Goal: Transaction & Acquisition: Purchase product/service

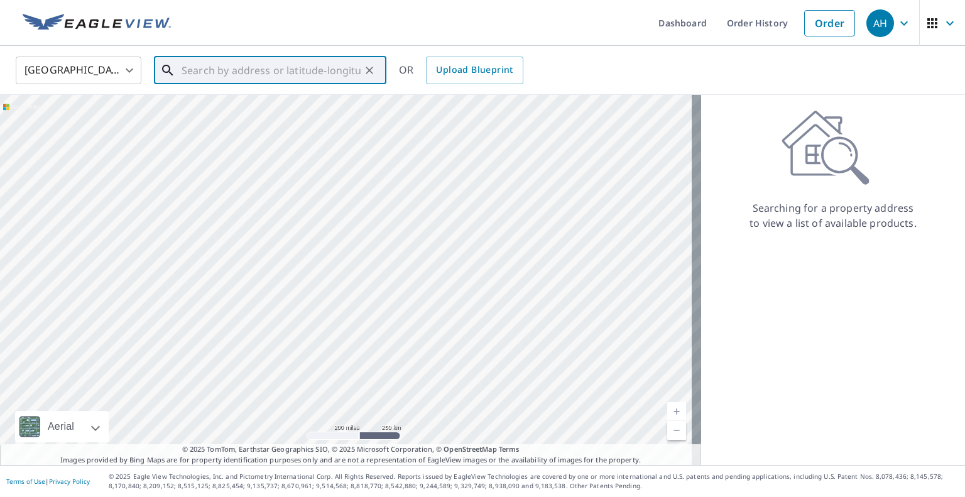
click at [276, 73] on input "text" at bounding box center [271, 70] width 179 height 35
paste input "[STREET_ADDRESS][PERSON_NAME]"
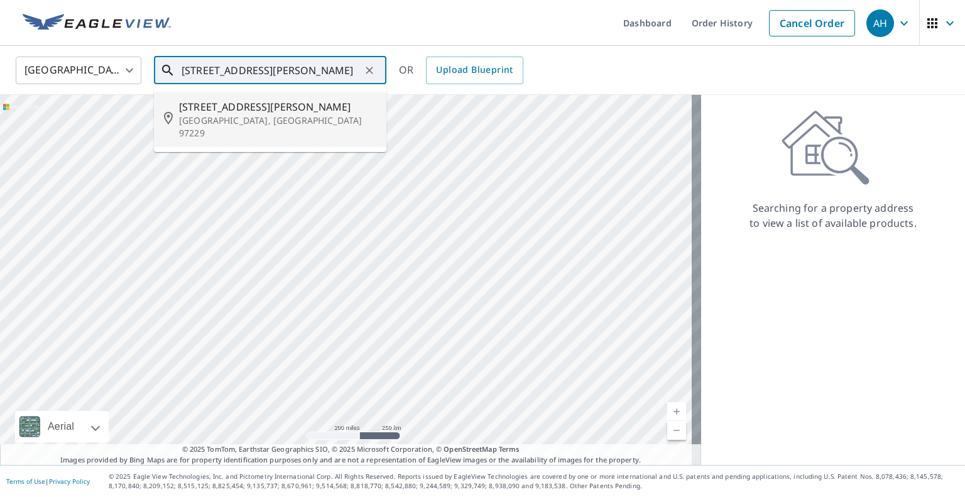
click at [283, 111] on span "[STREET_ADDRESS][PERSON_NAME]" at bounding box center [277, 106] width 197 height 15
type input "[STREET_ADDRESS][PERSON_NAME][PERSON_NAME]"
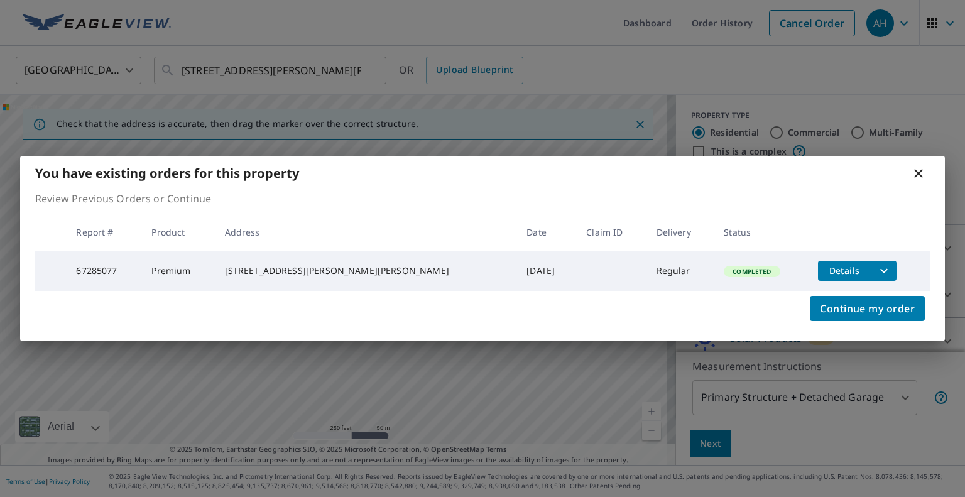
click at [876, 266] on icon "filesDropdownBtn-67285077" at bounding box center [883, 270] width 15 height 15
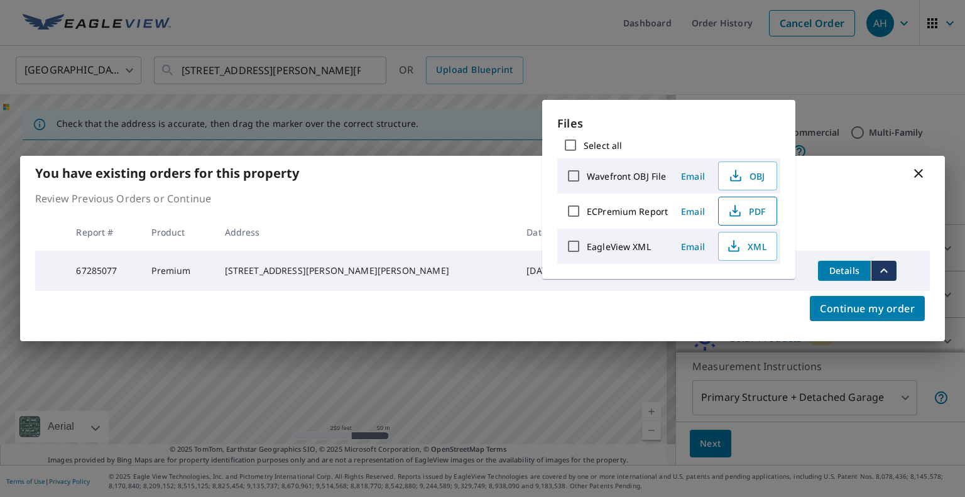
click at [748, 207] on span "PDF" at bounding box center [746, 211] width 40 height 15
click at [925, 172] on icon at bounding box center [918, 173] width 15 height 15
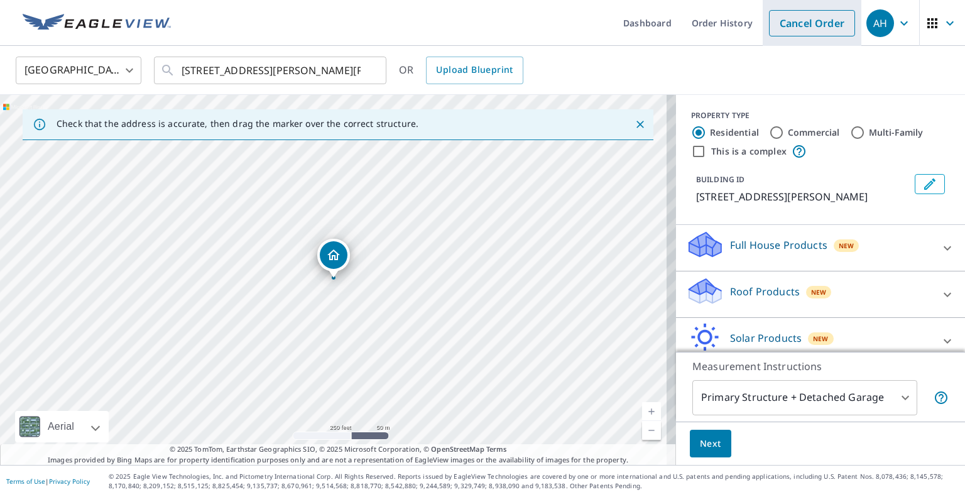
click at [795, 13] on link "Cancel Order" at bounding box center [812, 23] width 86 height 26
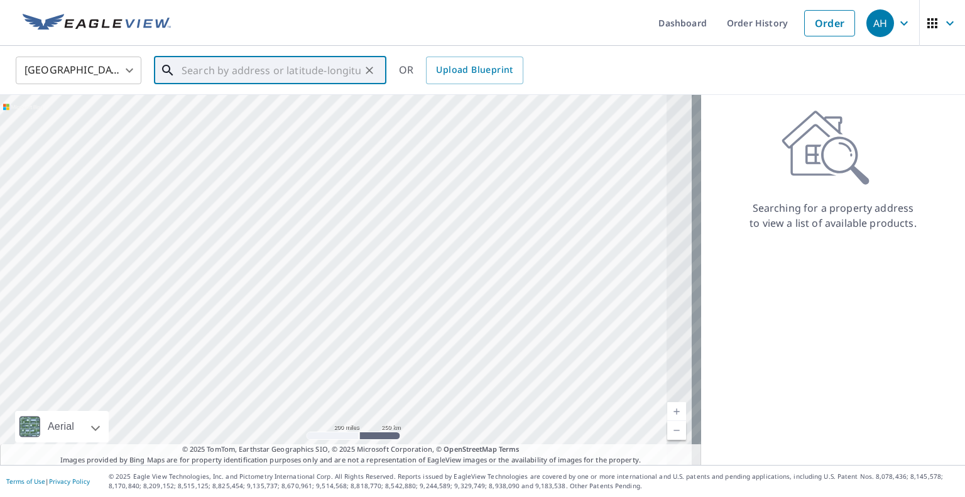
click at [263, 67] on input "text" at bounding box center [271, 70] width 179 height 35
paste input "[STREET_ADDRESS]"
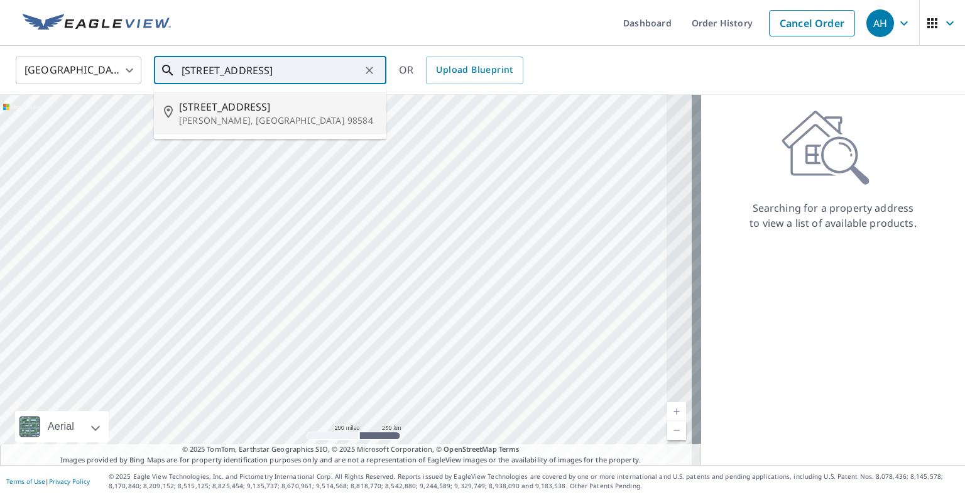
click at [246, 113] on span "[STREET_ADDRESS]" at bounding box center [277, 106] width 197 height 15
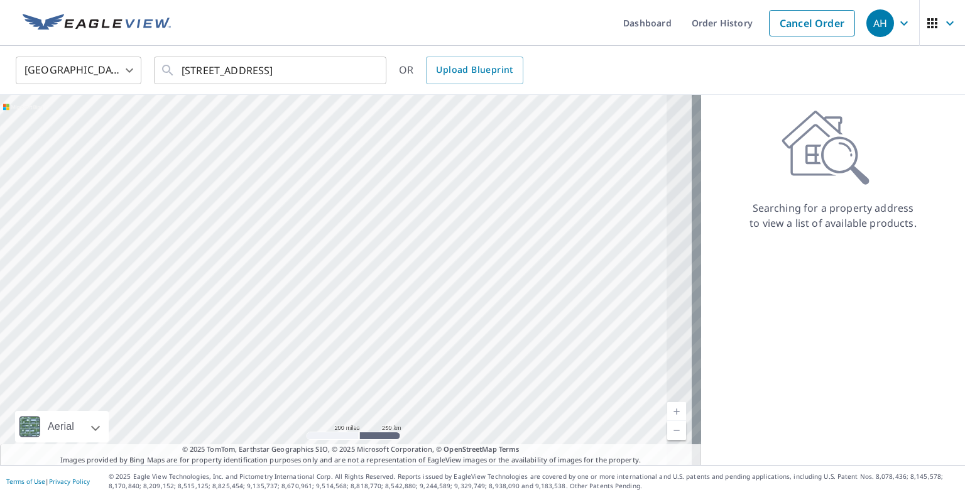
type input "[STREET_ADDRESS][PERSON_NAME]"
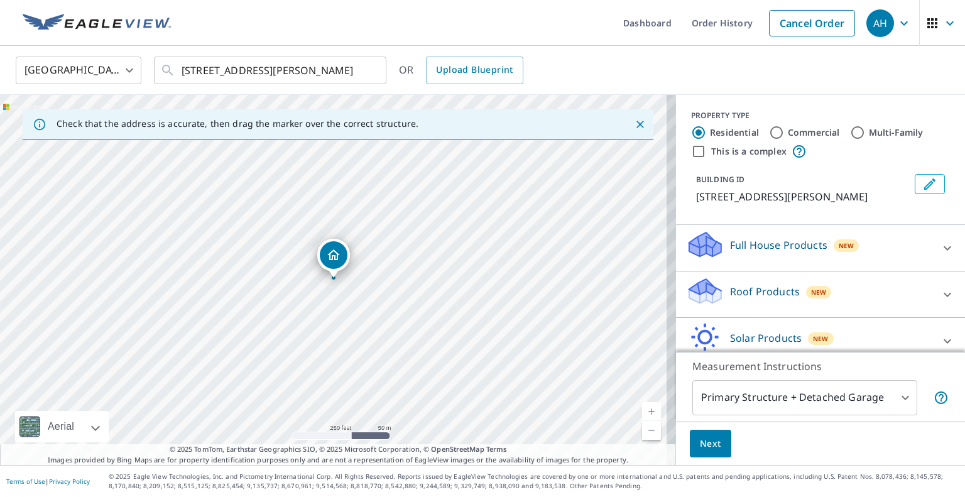
click at [761, 284] on p "Roof Products" at bounding box center [765, 291] width 70 height 15
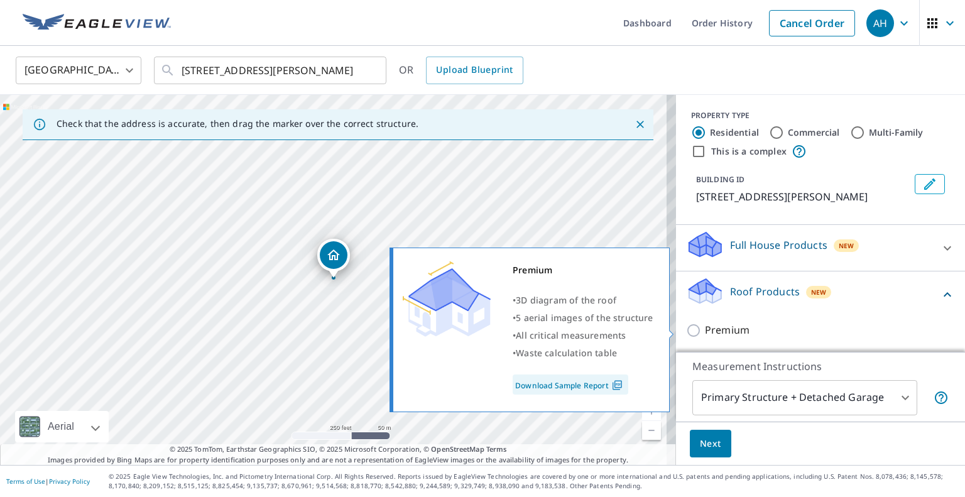
click at [705, 326] on p "Premium" at bounding box center [727, 330] width 45 height 16
click at [704, 326] on input "Premium" at bounding box center [695, 330] width 19 height 15
checkbox input "true"
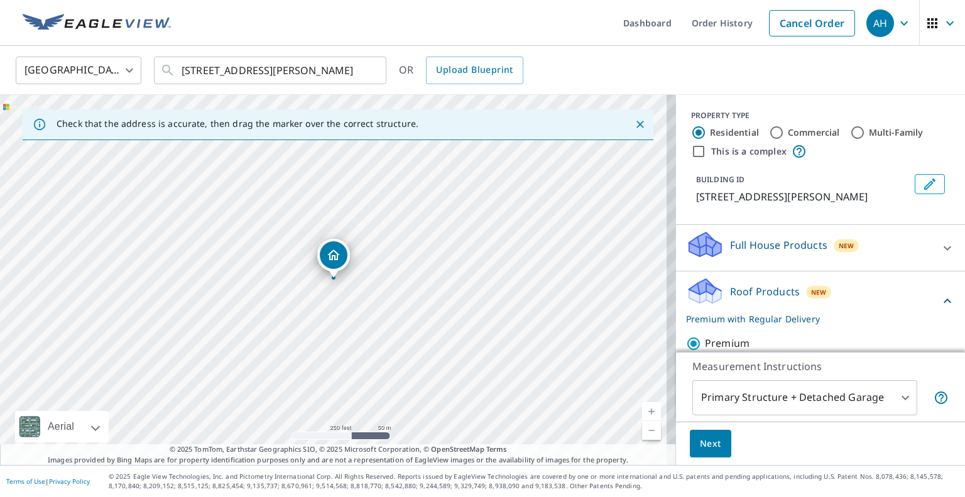
scroll to position [126, 0]
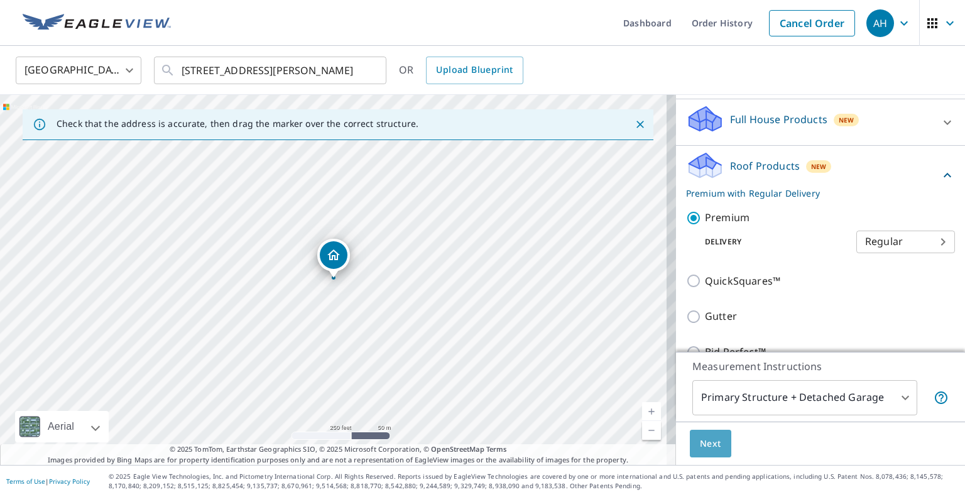
click at [700, 437] on span "Next" at bounding box center [710, 444] width 21 height 16
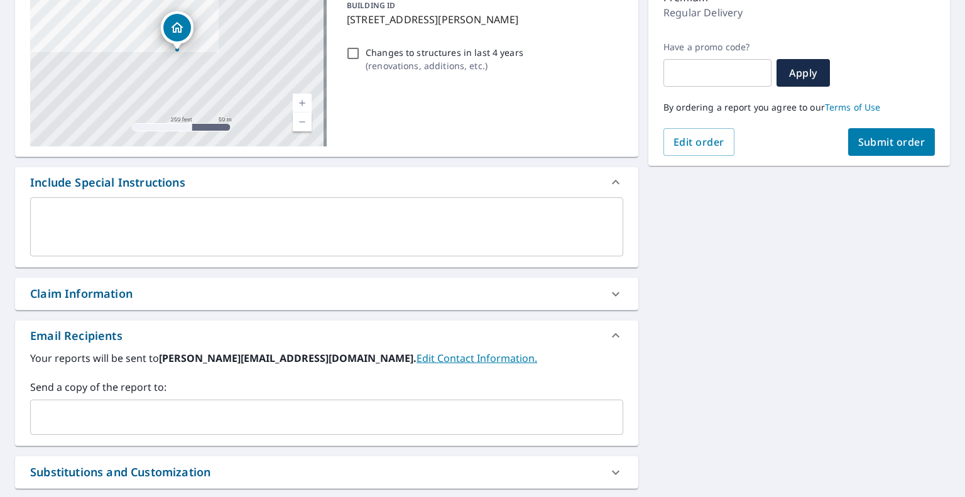
scroll to position [188, 0]
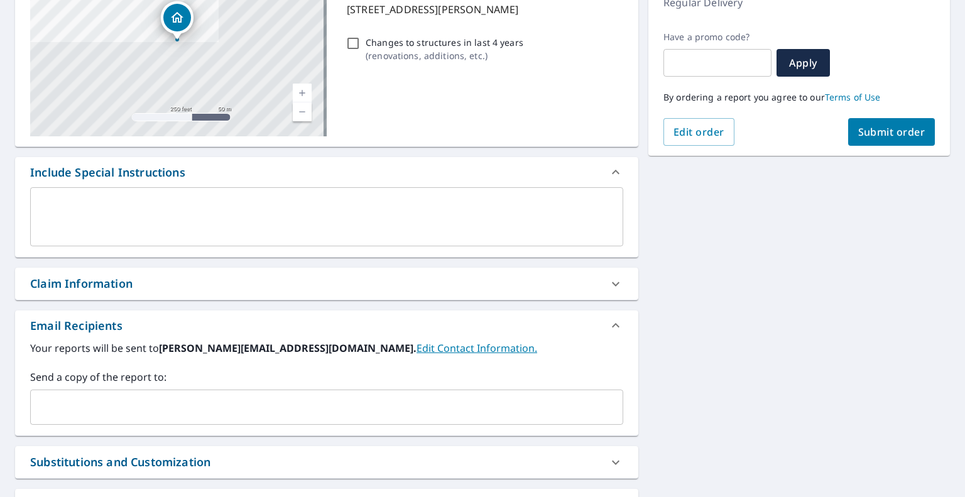
click at [138, 411] on input "text" at bounding box center [317, 407] width 563 height 24
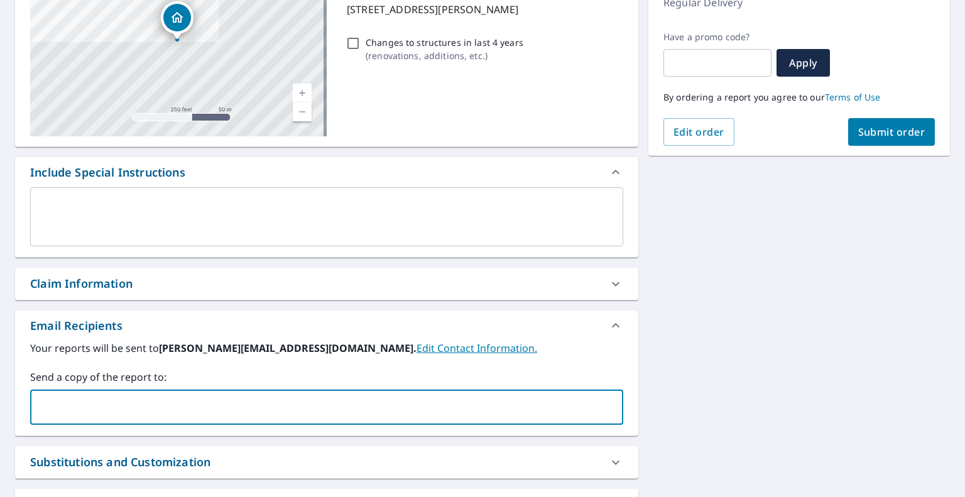
paste input "[EMAIL_ADDRESS][DOMAIN_NAME]"
type input "[EMAIL_ADDRESS][DOMAIN_NAME]"
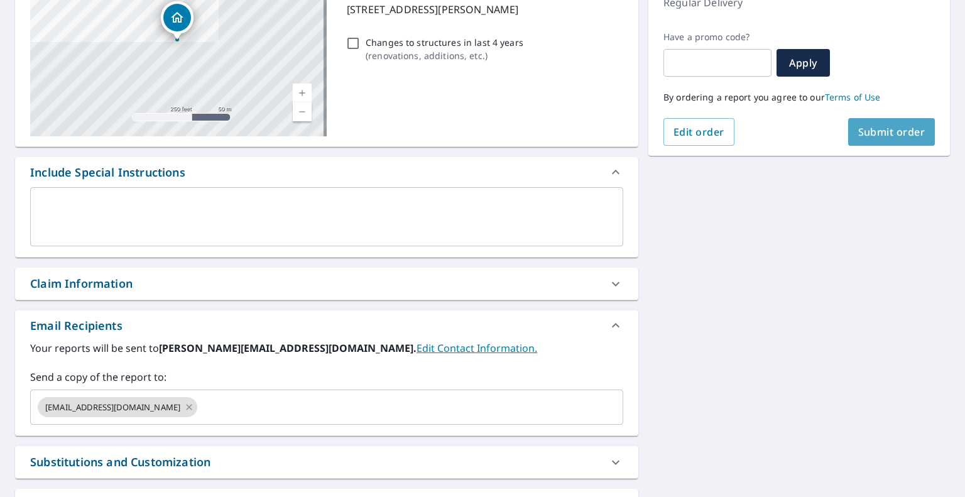
click at [876, 131] on span "Submit order" at bounding box center [891, 132] width 67 height 14
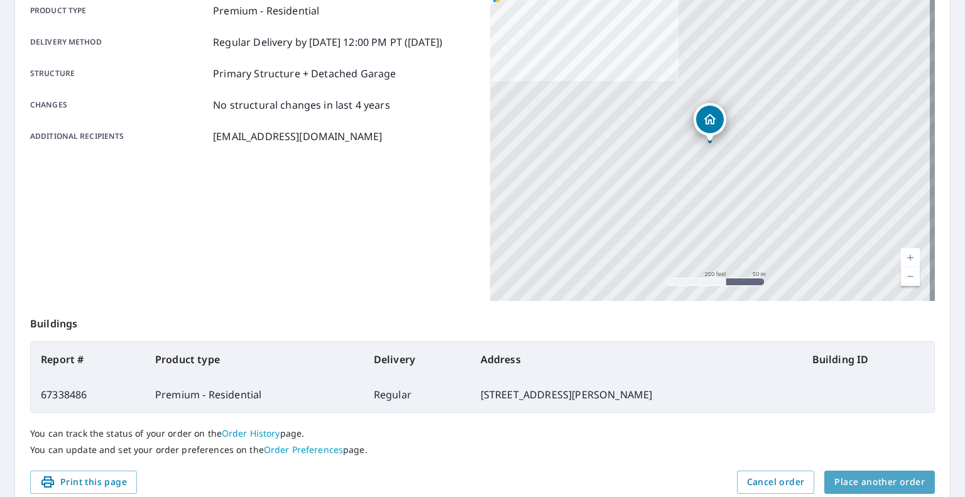
click at [892, 489] on span "Place another order" at bounding box center [879, 482] width 90 height 16
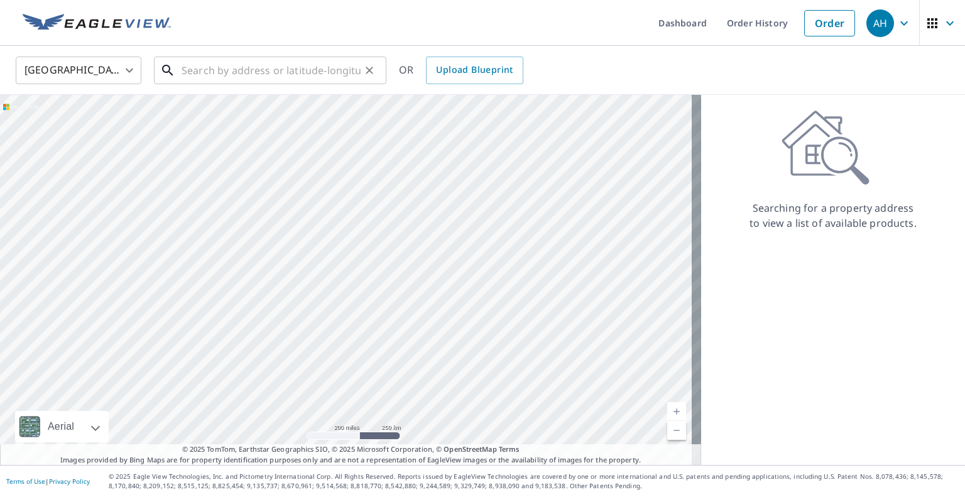
click at [273, 67] on input "text" at bounding box center [271, 70] width 179 height 35
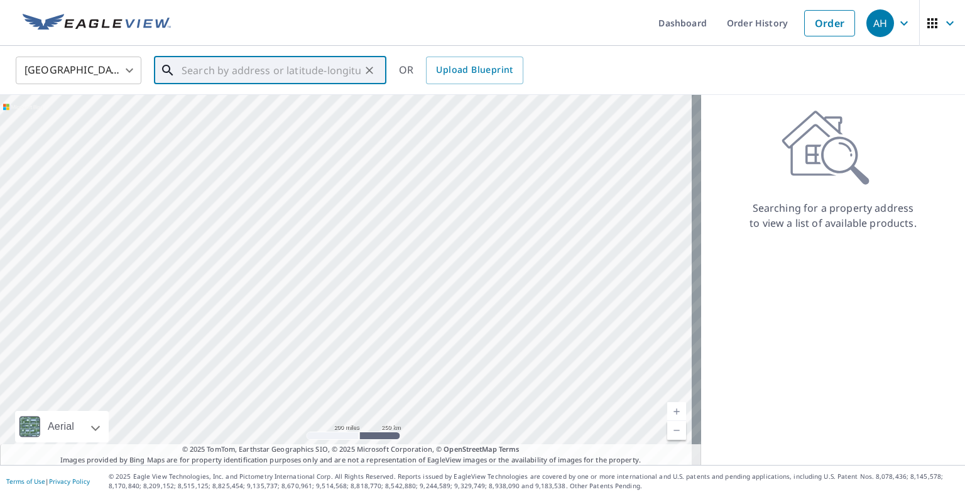
paste input "[STREET_ADDRESS]"
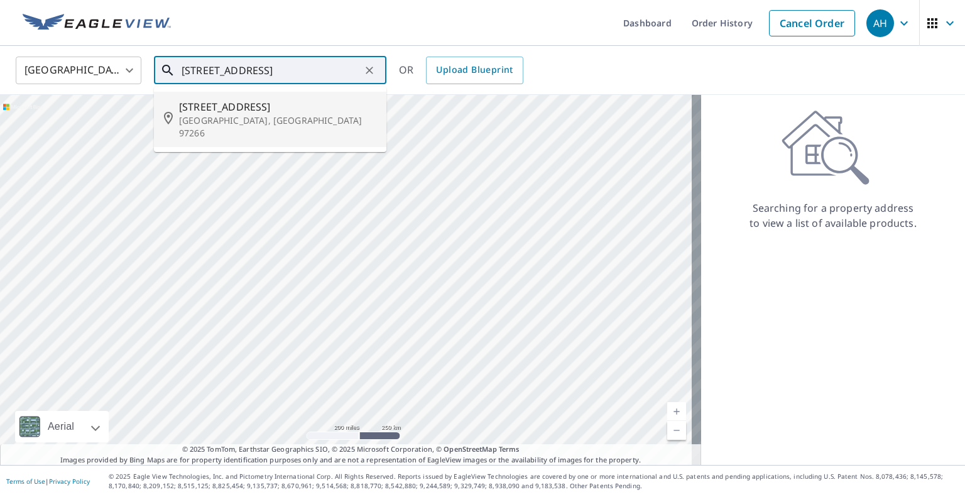
click at [252, 107] on span "[STREET_ADDRESS]" at bounding box center [277, 106] width 197 height 15
type input "[STREET_ADDRESS]"
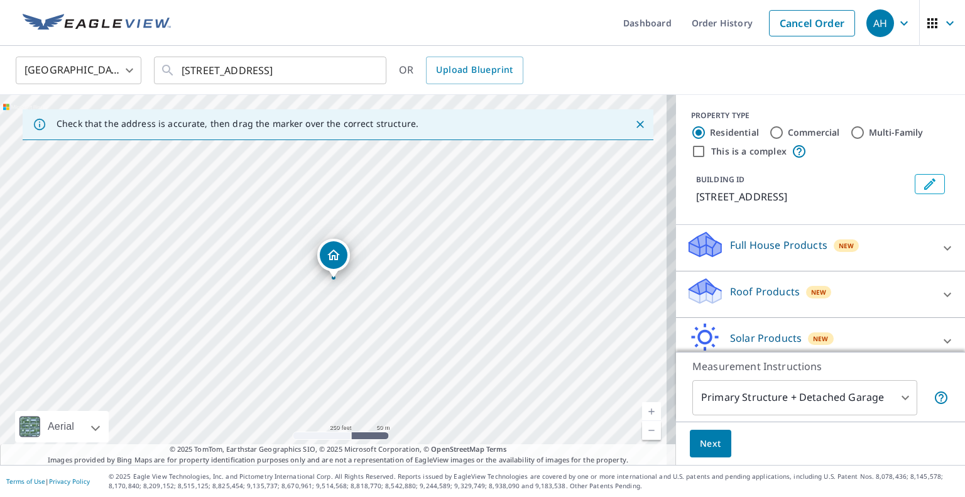
click at [710, 298] on icon at bounding box center [705, 295] width 32 height 15
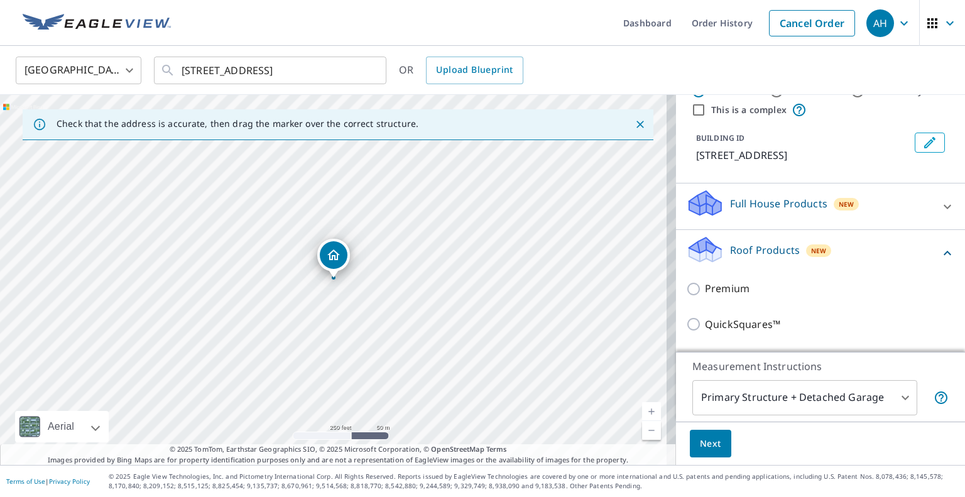
scroll to position [63, 0]
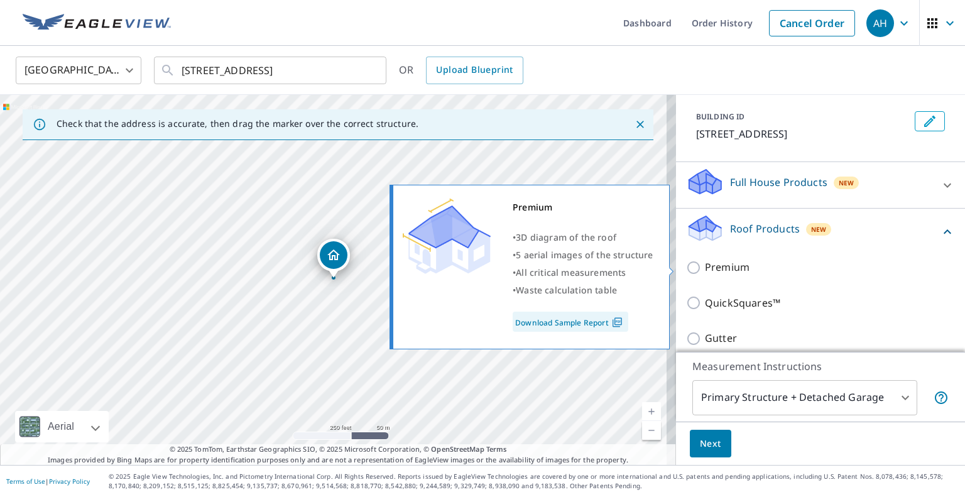
click at [713, 271] on p "Premium" at bounding box center [727, 267] width 45 height 16
click at [705, 271] on input "Premium" at bounding box center [695, 267] width 19 height 15
checkbox input "true"
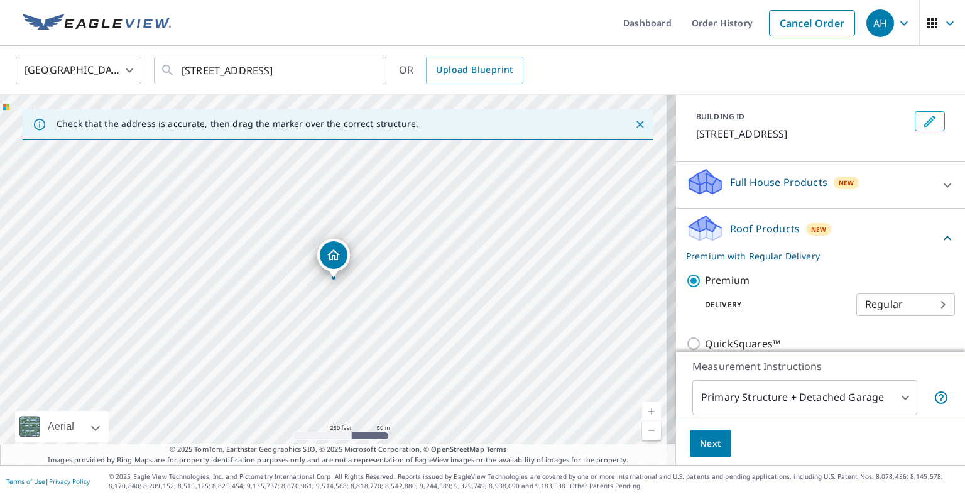
click at [714, 444] on button "Next" at bounding box center [710, 444] width 41 height 28
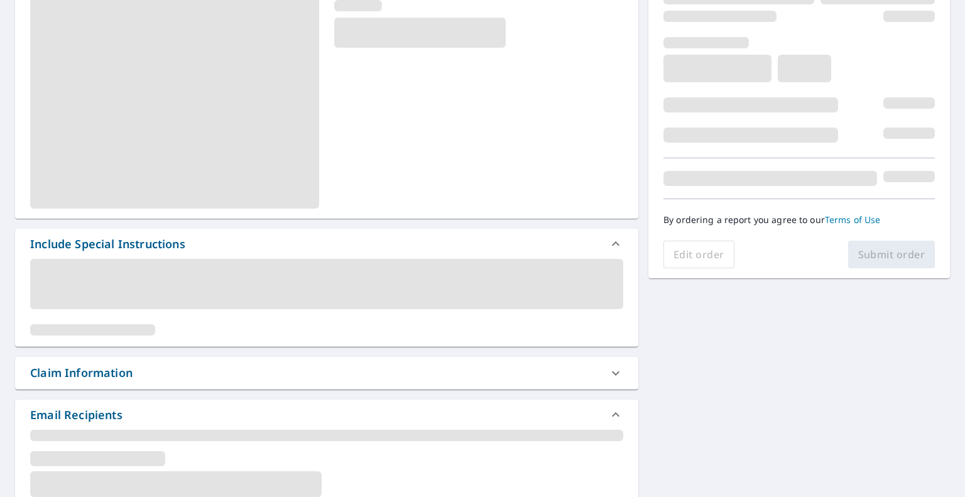
scroll to position [188, 0]
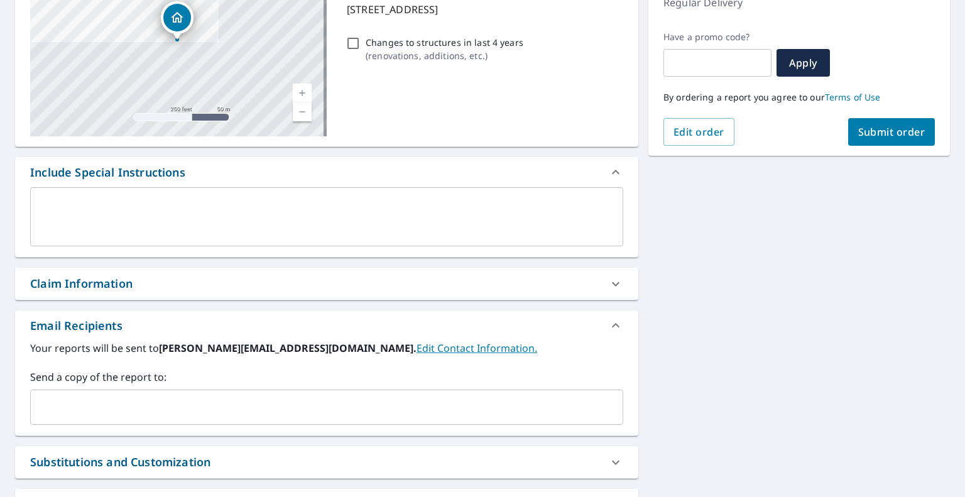
click at [152, 399] on input "text" at bounding box center [317, 407] width 563 height 24
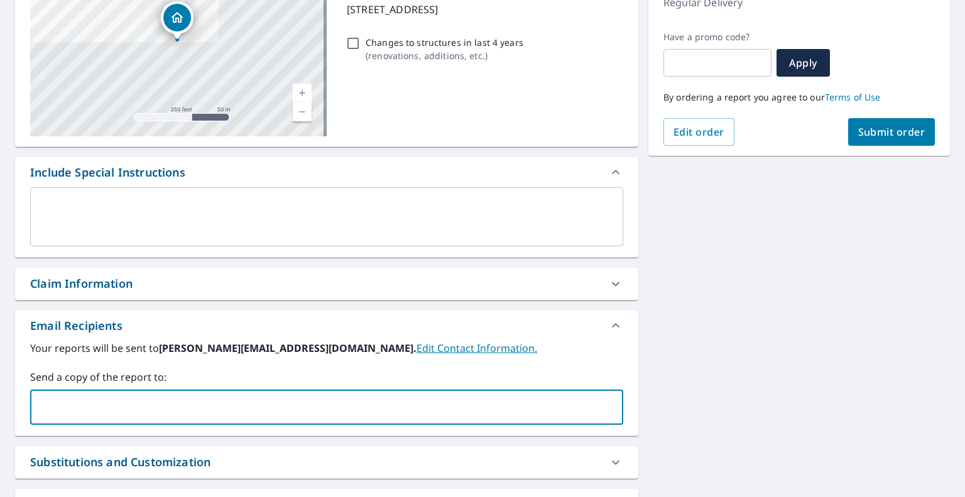
paste input "[EMAIL_ADDRESS][DOMAIN_NAME]"
type input "[EMAIL_ADDRESS][DOMAIN_NAME]"
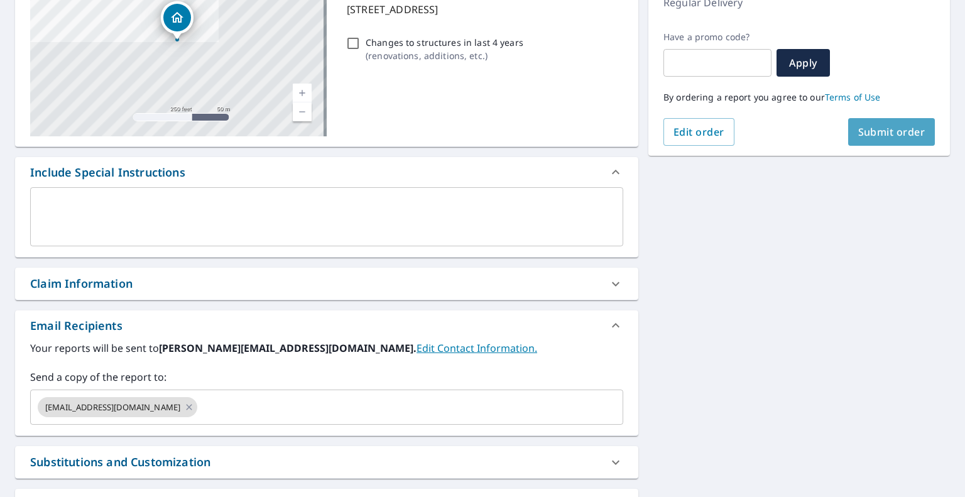
click at [876, 129] on span "Submit order" at bounding box center [891, 132] width 67 height 14
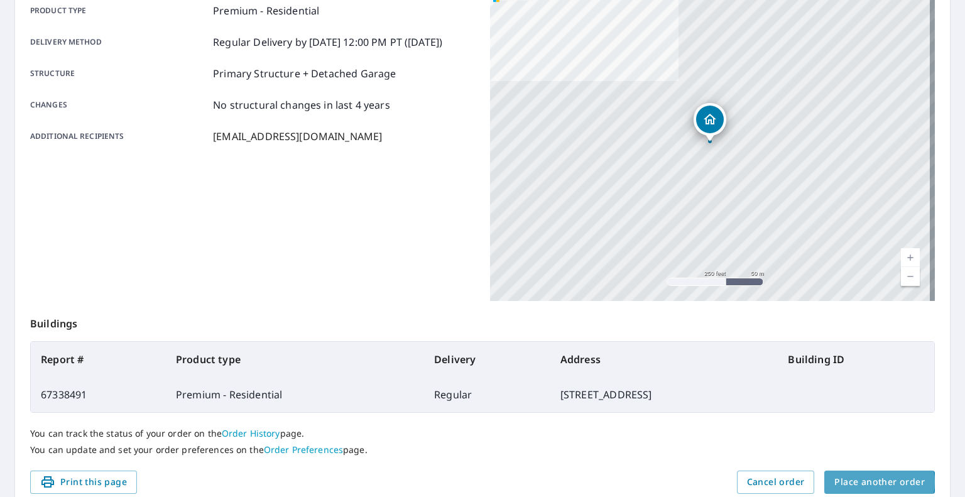
click at [868, 482] on span "Place another order" at bounding box center [879, 482] width 90 height 16
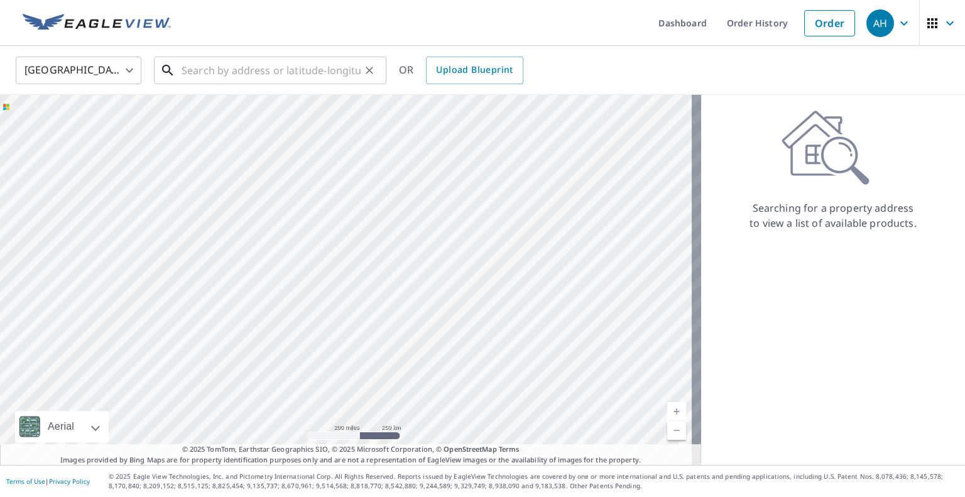
click at [261, 70] on input "text" at bounding box center [271, 70] width 179 height 35
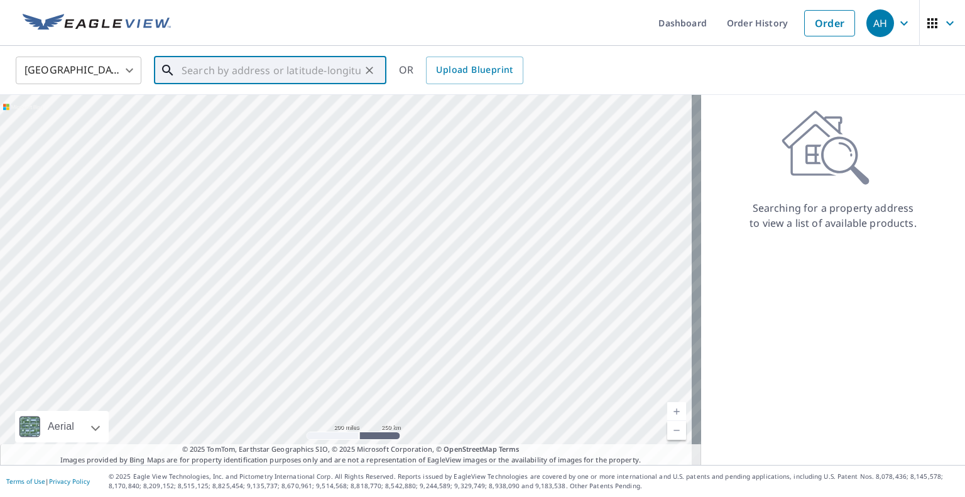
paste input "[STREET_ADDRESS]"
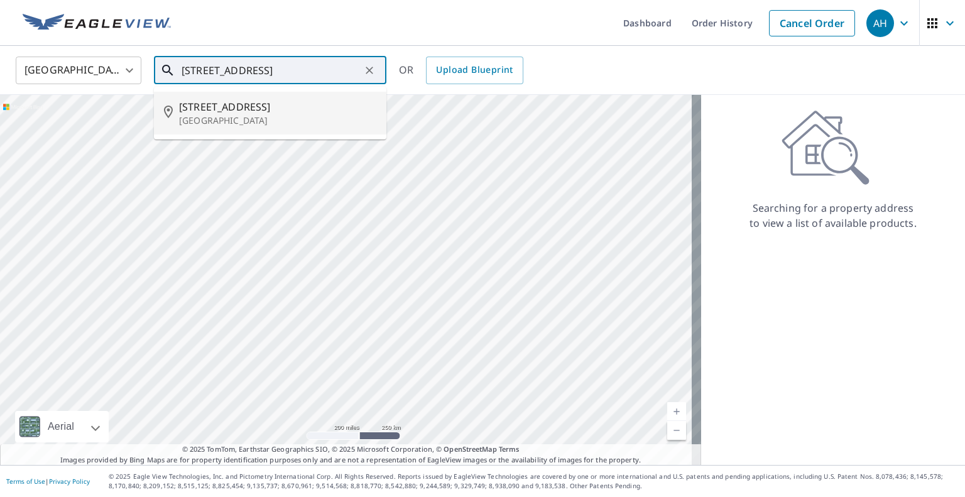
click at [243, 123] on p "[GEOGRAPHIC_DATA]" at bounding box center [277, 120] width 197 height 13
type input "[STREET_ADDRESS][PERSON_NAME]"
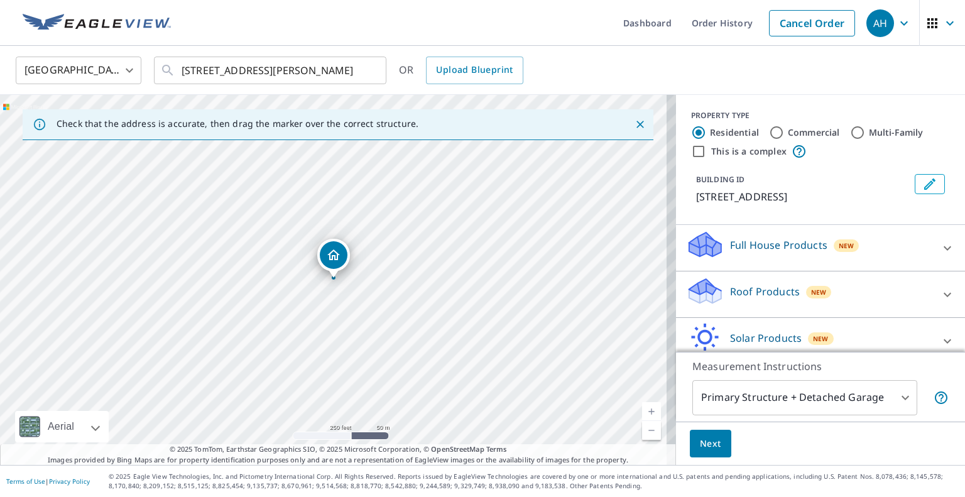
click at [744, 292] on p "Roof Products" at bounding box center [765, 291] width 70 height 15
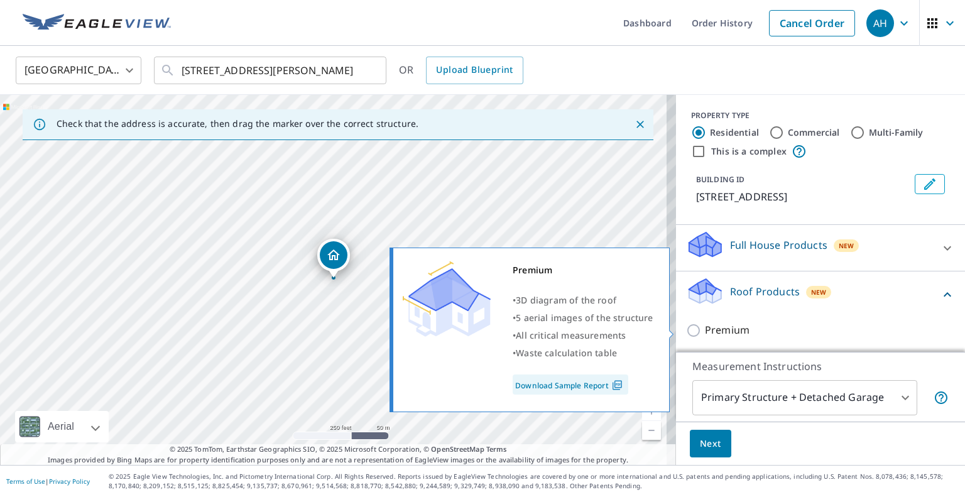
click at [721, 329] on p "Premium" at bounding box center [727, 330] width 45 height 16
click at [705, 329] on input "Premium" at bounding box center [695, 330] width 19 height 15
checkbox input "true"
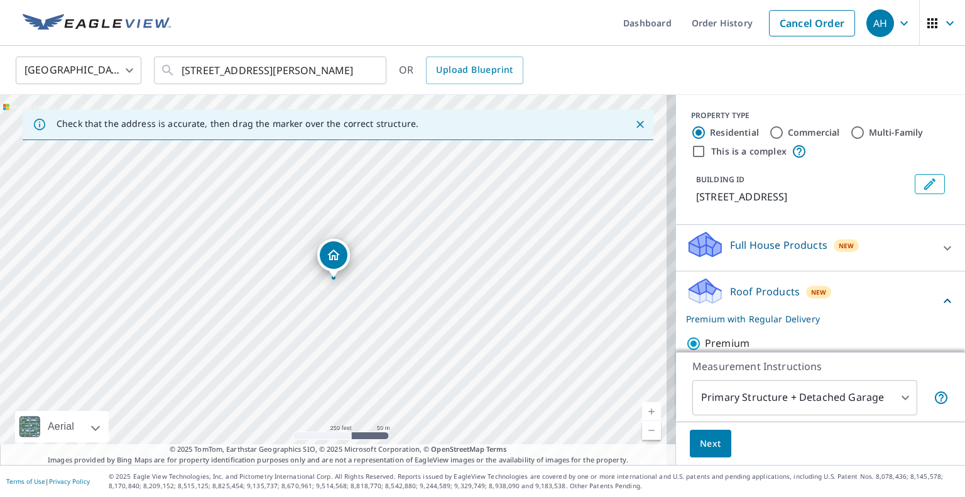
click at [706, 452] on button "Next" at bounding box center [710, 444] width 41 height 28
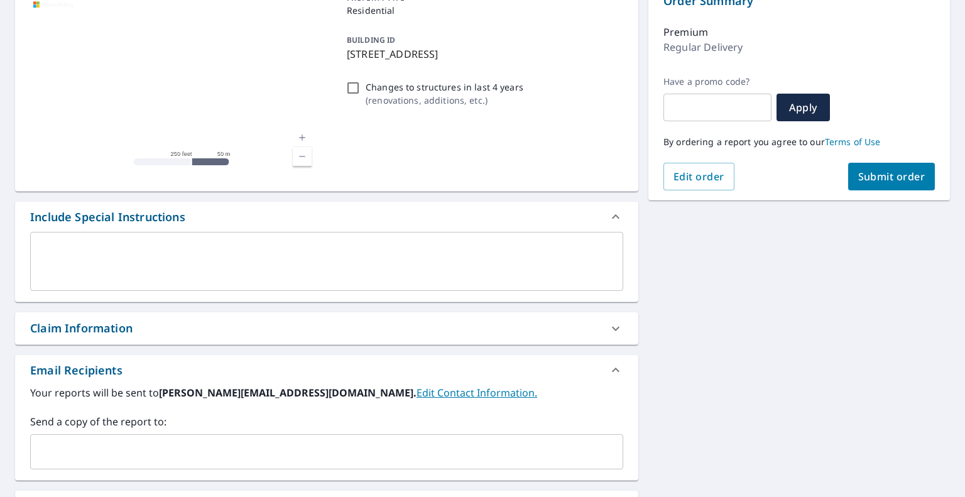
scroll to position [188, 0]
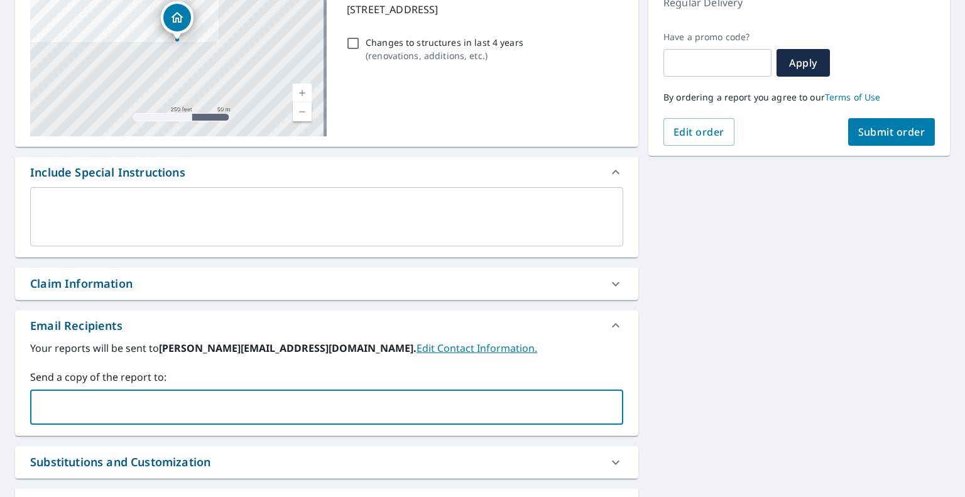
click at [140, 411] on input "text" at bounding box center [317, 407] width 563 height 24
paste input "[PERSON_NAME][EMAIL_ADDRESS][DOMAIN_NAME]"
type input "[PERSON_NAME][EMAIL_ADDRESS][DOMAIN_NAME]"
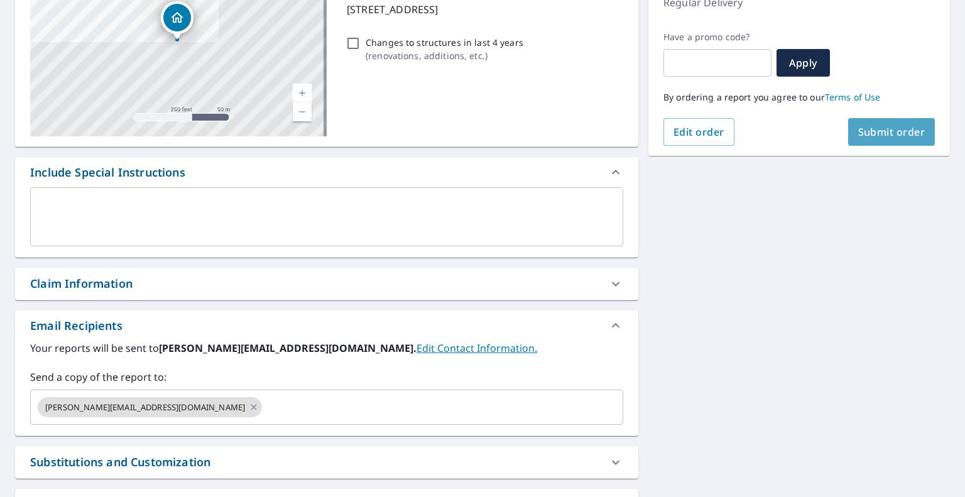
click at [875, 135] on span "Submit order" at bounding box center [891, 132] width 67 height 14
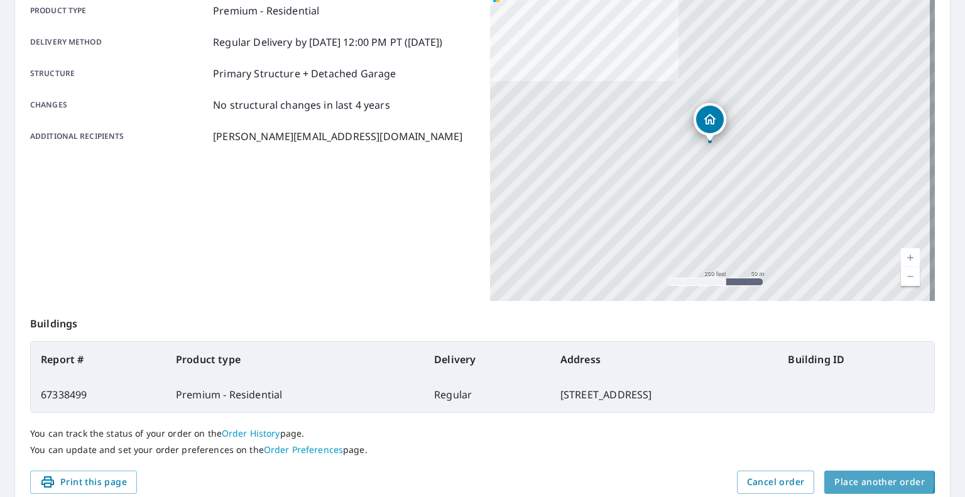
click at [847, 480] on span "Place another order" at bounding box center [879, 482] width 90 height 16
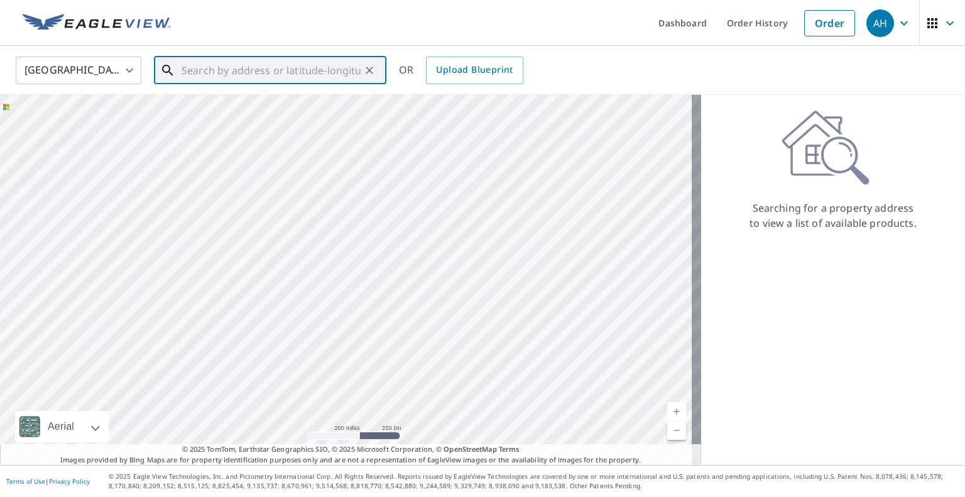
click at [277, 70] on input "text" at bounding box center [271, 70] width 179 height 35
paste input "[STREET_ADDRESS]"
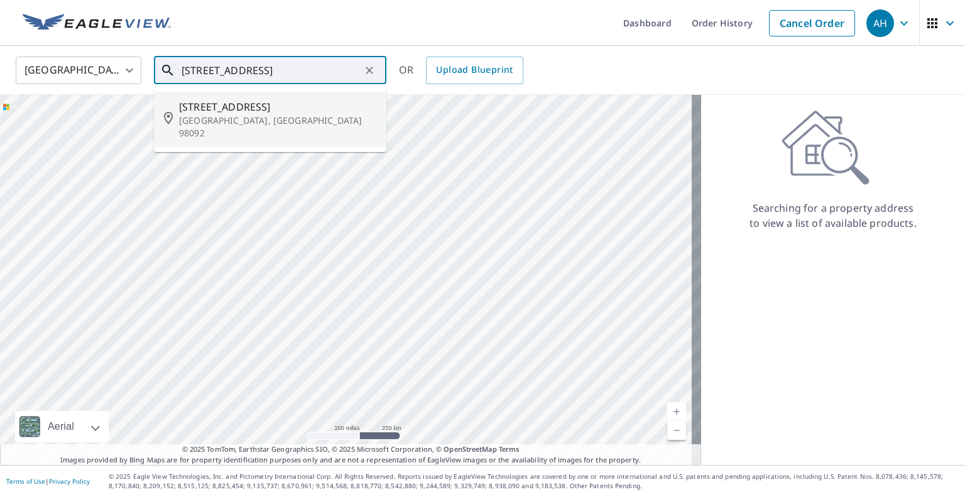
click at [234, 115] on p "[GEOGRAPHIC_DATA], [GEOGRAPHIC_DATA] 98092" at bounding box center [277, 126] width 197 height 25
type input "[STREET_ADDRESS]"
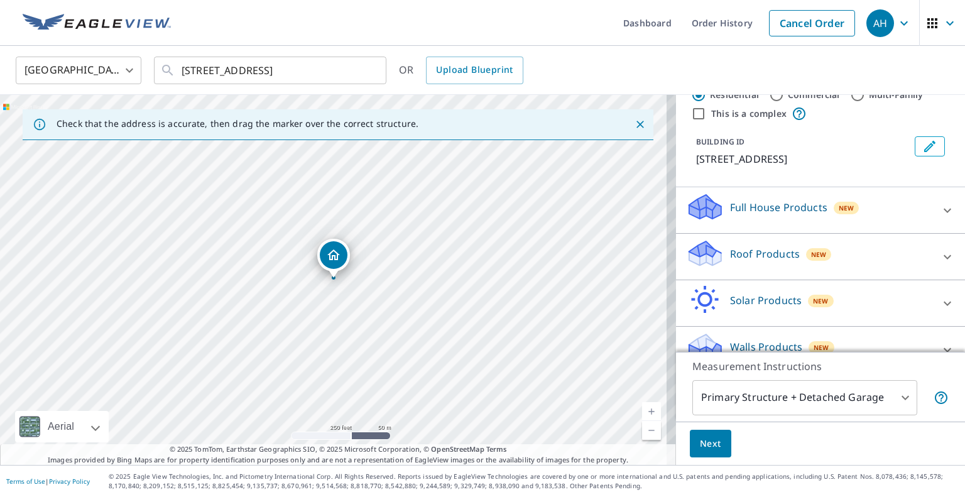
scroll to position [58, 0]
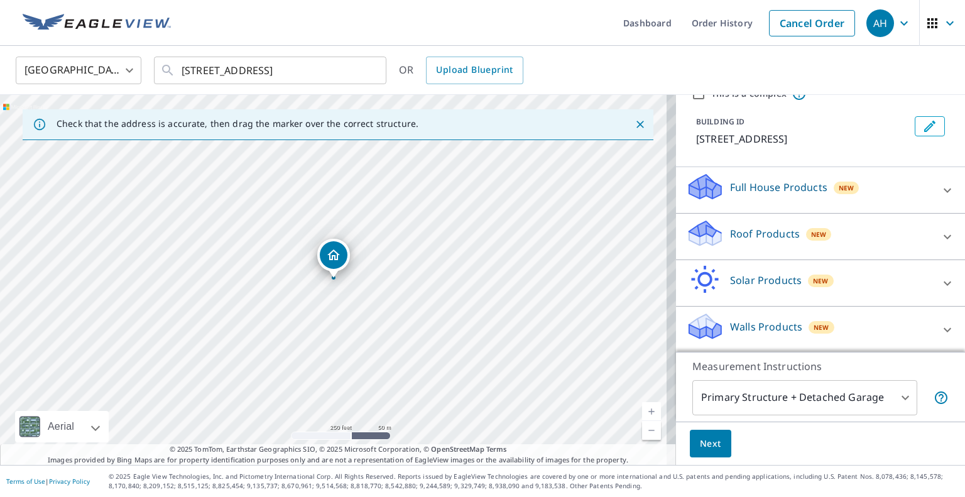
click at [730, 237] on p "Roof Products" at bounding box center [765, 233] width 70 height 15
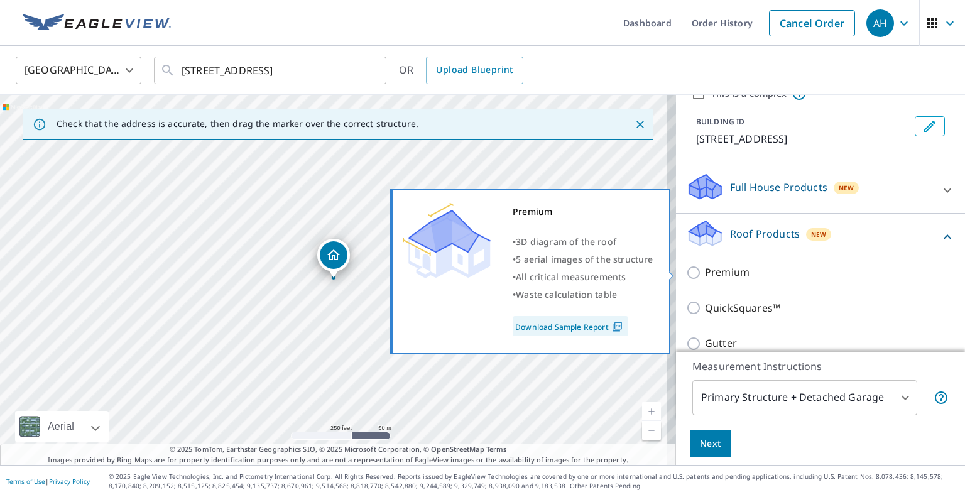
click at [716, 271] on p "Premium" at bounding box center [727, 272] width 45 height 16
click at [705, 271] on input "Premium" at bounding box center [695, 272] width 19 height 15
checkbox input "true"
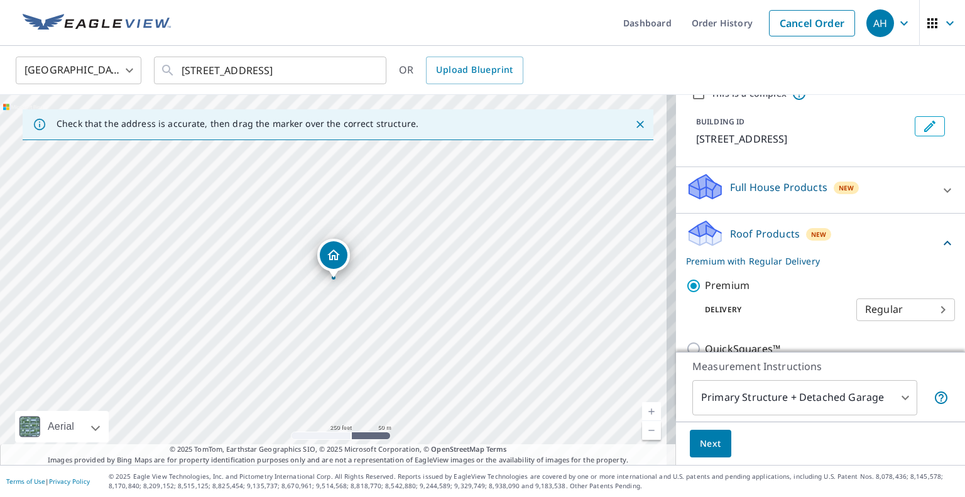
click at [700, 442] on span "Next" at bounding box center [710, 444] width 21 height 16
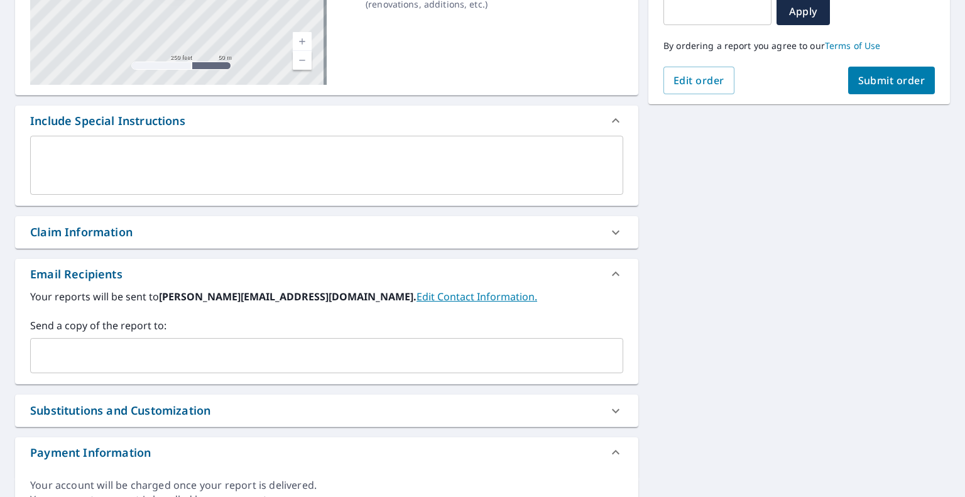
scroll to position [251, 0]
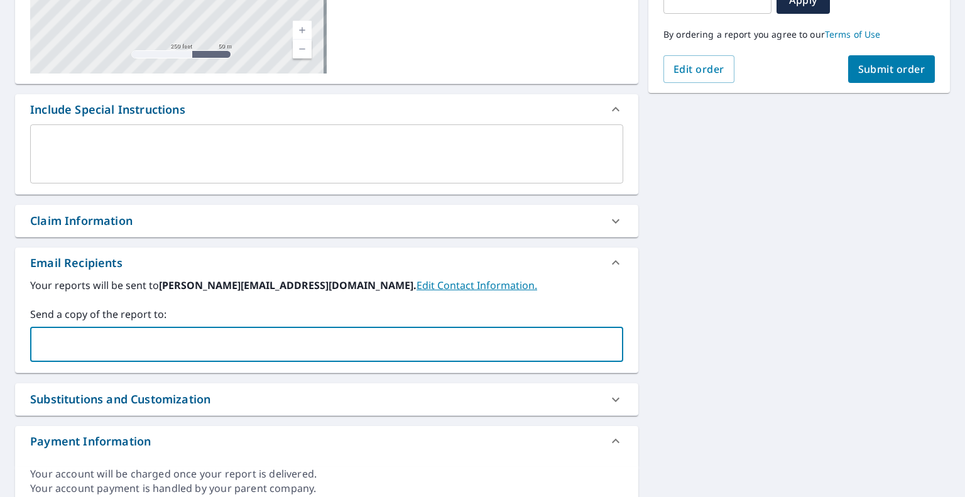
click at [217, 348] on input "text" at bounding box center [317, 344] width 563 height 24
paste input "[EMAIL_ADDRESS][DOMAIN_NAME]"
type input "[EMAIL_ADDRESS][DOMAIN_NAME]"
click at [877, 57] on button "Submit order" at bounding box center [891, 69] width 87 height 28
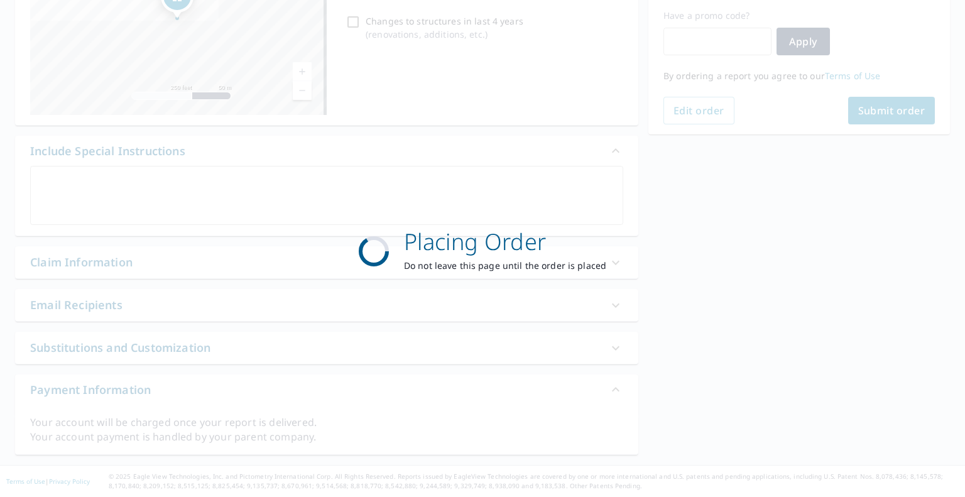
scroll to position [209, 0]
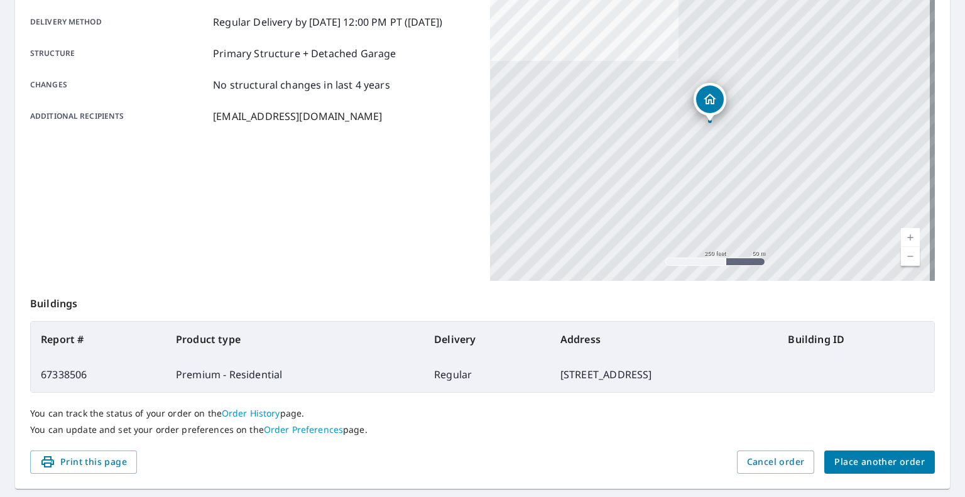
click at [868, 460] on span "Place another order" at bounding box center [879, 462] width 90 height 16
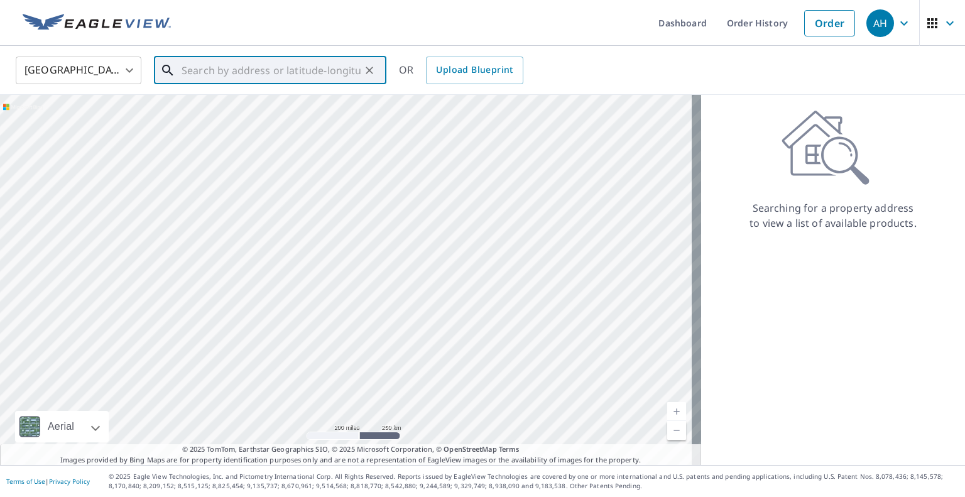
click at [268, 74] on input "text" at bounding box center [271, 70] width 179 height 35
paste input "00 E Country Club Dr W"
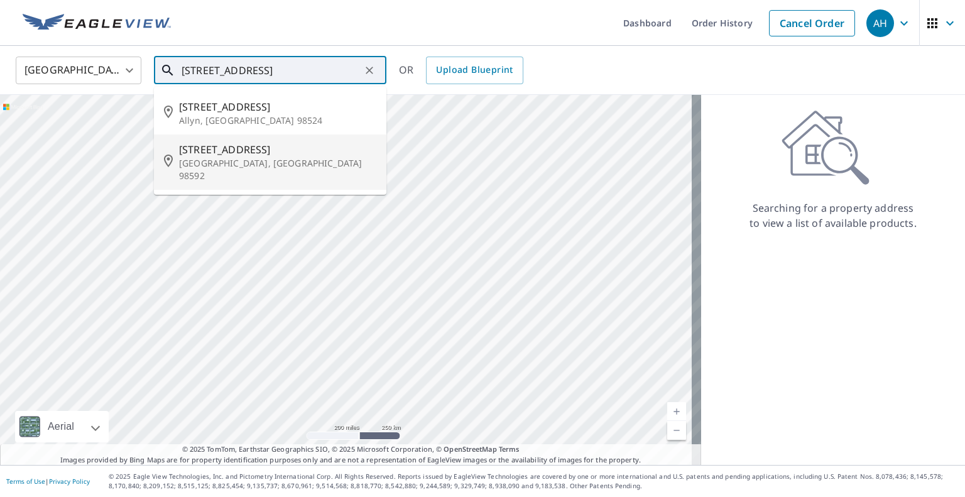
click at [242, 160] on p "[GEOGRAPHIC_DATA], [GEOGRAPHIC_DATA] 98592" at bounding box center [277, 169] width 197 height 25
type input "[STREET_ADDRESS]"
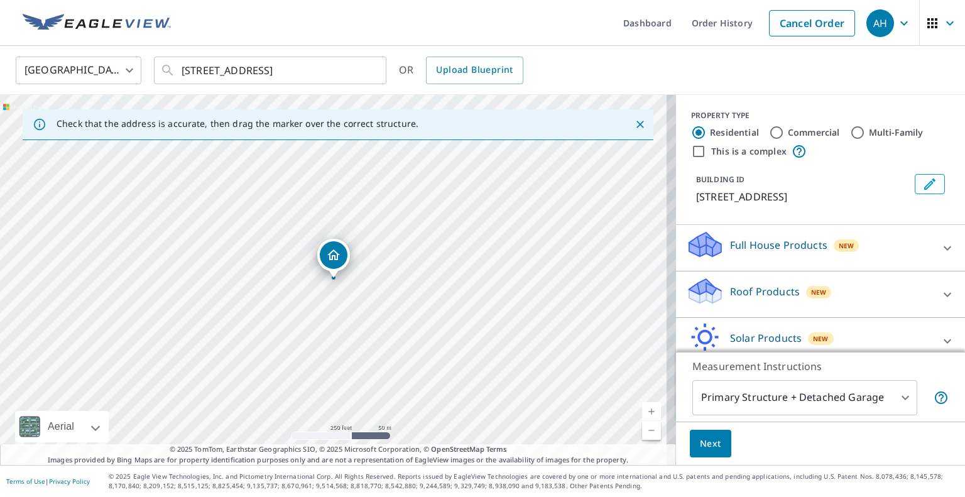
click at [749, 299] on p "Roof Products" at bounding box center [765, 291] width 70 height 15
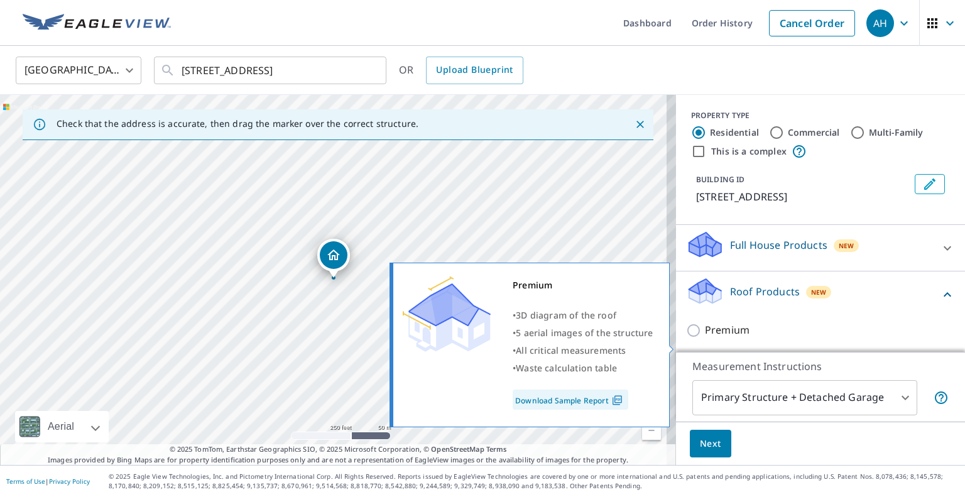
click at [686, 338] on input "Premium" at bounding box center [695, 330] width 19 height 15
checkbox input "true"
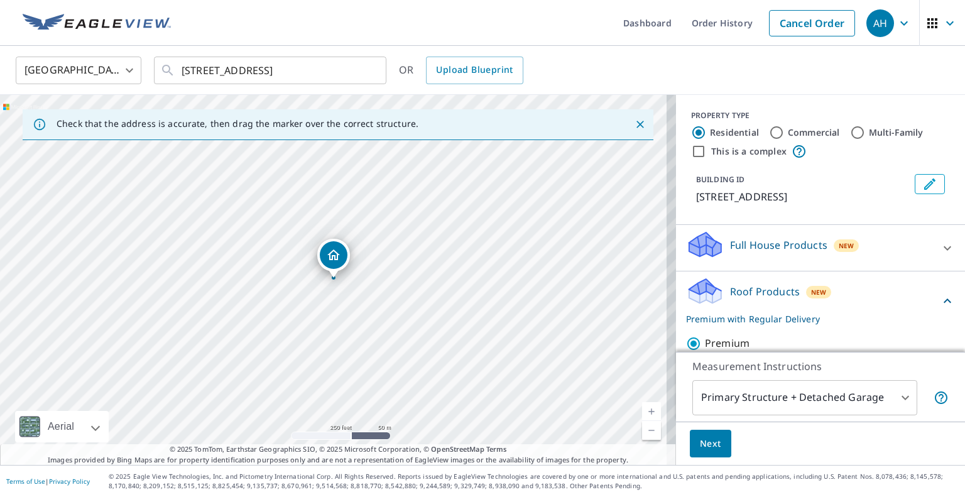
click at [700, 447] on span "Next" at bounding box center [710, 444] width 21 height 16
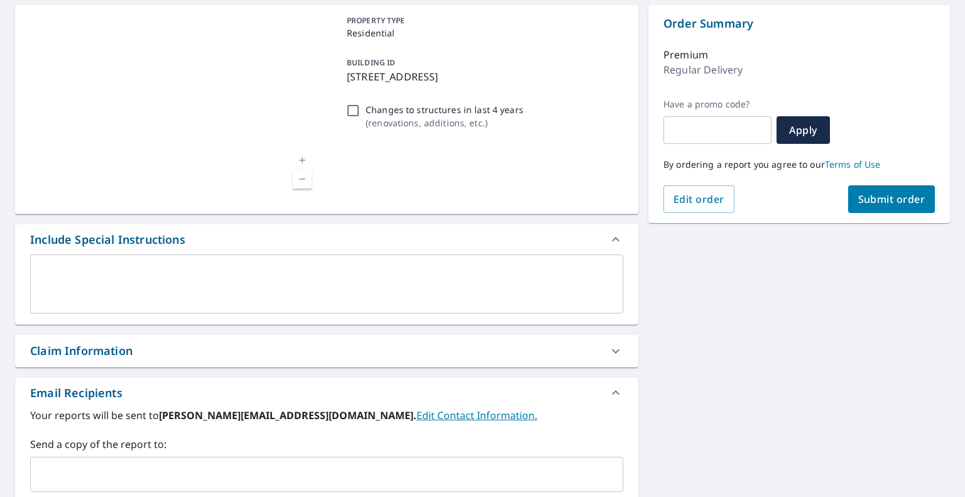
scroll to position [188, 0]
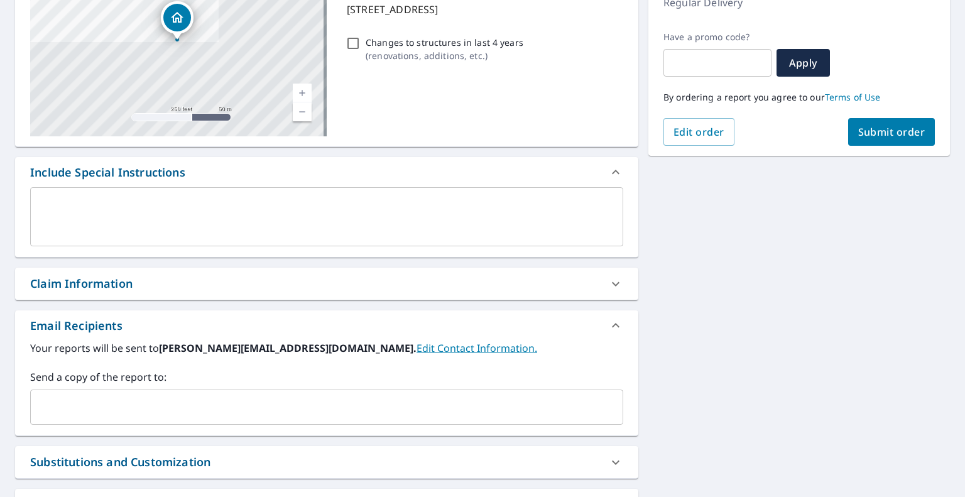
click at [209, 404] on input "text" at bounding box center [317, 407] width 563 height 24
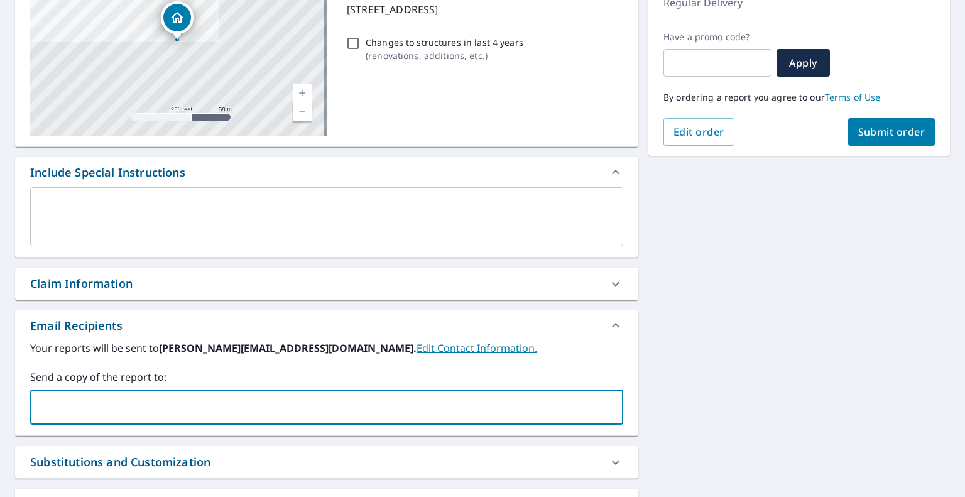
paste input "[PERSON_NAME][EMAIL_ADDRESS][DOMAIN_NAME]"
type input "[PERSON_NAME][EMAIL_ADDRESS][DOMAIN_NAME]"
click at [873, 121] on button "Submit order" at bounding box center [891, 132] width 87 height 28
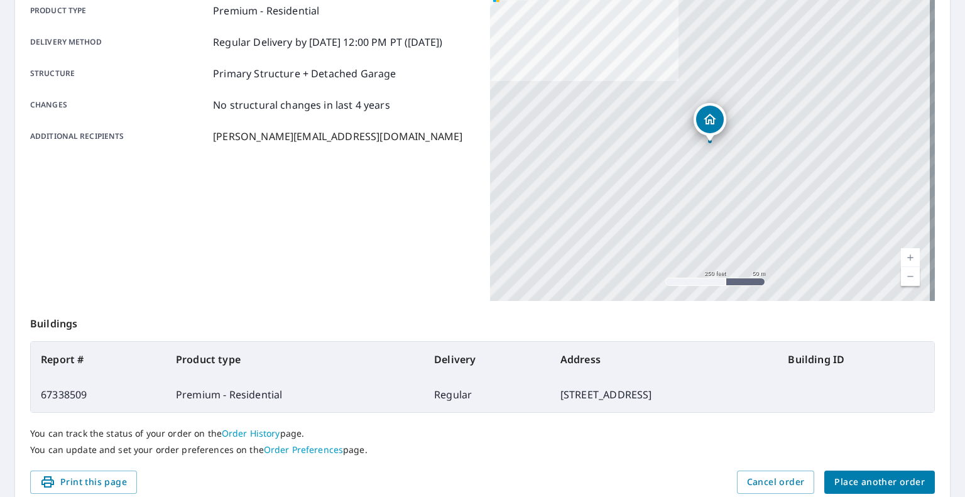
click at [864, 477] on span "Place another order" at bounding box center [879, 482] width 90 height 16
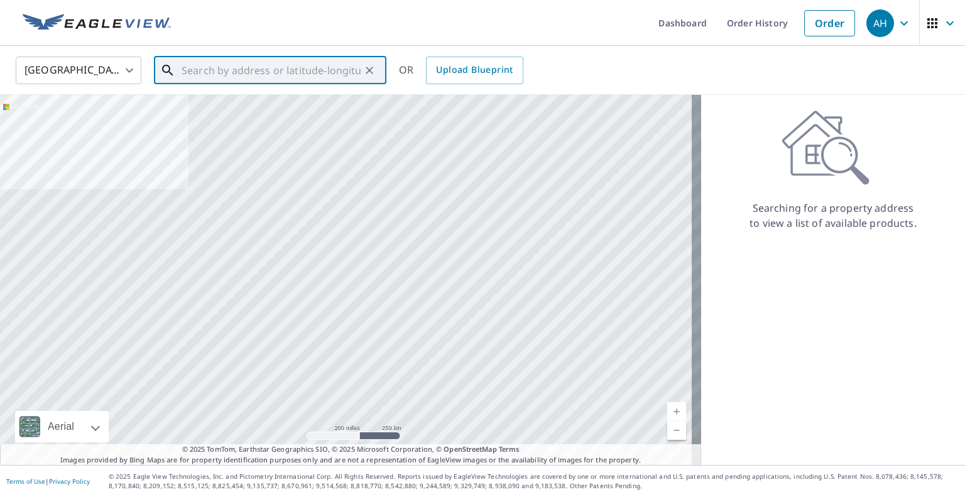
click at [298, 71] on input "text" at bounding box center [271, 70] width 179 height 35
paste input "[STREET_ADDRESS]"
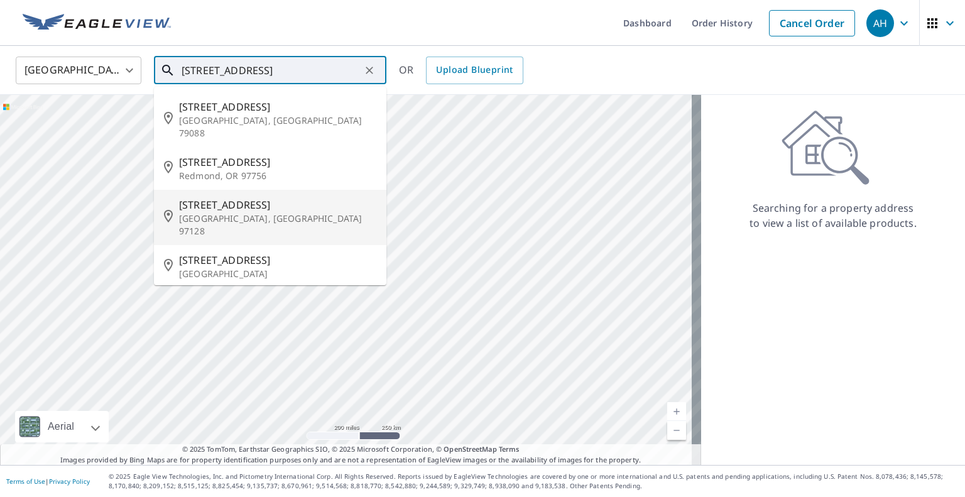
click at [253, 212] on p "[GEOGRAPHIC_DATA], [GEOGRAPHIC_DATA] 97128" at bounding box center [277, 224] width 197 height 25
type input "[STREET_ADDRESS]"
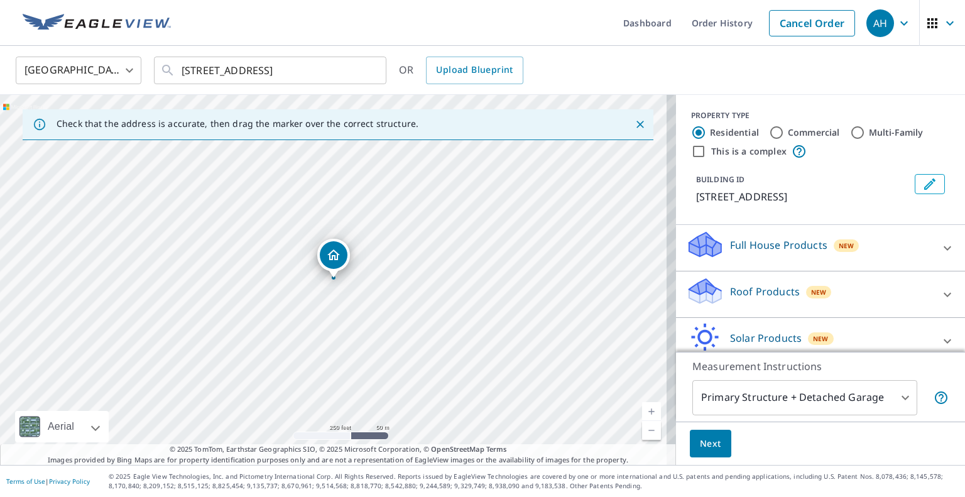
click at [736, 292] on p "Roof Products" at bounding box center [765, 291] width 70 height 15
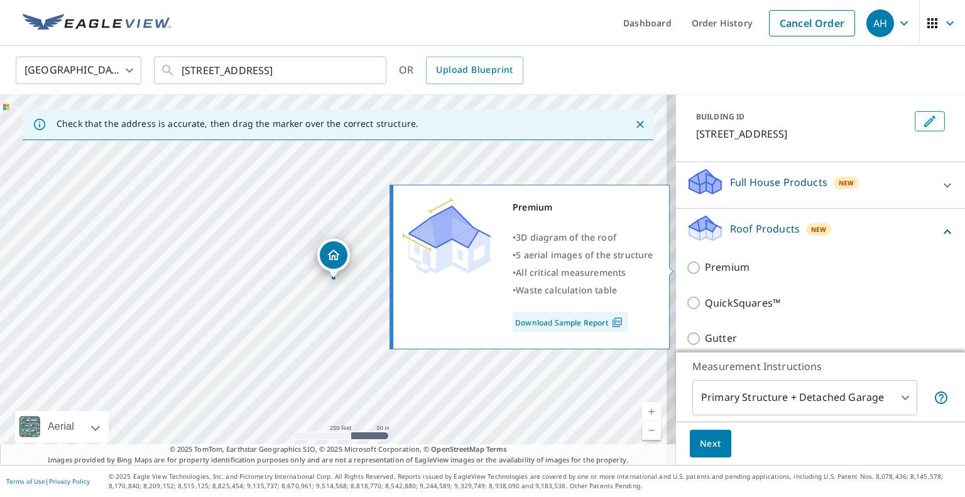
click at [711, 273] on p "Premium" at bounding box center [727, 267] width 45 height 16
click at [705, 273] on input "Premium" at bounding box center [695, 267] width 19 height 15
checkbox input "true"
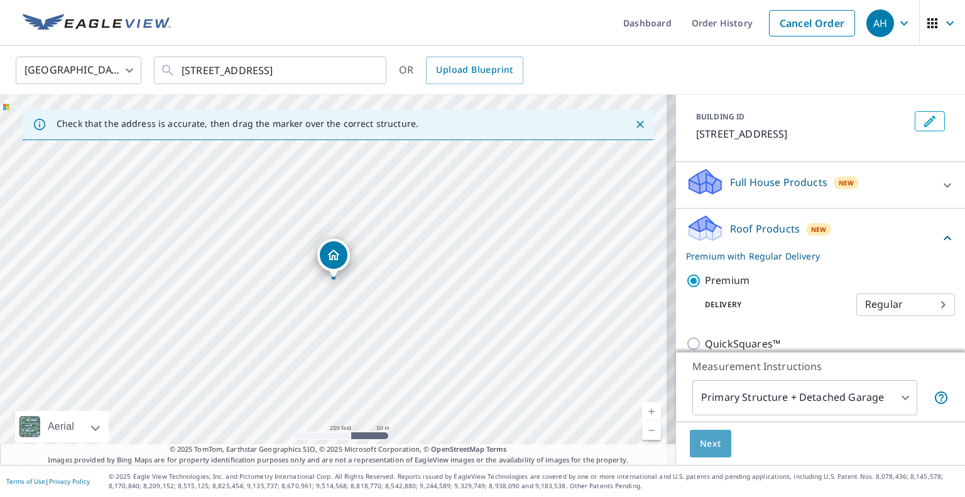
click at [700, 437] on span "Next" at bounding box center [710, 444] width 21 height 16
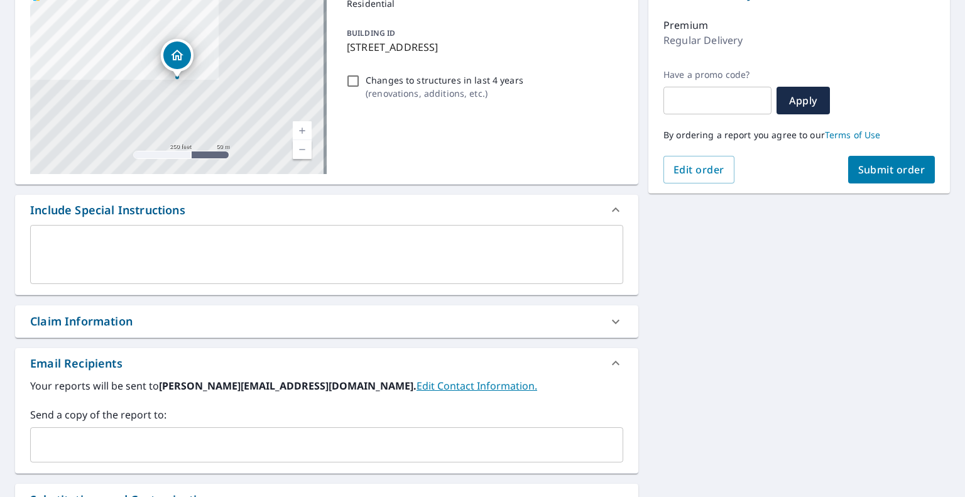
scroll to position [188, 0]
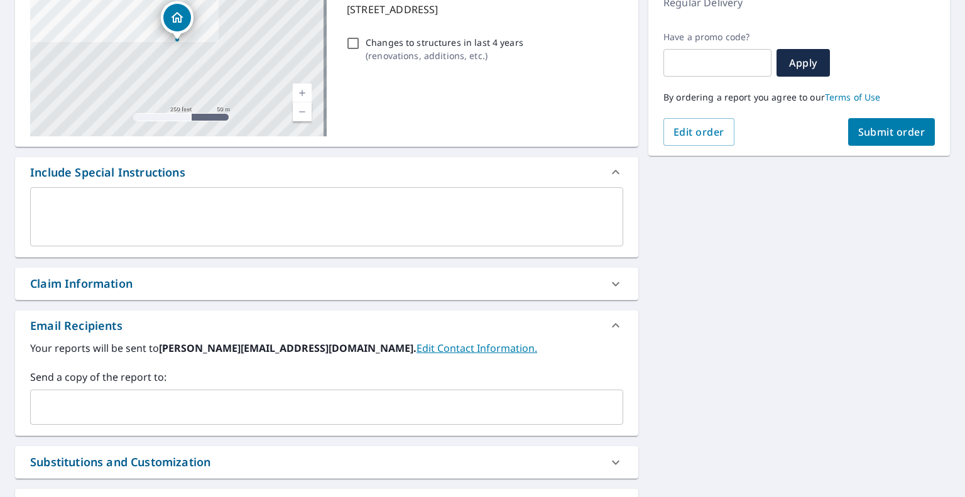
click at [342, 408] on input "text" at bounding box center [317, 407] width 563 height 24
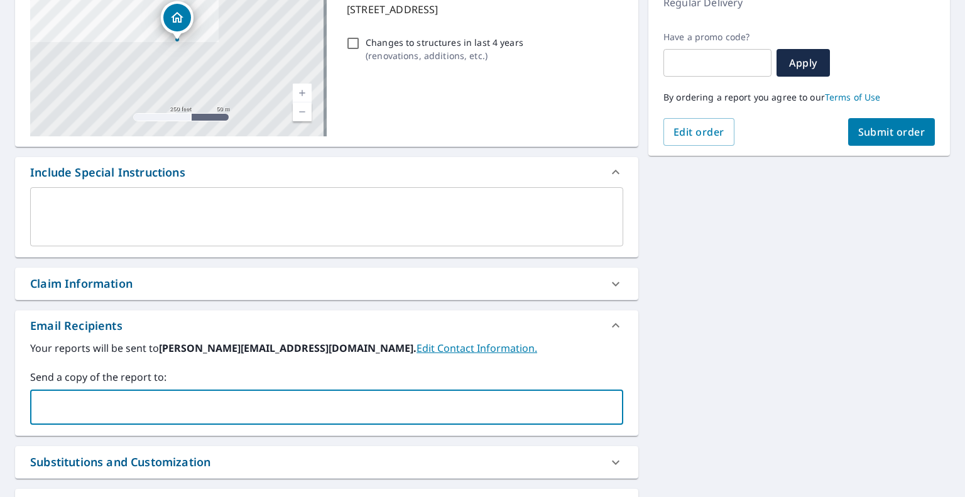
paste input "[PERSON_NAME][EMAIL_ADDRESS][DOMAIN_NAME]"
type input "[PERSON_NAME][EMAIL_ADDRESS][DOMAIN_NAME]"
click at [249, 404] on icon at bounding box center [254, 407] width 10 height 14
click at [135, 405] on input "text" at bounding box center [317, 407] width 563 height 24
paste input "[EMAIL_ADDRESS][DOMAIN_NAME]"
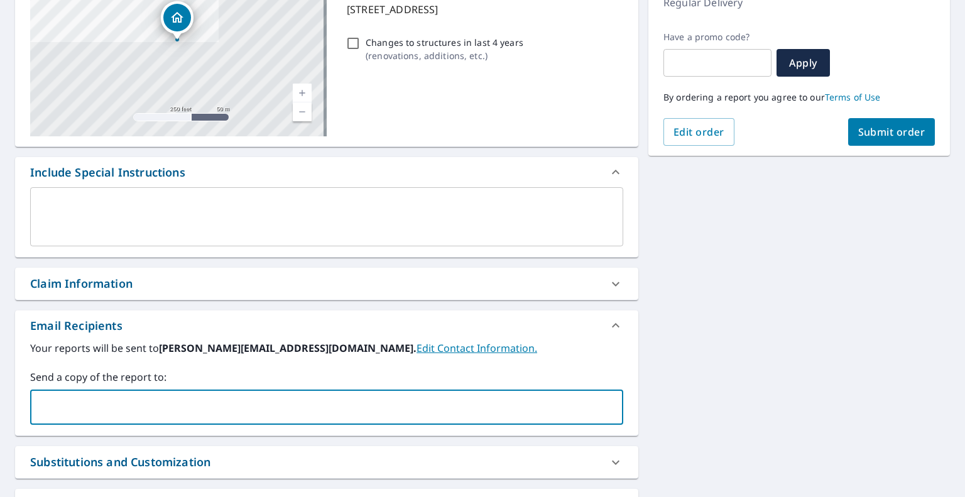
type input "[EMAIL_ADDRESS][DOMAIN_NAME]"
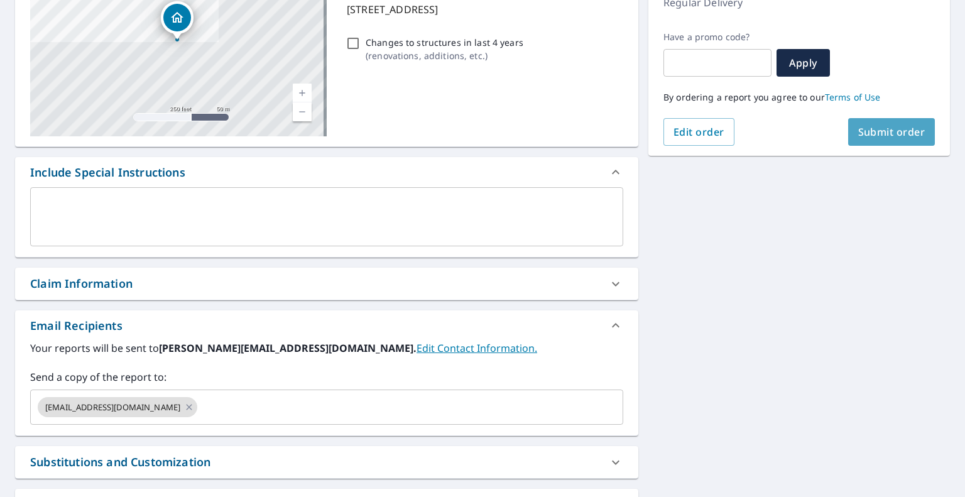
click at [861, 133] on span "Submit order" at bounding box center [891, 132] width 67 height 14
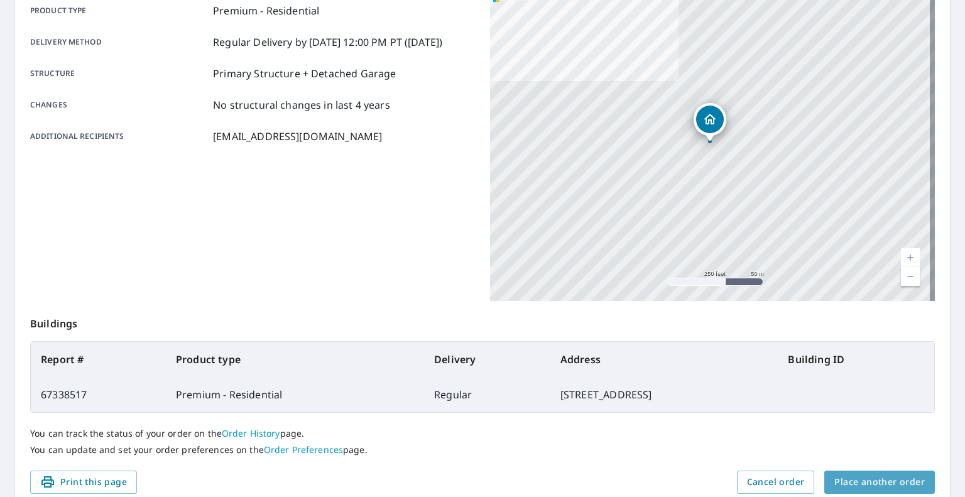
click at [874, 474] on span "Place another order" at bounding box center [879, 482] width 90 height 16
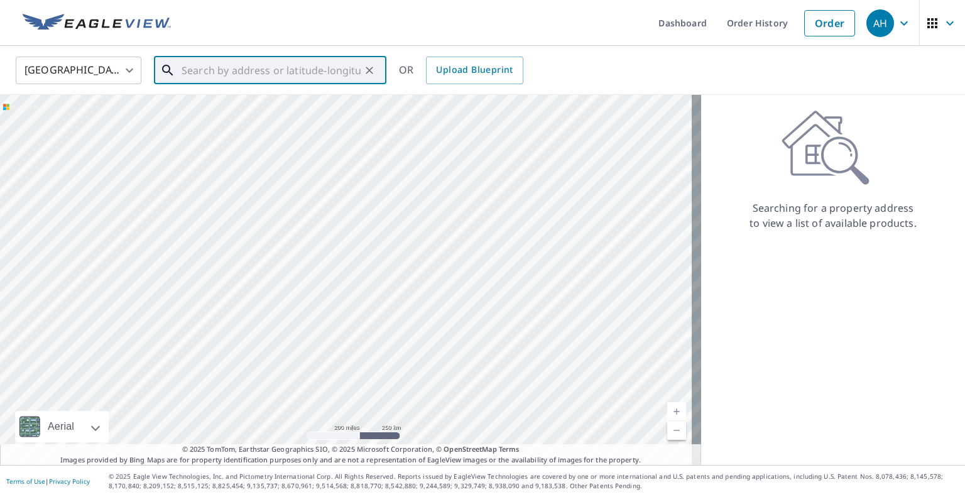
click at [277, 63] on input "text" at bounding box center [271, 70] width 179 height 35
paste input "[STREET_ADDRESS]"
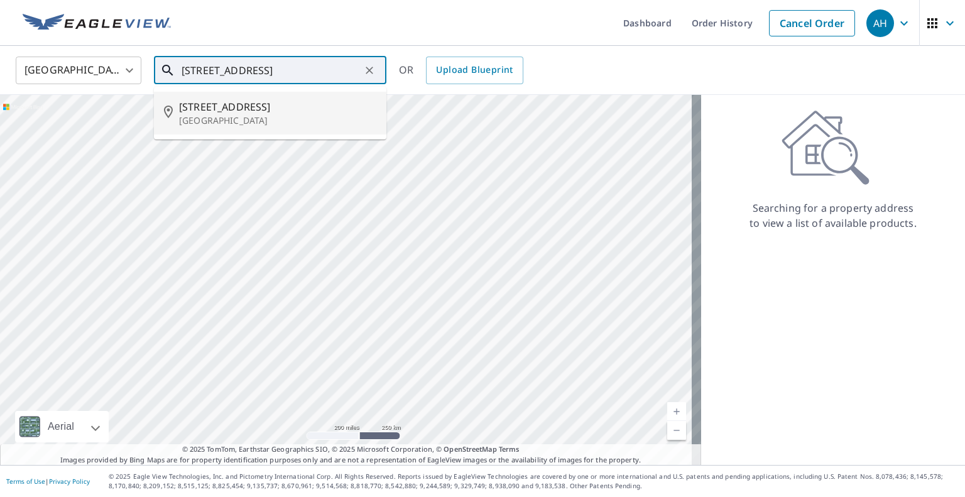
click at [243, 117] on p "[GEOGRAPHIC_DATA]" at bounding box center [277, 120] width 197 height 13
type input "[STREET_ADDRESS]"
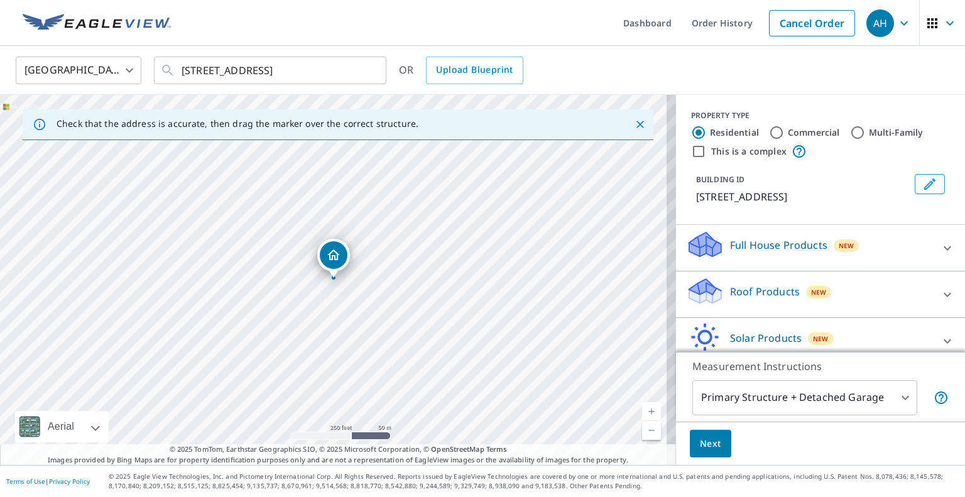
click at [730, 293] on p "Roof Products" at bounding box center [765, 291] width 70 height 15
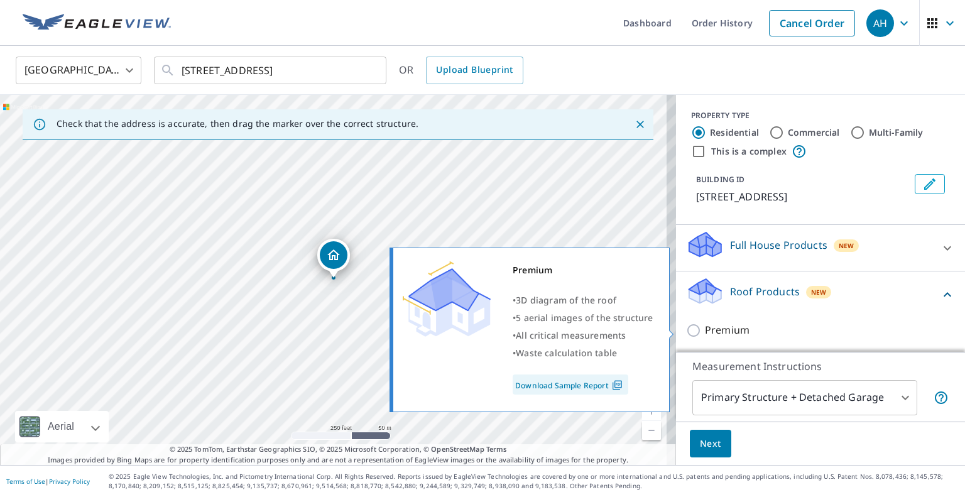
click at [726, 332] on p "Premium" at bounding box center [727, 330] width 45 height 16
click at [705, 332] on input "Premium" at bounding box center [695, 330] width 19 height 15
checkbox input "true"
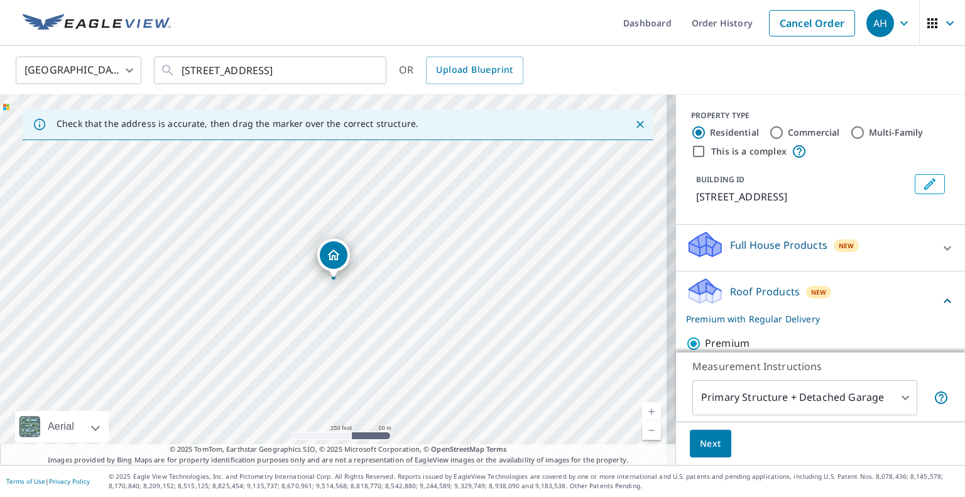
click at [705, 443] on span "Next" at bounding box center [710, 444] width 21 height 16
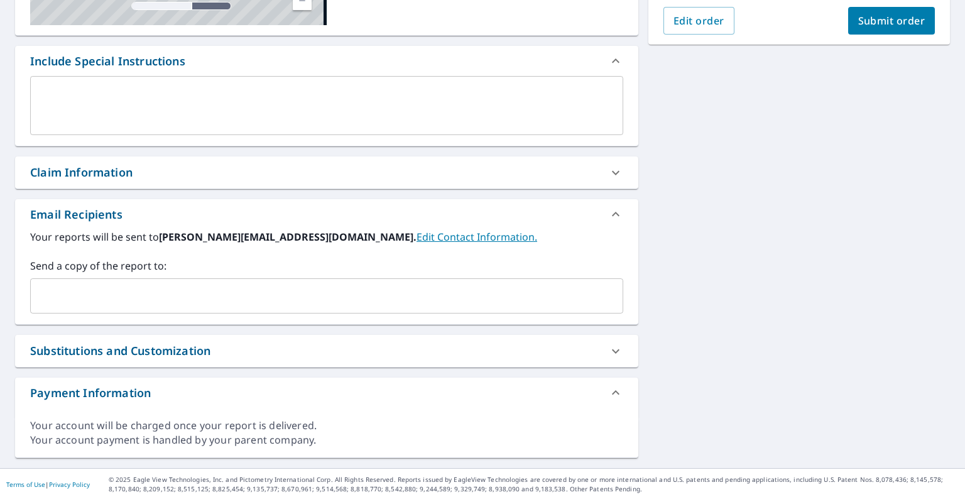
scroll to position [302, 0]
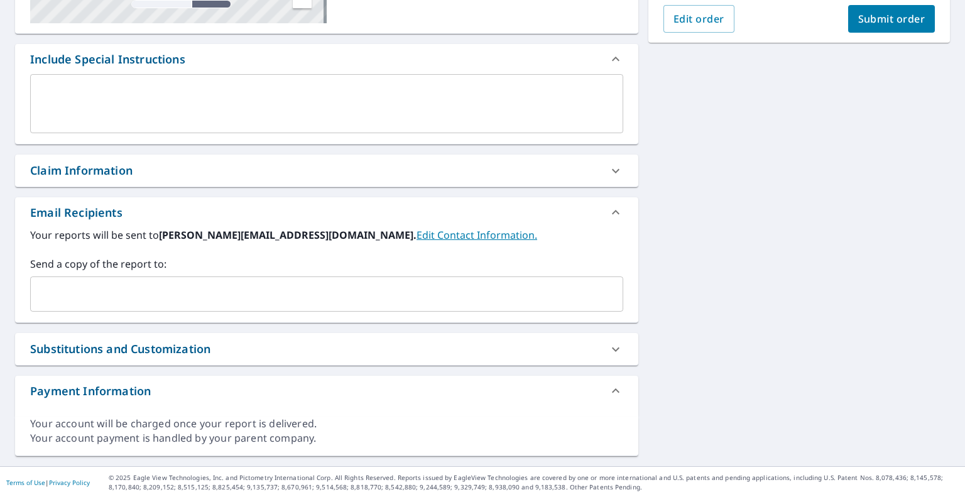
click at [211, 295] on input "text" at bounding box center [317, 294] width 563 height 24
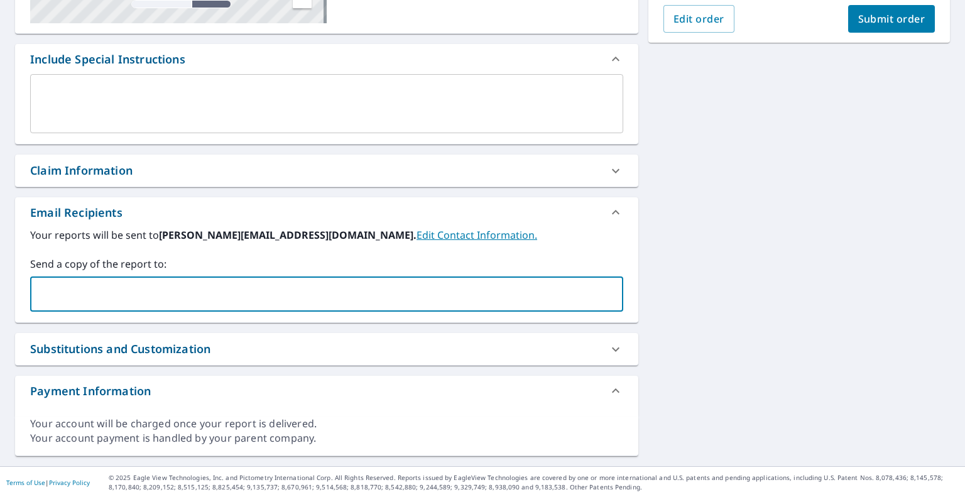
paste input "[EMAIL_ADDRESS][DOMAIN_NAME]"
type input "[EMAIL_ADDRESS][DOMAIN_NAME]"
click at [872, 19] on span "Submit order" at bounding box center [891, 19] width 67 height 14
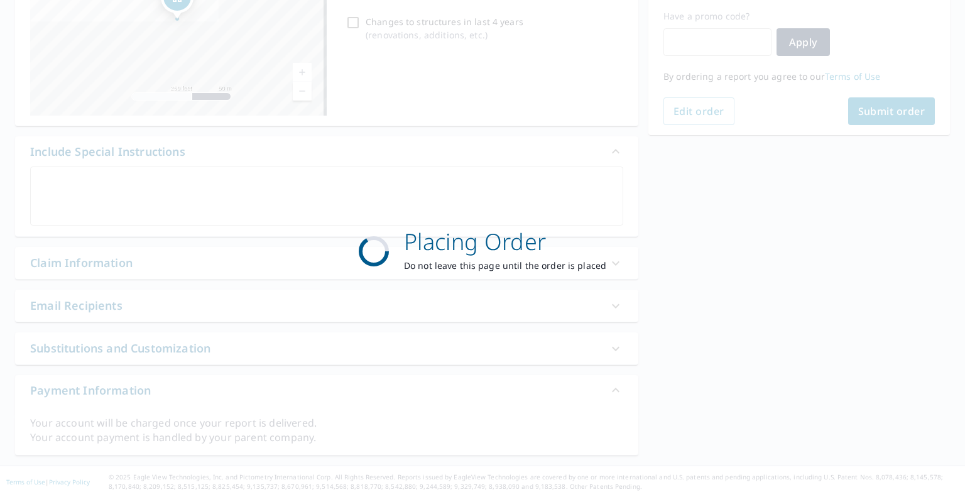
scroll to position [209, 0]
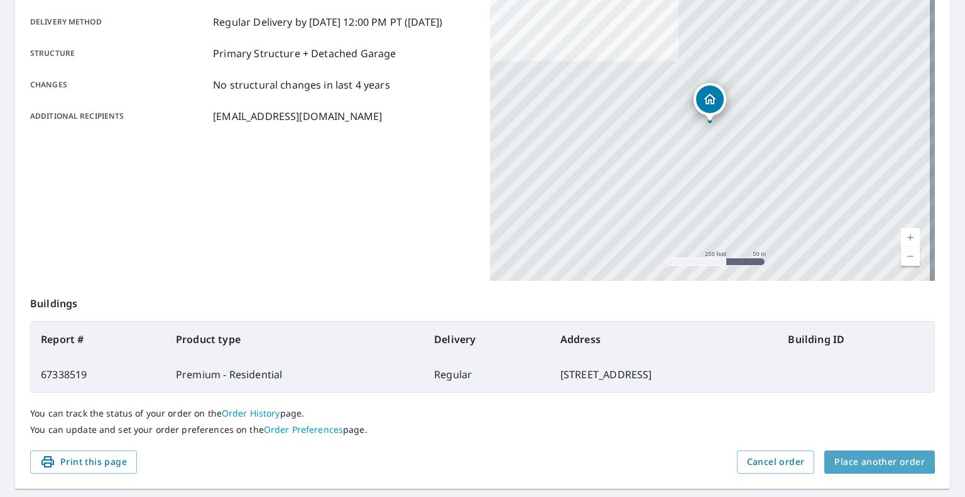
click at [871, 454] on span "Place another order" at bounding box center [879, 462] width 90 height 16
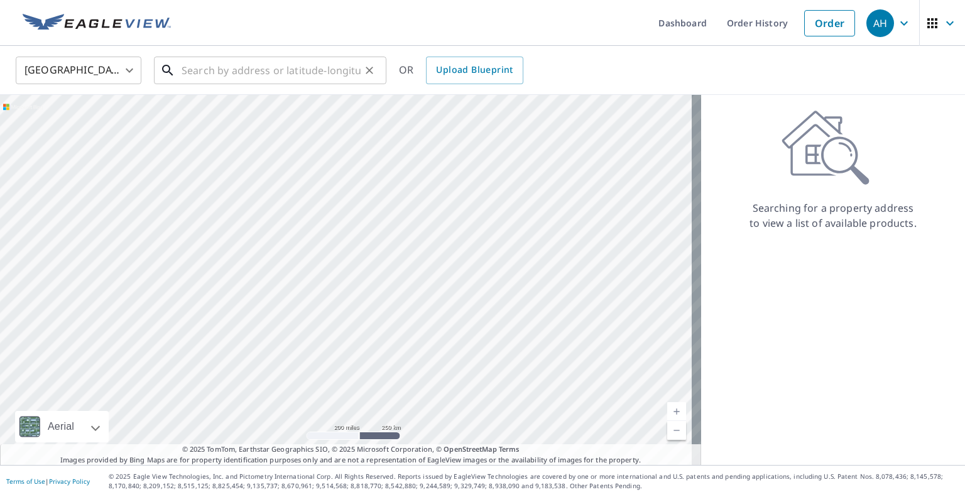
click at [260, 69] on input "text" at bounding box center [271, 70] width 179 height 35
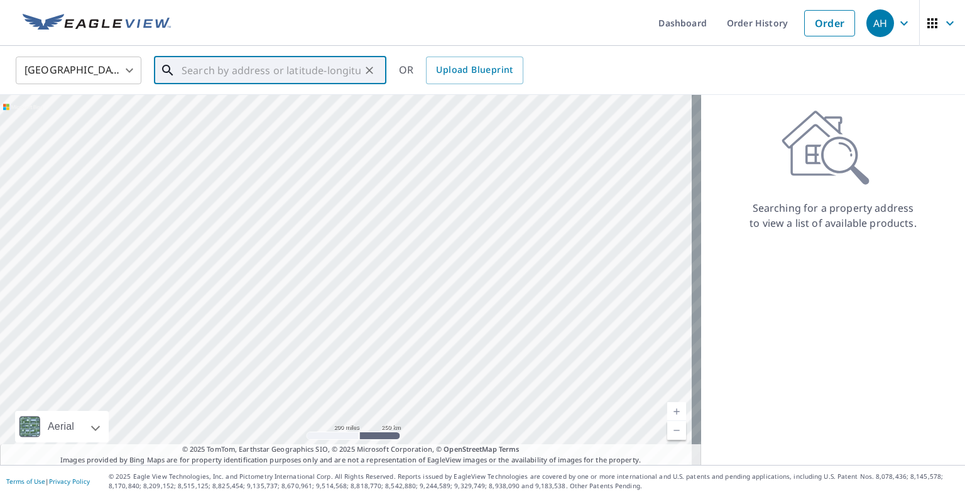
paste input "[STREET_ADDRESS]"
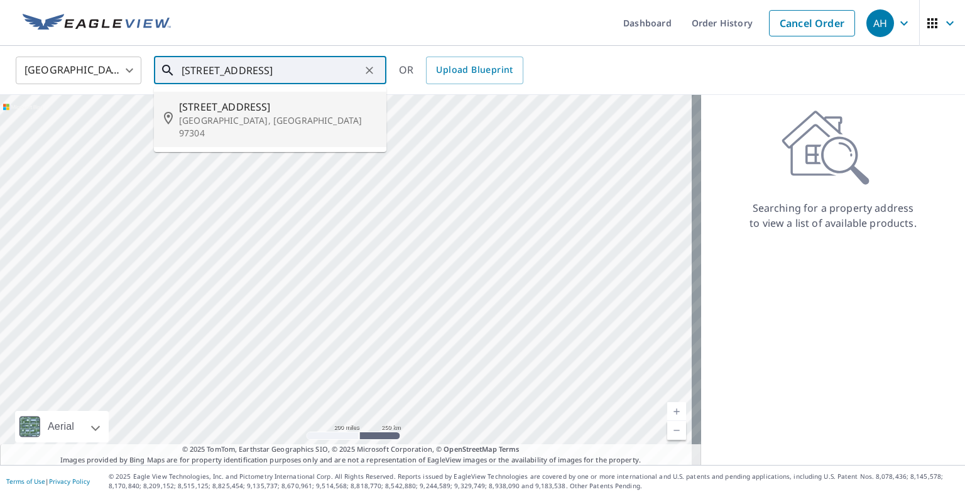
click at [224, 116] on p "[GEOGRAPHIC_DATA], [GEOGRAPHIC_DATA] 97304" at bounding box center [277, 126] width 197 height 25
type input "[STREET_ADDRESS]"
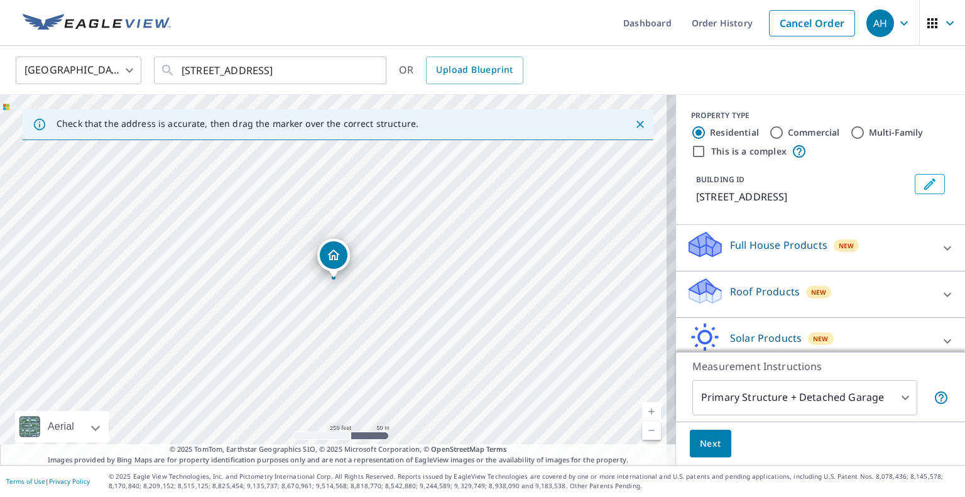
click at [806, 290] on div "New" at bounding box center [819, 292] width 26 height 13
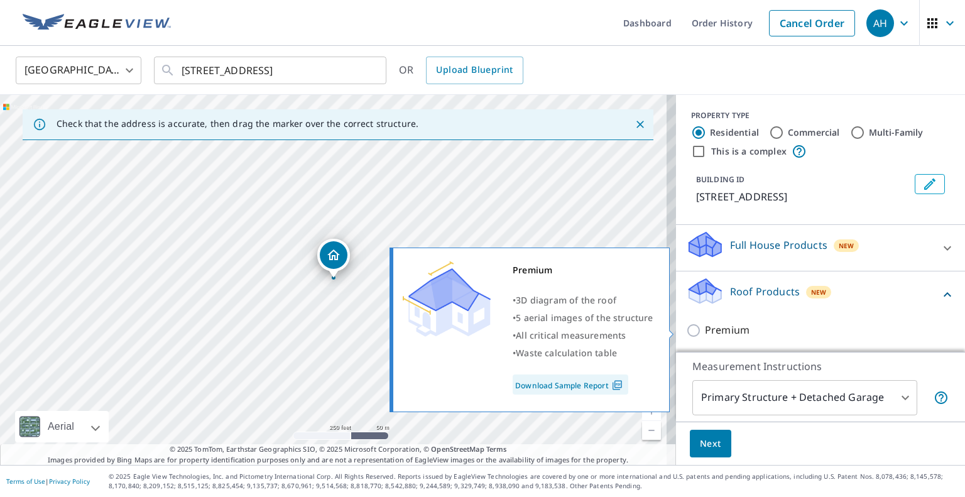
click at [724, 327] on p "Premium" at bounding box center [727, 330] width 45 height 16
click at [705, 327] on input "Premium" at bounding box center [695, 330] width 19 height 15
checkbox input "true"
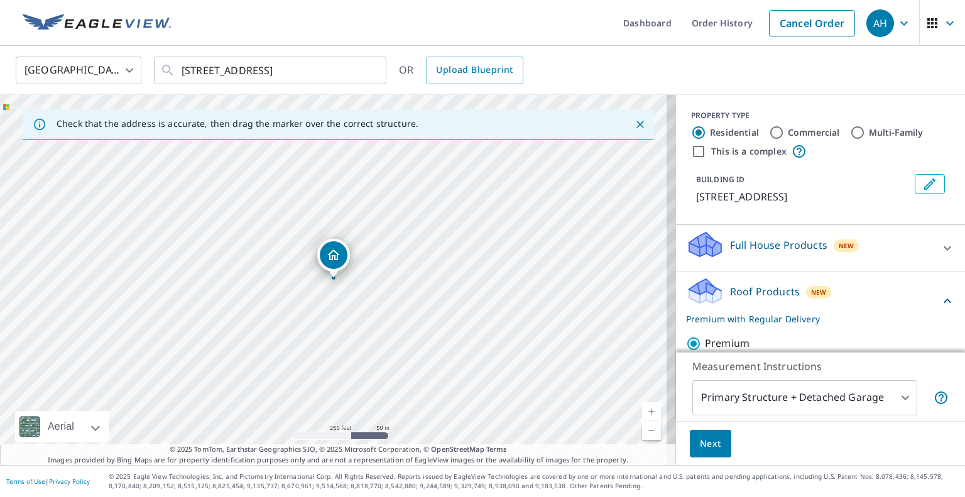
click at [707, 434] on button "Next" at bounding box center [710, 444] width 41 height 28
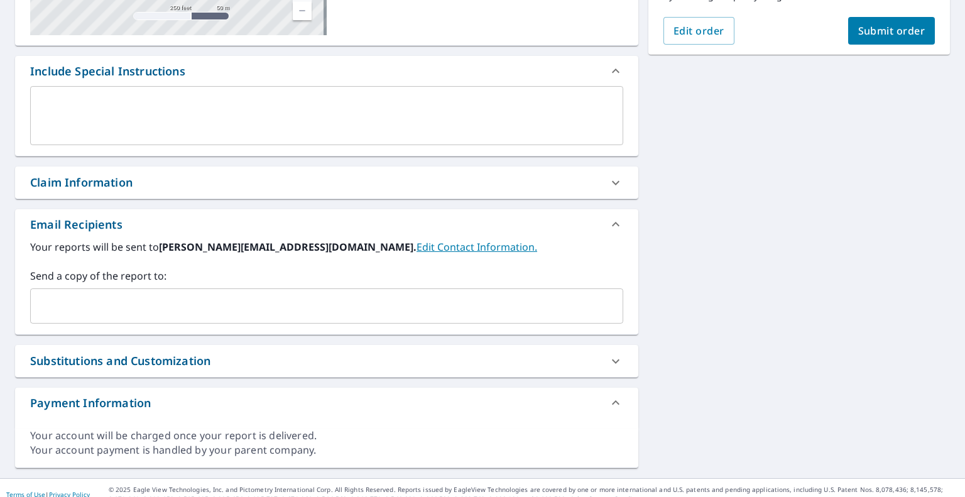
scroll to position [302, 0]
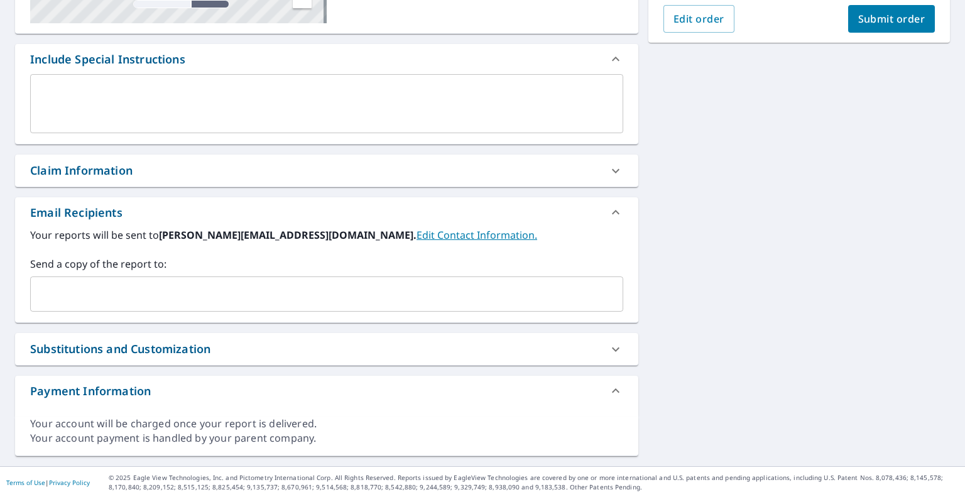
click at [263, 295] on input "text" at bounding box center [317, 294] width 563 height 24
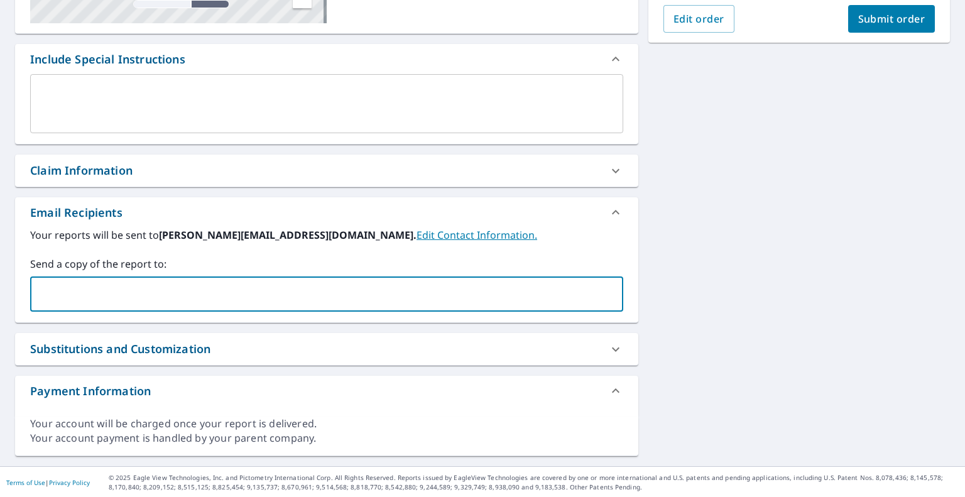
paste input "[EMAIL_ADDRESS][DOMAIN_NAME]"
type input "[EMAIL_ADDRESS][DOMAIN_NAME]"
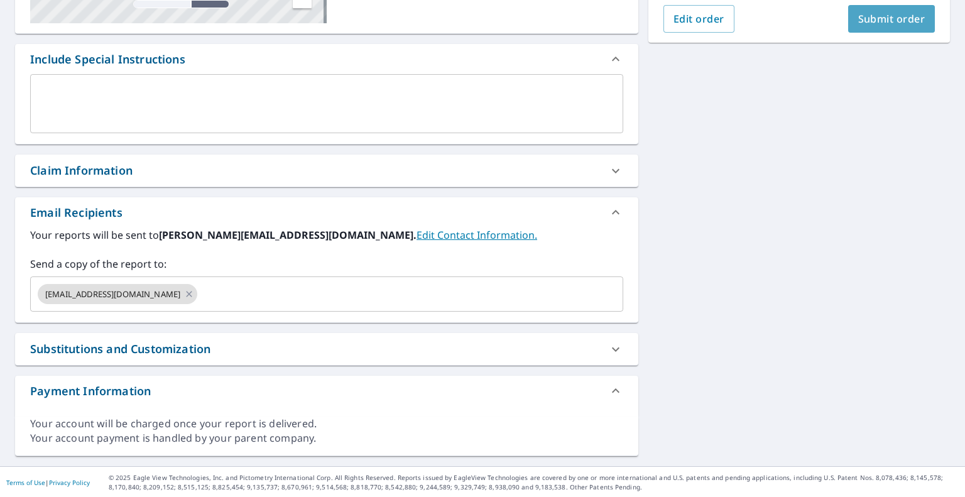
click at [877, 26] on button "Submit order" at bounding box center [891, 19] width 87 height 28
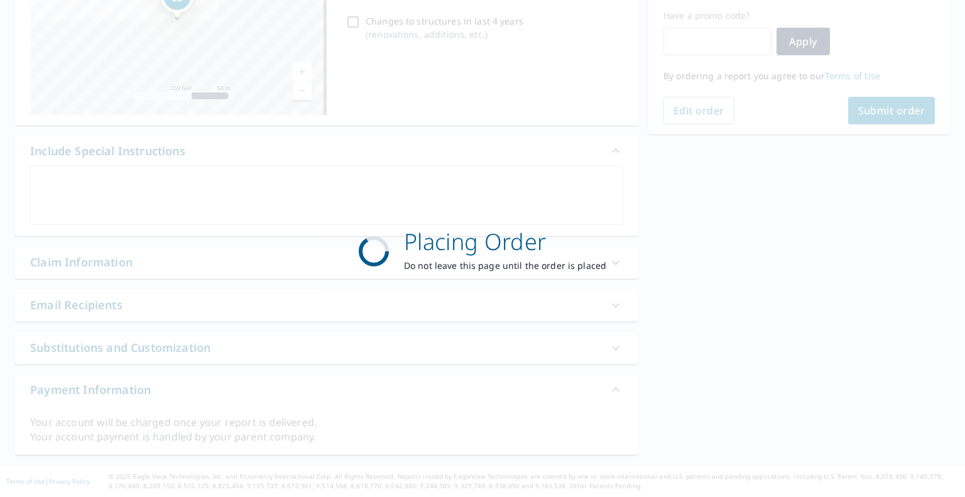
scroll to position [209, 0]
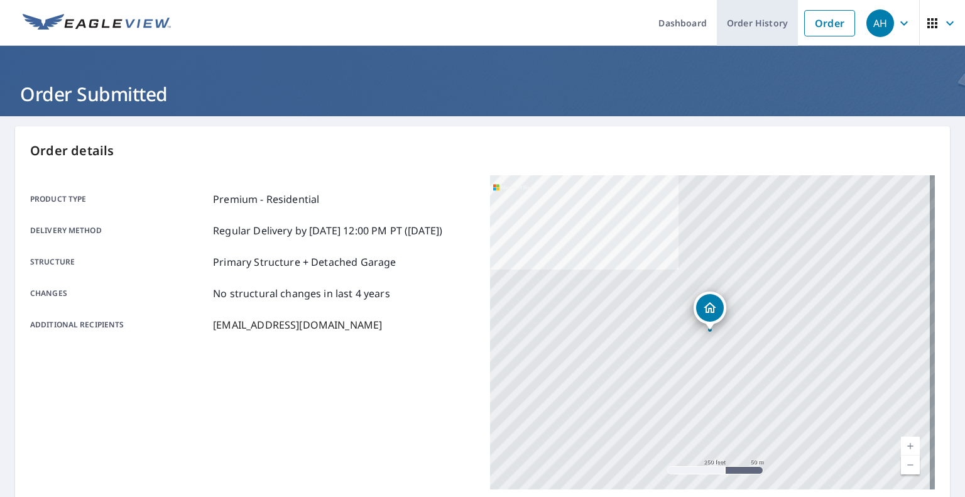
click at [739, 19] on link "Order History" at bounding box center [757, 23] width 81 height 46
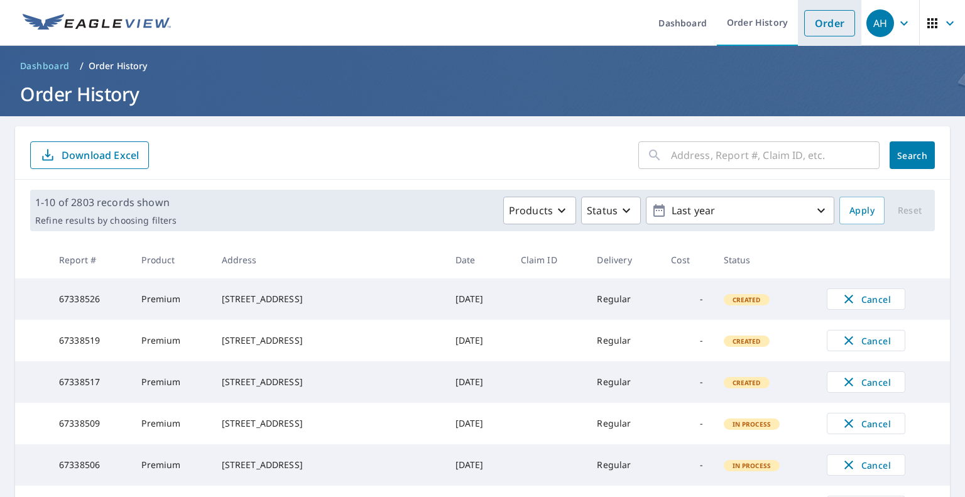
click at [808, 23] on link "Order" at bounding box center [829, 23] width 51 height 26
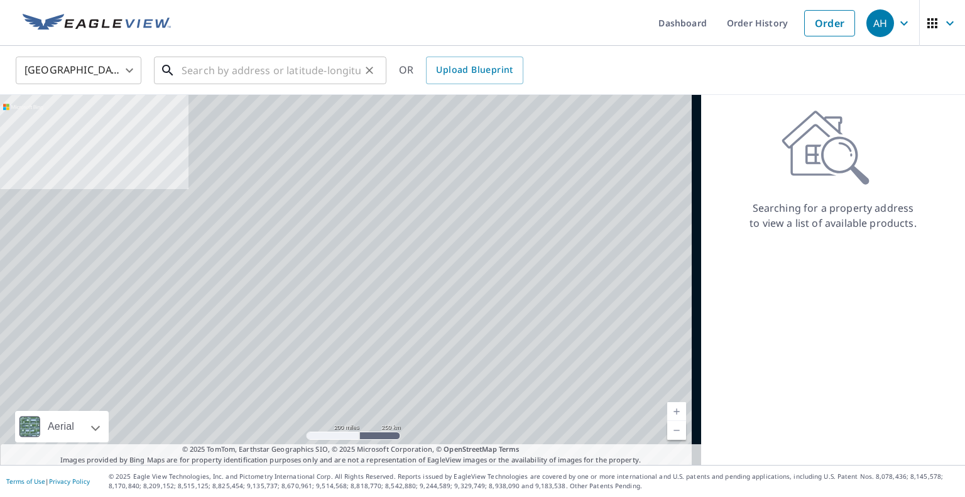
click at [317, 65] on input "text" at bounding box center [271, 70] width 179 height 35
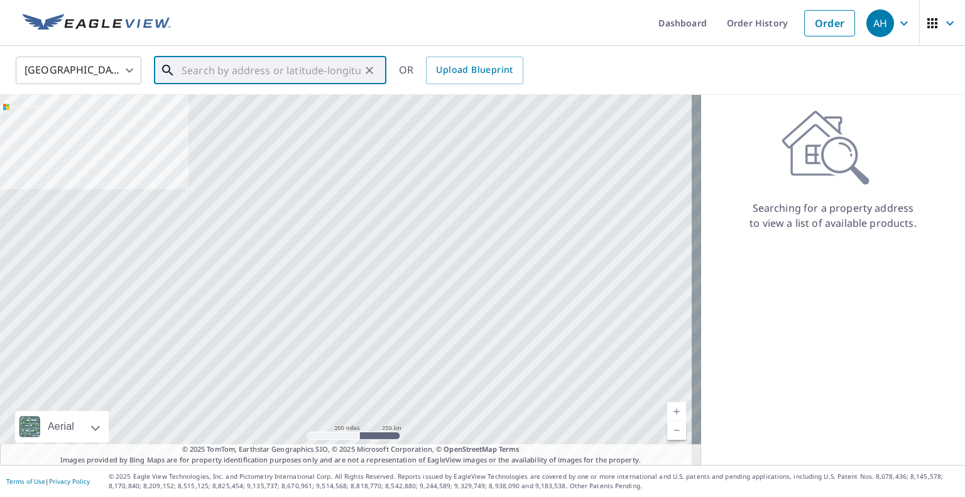
paste input "[STREET_ADDRESS]"
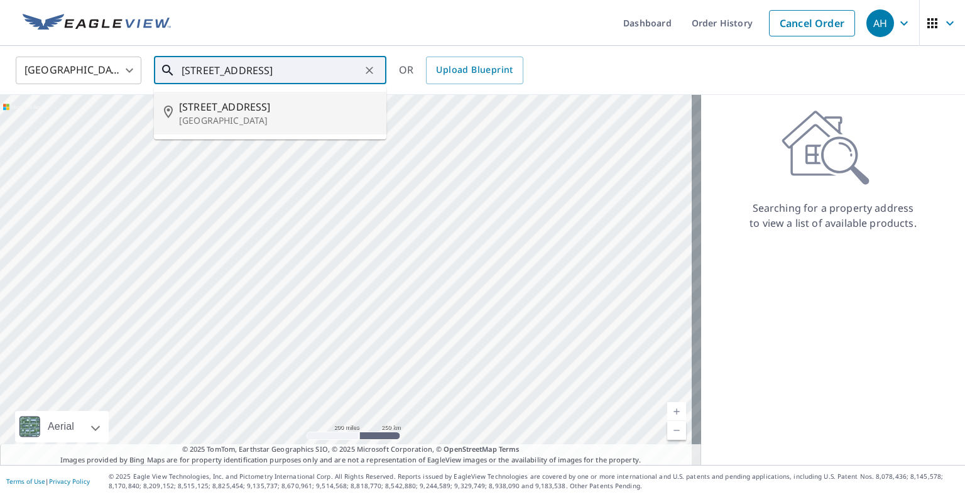
click at [261, 112] on span "[STREET_ADDRESS]" at bounding box center [277, 106] width 197 height 15
type input "[STREET_ADDRESS]"
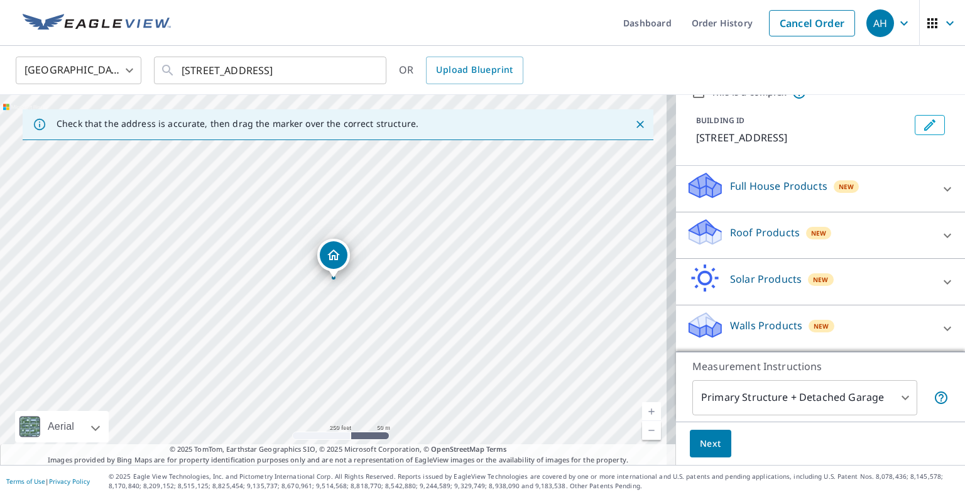
scroll to position [73, 0]
click at [744, 231] on p "Roof Products" at bounding box center [765, 232] width 70 height 15
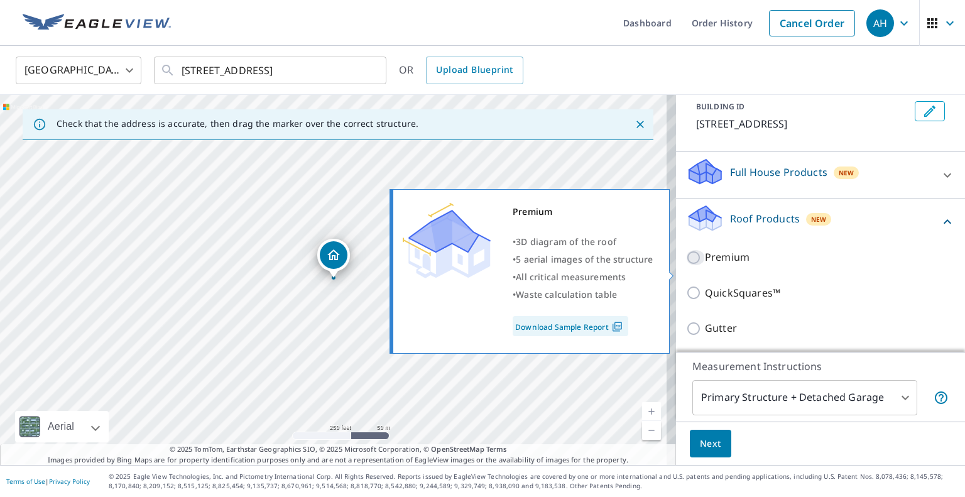
click at [686, 265] on input "Premium" at bounding box center [695, 257] width 19 height 15
checkbox input "true"
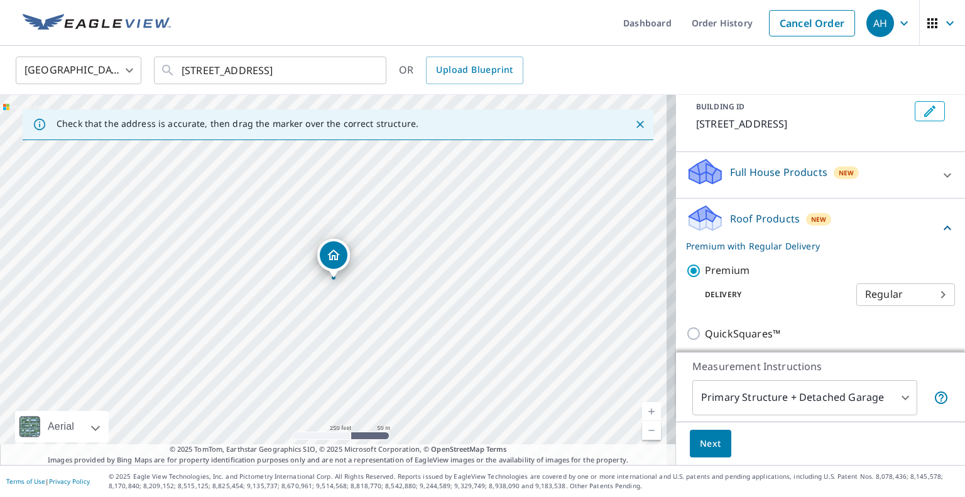
click at [700, 436] on span "Next" at bounding box center [710, 444] width 21 height 16
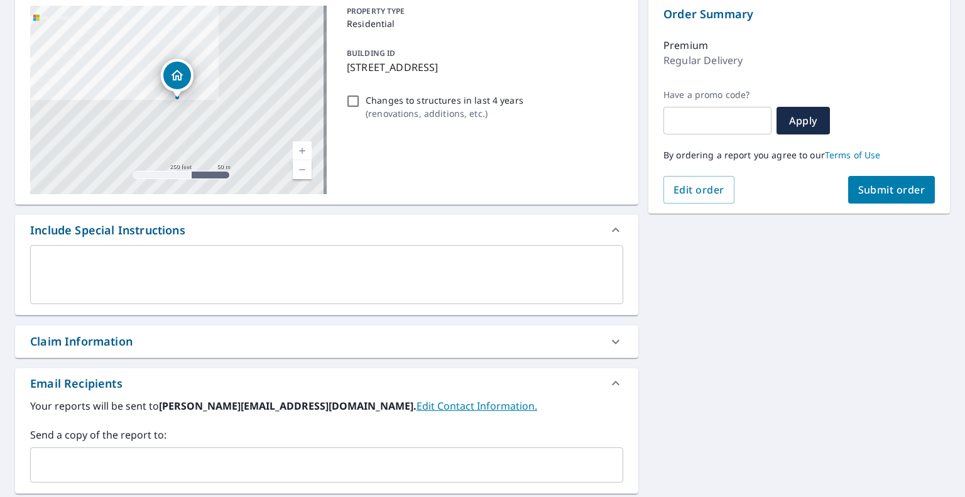
scroll to position [188, 0]
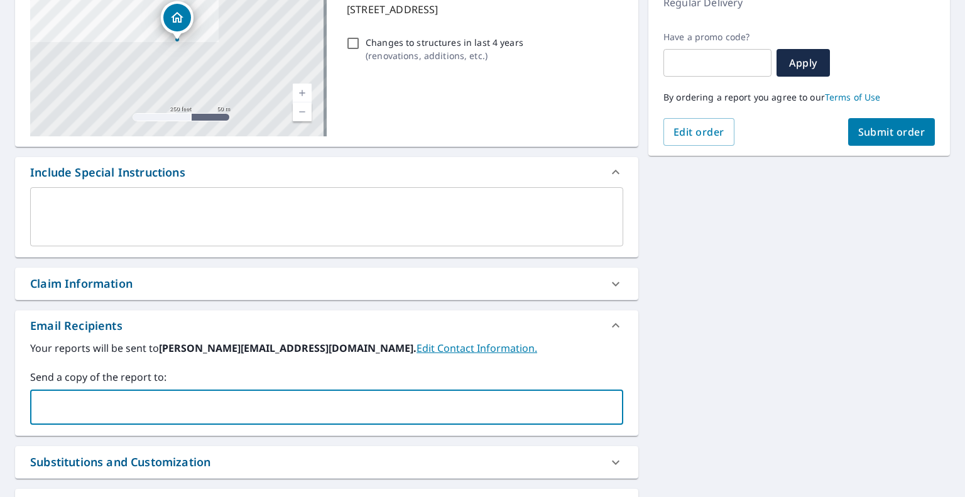
click at [282, 404] on input "text" at bounding box center [317, 407] width 563 height 24
paste input "[EMAIL_ADDRESS][DOMAIN_NAME]"
type input "[EMAIL_ADDRESS][DOMAIN_NAME]"
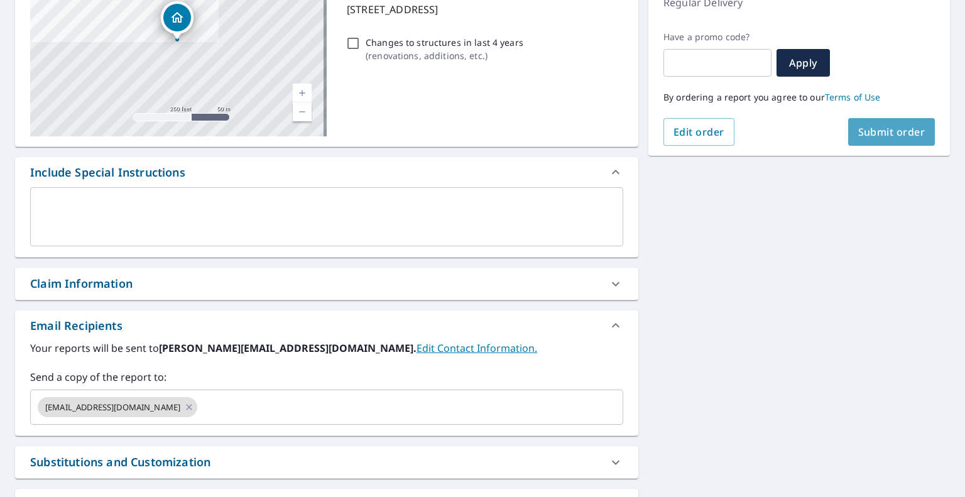
click at [858, 125] on span "Submit order" at bounding box center [891, 132] width 67 height 14
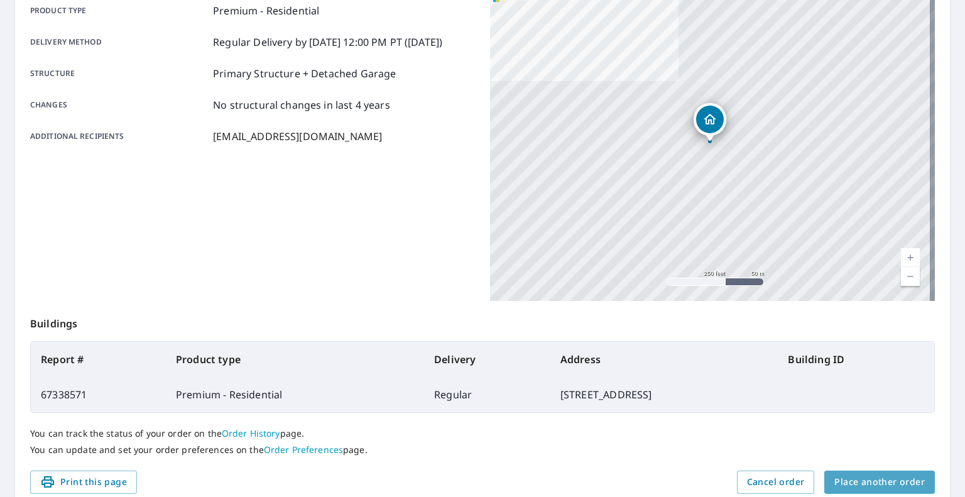
click at [900, 475] on span "Place another order" at bounding box center [879, 482] width 90 height 16
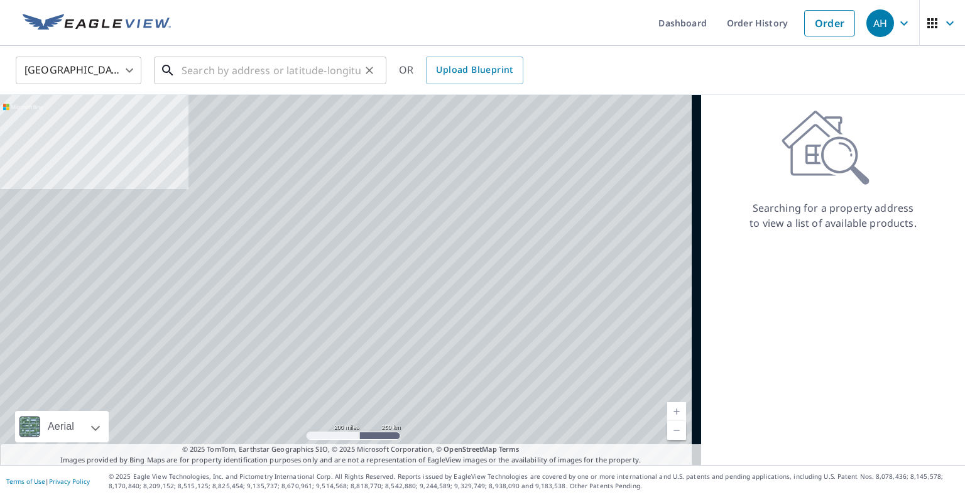
click at [262, 67] on input "text" at bounding box center [271, 70] width 179 height 35
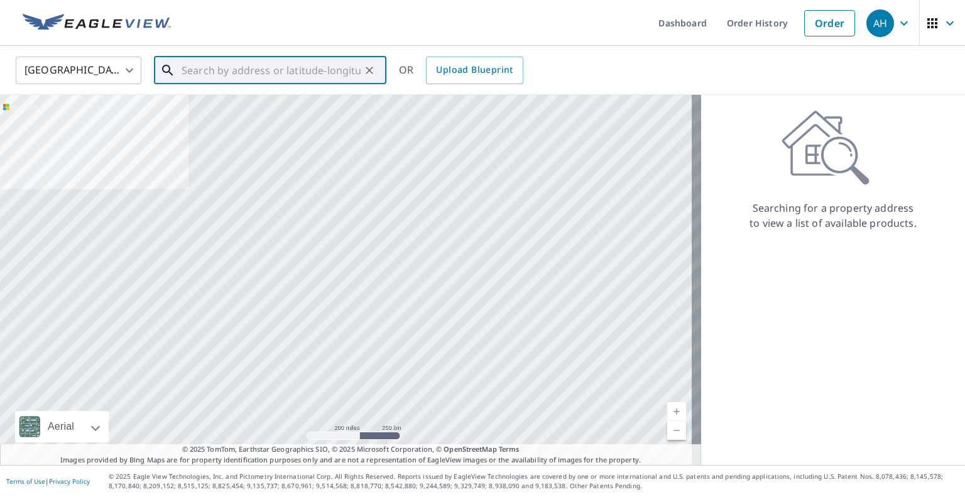
paste input "[STREET_ADDRESS]"
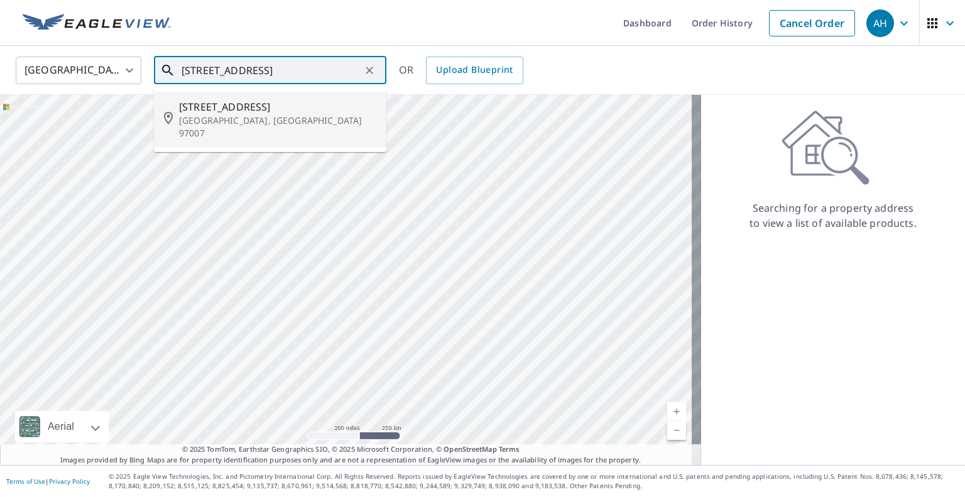
click at [227, 113] on span "[STREET_ADDRESS]" at bounding box center [277, 106] width 197 height 15
type input "[STREET_ADDRESS]"
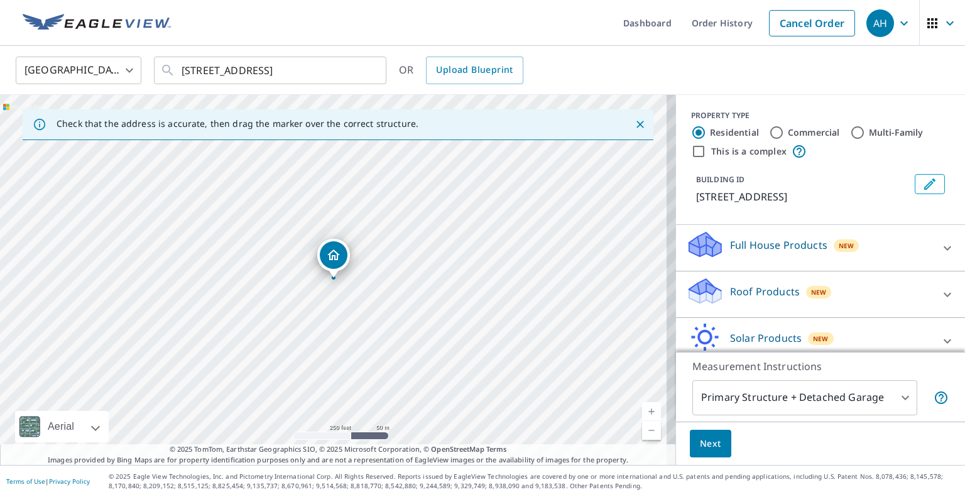
click at [763, 289] on p "Roof Products" at bounding box center [765, 291] width 70 height 15
click at [704, 321] on div "Premium" at bounding box center [820, 330] width 269 height 36
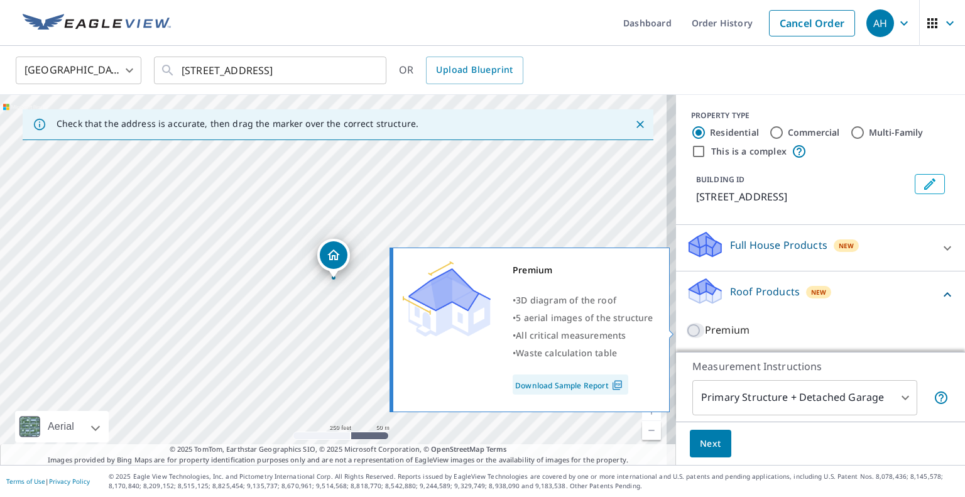
click at [686, 330] on input "Premium" at bounding box center [695, 330] width 19 height 15
checkbox input "true"
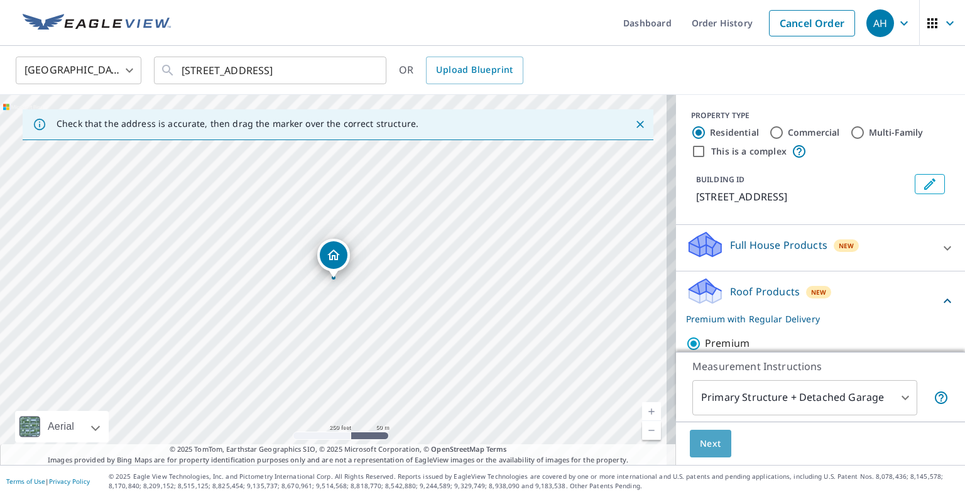
click at [707, 444] on span "Next" at bounding box center [710, 444] width 21 height 16
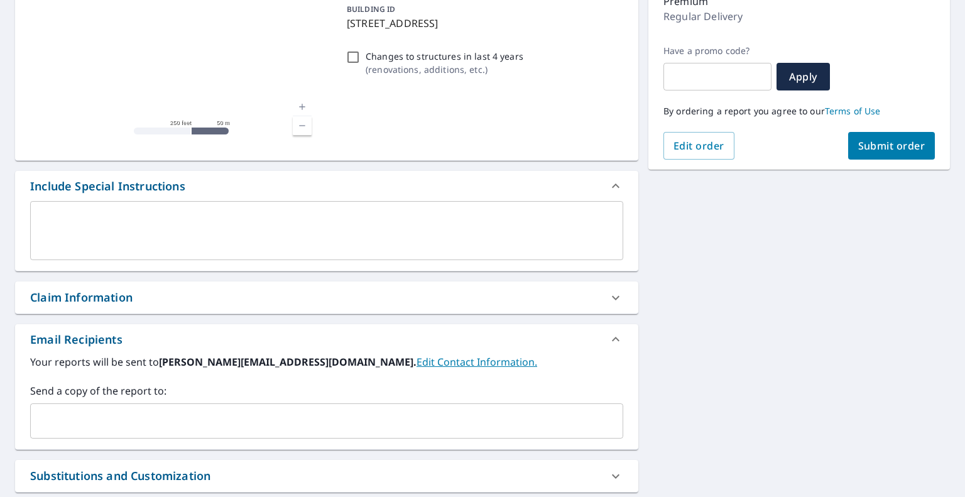
scroll to position [251, 0]
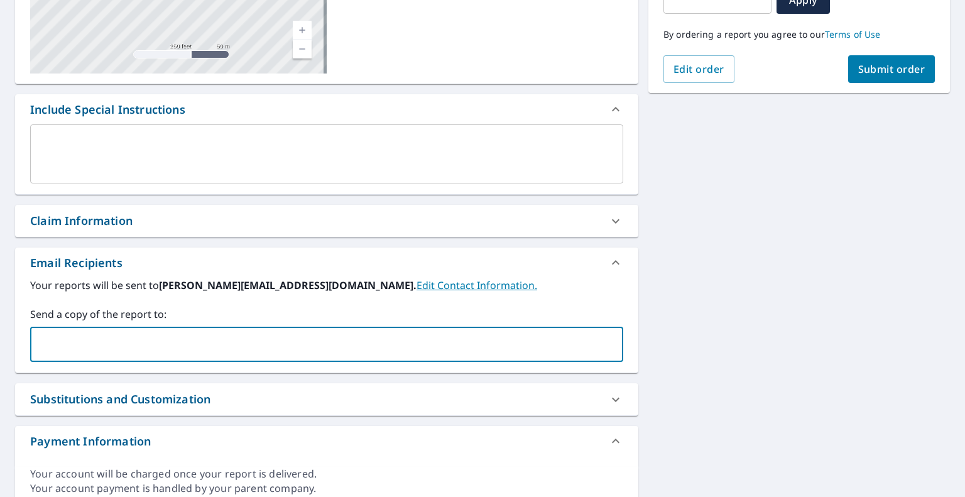
click at [256, 346] on input "text" at bounding box center [317, 344] width 563 height 24
type input "[EMAIL_ADDRESS][DOMAIN_NAME]"
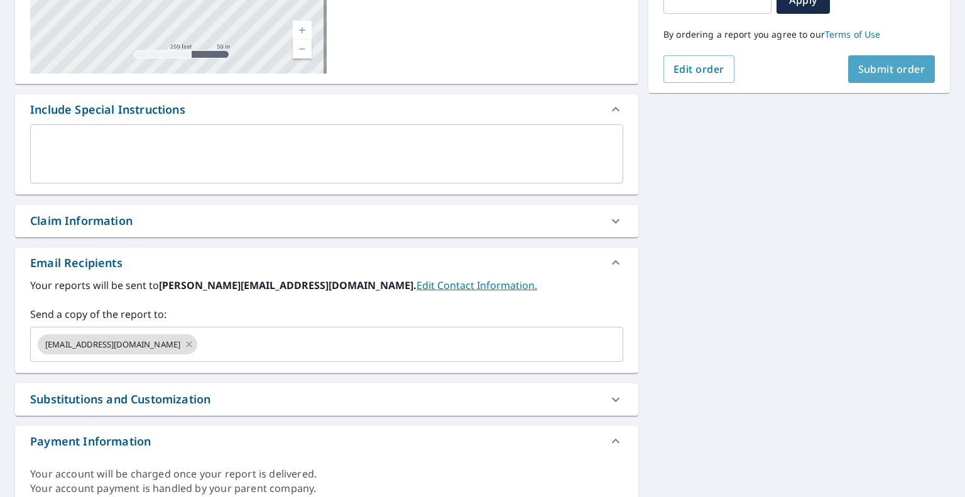
click at [883, 70] on span "Submit order" at bounding box center [891, 69] width 67 height 14
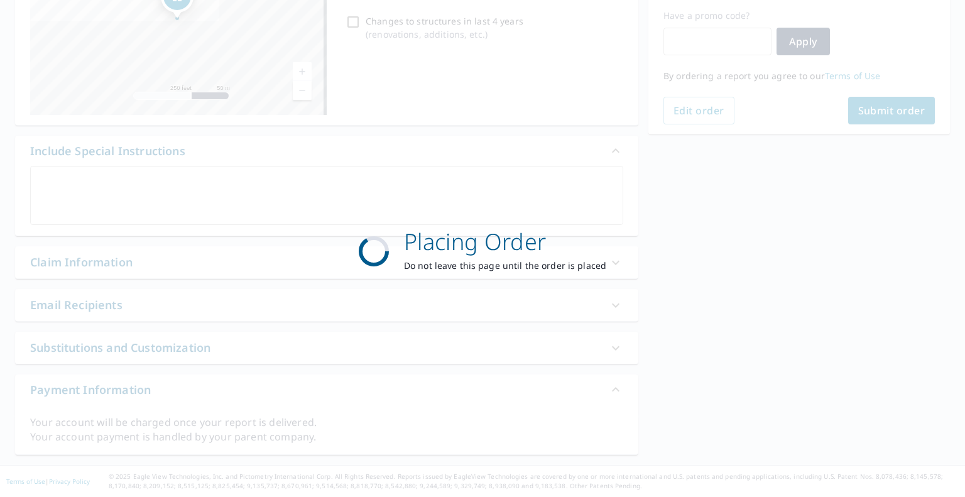
scroll to position [209, 0]
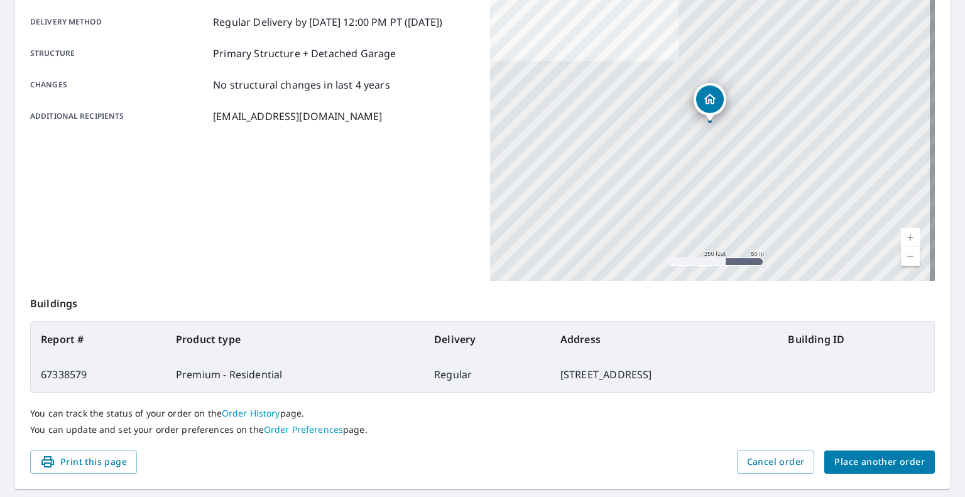
click at [862, 449] on div "You can track the status of your order on the Order History page. You can updat…" at bounding box center [482, 422] width 905 height 58
click at [861, 459] on span "Place another order" at bounding box center [879, 462] width 90 height 16
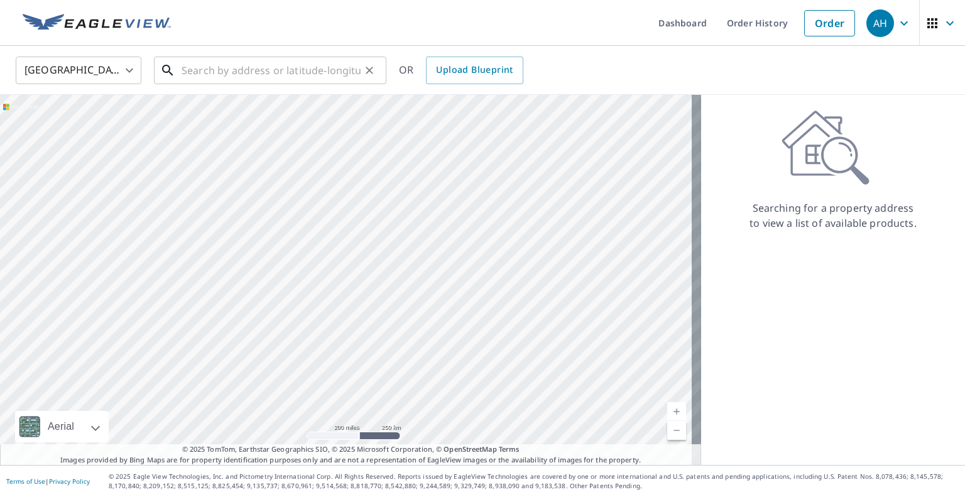
click at [242, 74] on input "text" at bounding box center [271, 70] width 179 height 35
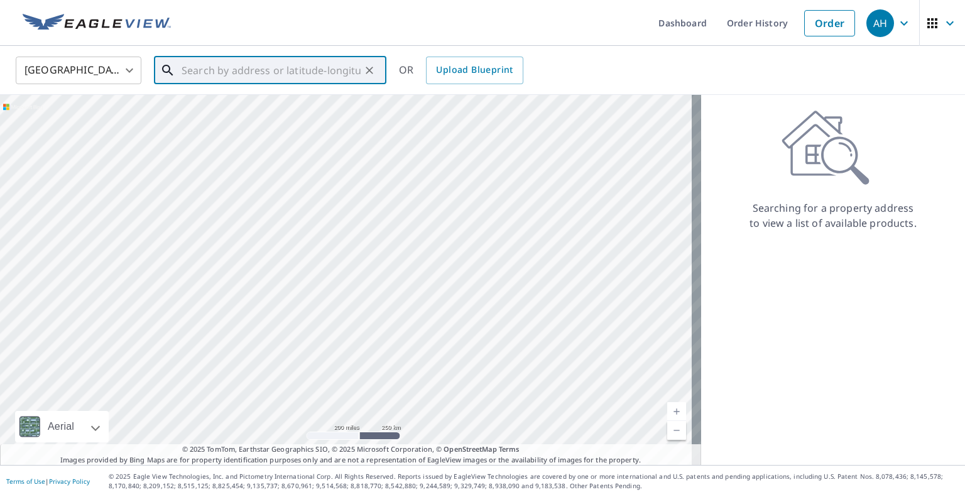
paste input "[STREET_ADDRESS]"
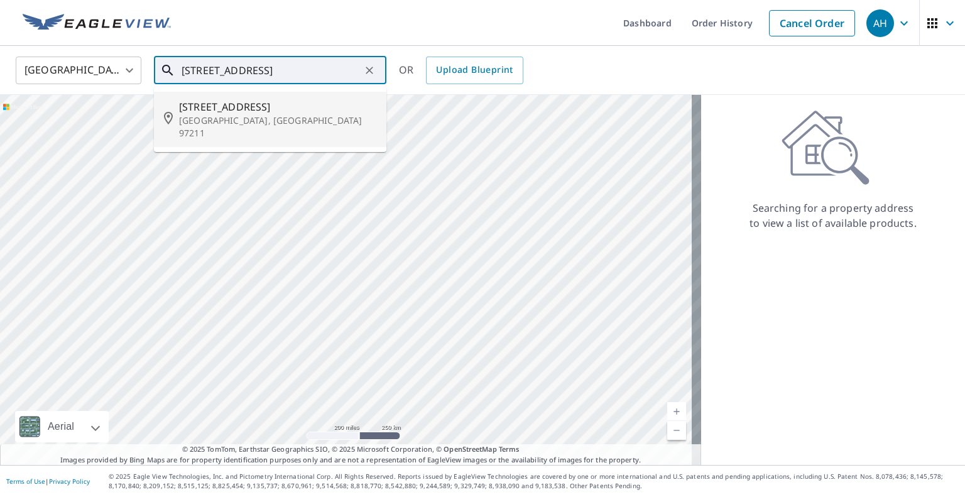
click at [239, 112] on span "[STREET_ADDRESS]" at bounding box center [277, 106] width 197 height 15
type input "[STREET_ADDRESS]"
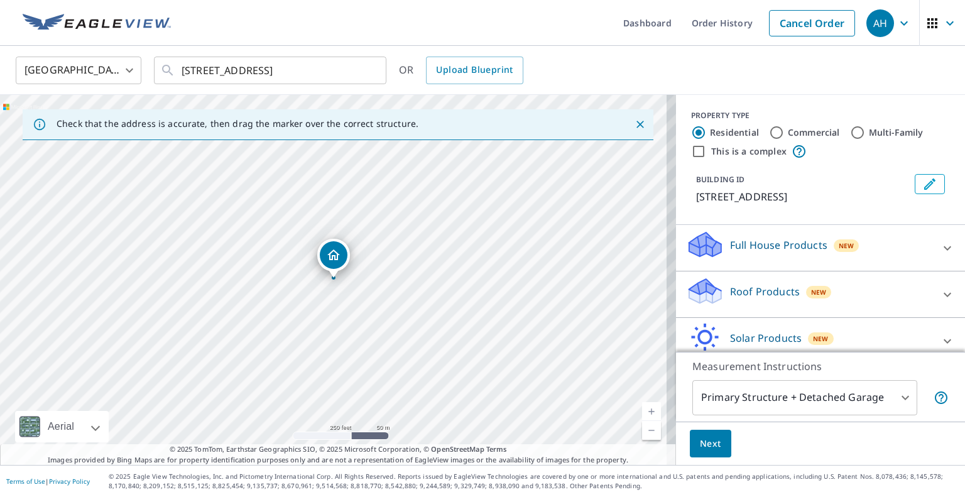
click at [751, 299] on div "Roof Products New" at bounding box center [809, 294] width 246 height 36
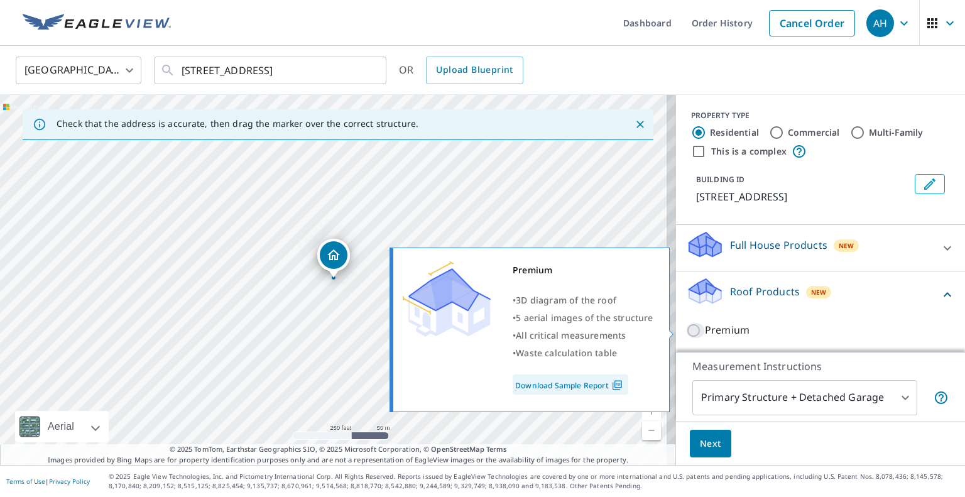
click at [686, 329] on input "Premium" at bounding box center [695, 330] width 19 height 15
checkbox input "true"
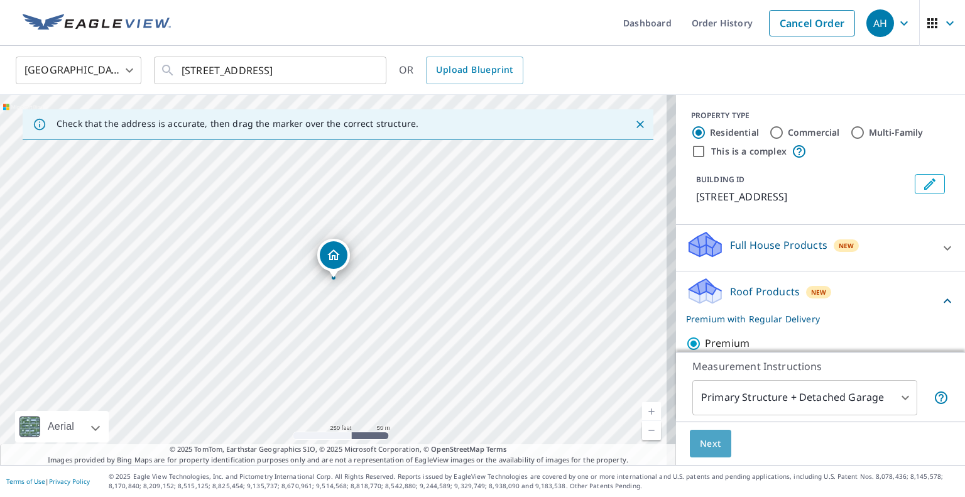
click at [707, 444] on span "Next" at bounding box center [710, 444] width 21 height 16
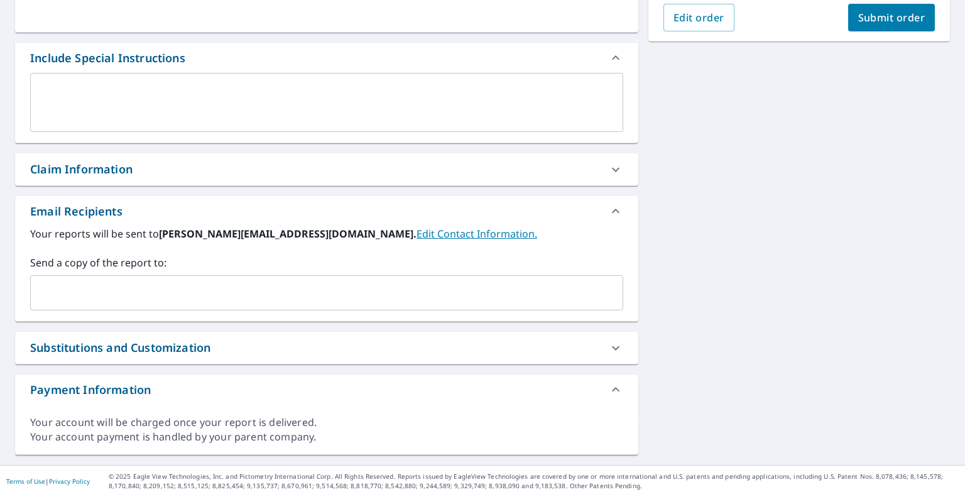
scroll to position [302, 0]
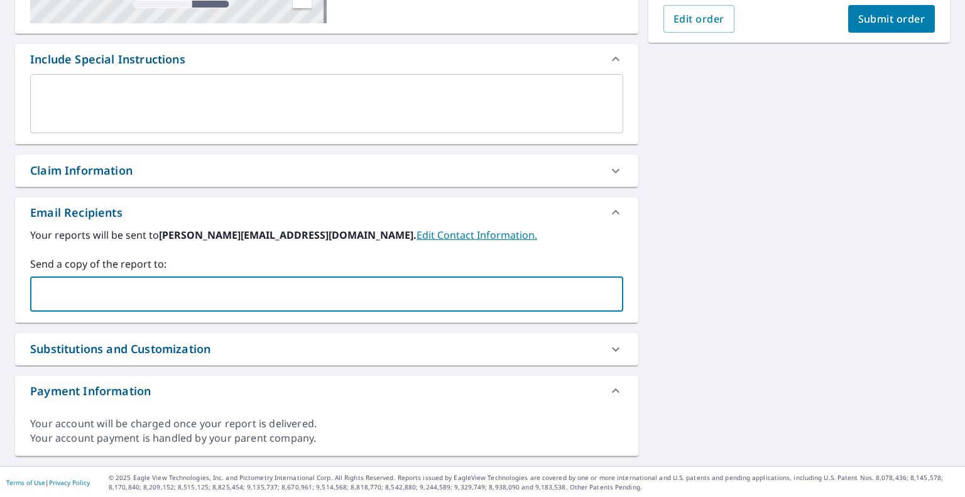
click at [211, 292] on input "text" at bounding box center [317, 294] width 563 height 24
paste input "[EMAIL_ADDRESS][DOMAIN_NAME]"
type input "[EMAIL_ADDRESS][DOMAIN_NAME]"
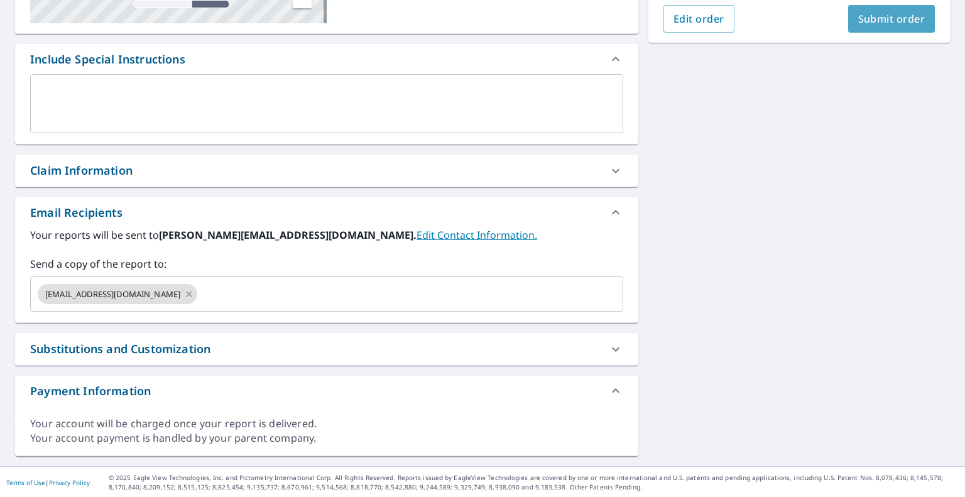
click at [848, 25] on button "Submit order" at bounding box center [891, 19] width 87 height 28
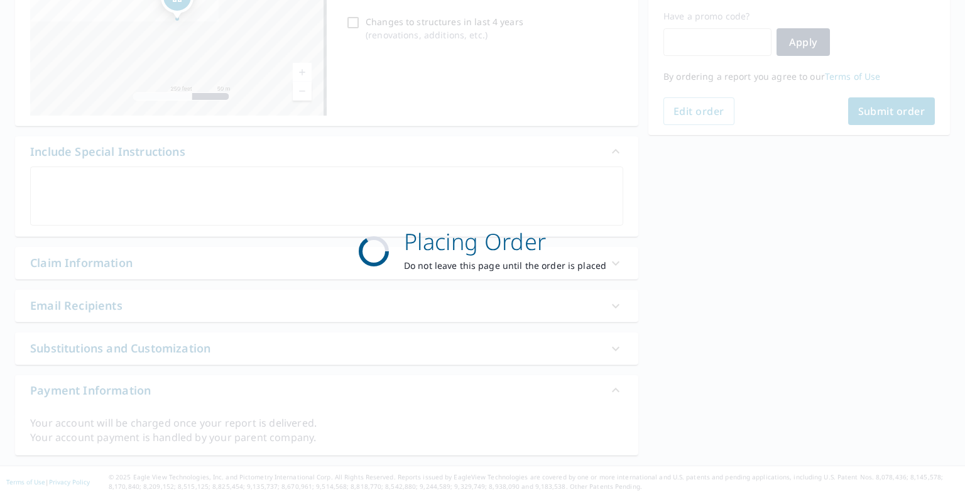
scroll to position [209, 0]
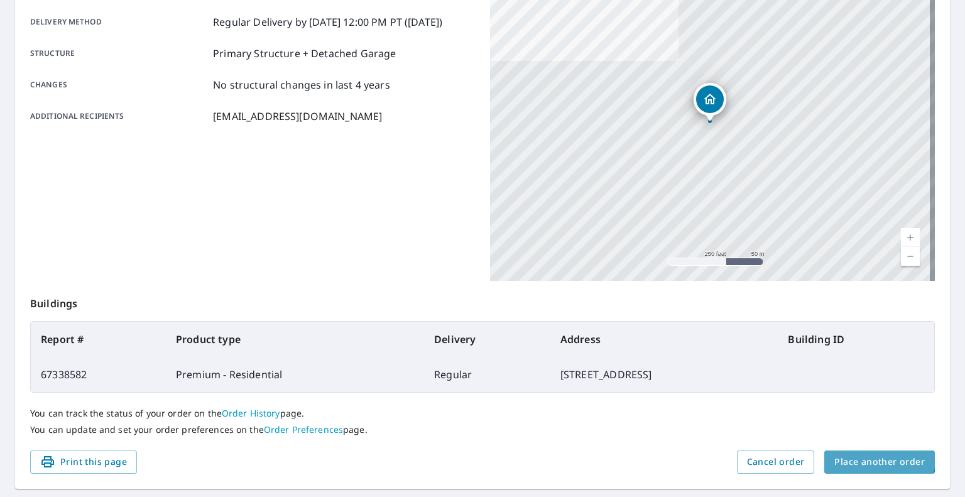
click at [857, 452] on button "Place another order" at bounding box center [879, 461] width 111 height 23
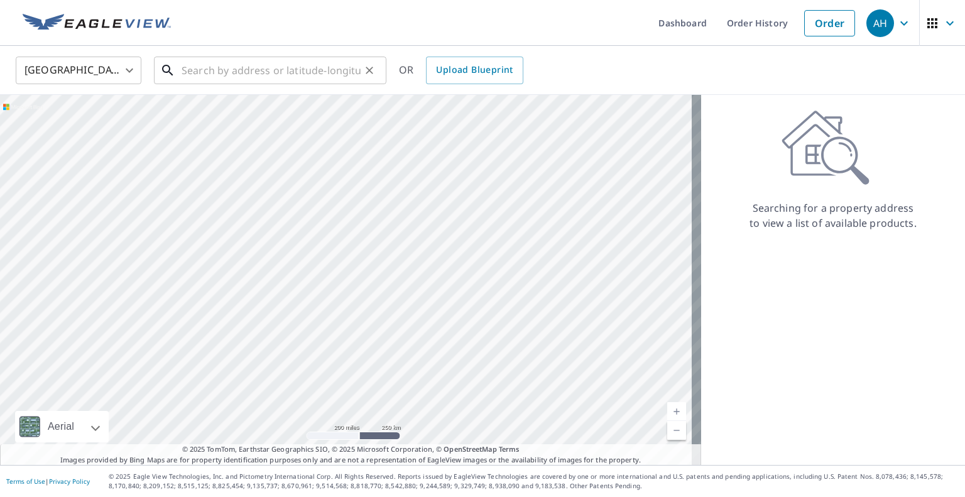
click at [267, 72] on input "text" at bounding box center [271, 70] width 179 height 35
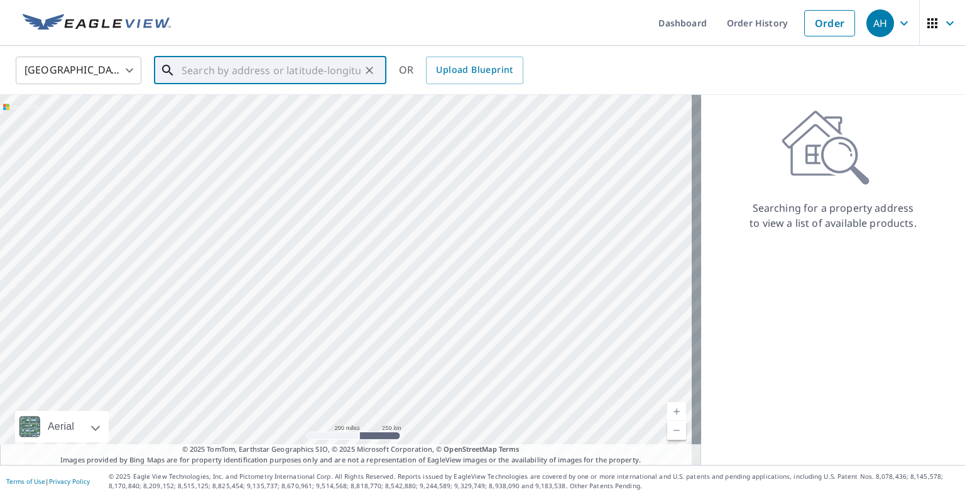
paste input "[STREET_ADDRESS]"
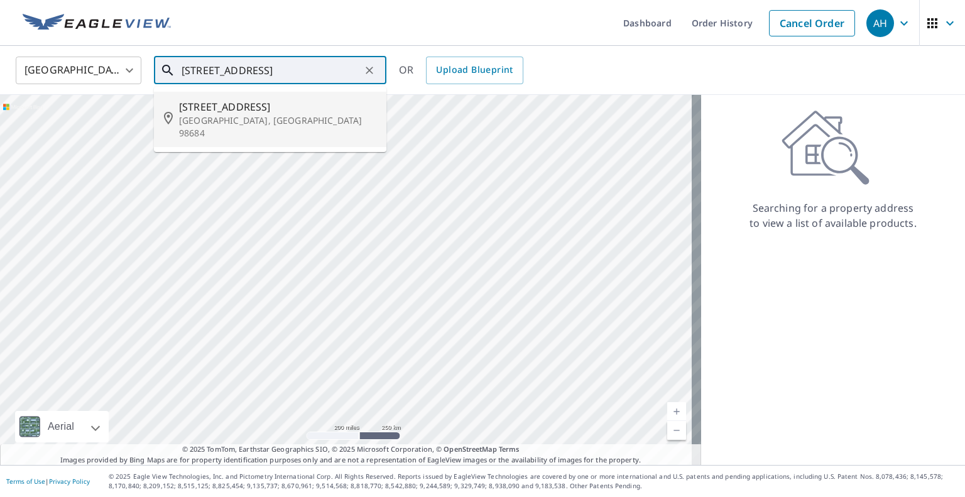
click at [237, 110] on span "[STREET_ADDRESS]" at bounding box center [277, 106] width 197 height 15
type input "[STREET_ADDRESS]"
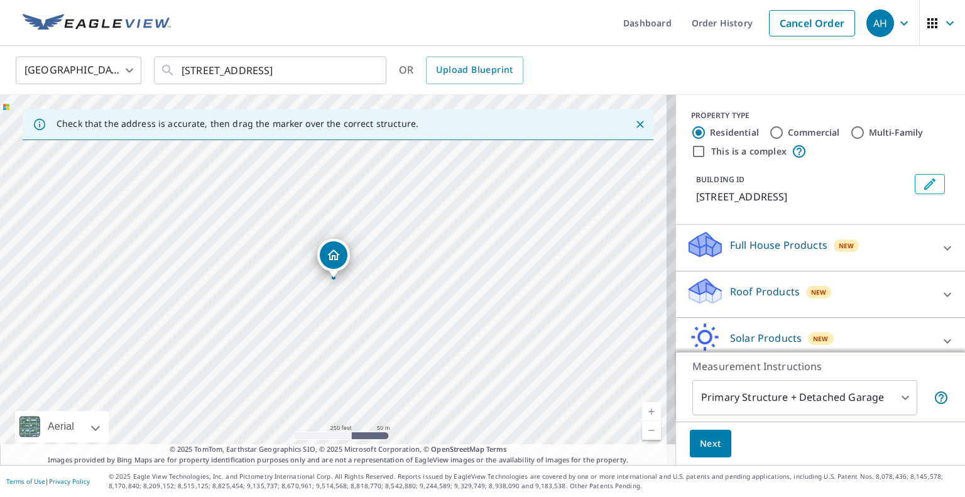
click at [746, 293] on p "Roof Products" at bounding box center [765, 291] width 70 height 15
click at [704, 341] on div "Premium" at bounding box center [820, 330] width 269 height 36
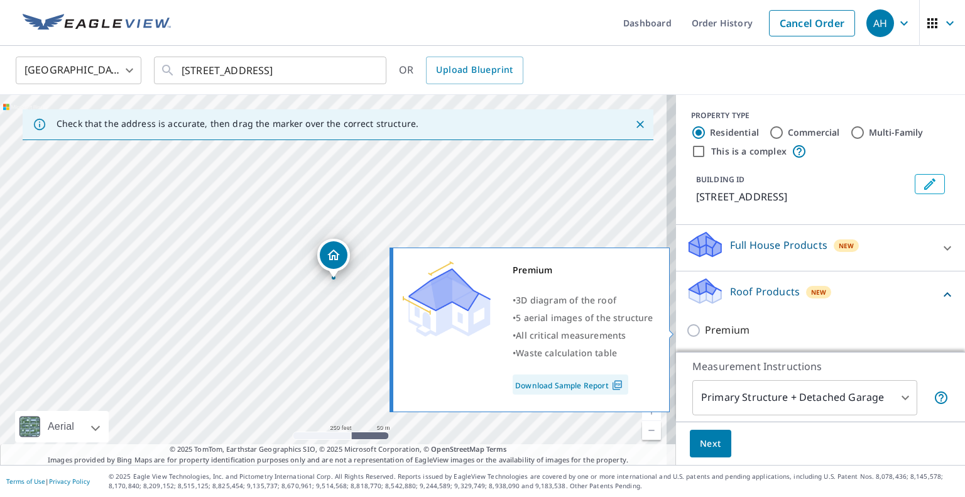
click at [686, 332] on input "Premium" at bounding box center [695, 330] width 19 height 15
checkbox input "true"
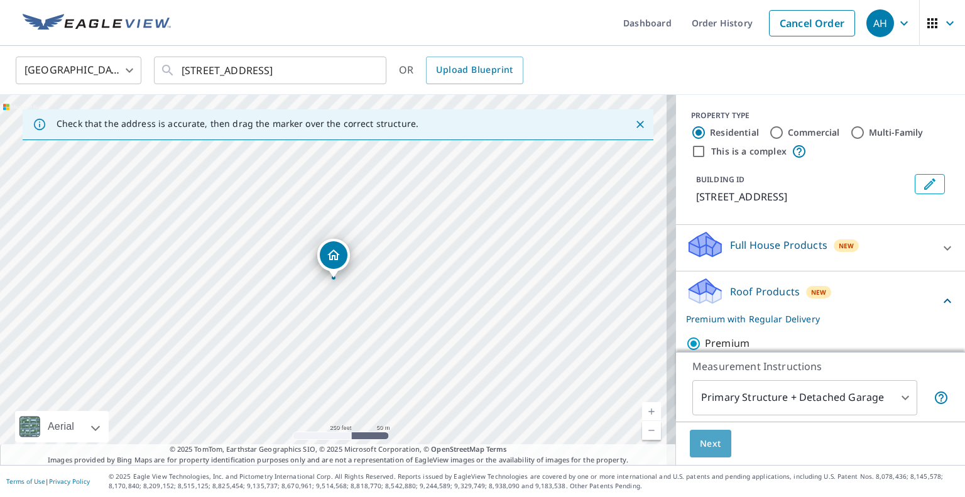
click at [709, 449] on span "Next" at bounding box center [710, 444] width 21 height 16
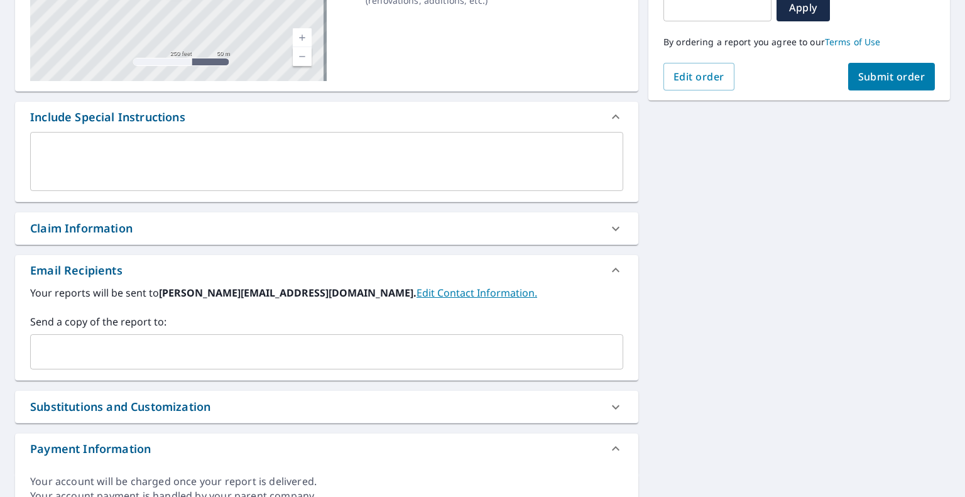
scroll to position [239, 0]
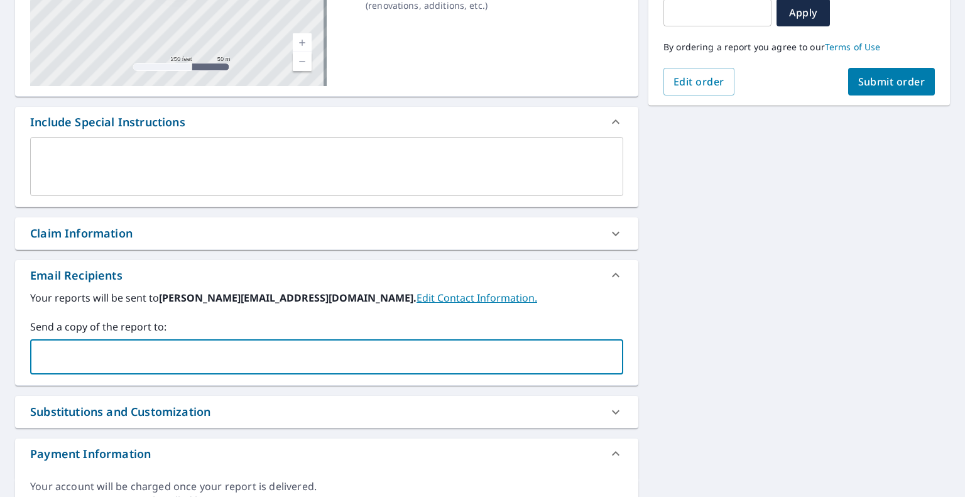
click at [290, 353] on input "text" at bounding box center [317, 357] width 563 height 24
paste input "[EMAIL_ADDRESS][DOMAIN_NAME]"
type input "[EMAIL_ADDRESS][DOMAIN_NAME]"
click at [865, 85] on span "Submit order" at bounding box center [891, 82] width 67 height 14
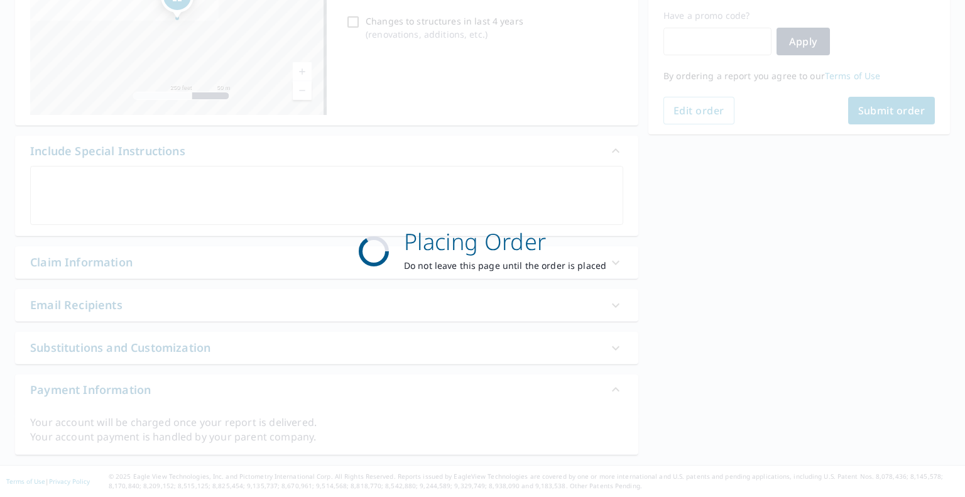
scroll to position [209, 0]
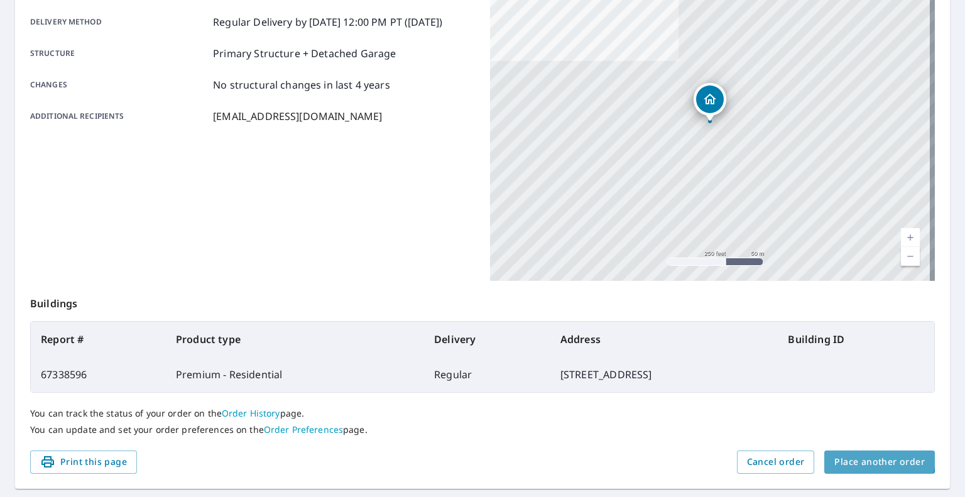
click at [857, 457] on span "Place another order" at bounding box center [879, 462] width 90 height 16
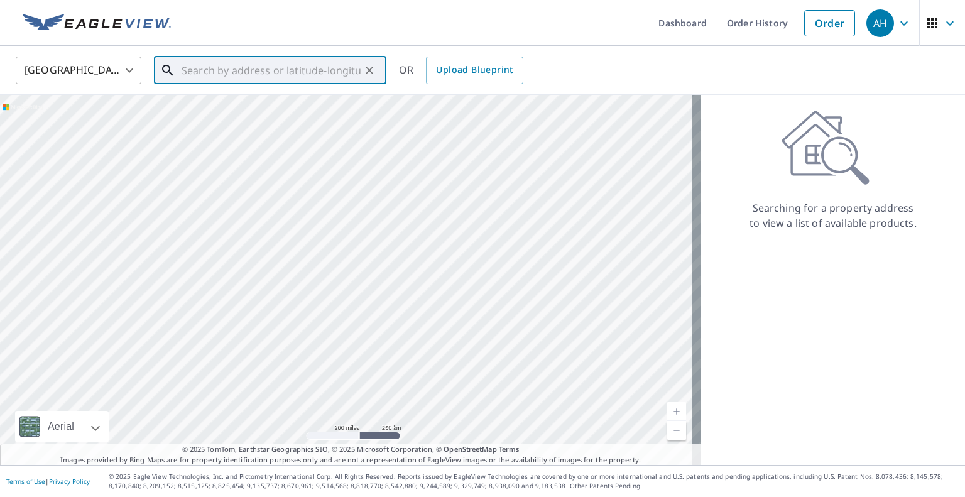
click at [240, 71] on input "text" at bounding box center [271, 70] width 179 height 35
paste input "[STREET_ADDRESS]"
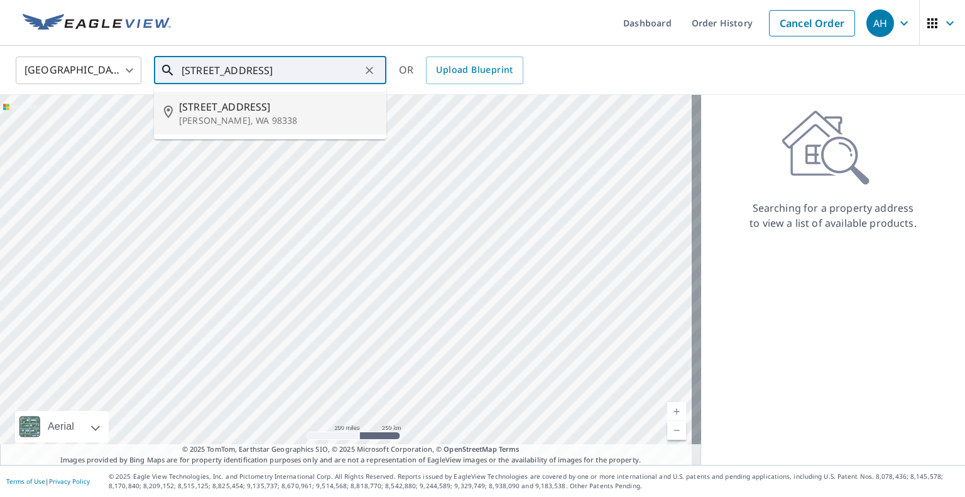
click at [248, 118] on p "[PERSON_NAME], WA 98338" at bounding box center [277, 120] width 197 height 13
type input "[STREET_ADDRESS][PERSON_NAME]"
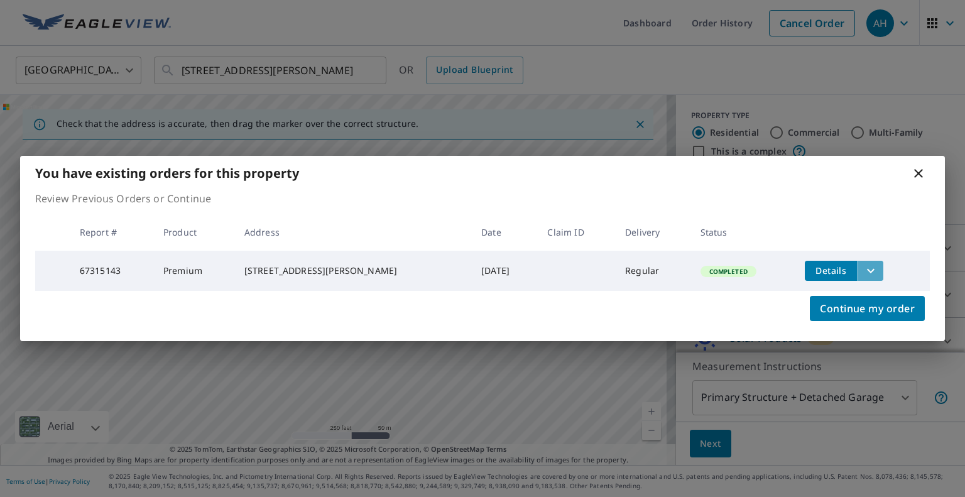
click at [867, 268] on icon "filesDropdownBtn-67315143" at bounding box center [871, 270] width 8 height 4
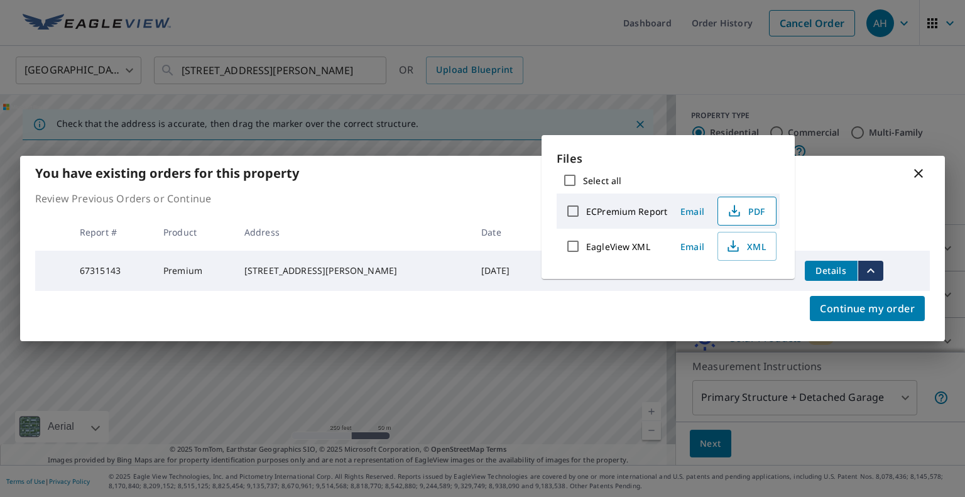
click at [760, 211] on span "PDF" at bounding box center [746, 211] width 40 height 15
click at [921, 172] on icon at bounding box center [918, 173] width 15 height 15
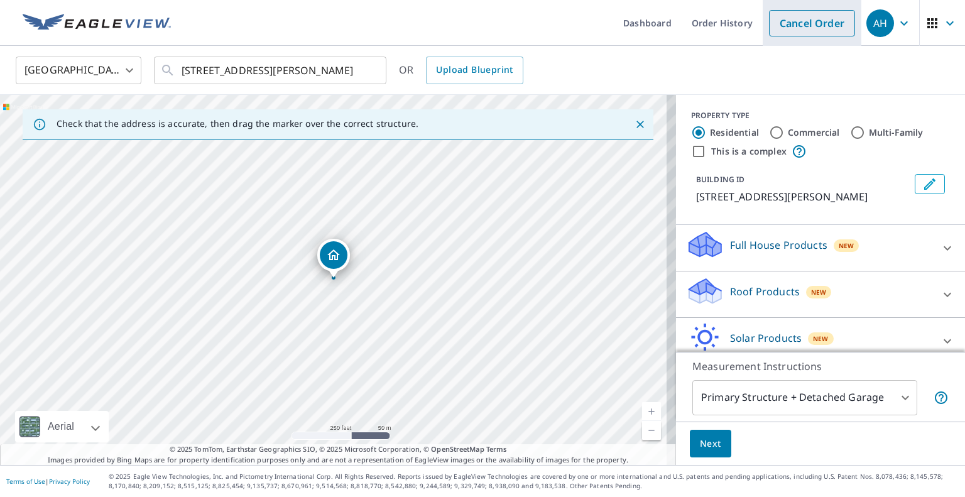
click at [797, 15] on link "Cancel Order" at bounding box center [812, 23] width 86 height 26
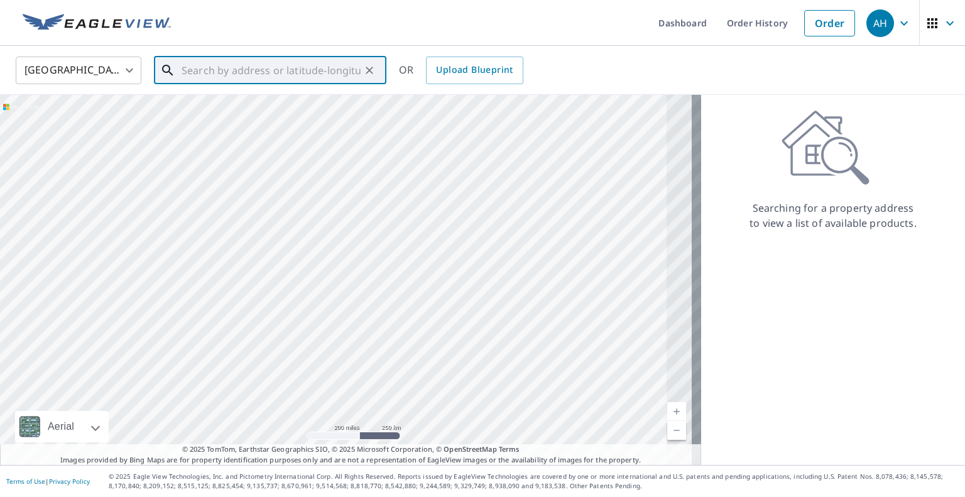
click at [271, 77] on input "text" at bounding box center [271, 70] width 179 height 35
paste input "[STREET_ADDRESS][PERSON_NAME]"
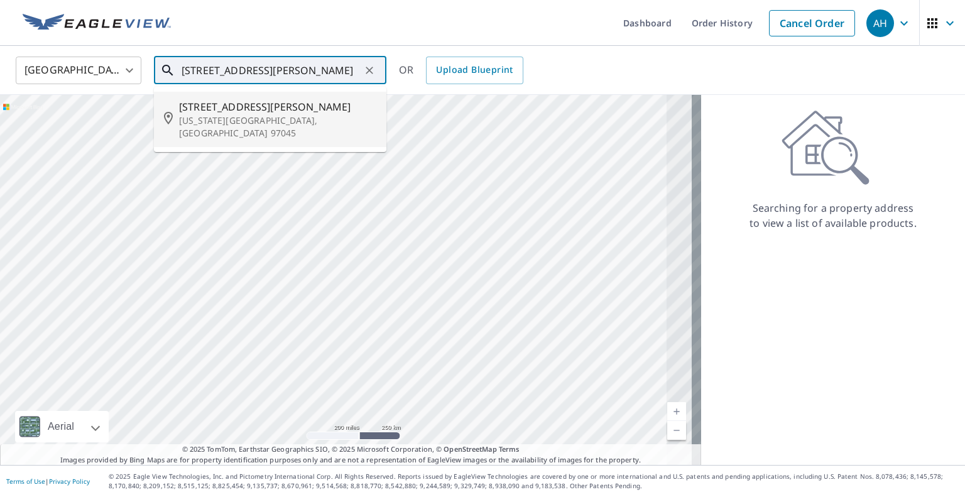
click at [264, 112] on span "[STREET_ADDRESS][PERSON_NAME]" at bounding box center [277, 106] width 197 height 15
type input "[STREET_ADDRESS][US_STATE]"
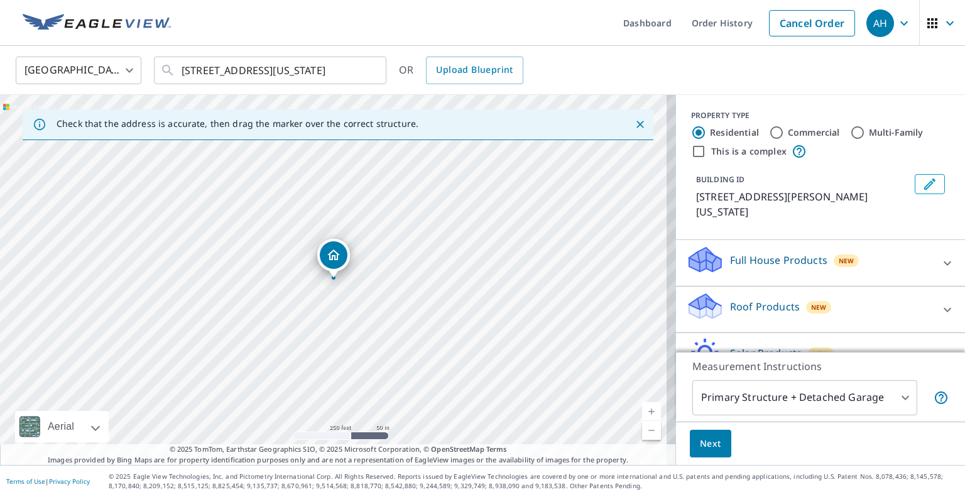
click at [752, 302] on p "Roof Products" at bounding box center [765, 306] width 70 height 15
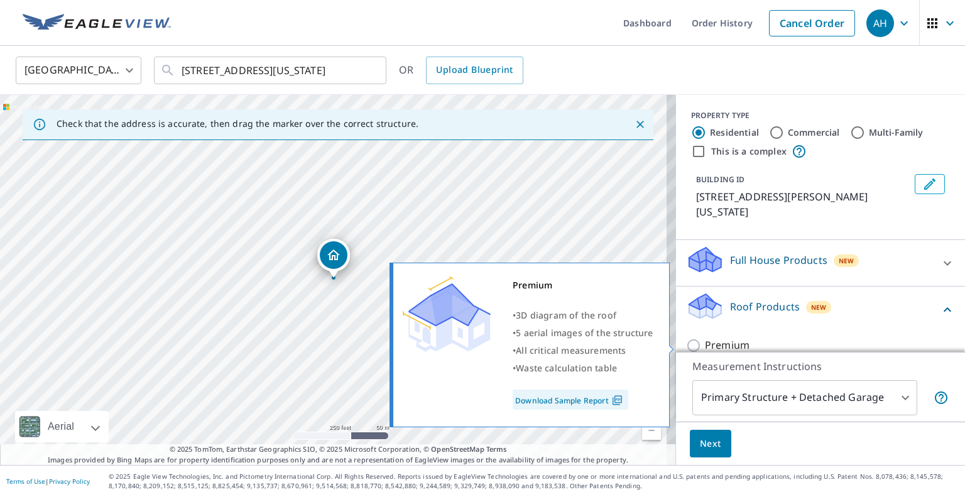
click at [705, 344] on p "Premium" at bounding box center [727, 345] width 45 height 16
click at [696, 344] on input "Premium" at bounding box center [695, 345] width 19 height 15
checkbox input "true"
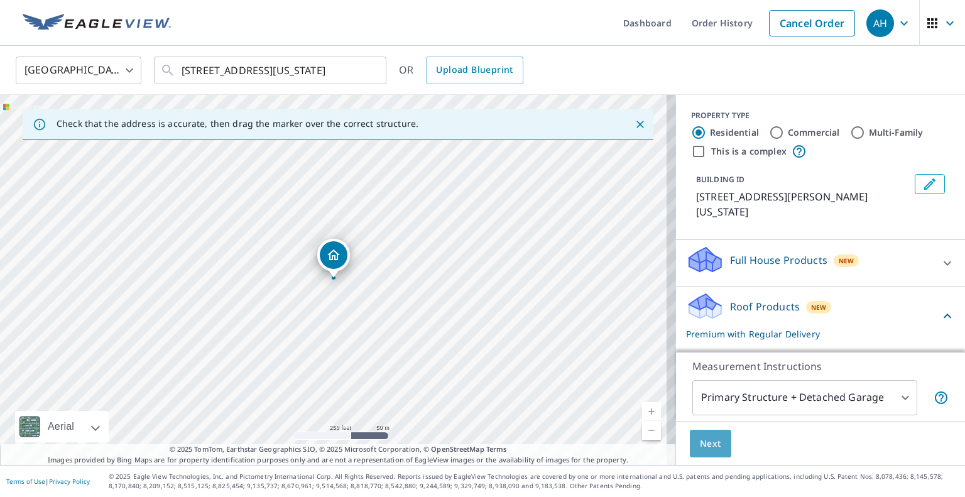
click at [704, 436] on span "Next" at bounding box center [710, 444] width 21 height 16
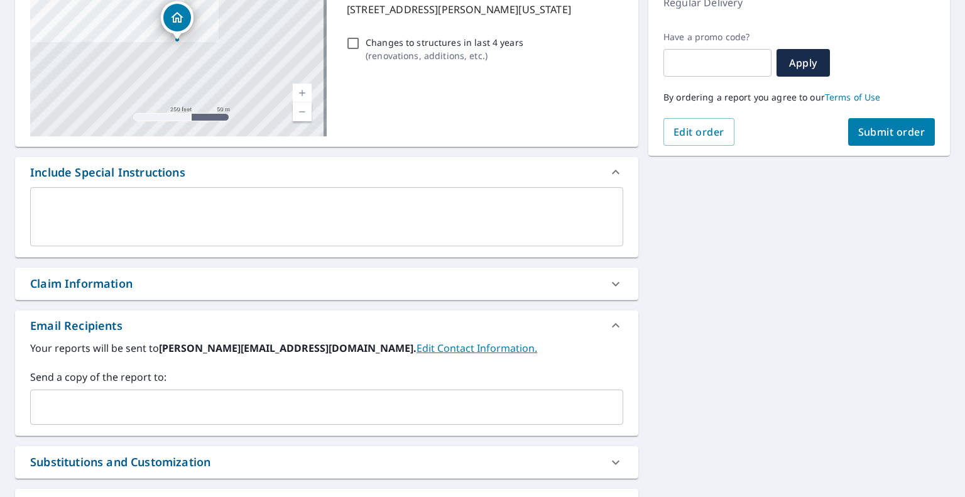
scroll to position [251, 0]
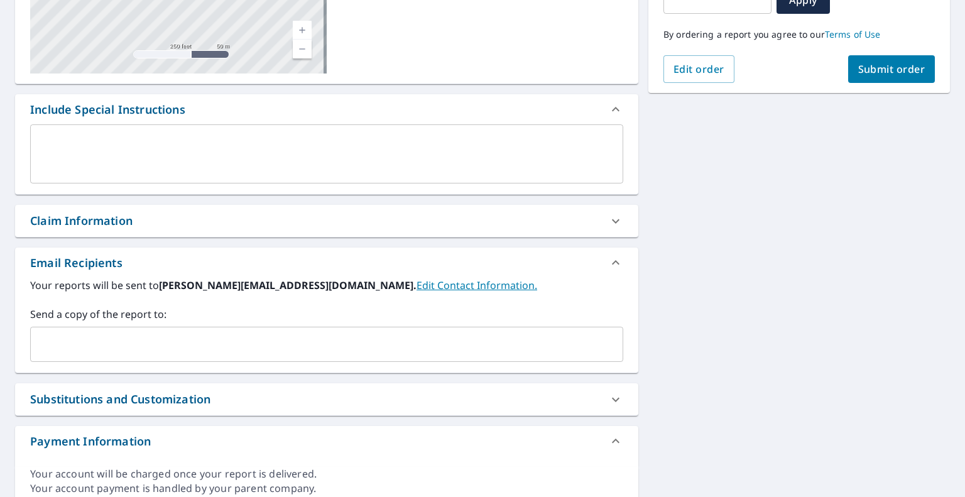
click at [254, 348] on input "text" at bounding box center [317, 344] width 563 height 24
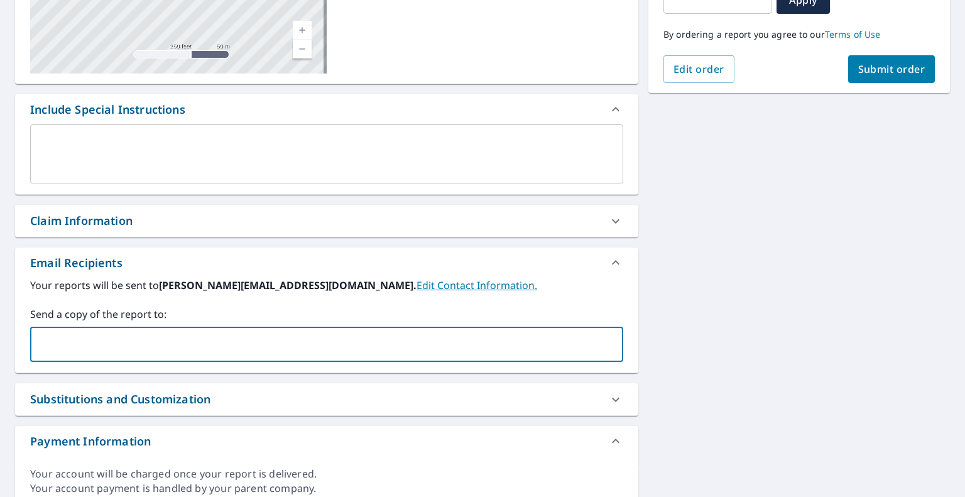
paste input "[PERSON_NAME][EMAIL_ADDRESS][DOMAIN_NAME]"
type input "[PERSON_NAME][EMAIL_ADDRESS][DOMAIN_NAME]"
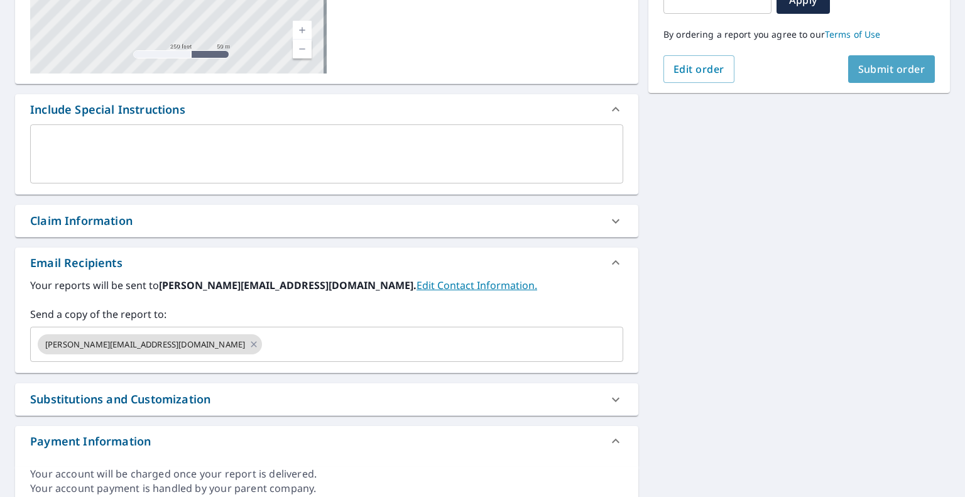
click at [873, 67] on span "Submit order" at bounding box center [891, 69] width 67 height 14
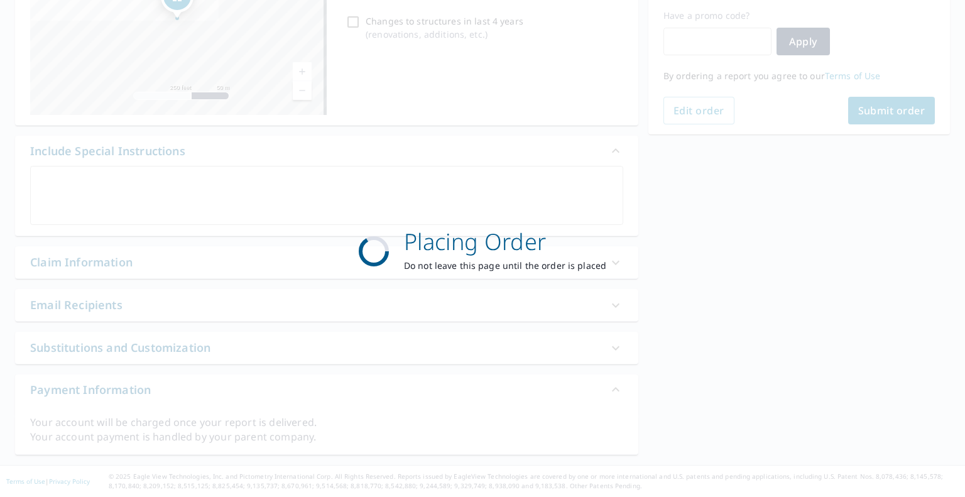
scroll to position [209, 0]
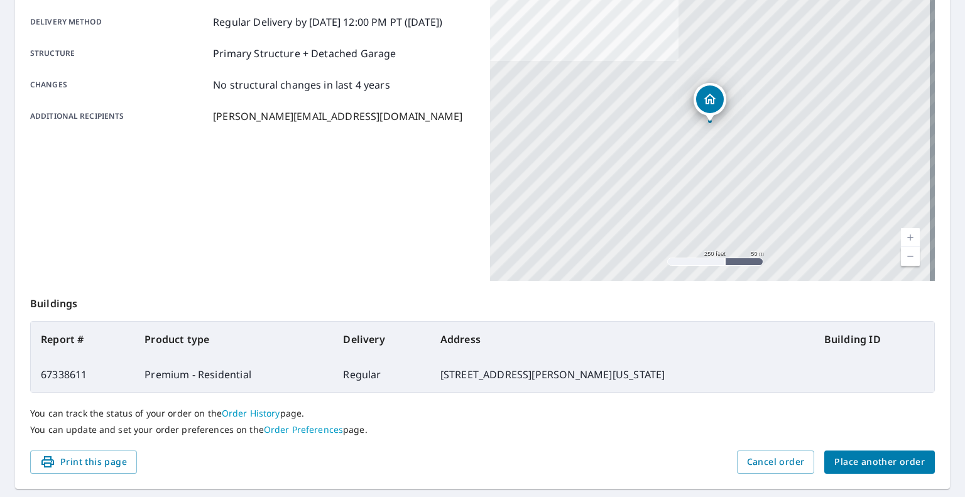
click at [856, 446] on div "You can track the status of your order on the Order History page. You can updat…" at bounding box center [482, 422] width 905 height 58
click at [859, 461] on span "Place another order" at bounding box center [879, 462] width 90 height 16
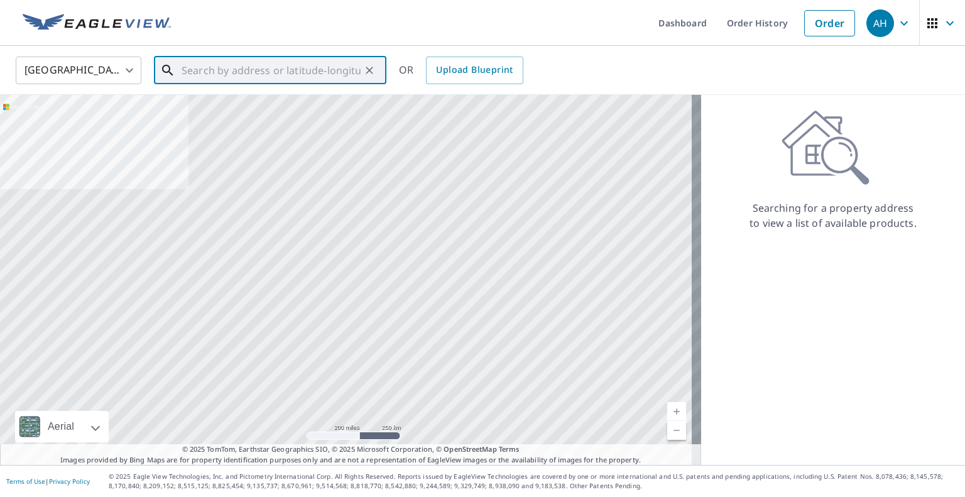
click at [287, 68] on input "text" at bounding box center [271, 70] width 179 height 35
paste input "[STREET_ADDRESS]"
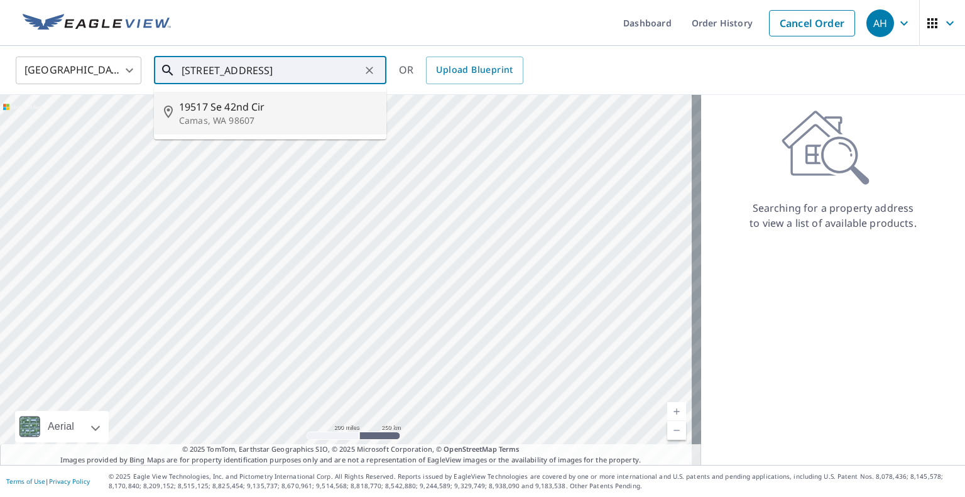
click at [249, 105] on span "19517 Se 42nd Cir" at bounding box center [277, 106] width 197 height 15
type input "[STREET_ADDRESS]"
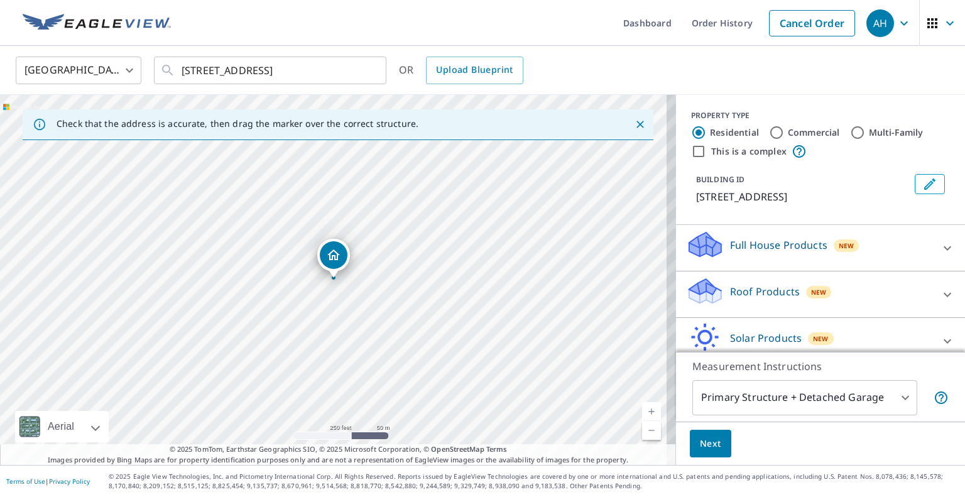
click at [749, 285] on p "Roof Products" at bounding box center [765, 291] width 70 height 15
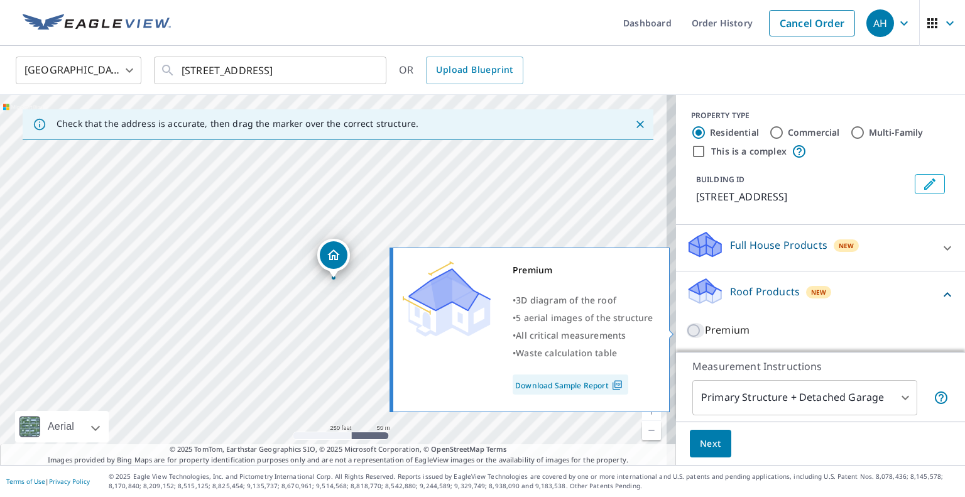
click at [686, 330] on input "Premium" at bounding box center [695, 330] width 19 height 15
checkbox input "true"
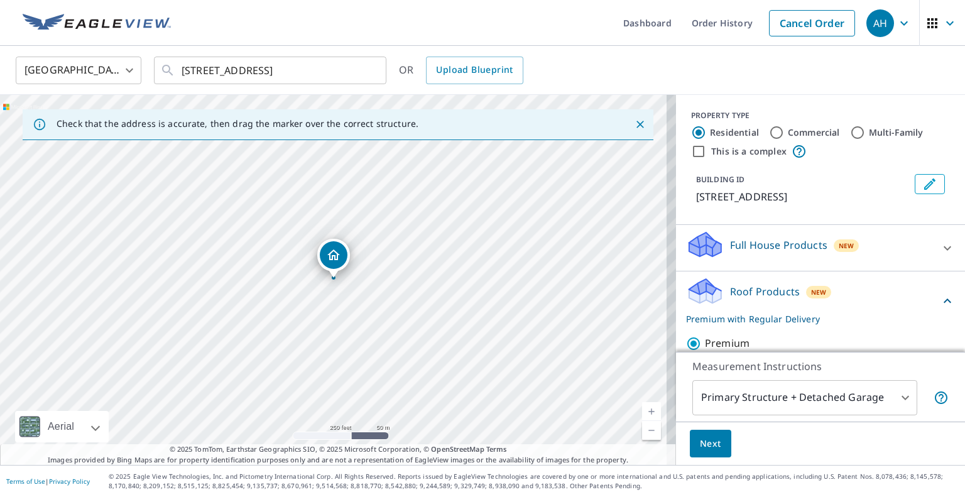
click at [700, 439] on span "Next" at bounding box center [710, 444] width 21 height 16
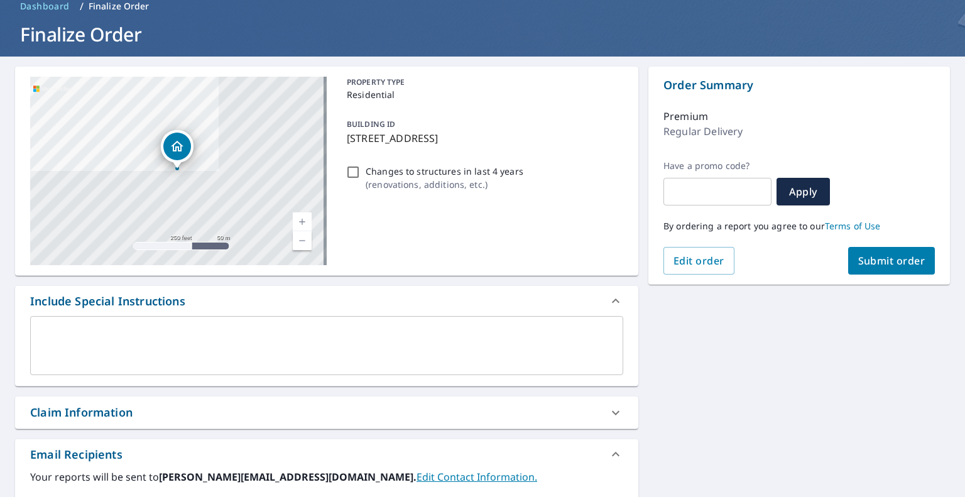
scroll to position [188, 0]
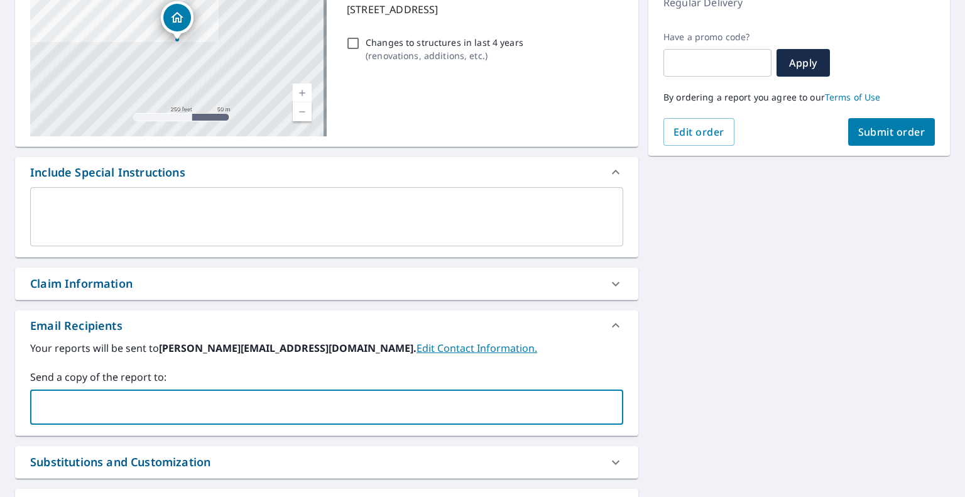
drag, startPoint x: 234, startPoint y: 405, endPoint x: 213, endPoint y: 400, distance: 21.3
click at [213, 400] on input "text" at bounding box center [317, 407] width 563 height 24
paste input "[EMAIL_ADDRESS][DOMAIN_NAME]"
type input "[EMAIL_ADDRESS][DOMAIN_NAME]"
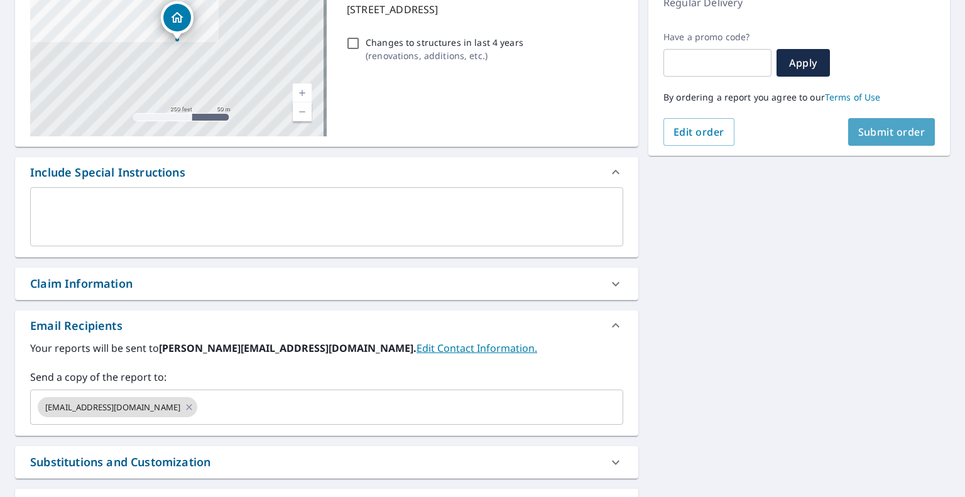
click at [898, 125] on span "Submit order" at bounding box center [891, 132] width 67 height 14
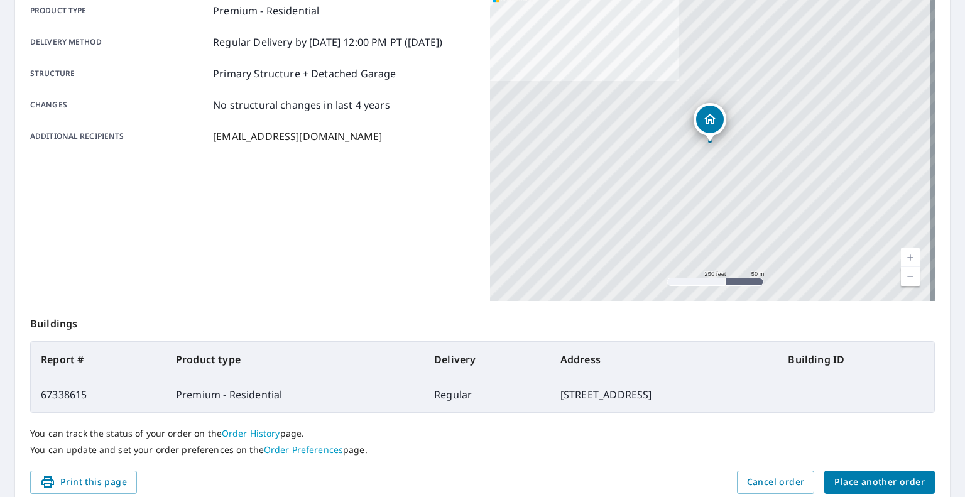
click at [852, 479] on span "Place another order" at bounding box center [879, 482] width 90 height 16
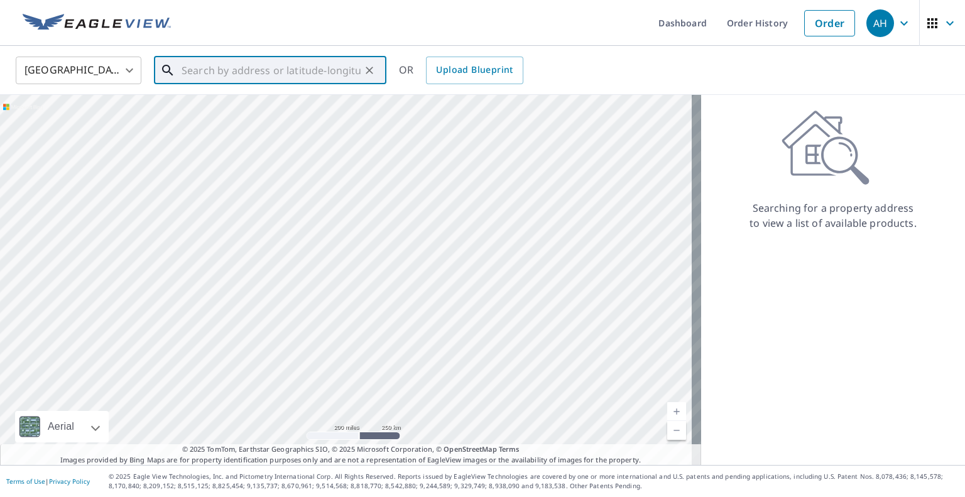
click at [279, 74] on input "text" at bounding box center [271, 70] width 179 height 35
paste input "[STREET_ADDRESS]"
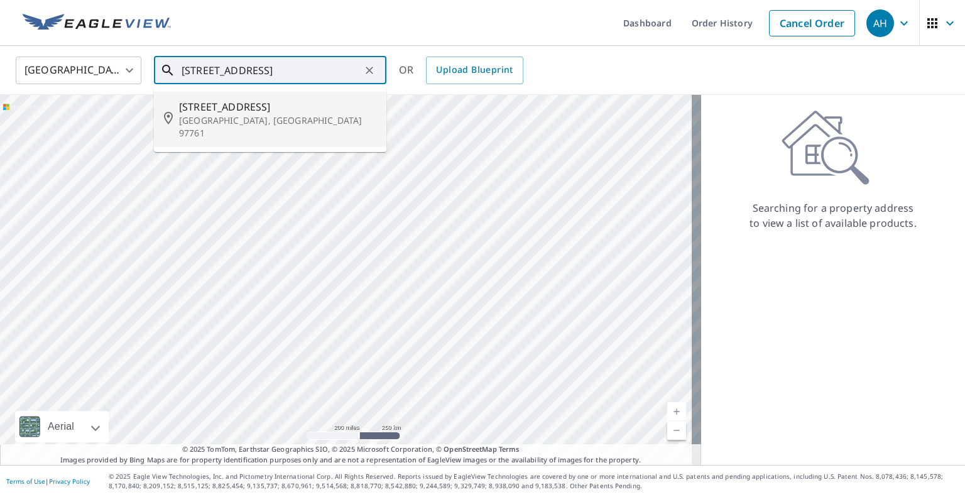
click at [232, 117] on p "[GEOGRAPHIC_DATA], [GEOGRAPHIC_DATA] 97761" at bounding box center [277, 126] width 197 height 25
type input "[STREET_ADDRESS]"
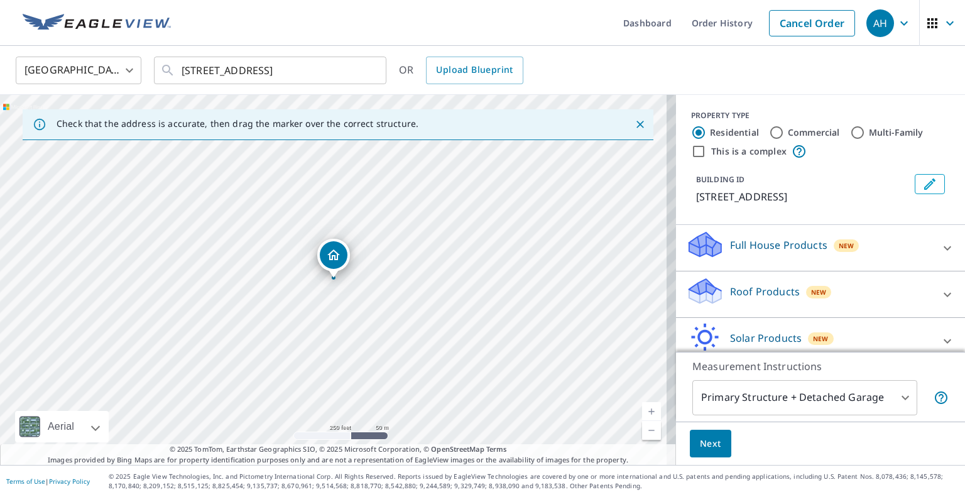
click at [733, 284] on p "Roof Products" at bounding box center [765, 291] width 70 height 15
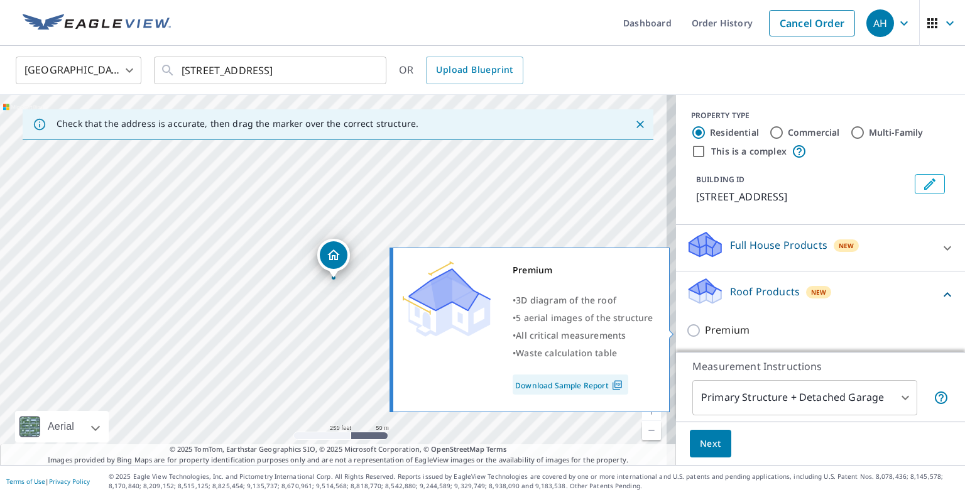
click at [686, 330] on input "Premium" at bounding box center [695, 330] width 19 height 15
checkbox input "true"
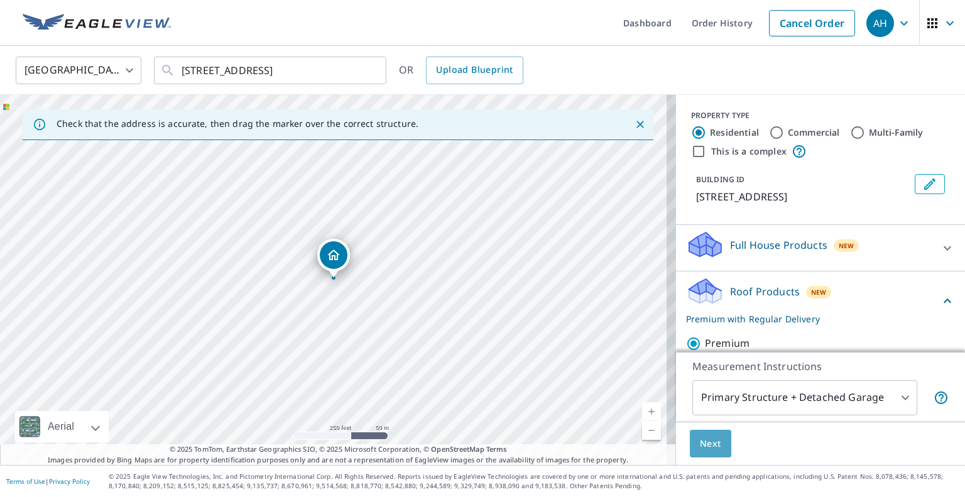
click at [700, 440] on span "Next" at bounding box center [710, 444] width 21 height 16
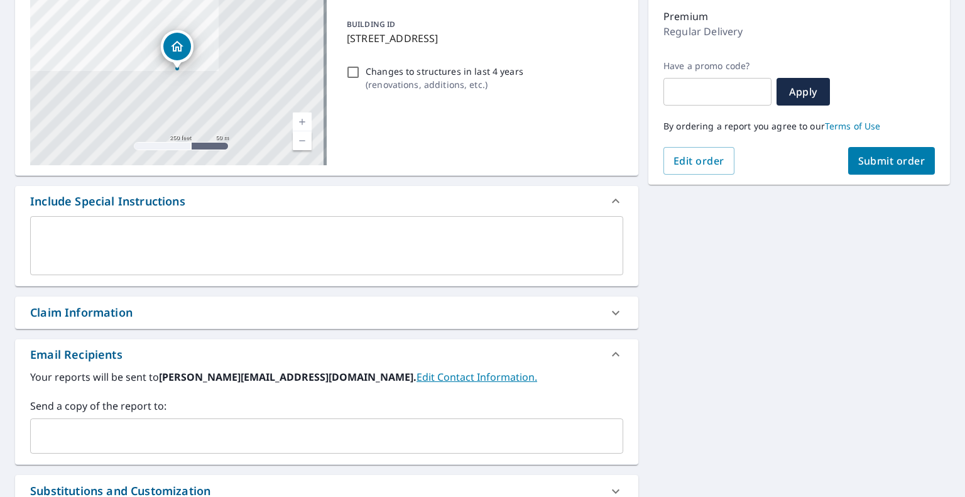
scroll to position [251, 0]
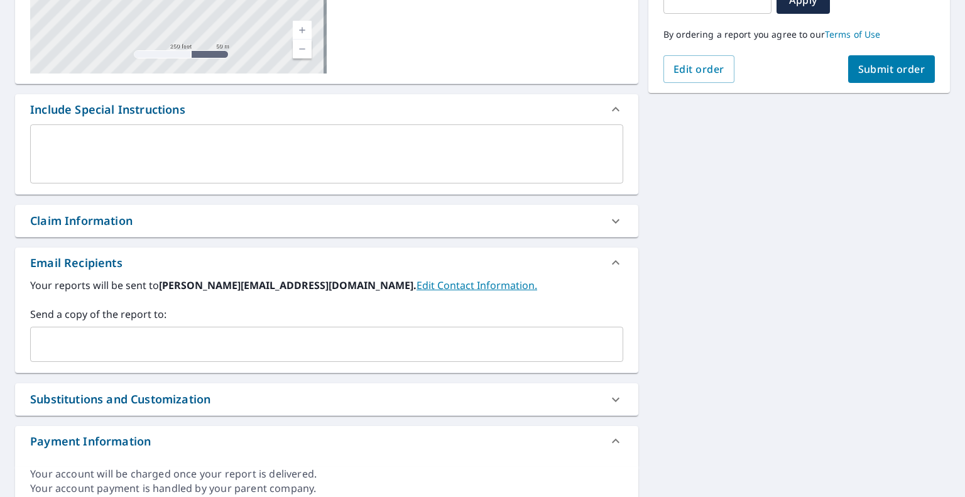
click at [150, 341] on input "text" at bounding box center [317, 344] width 563 height 24
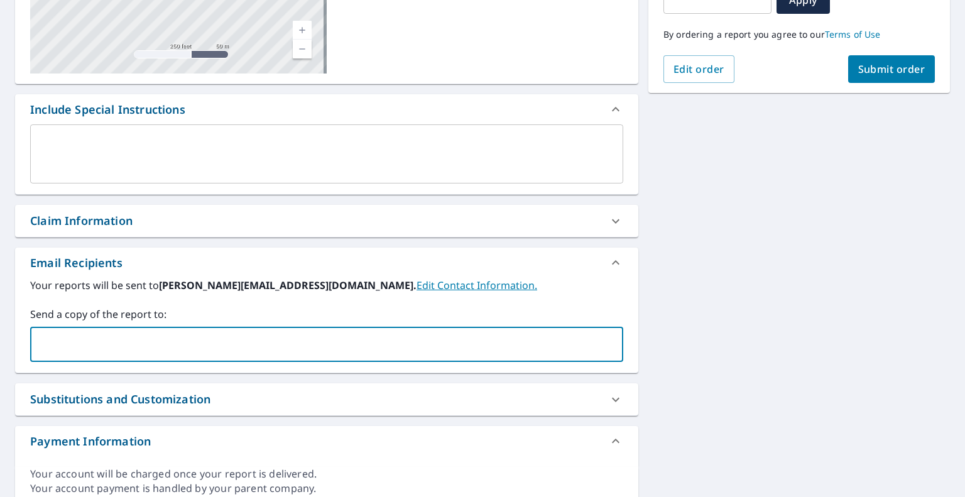
paste input "[EMAIL_ADDRESS][DOMAIN_NAME]"
type input "[EMAIL_ADDRESS][DOMAIN_NAME]"
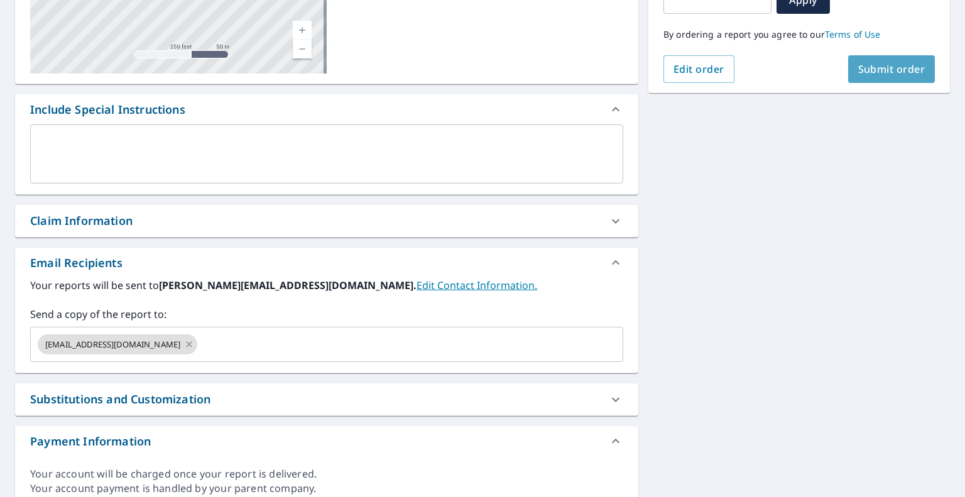
click at [859, 65] on span "Submit order" at bounding box center [891, 69] width 67 height 14
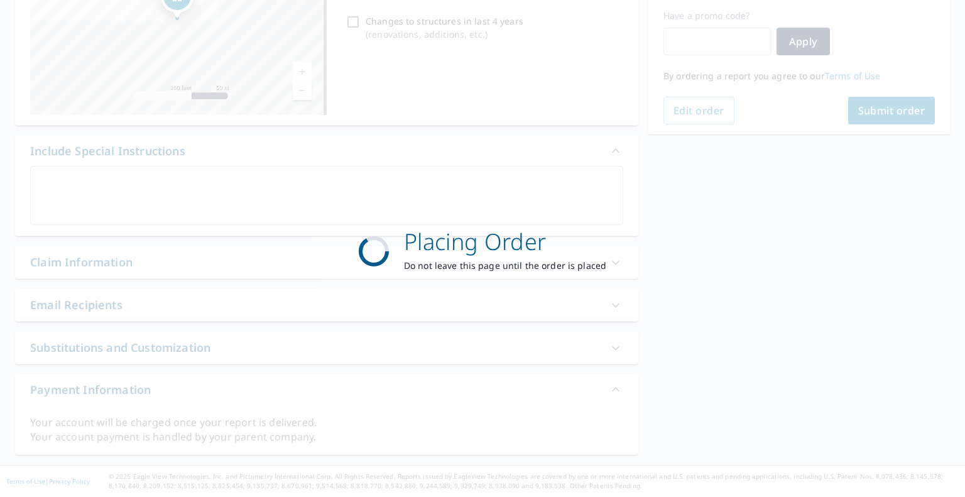
scroll to position [209, 0]
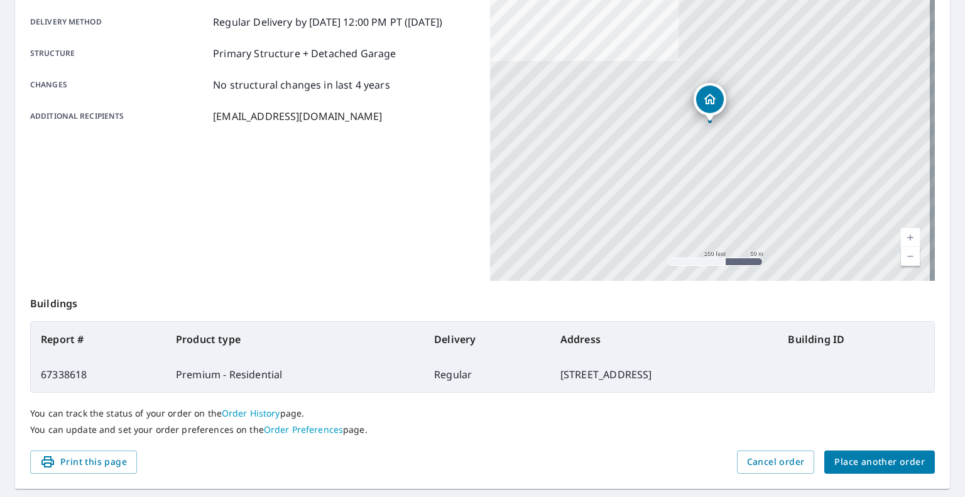
click at [837, 459] on span "Place another order" at bounding box center [879, 462] width 90 height 16
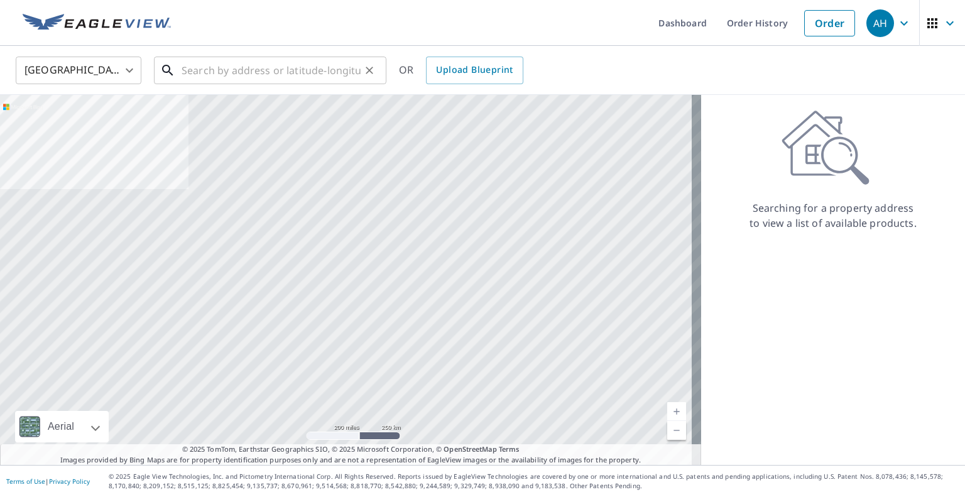
click at [275, 80] on input "text" at bounding box center [271, 70] width 179 height 35
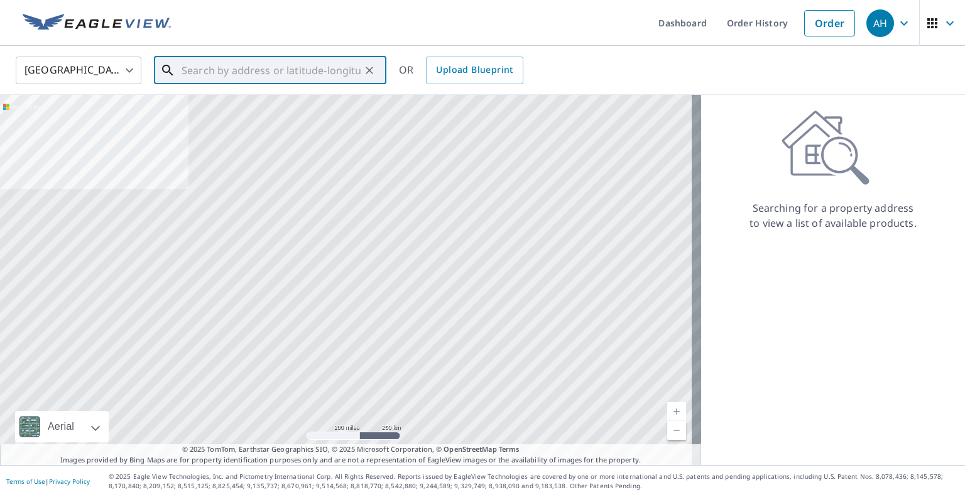
paste input "24826 SE 22nd Ct"
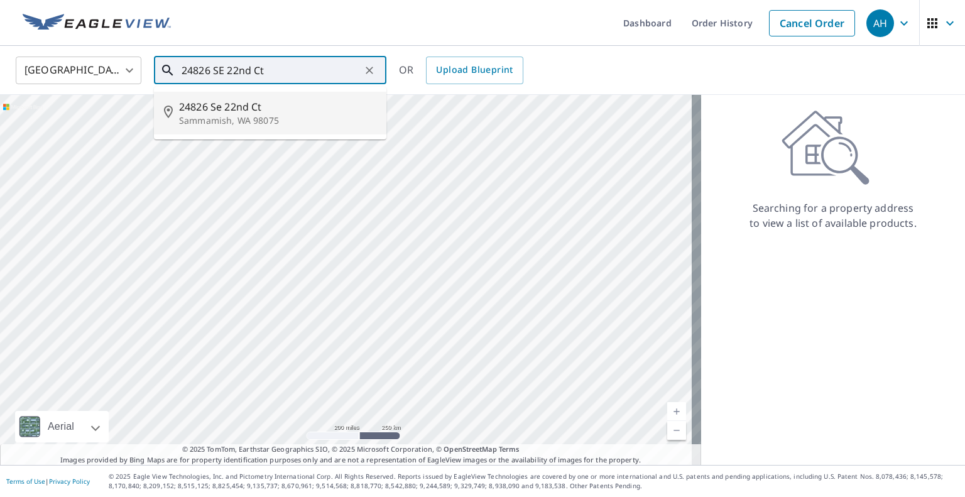
click at [244, 117] on p "Sammamish, WA 98075" at bounding box center [277, 120] width 197 height 13
type input "[STREET_ADDRESS]"
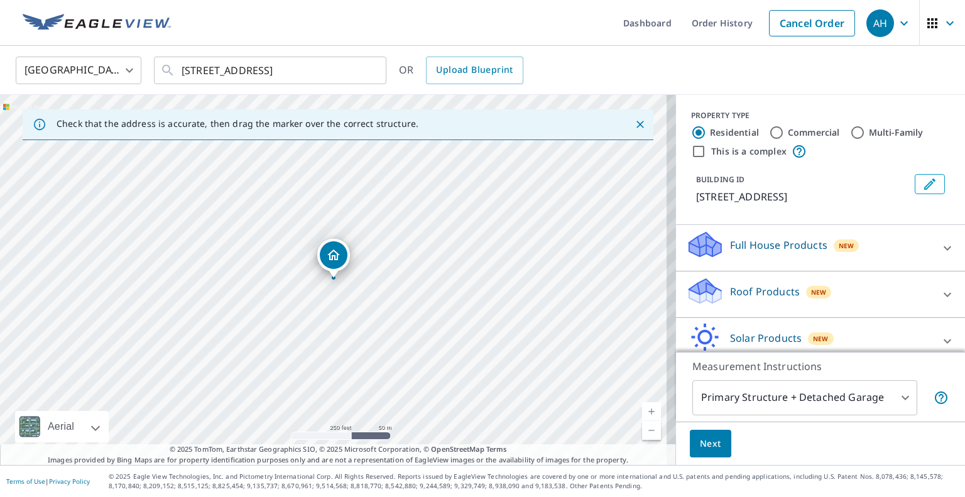
click at [746, 285] on p "Roof Products" at bounding box center [765, 291] width 70 height 15
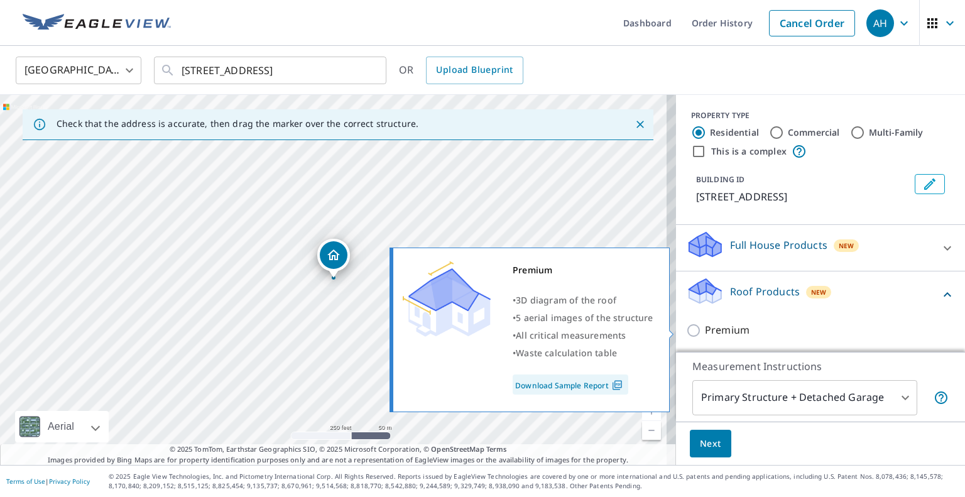
click at [727, 328] on p "Premium" at bounding box center [727, 330] width 45 height 16
click at [705, 328] on input "Premium" at bounding box center [695, 330] width 19 height 15
checkbox input "true"
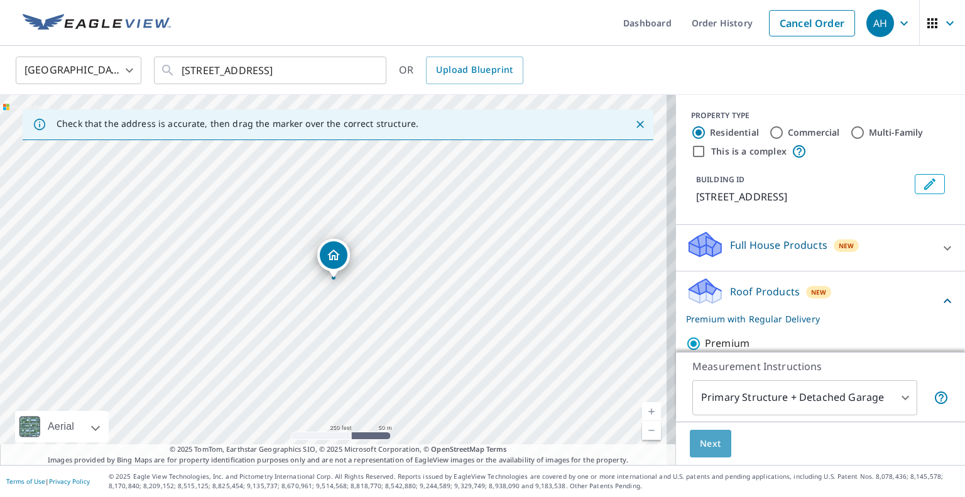
click at [704, 438] on span "Next" at bounding box center [710, 444] width 21 height 16
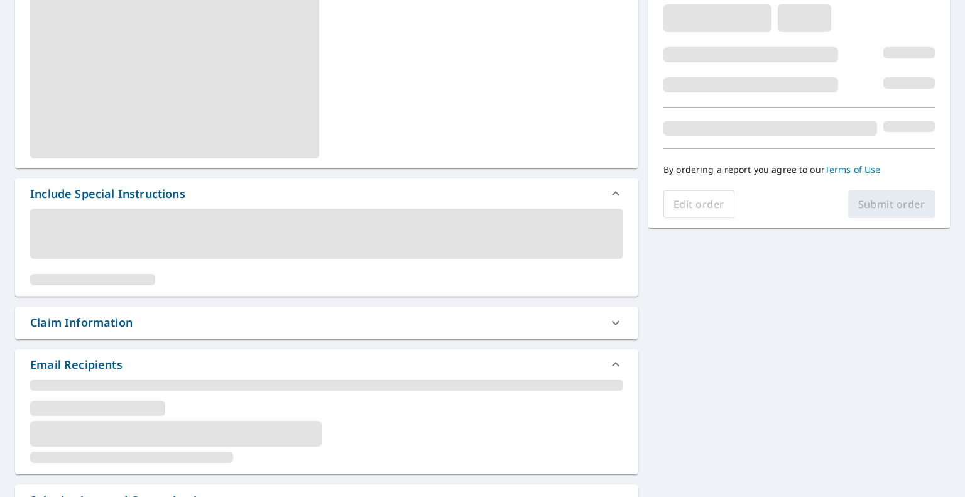
scroll to position [251, 0]
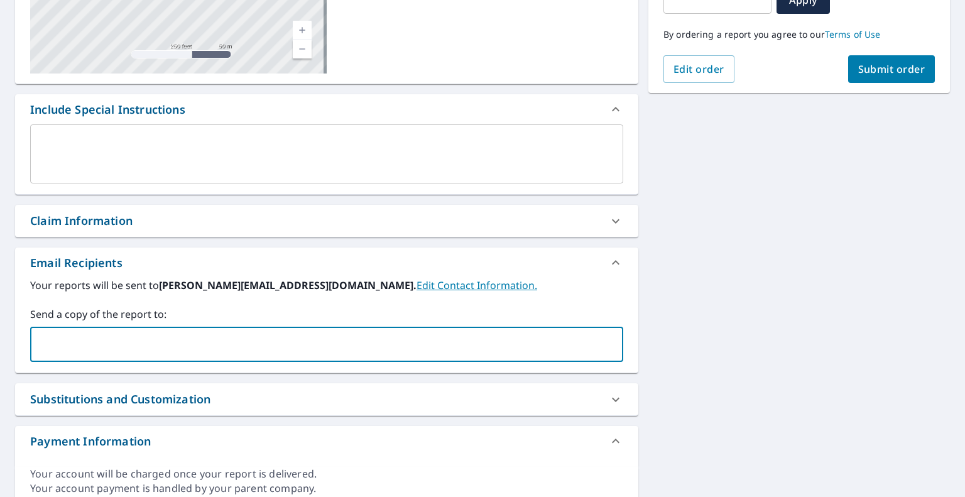
click at [290, 346] on input "text" at bounding box center [317, 344] width 563 height 24
paste input "[EMAIL_ADDRESS][DOMAIN_NAME]"
type input "[EMAIL_ADDRESS][DOMAIN_NAME]"
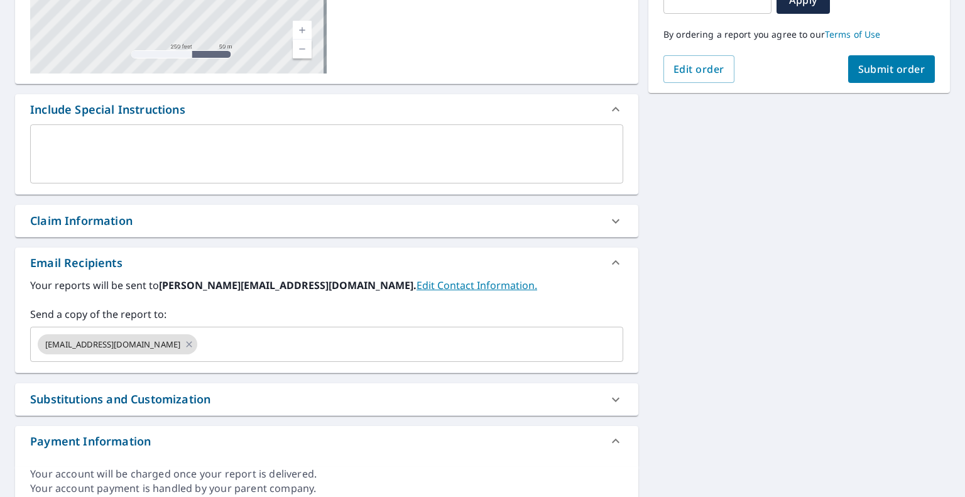
click at [902, 53] on div "By ordering a report you agree to our Terms of Use" at bounding box center [798, 34] width 271 height 41
click at [885, 66] on span "Submit order" at bounding box center [891, 69] width 67 height 14
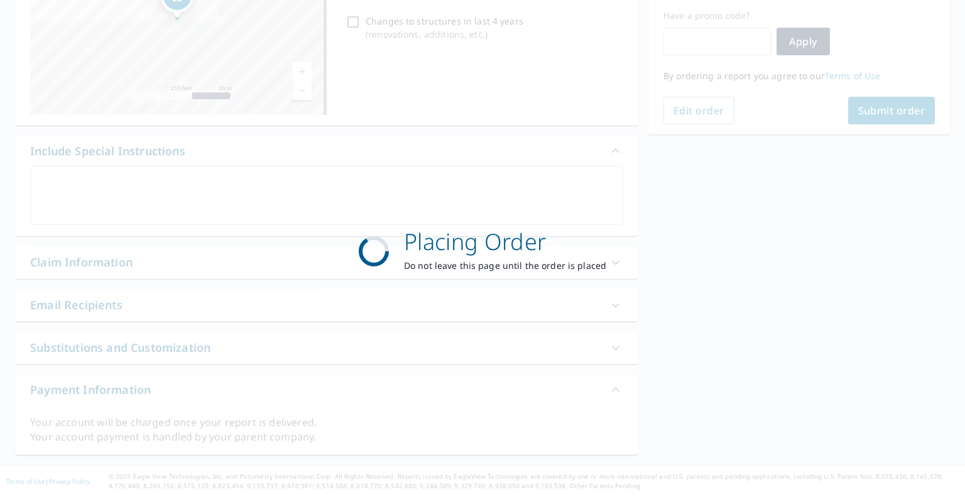
scroll to position [209, 0]
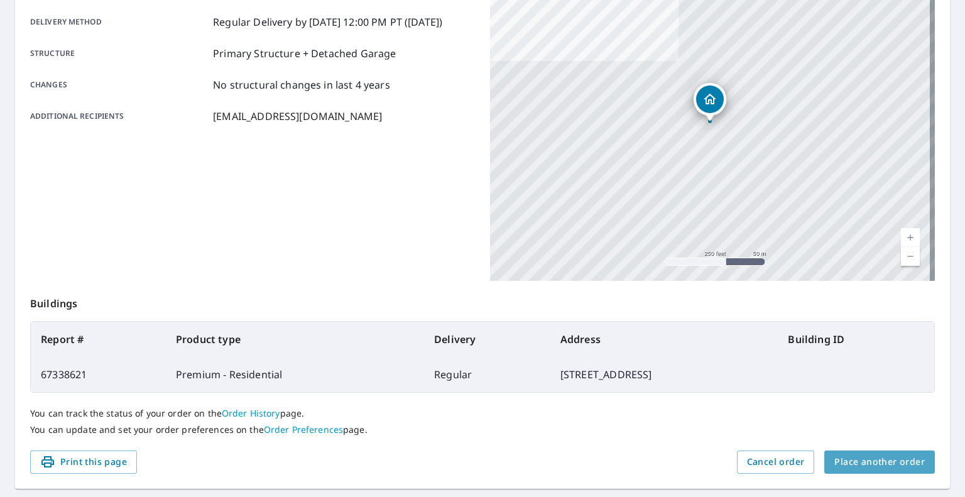
click at [883, 454] on span "Place another order" at bounding box center [879, 462] width 90 height 16
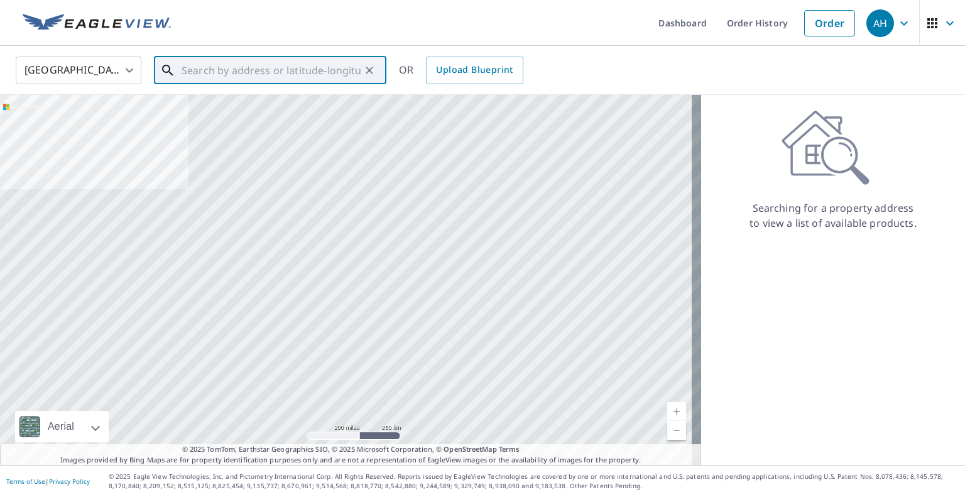
click at [293, 63] on input "text" at bounding box center [271, 70] width 179 height 35
paste input "[STREET_ADDRESS]"
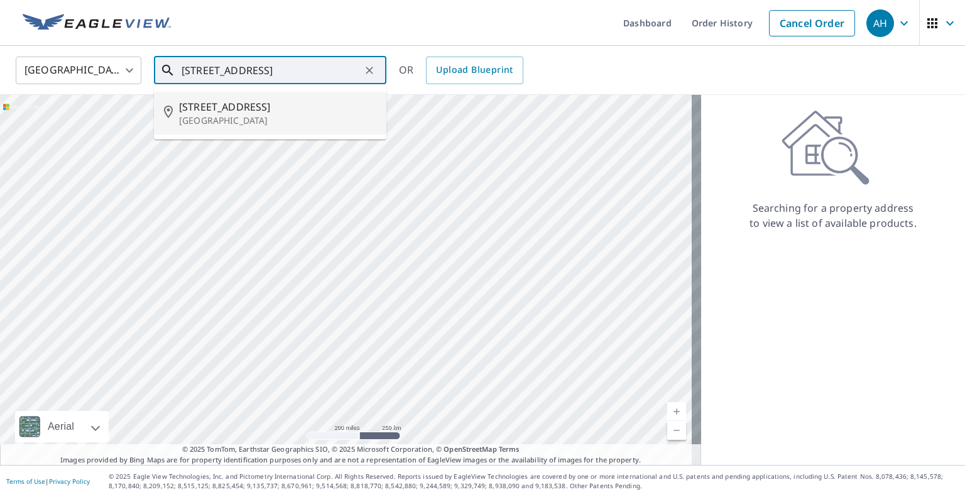
click at [244, 110] on span "[STREET_ADDRESS]" at bounding box center [277, 106] width 197 height 15
type input "[STREET_ADDRESS]"
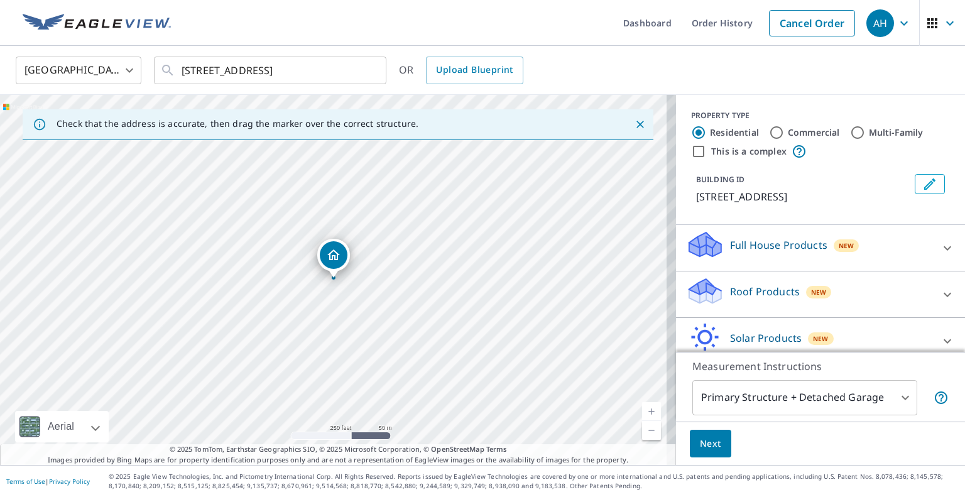
click at [754, 286] on p "Roof Products" at bounding box center [765, 291] width 70 height 15
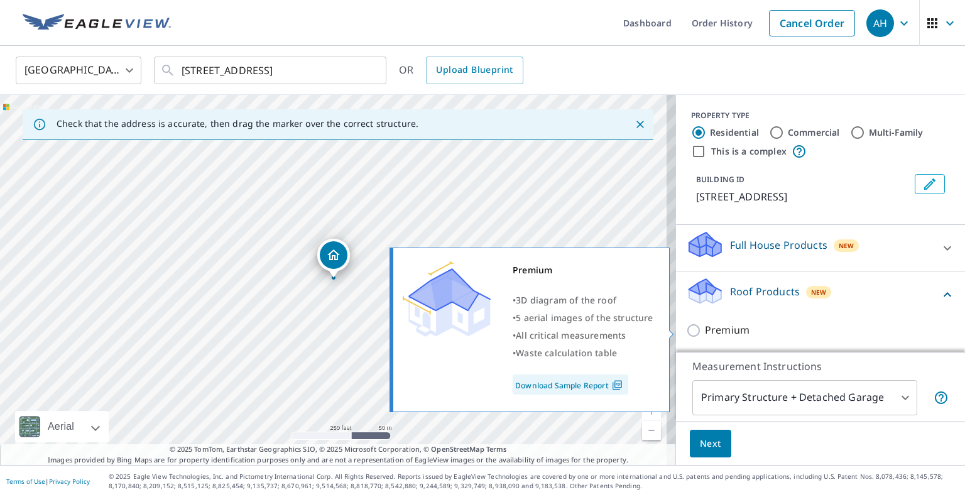
click at [719, 330] on p "Premium" at bounding box center [727, 330] width 45 height 16
click at [705, 330] on input "Premium" at bounding box center [695, 330] width 19 height 15
checkbox input "true"
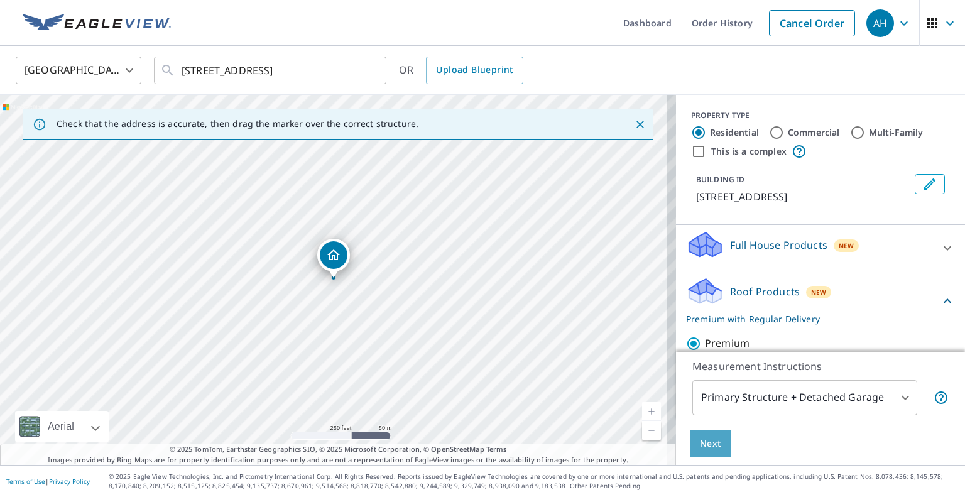
click at [704, 437] on span "Next" at bounding box center [710, 444] width 21 height 16
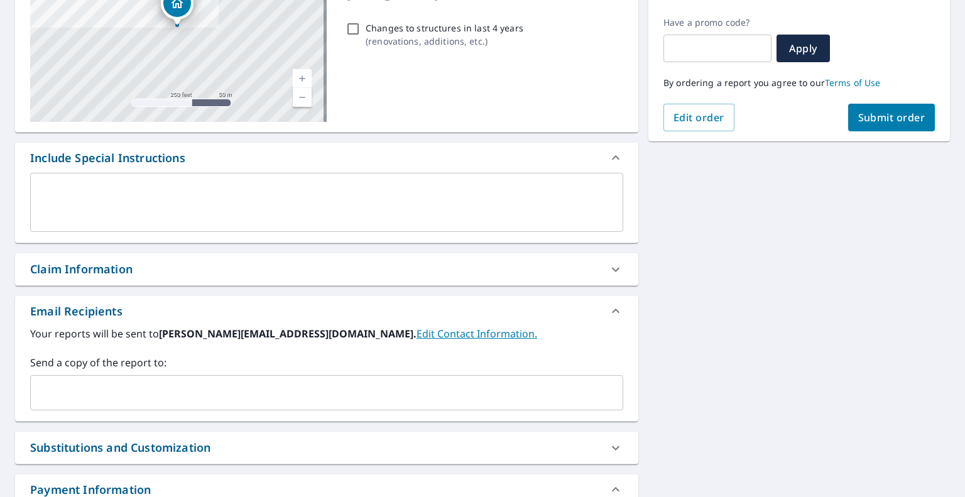
scroll to position [251, 0]
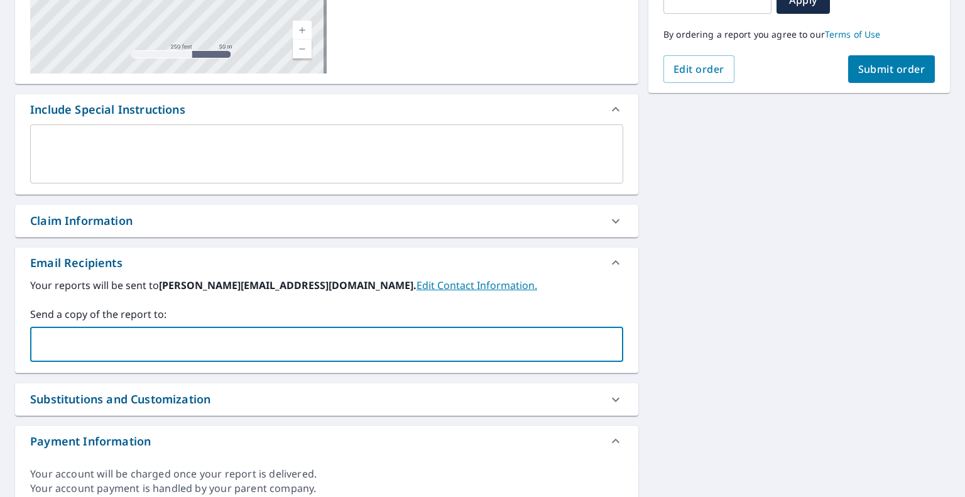
click at [267, 336] on input "text" at bounding box center [317, 344] width 563 height 24
type input "[EMAIL_ADDRESS][DOMAIN_NAME]"
click at [885, 77] on button "Submit order" at bounding box center [891, 69] width 87 height 28
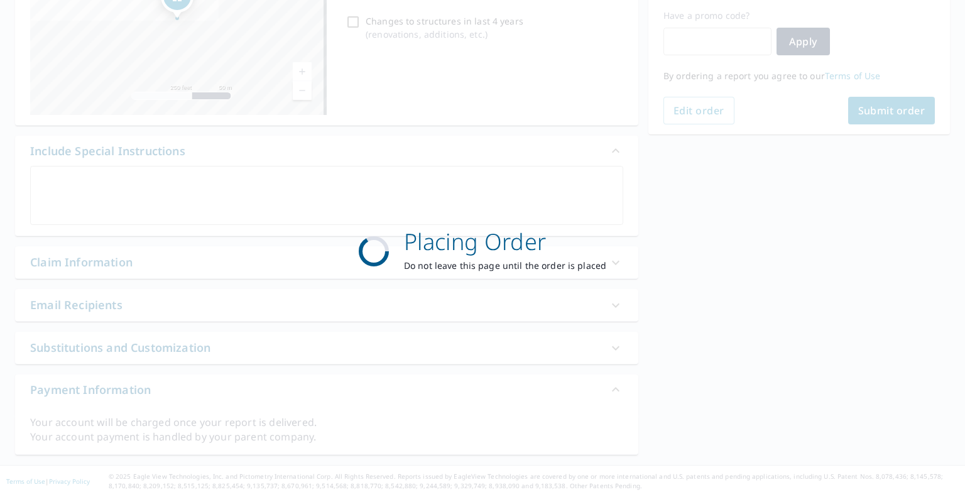
scroll to position [209, 0]
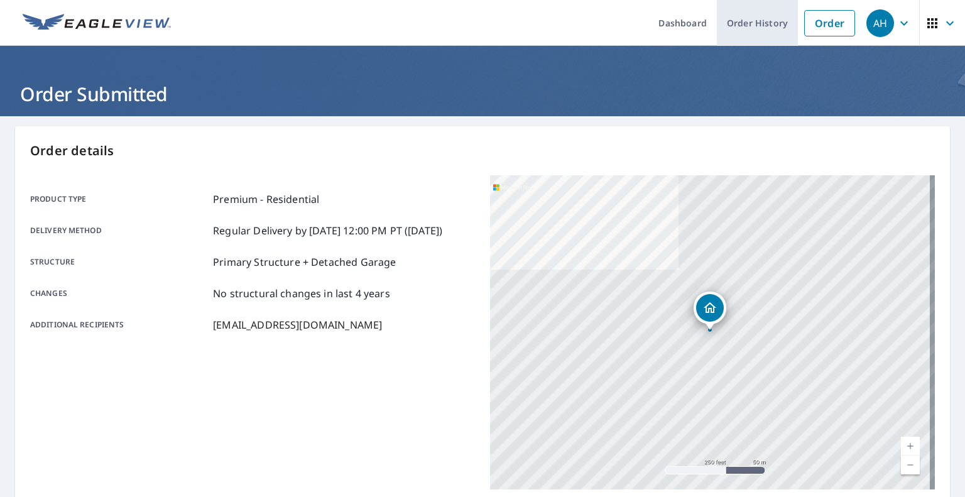
drag, startPoint x: 755, startPoint y: 25, endPoint x: 729, endPoint y: 1, distance: 34.7
click at [755, 25] on link "Order History" at bounding box center [757, 23] width 81 height 46
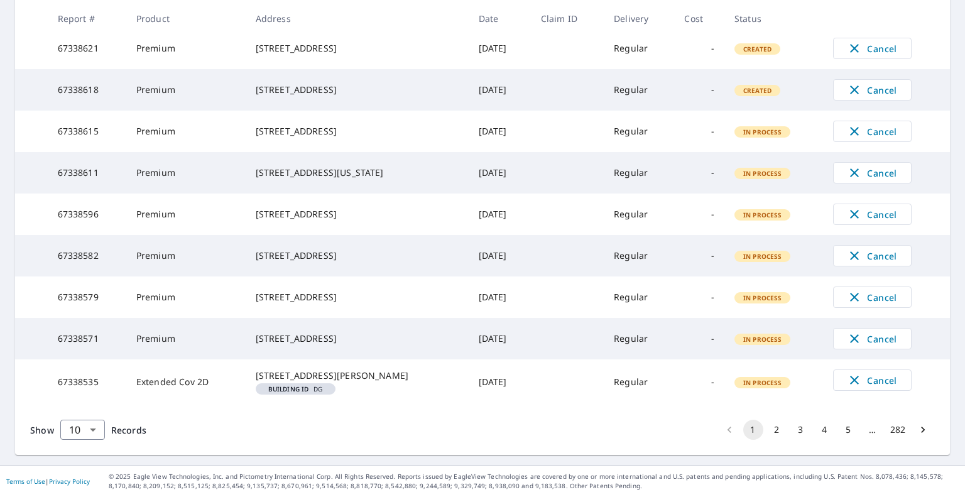
scroll to position [339, 0]
click at [767, 430] on button "2" at bounding box center [777, 430] width 20 height 20
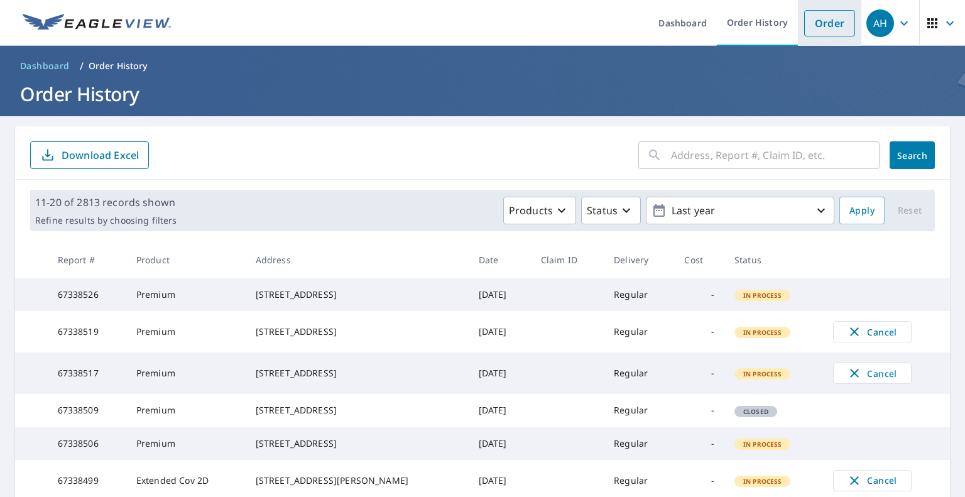
click at [817, 18] on link "Order" at bounding box center [829, 23] width 51 height 26
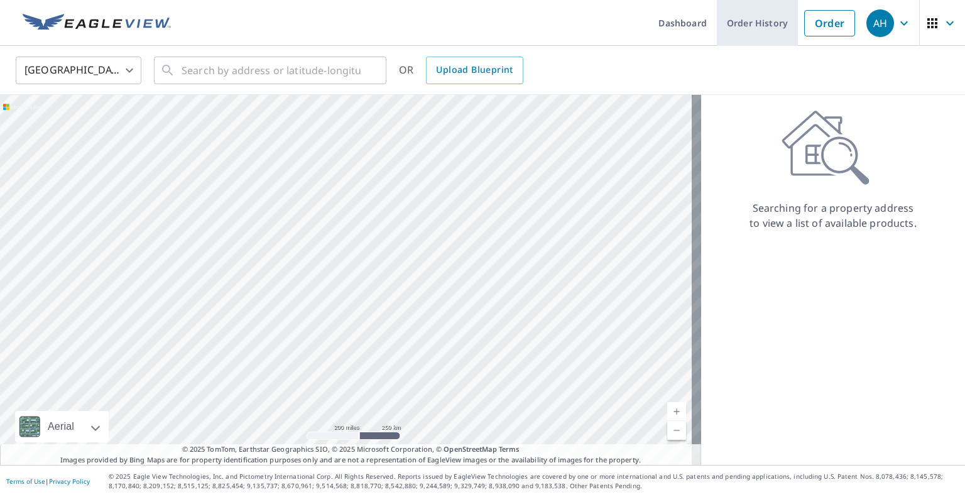
click at [751, 23] on link "Order History" at bounding box center [757, 23] width 81 height 46
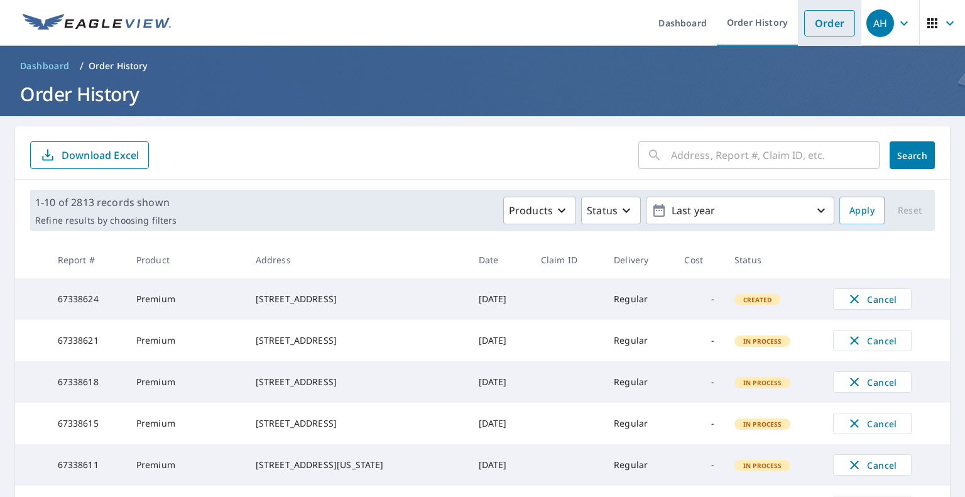
click at [819, 22] on link "Order" at bounding box center [829, 23] width 51 height 26
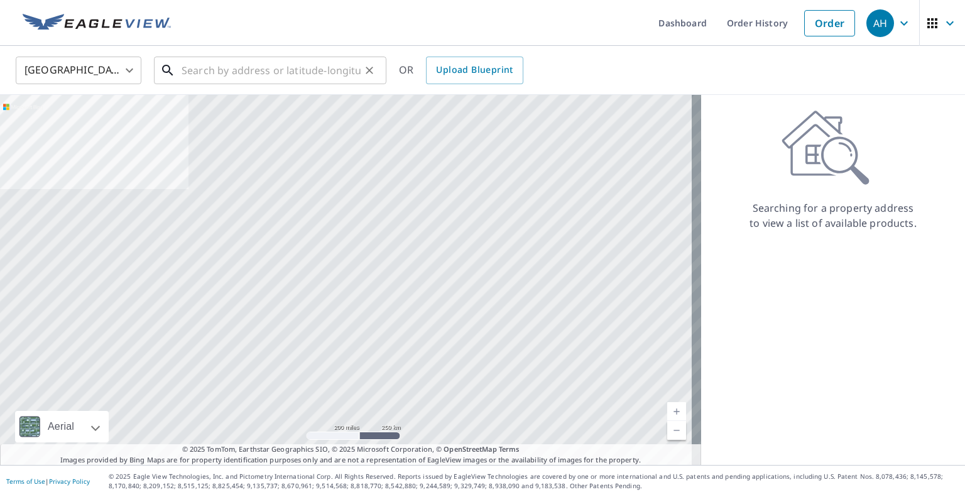
click at [259, 68] on input "text" at bounding box center [271, 70] width 179 height 35
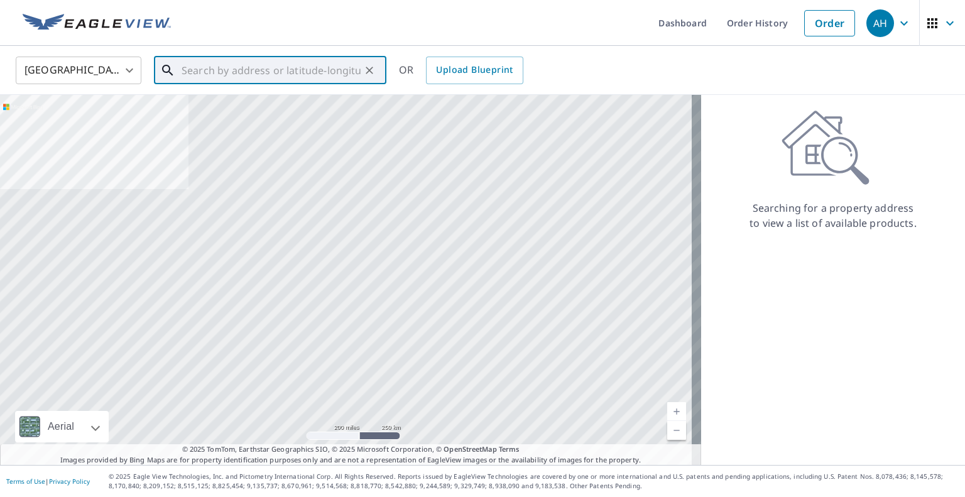
paste input "[STREET_ADDRESS]"
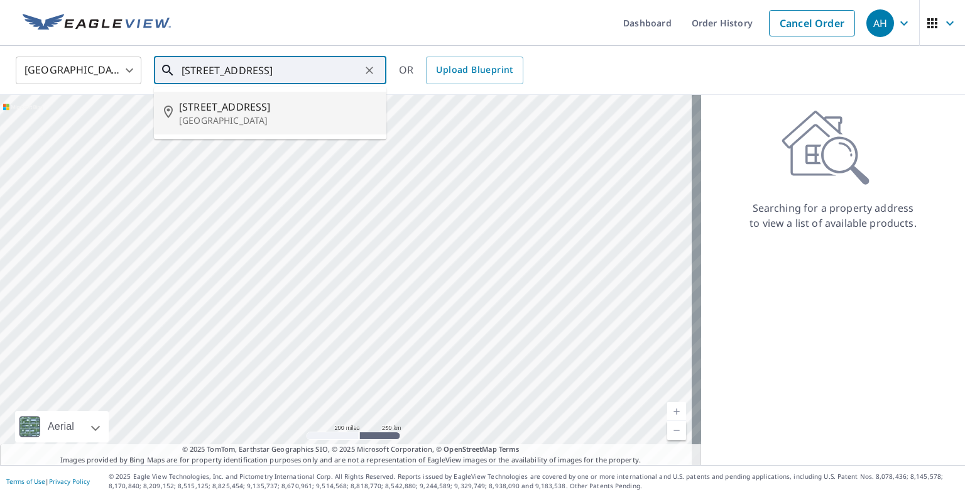
click at [240, 114] on p "[GEOGRAPHIC_DATA]" at bounding box center [277, 120] width 197 height 13
type input "[STREET_ADDRESS]"
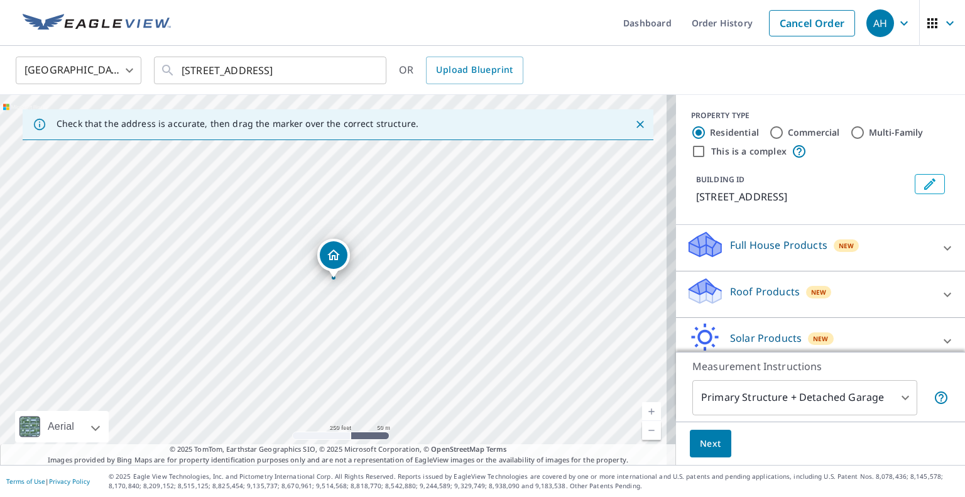
click at [756, 293] on p "Roof Products" at bounding box center [765, 291] width 70 height 15
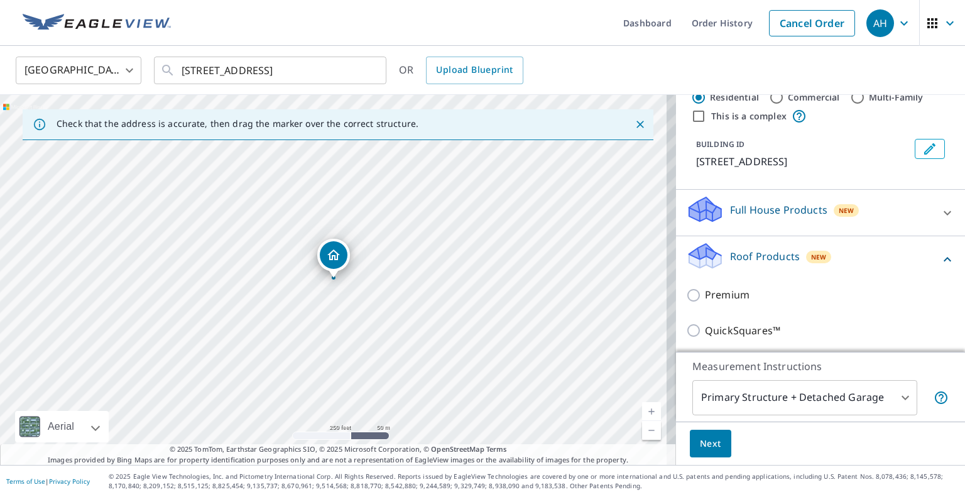
scroll to position [63, 0]
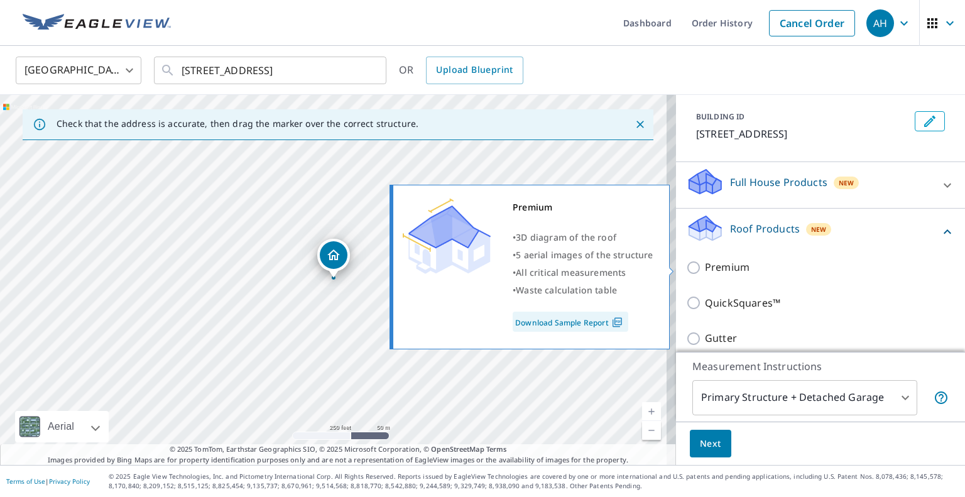
click at [707, 271] on p "Premium" at bounding box center [727, 267] width 45 height 16
click at [705, 271] on input "Premium" at bounding box center [695, 267] width 19 height 15
checkbox input "true"
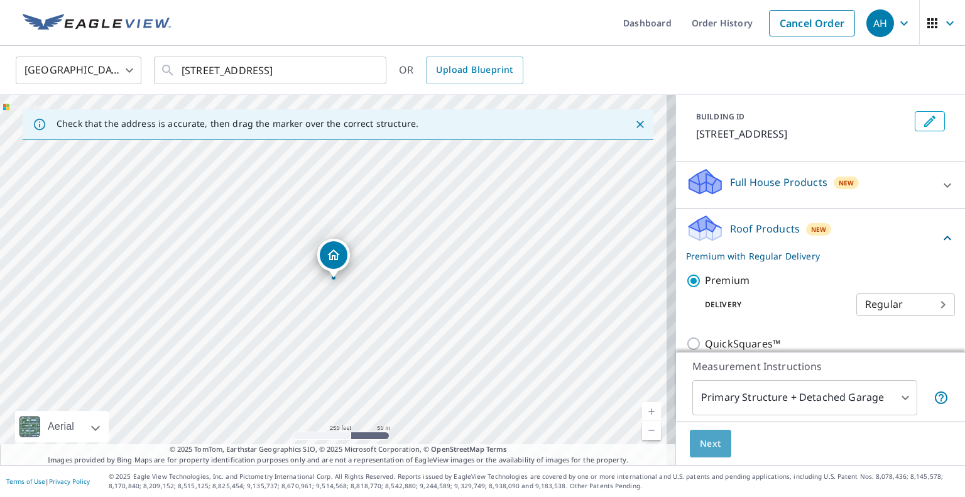
click at [706, 437] on span "Next" at bounding box center [710, 444] width 21 height 16
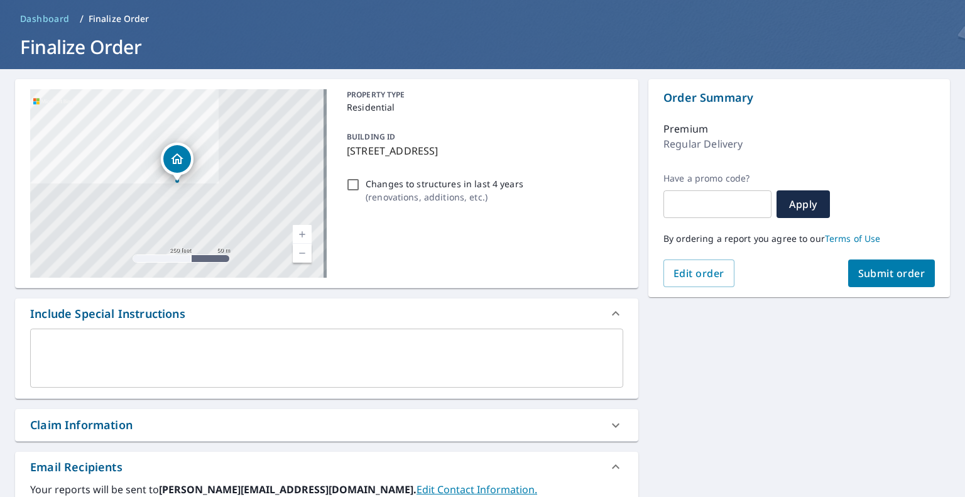
scroll to position [188, 0]
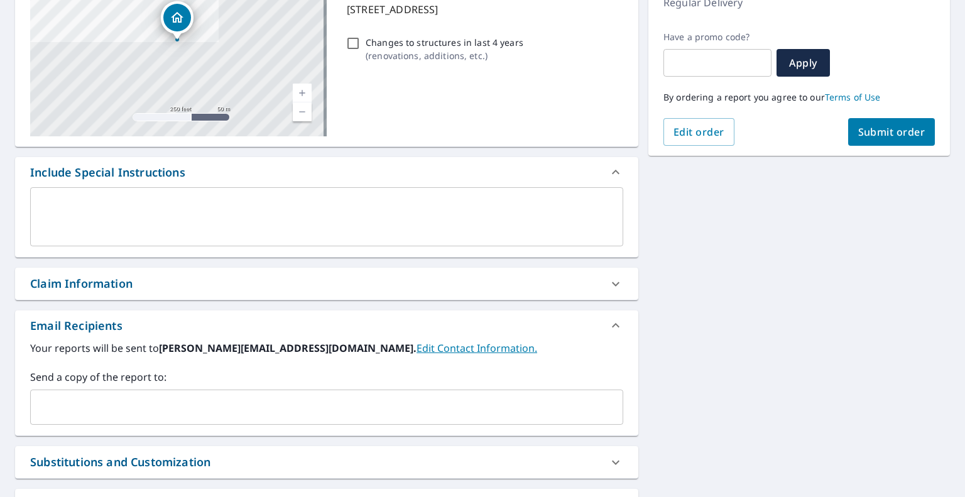
click at [316, 399] on input "text" at bounding box center [317, 407] width 563 height 24
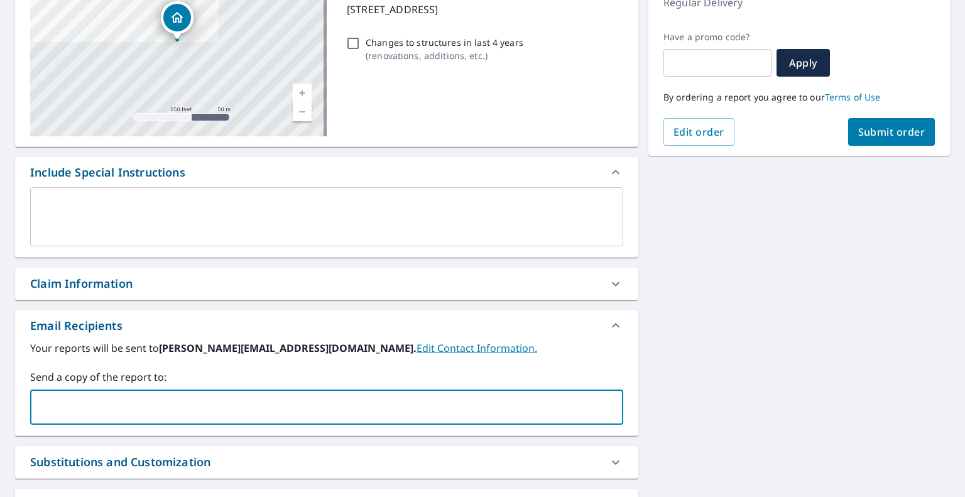
paste input "[EMAIL_ADDRESS][DOMAIN_NAME]"
type input "[EMAIL_ADDRESS][DOMAIN_NAME]"
click at [864, 134] on span "Submit order" at bounding box center [891, 132] width 67 height 14
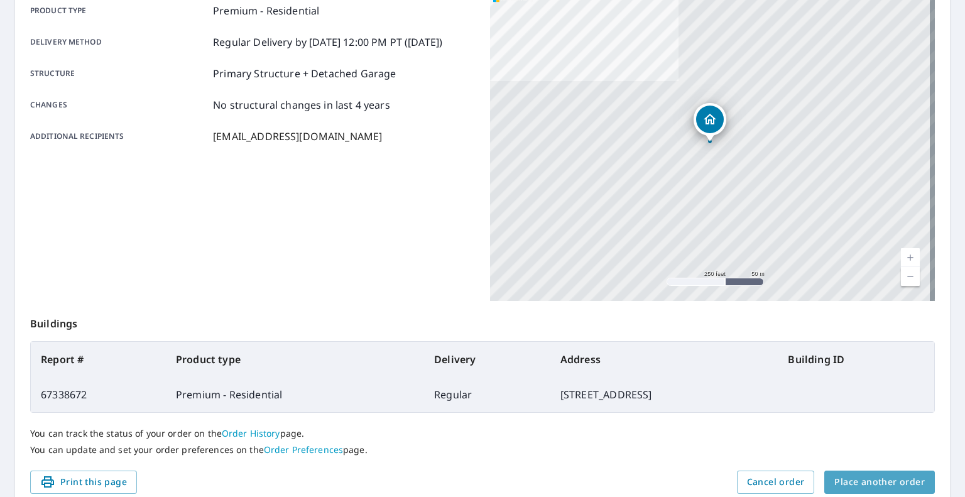
click at [880, 475] on span "Place another order" at bounding box center [879, 482] width 90 height 16
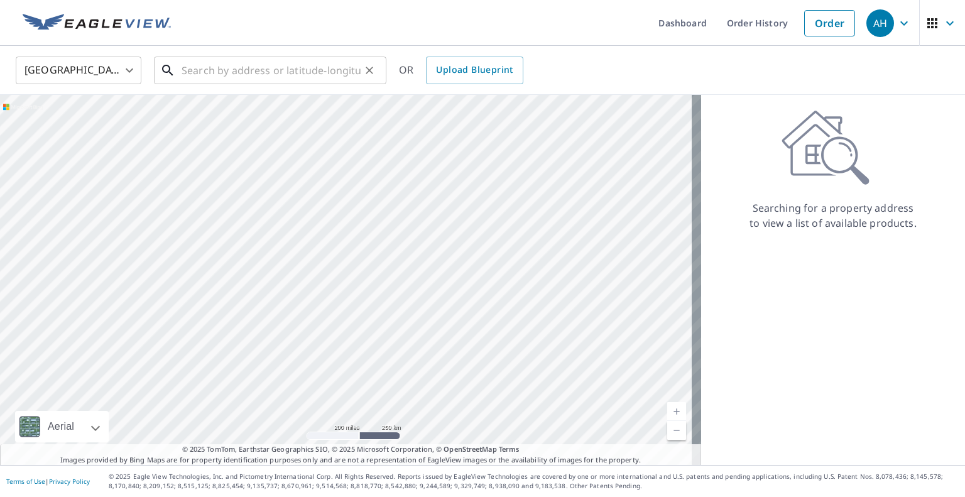
click at [248, 65] on input "text" at bounding box center [271, 70] width 179 height 35
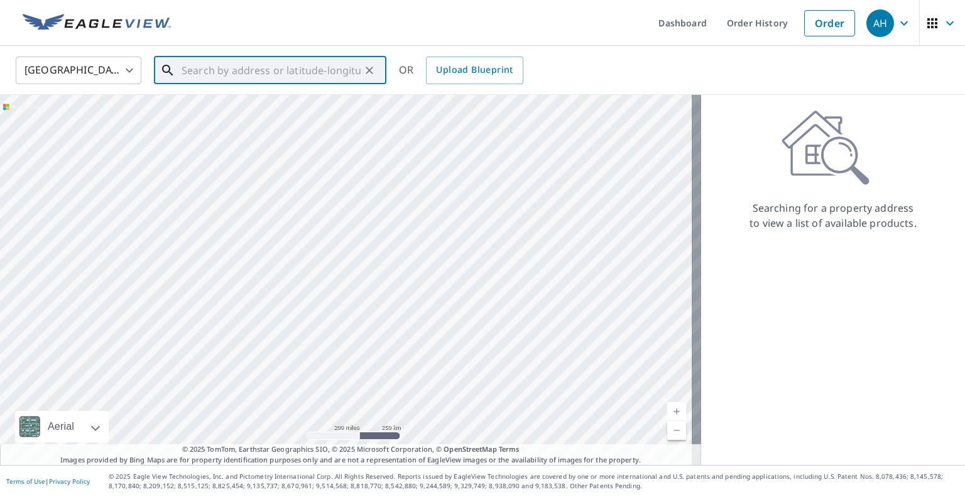
paste input "[STREET_ADDRESS][PERSON_NAME]"
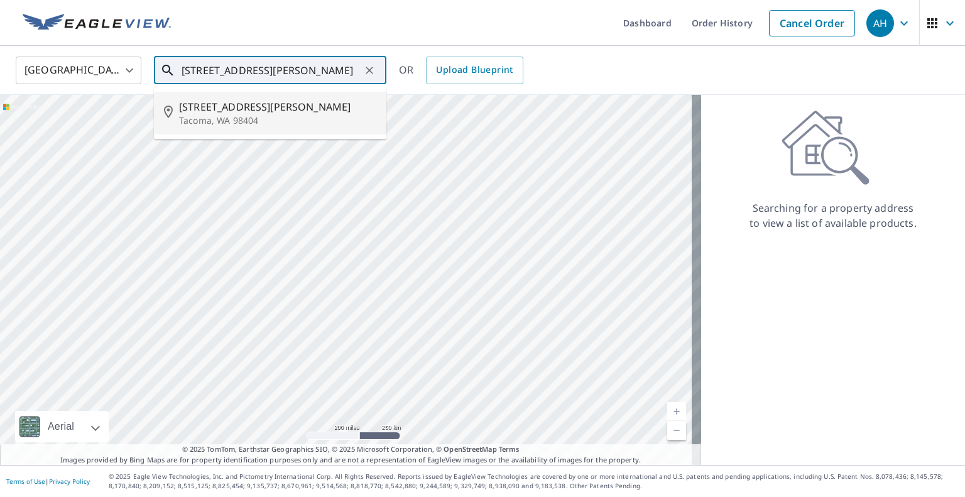
click at [233, 115] on p "Tacoma, WA 98404" at bounding box center [277, 120] width 197 height 13
type input "[STREET_ADDRESS][PERSON_NAME]"
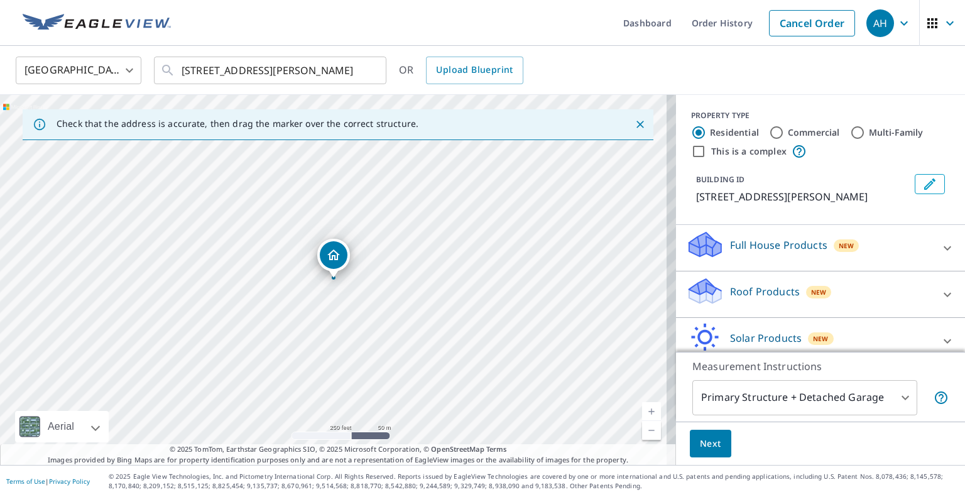
click at [754, 290] on p "Roof Products" at bounding box center [765, 291] width 70 height 15
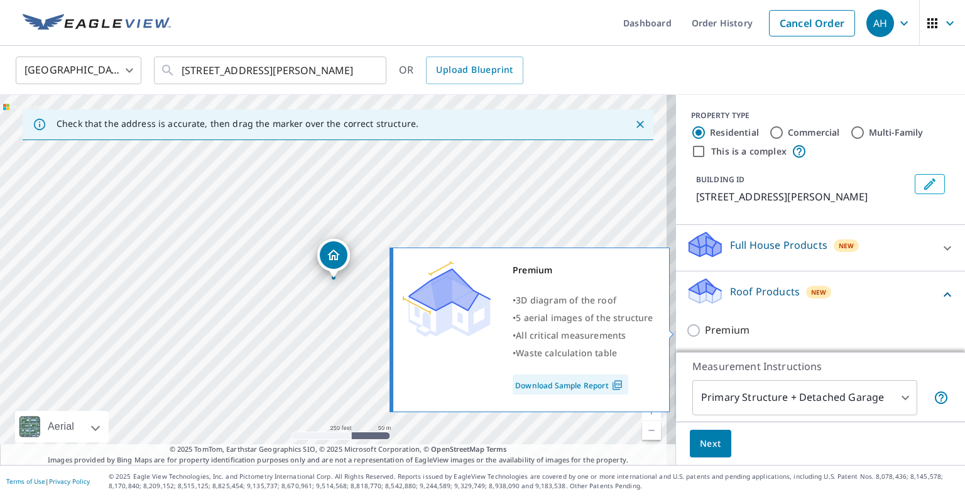
click at [686, 335] on input "Premium" at bounding box center [695, 330] width 19 height 15
checkbox input "true"
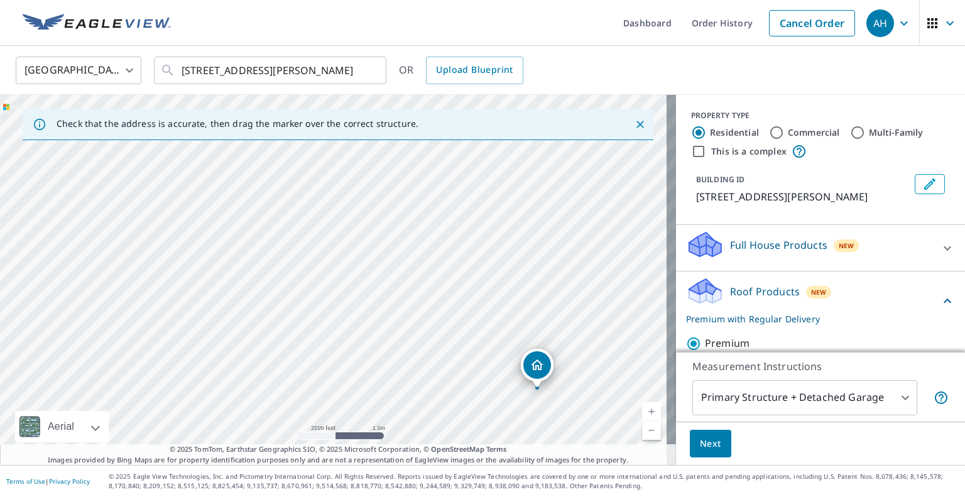
click at [730, 249] on p "Full House Products" at bounding box center [778, 244] width 97 height 15
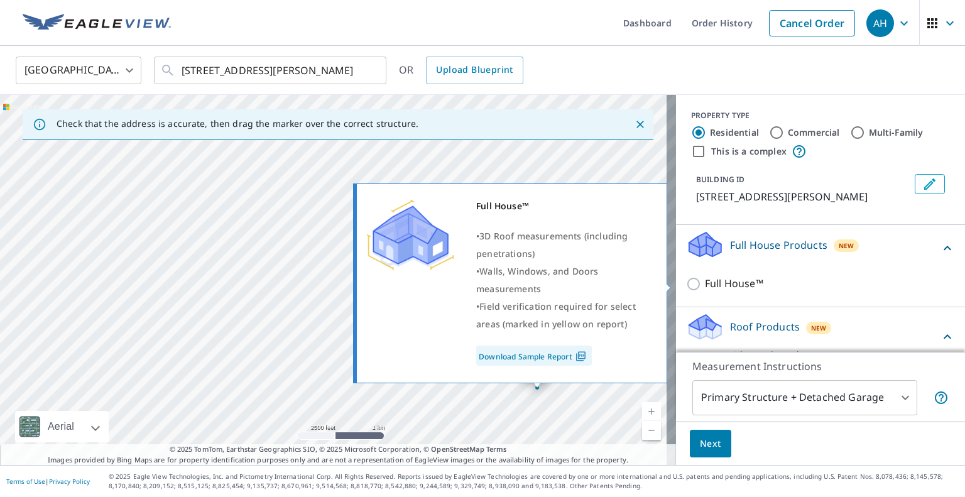
click at [720, 285] on p "Full House™" at bounding box center [734, 284] width 58 height 16
click at [705, 285] on input "Full House™" at bounding box center [695, 283] width 19 height 15
checkbox input "true"
checkbox input "false"
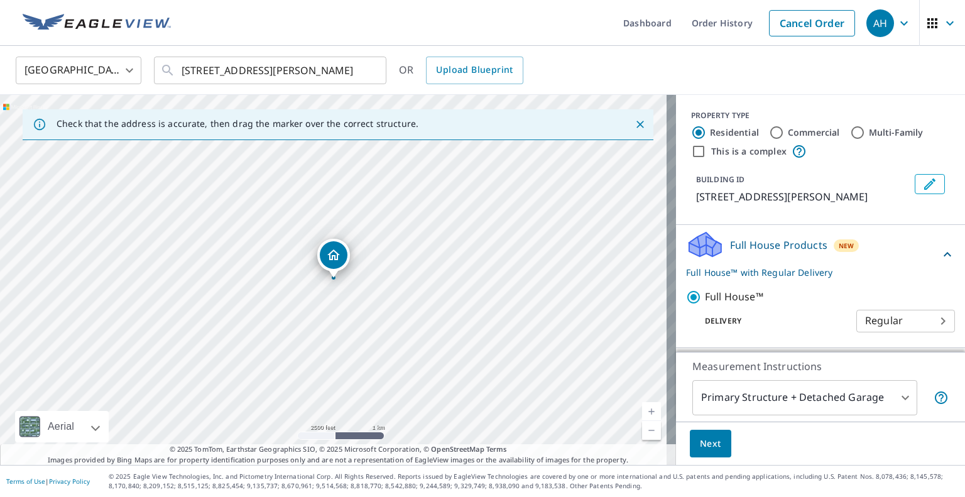
click at [943, 205] on div "BUILDING ID [STREET_ADDRESS][PERSON_NAME]" at bounding box center [820, 189] width 289 height 40
drag, startPoint x: 935, startPoint y: 242, endPoint x: 933, endPoint y: 256, distance: 13.4
click at [933, 256] on div "Full House Products New Full House™ with Regular Delivery Full House™ Delivery …" at bounding box center [820, 286] width 289 height 123
click at [783, 18] on link "Cancel Order" at bounding box center [812, 23] width 86 height 26
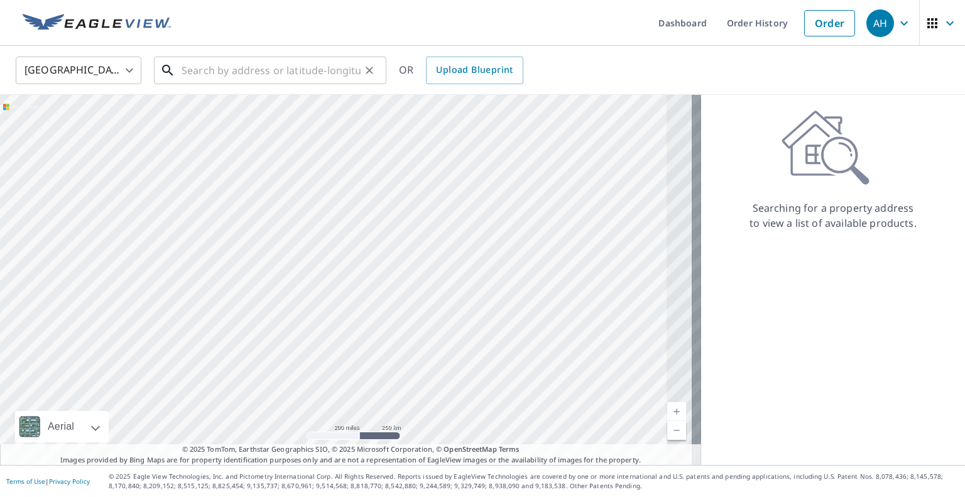
click at [299, 67] on input "text" at bounding box center [271, 70] width 179 height 35
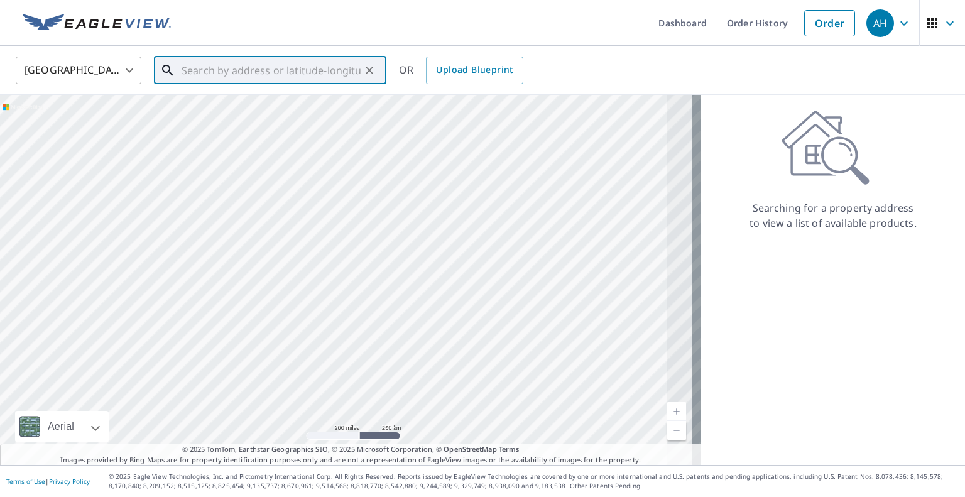
paste input "[EMAIL_ADDRESS][DOMAIN_NAME]"
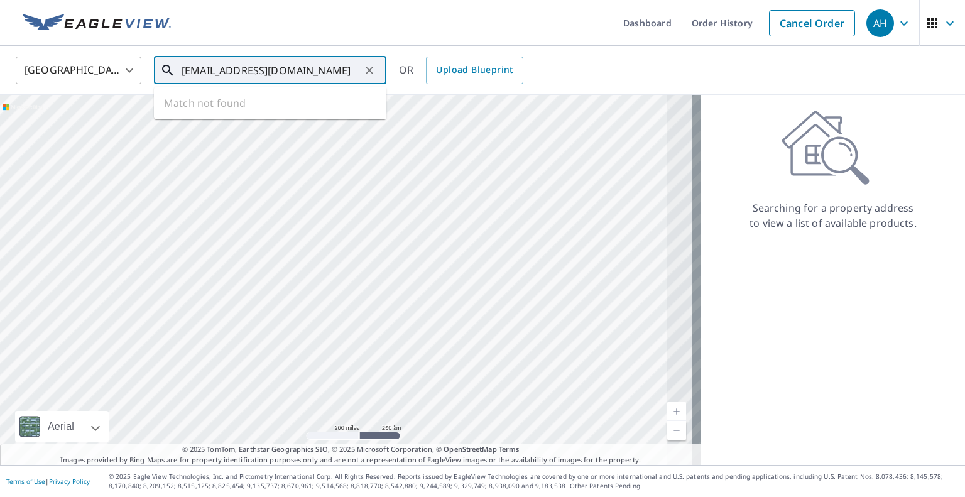
type input "[EMAIL_ADDRESS][DOMAIN_NAME]"
drag, startPoint x: 374, startPoint y: 73, endPoint x: 310, endPoint y: 70, distance: 63.5
click at [374, 72] on icon "Clear" at bounding box center [369, 70] width 13 height 13
click at [258, 84] on div "​" at bounding box center [270, 71] width 232 height 28
paste input "[STREET_ADDRESS][PERSON_NAME]"
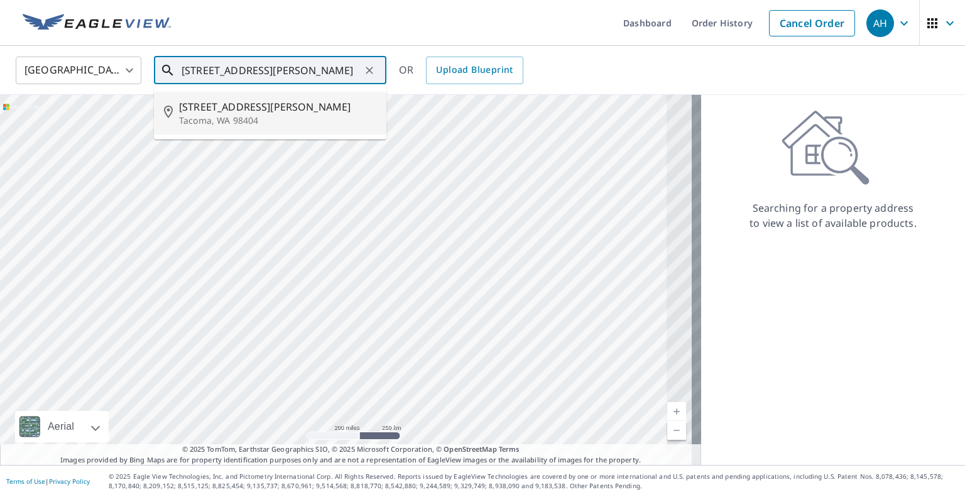
click at [234, 107] on span "[STREET_ADDRESS][PERSON_NAME]" at bounding box center [277, 106] width 197 height 15
type input "[STREET_ADDRESS][PERSON_NAME]"
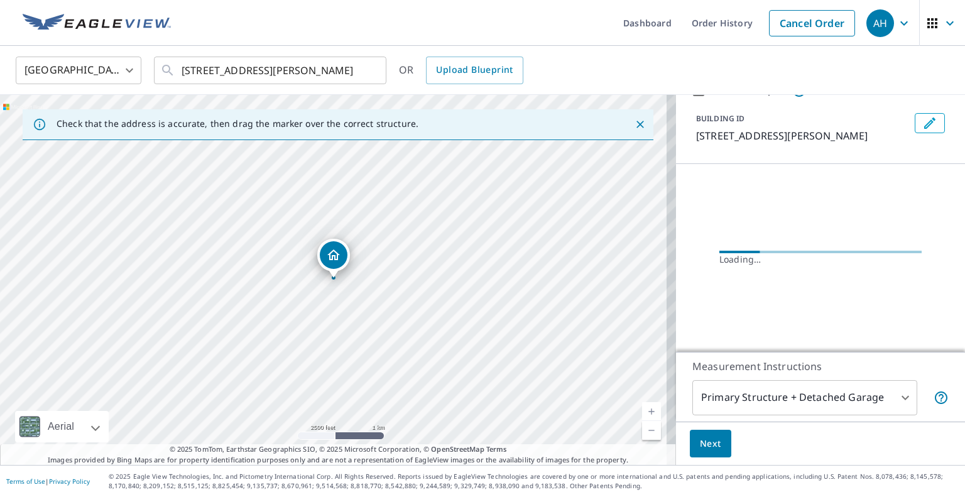
scroll to position [58, 0]
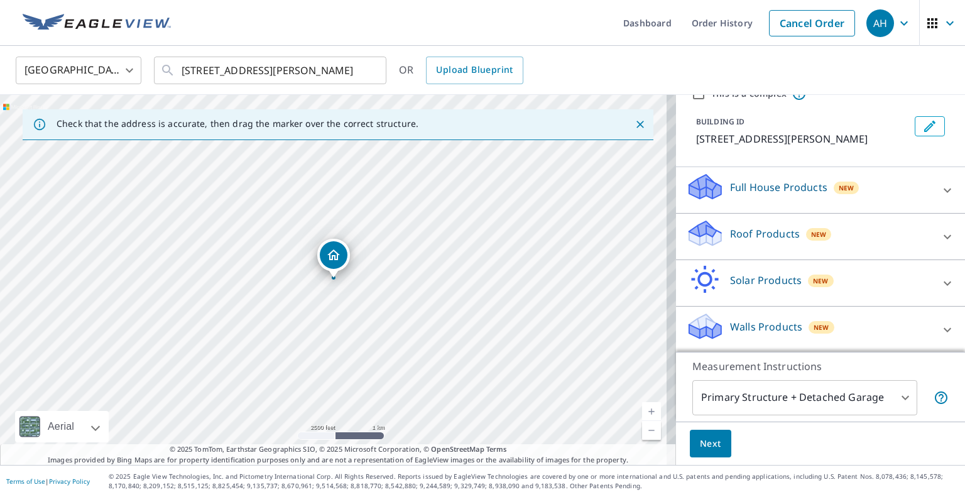
click at [735, 242] on div "Roof Products New" at bounding box center [809, 237] width 246 height 36
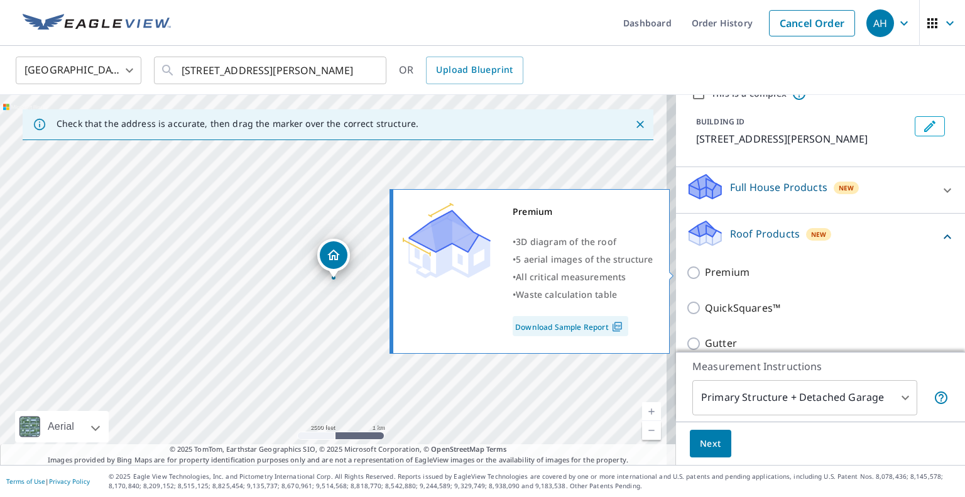
click at [722, 273] on p "Premium" at bounding box center [727, 272] width 45 height 16
click at [705, 273] on input "Premium" at bounding box center [695, 272] width 19 height 15
checkbox input "true"
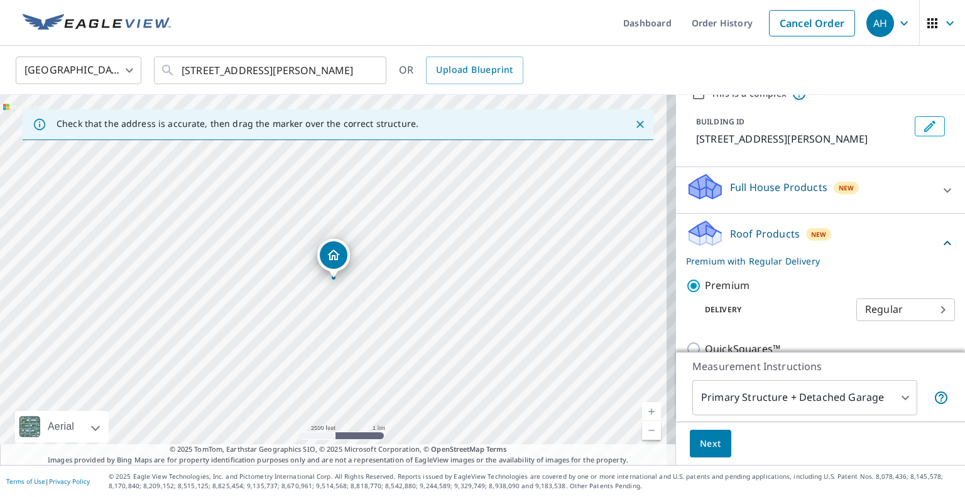
click at [703, 443] on span "Next" at bounding box center [710, 444] width 21 height 16
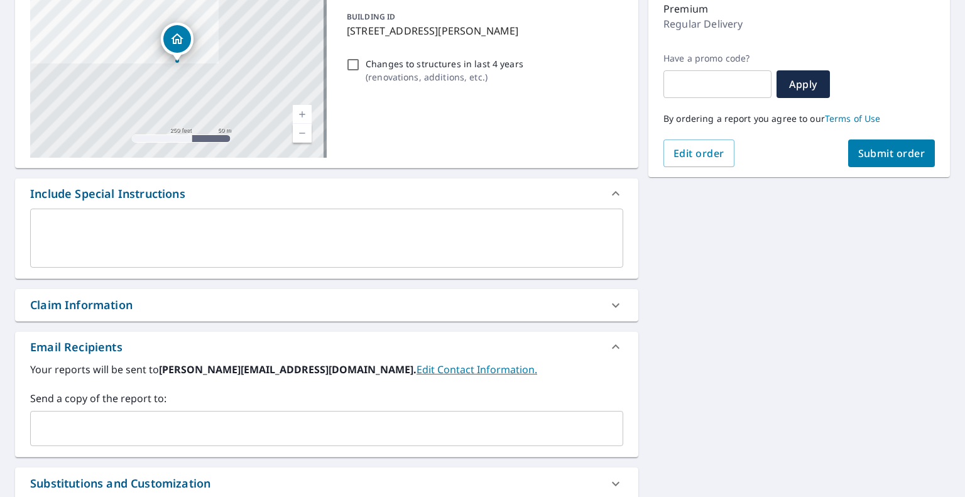
scroll to position [188, 0]
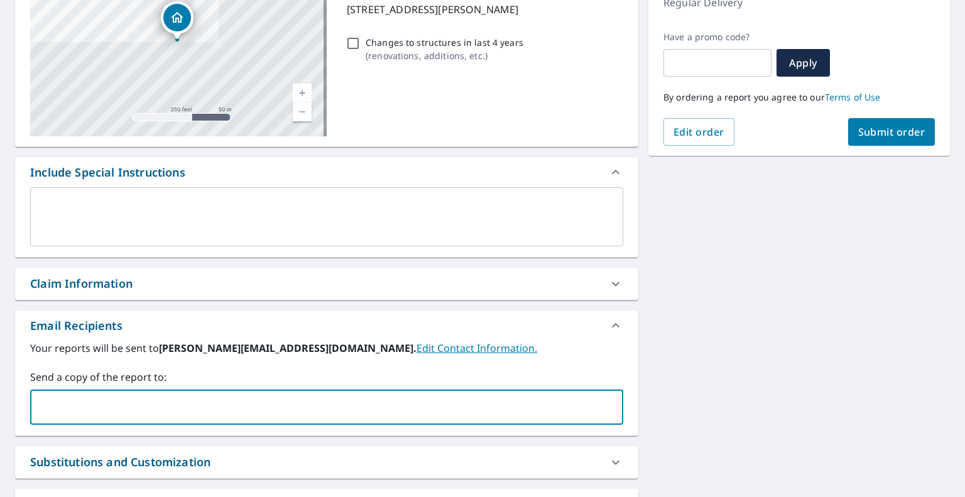
click at [153, 411] on input "text" at bounding box center [317, 407] width 563 height 24
paste input "[EMAIL_ADDRESS][DOMAIN_NAME]"
type input "[EMAIL_ADDRESS][DOMAIN_NAME]"
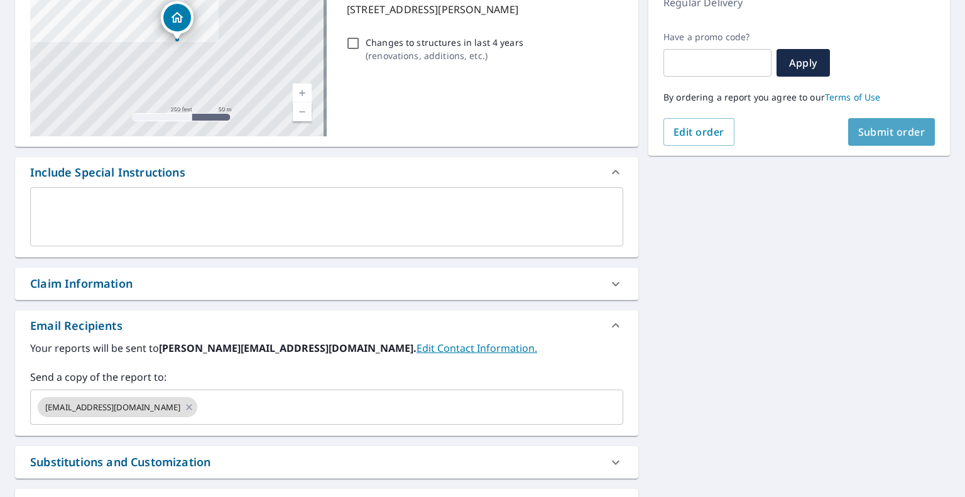
click at [870, 132] on span "Submit order" at bounding box center [891, 132] width 67 height 14
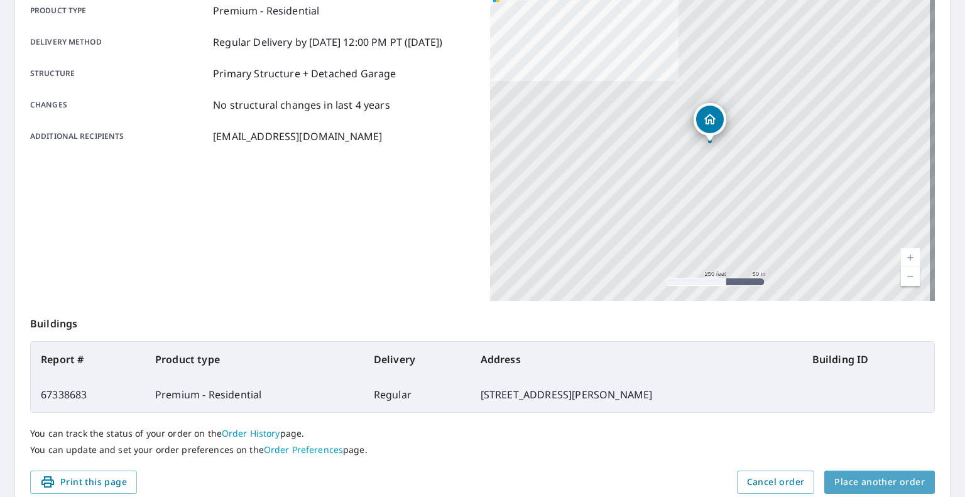
click at [884, 481] on span "Place another order" at bounding box center [879, 482] width 90 height 16
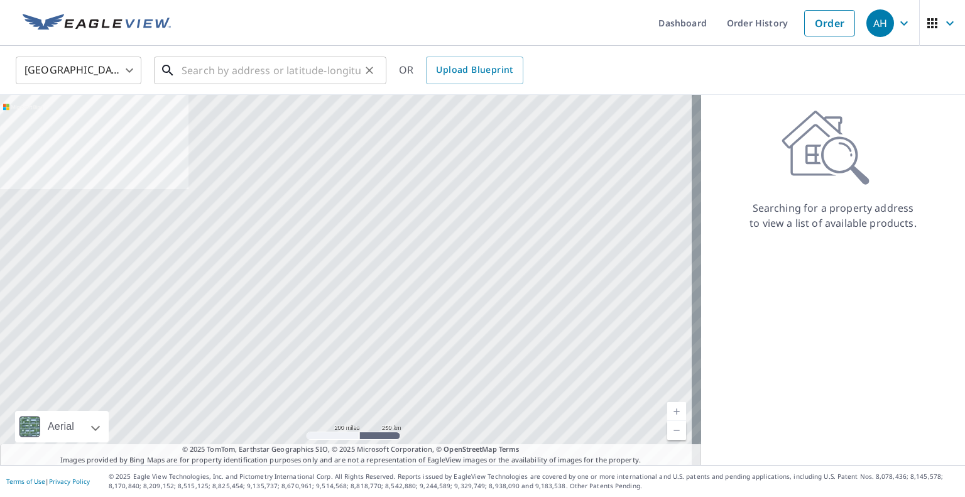
click at [275, 73] on input "text" at bounding box center [271, 70] width 179 height 35
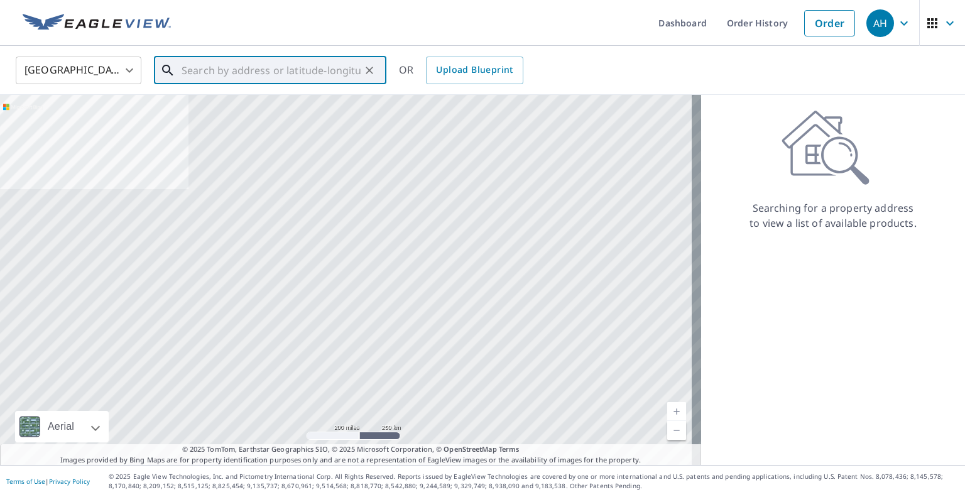
paste input "[STREET_ADDRESS][PERSON_NAME][PERSON_NAME]"
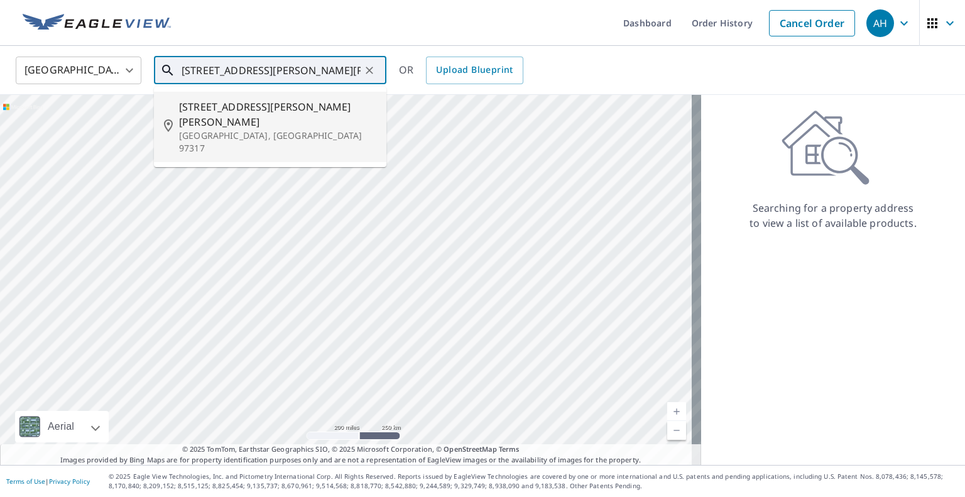
click at [237, 129] on p "[GEOGRAPHIC_DATA], [GEOGRAPHIC_DATA] 97317" at bounding box center [277, 141] width 197 height 25
type input "[STREET_ADDRESS][PERSON_NAME]"
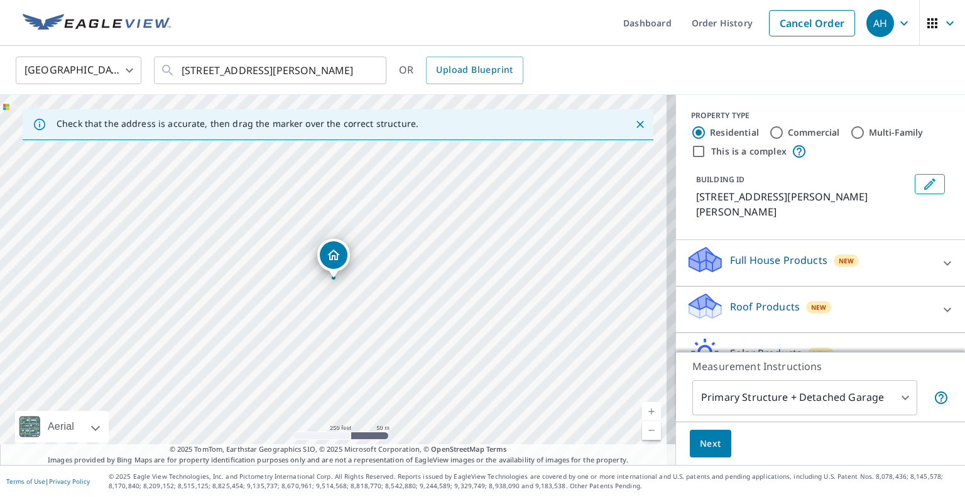
click at [780, 299] on p "Roof Products" at bounding box center [765, 306] width 70 height 15
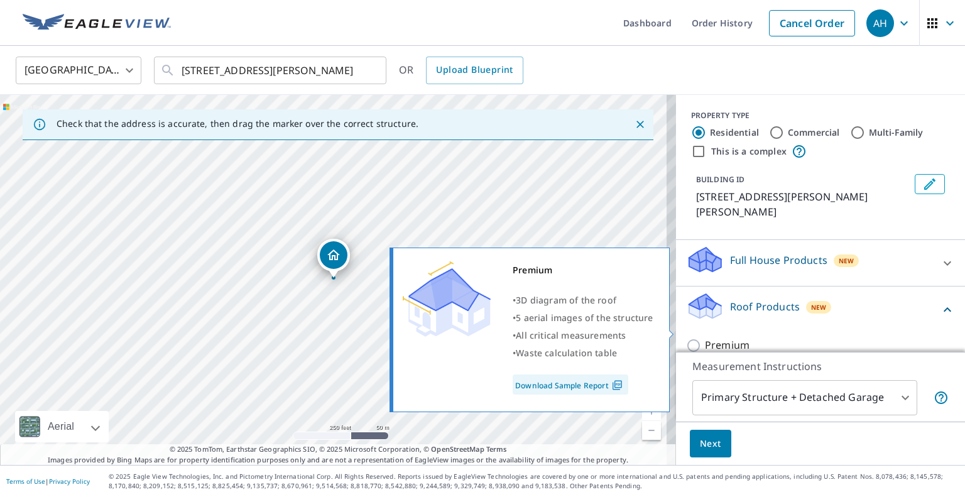
click at [712, 337] on p "Premium" at bounding box center [727, 345] width 45 height 16
click at [705, 338] on input "Premium" at bounding box center [695, 345] width 19 height 15
checkbox input "true"
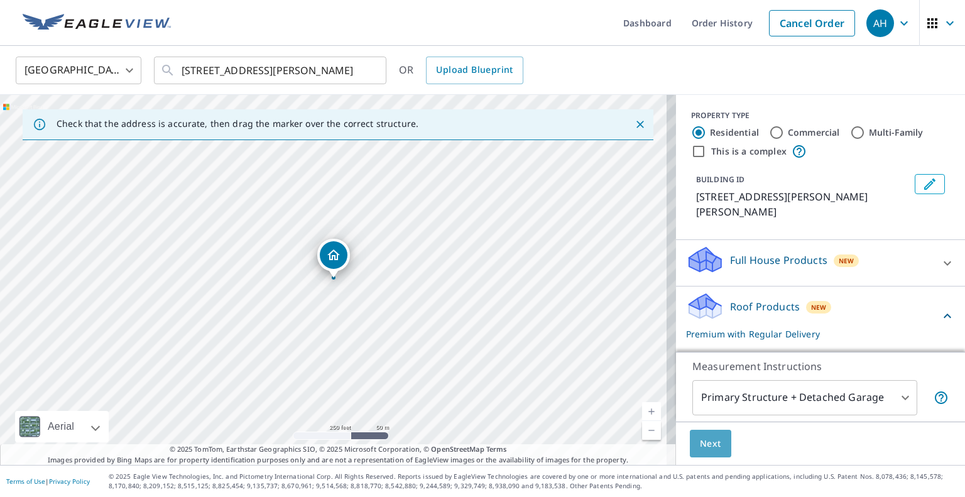
click at [709, 442] on span "Next" at bounding box center [710, 444] width 21 height 16
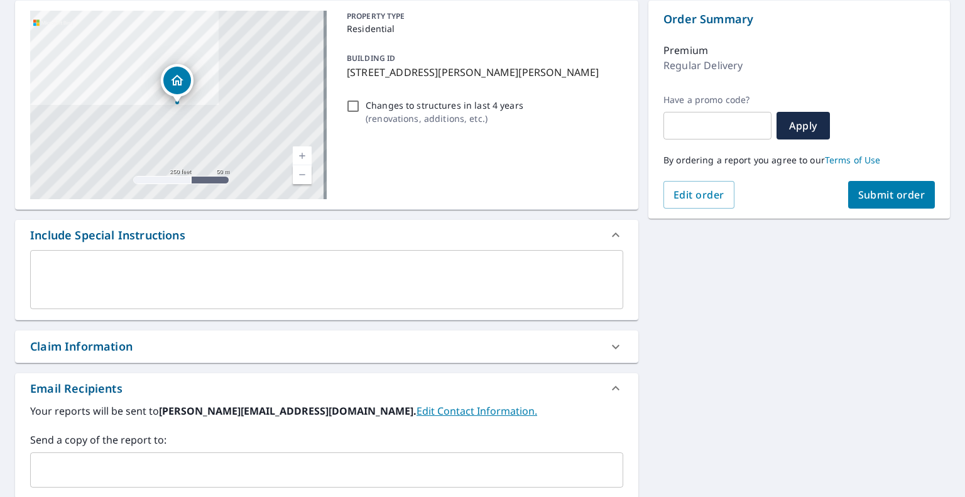
scroll to position [188, 0]
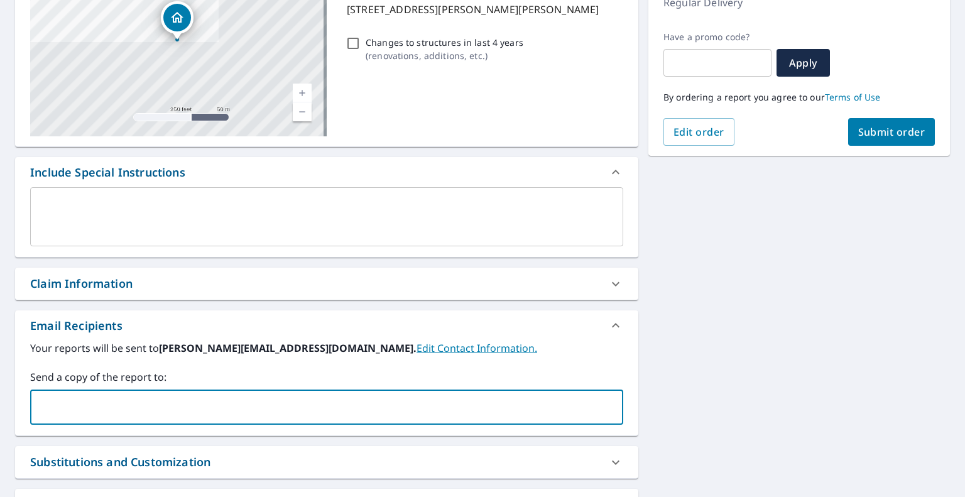
click at [222, 406] on input "text" at bounding box center [317, 407] width 563 height 24
paste input "[EMAIL_ADDRESS][DOMAIN_NAME]"
type input "[EMAIL_ADDRESS][DOMAIN_NAME]"
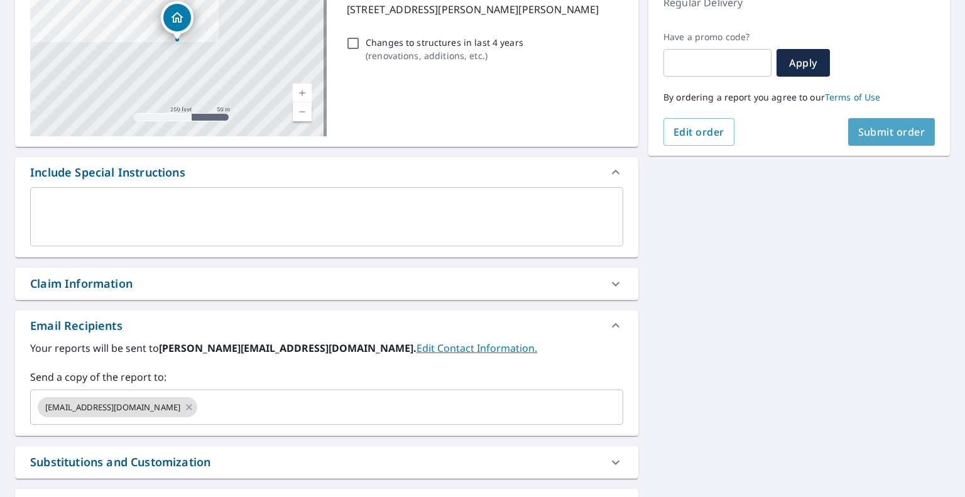
click at [861, 129] on span "Submit order" at bounding box center [891, 132] width 67 height 14
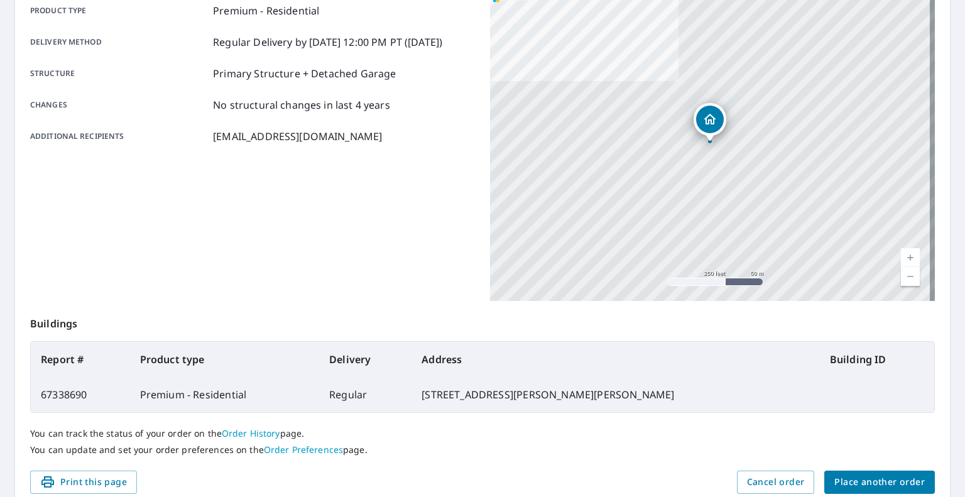
click at [864, 474] on span "Place another order" at bounding box center [879, 482] width 90 height 16
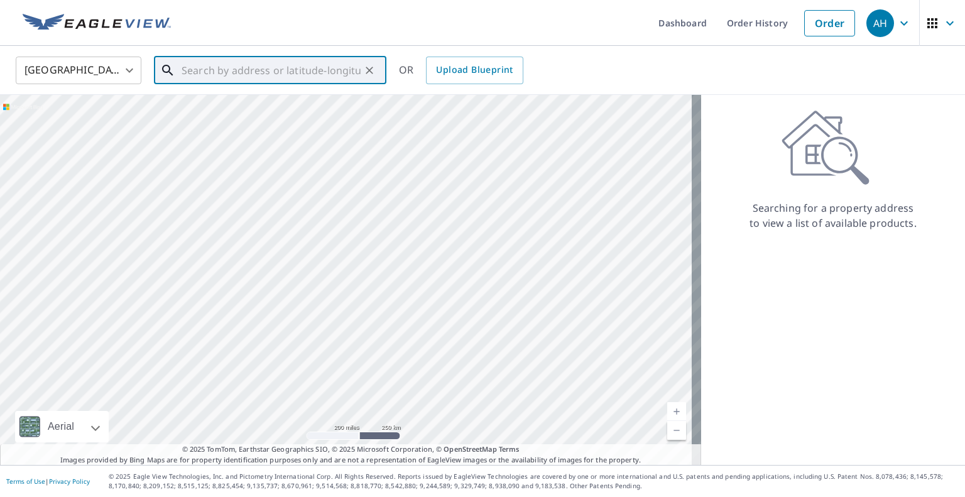
click at [269, 68] on input "text" at bounding box center [271, 70] width 179 height 35
paste input "[STREET_ADDRESS]"
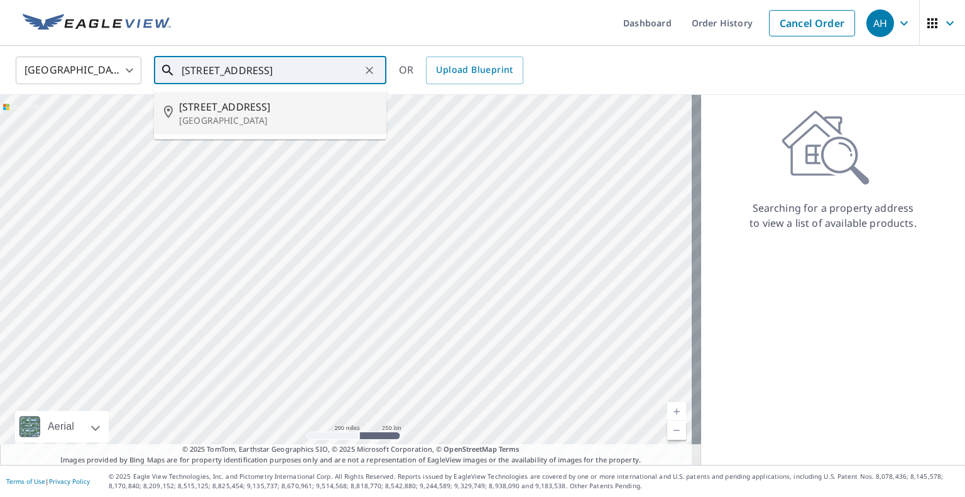
click at [252, 116] on p "[GEOGRAPHIC_DATA]" at bounding box center [277, 120] width 197 height 13
type input "[STREET_ADDRESS]"
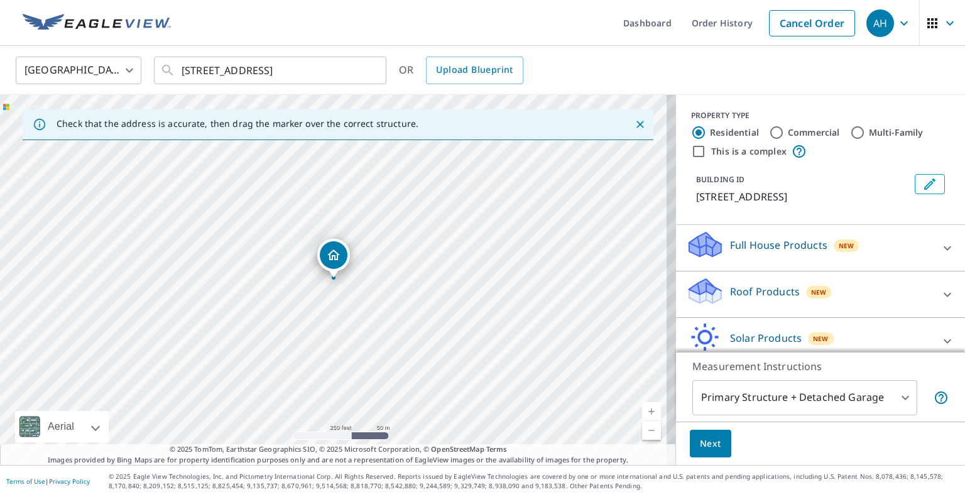
click at [717, 295] on div "Roof Products New" at bounding box center [809, 294] width 246 height 36
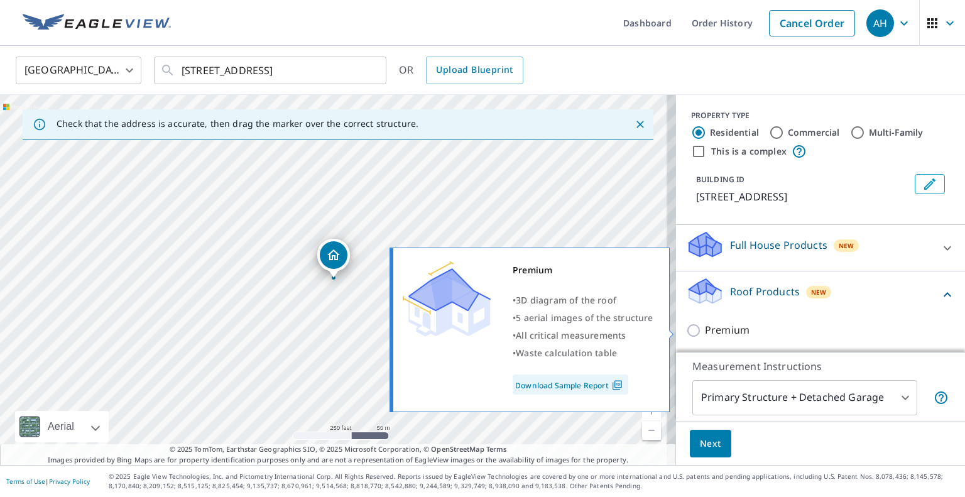
click at [706, 330] on p "Premium" at bounding box center [727, 330] width 45 height 16
click at [705, 330] on input "Premium" at bounding box center [695, 330] width 19 height 15
checkbox input "true"
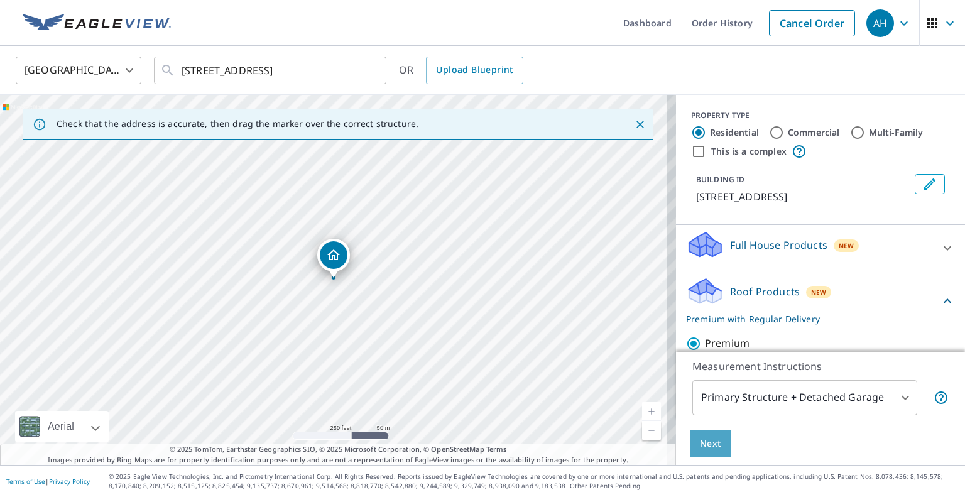
click at [700, 450] on span "Next" at bounding box center [710, 444] width 21 height 16
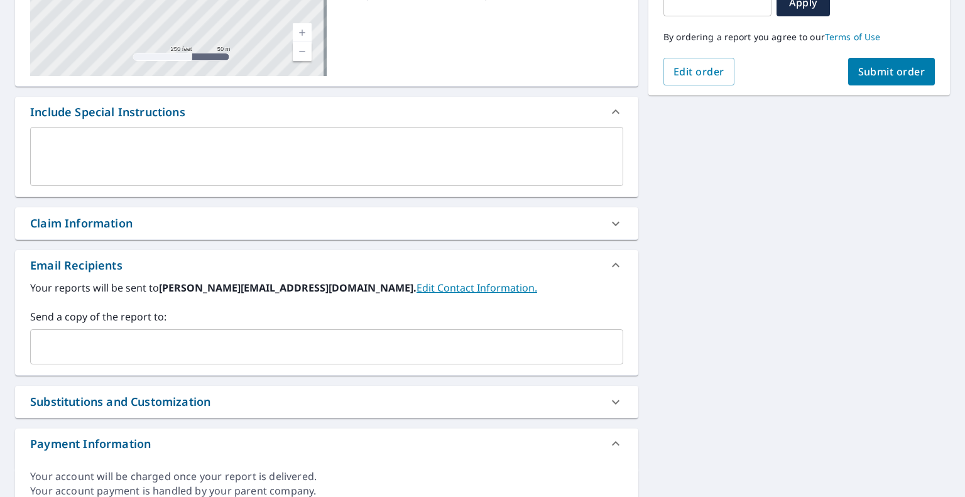
scroll to position [251, 0]
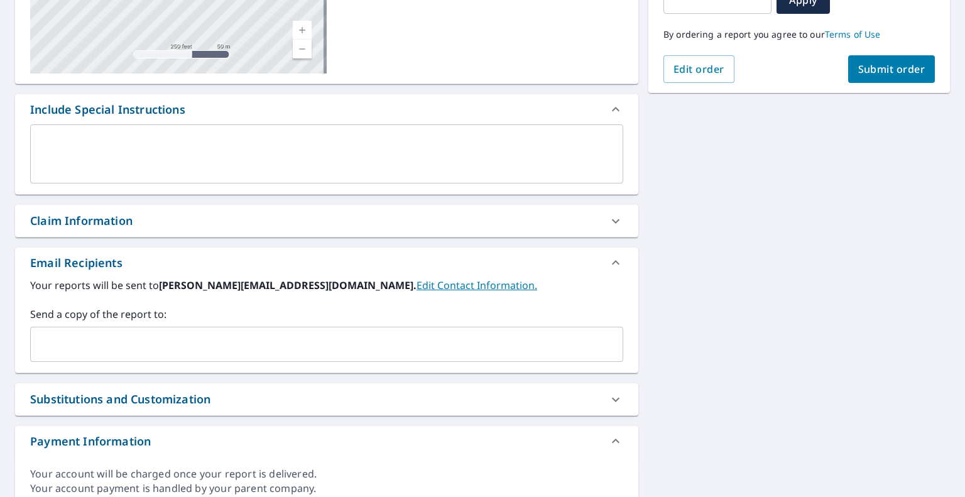
click at [208, 346] on input "text" at bounding box center [317, 344] width 563 height 24
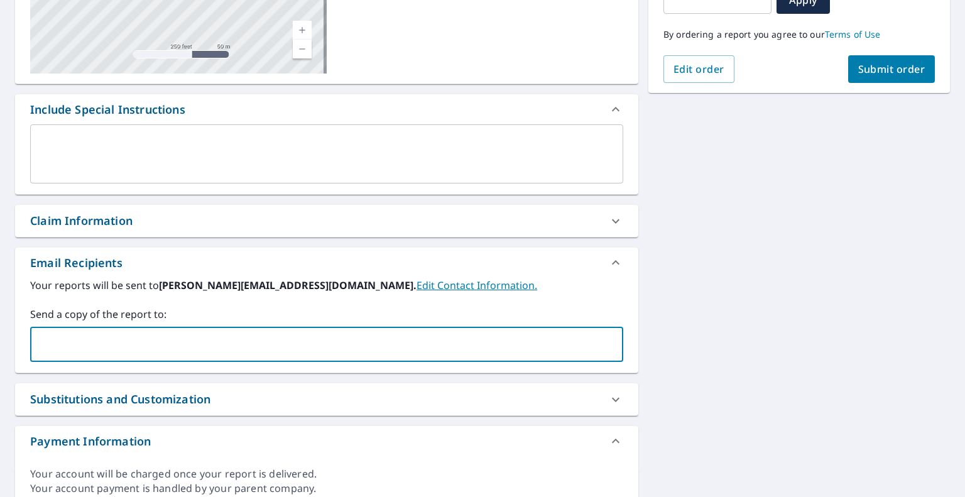
paste input "[PERSON_NAME][EMAIL_ADDRESS][DOMAIN_NAME]"
type input "[PERSON_NAME][EMAIL_ADDRESS][DOMAIN_NAME]"
click at [878, 65] on span "Submit order" at bounding box center [891, 69] width 67 height 14
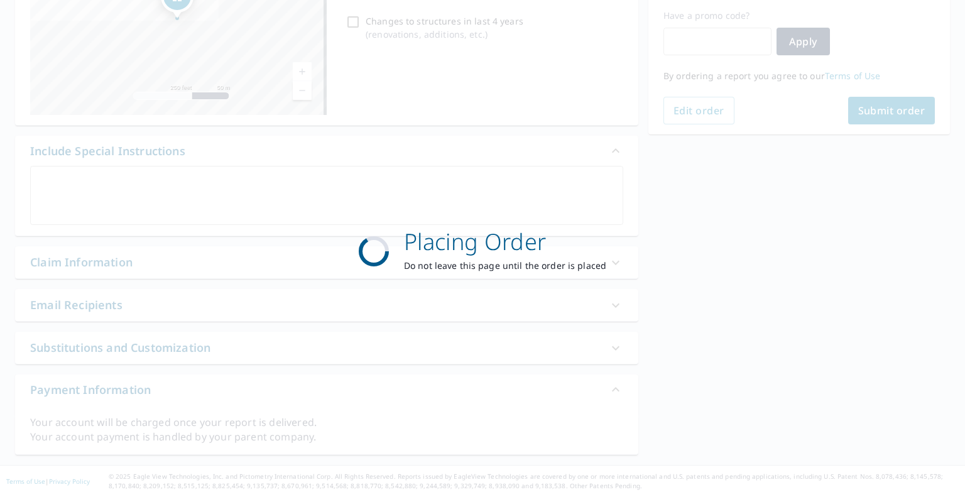
scroll to position [209, 0]
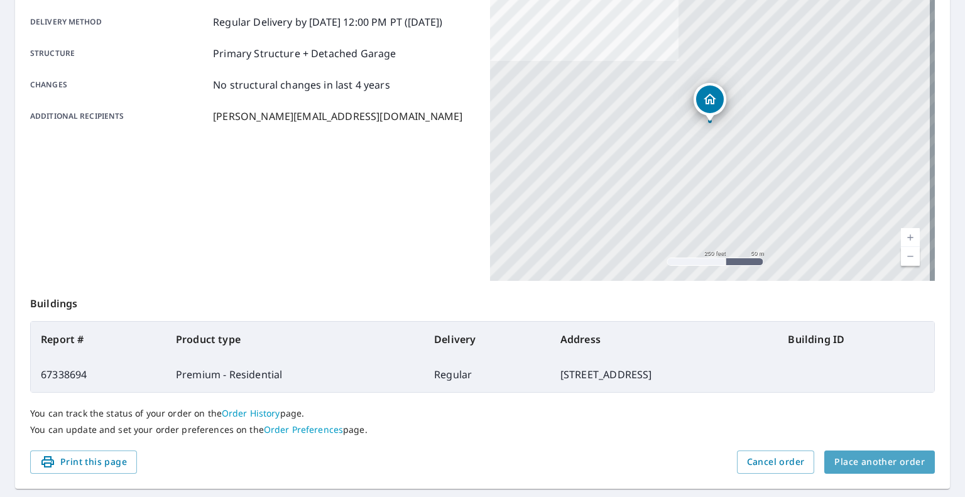
click at [884, 454] on span "Place another order" at bounding box center [879, 462] width 90 height 16
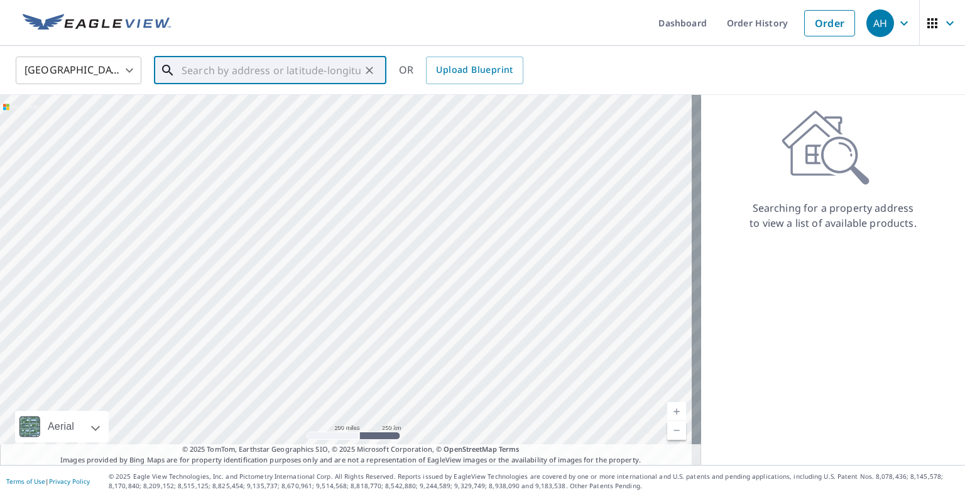
click at [260, 69] on input "text" at bounding box center [271, 70] width 179 height 35
paste input "[STREET_ADDRESS]"
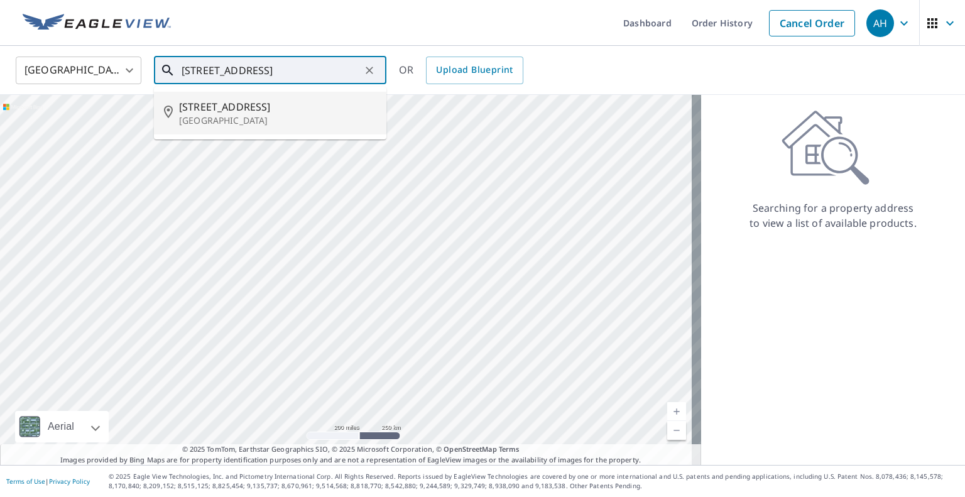
click at [244, 108] on span "[STREET_ADDRESS]" at bounding box center [277, 106] width 197 height 15
type input "[STREET_ADDRESS]"
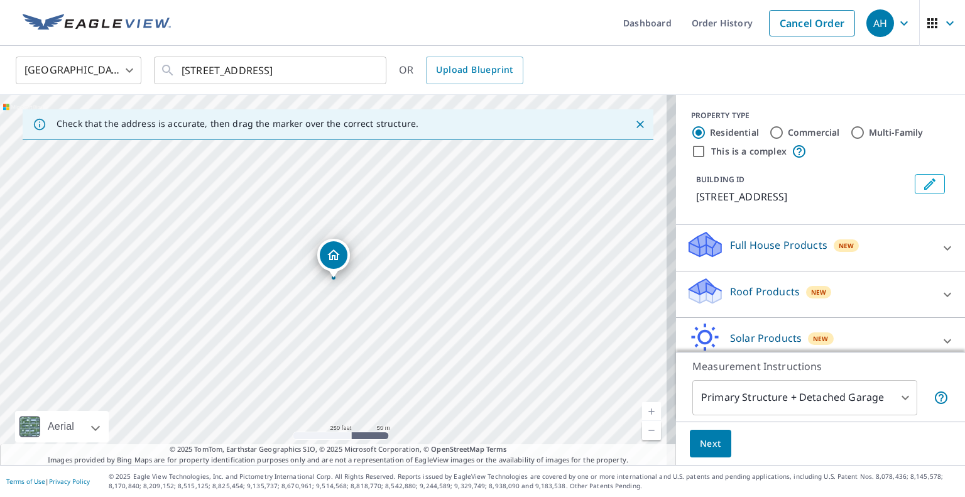
click at [748, 299] on p "Roof Products" at bounding box center [765, 291] width 70 height 15
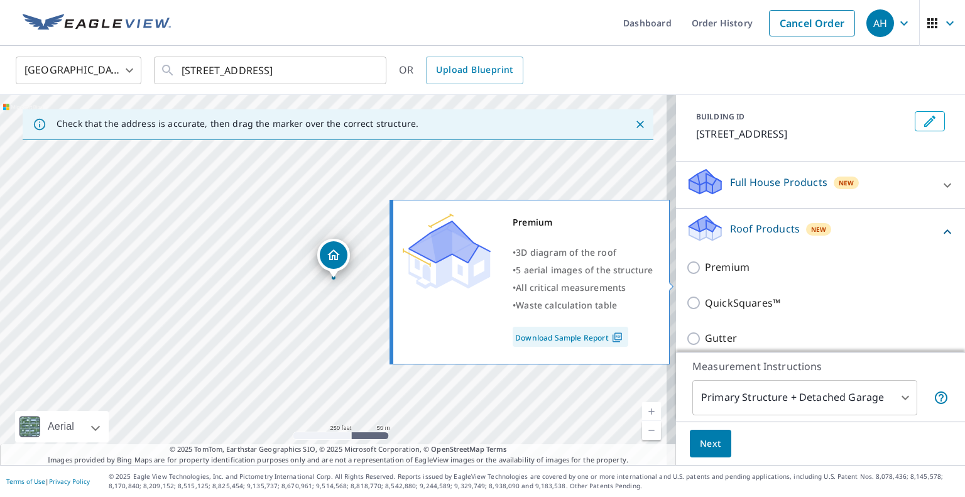
click at [711, 275] on p "Premium" at bounding box center [727, 267] width 45 height 16
click at [705, 275] on input "Premium" at bounding box center [695, 267] width 19 height 15
checkbox input "true"
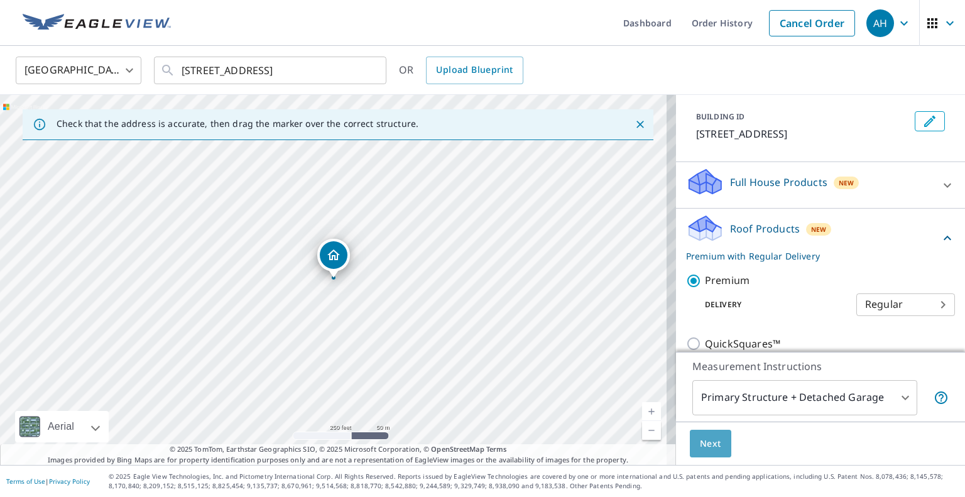
click at [706, 444] on span "Next" at bounding box center [710, 444] width 21 height 16
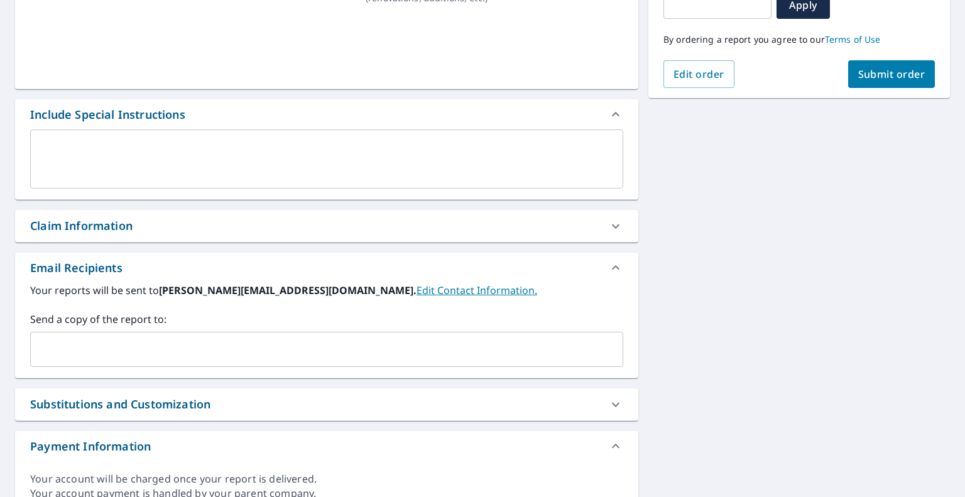
scroll to position [251, 0]
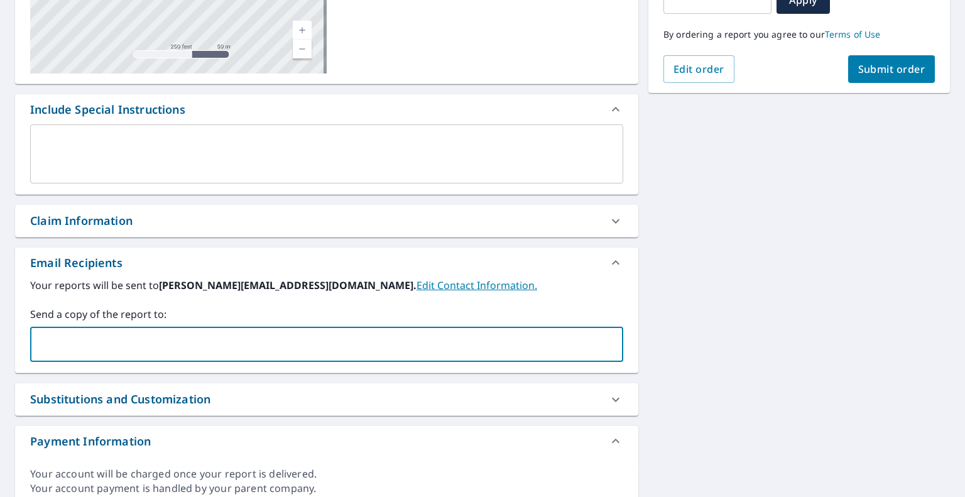
click at [188, 334] on input "text" at bounding box center [317, 344] width 563 height 24
paste input "[PERSON_NAME][EMAIL_ADDRESS][DOMAIN_NAME]"
type input "[PERSON_NAME][EMAIL_ADDRESS][DOMAIN_NAME]"
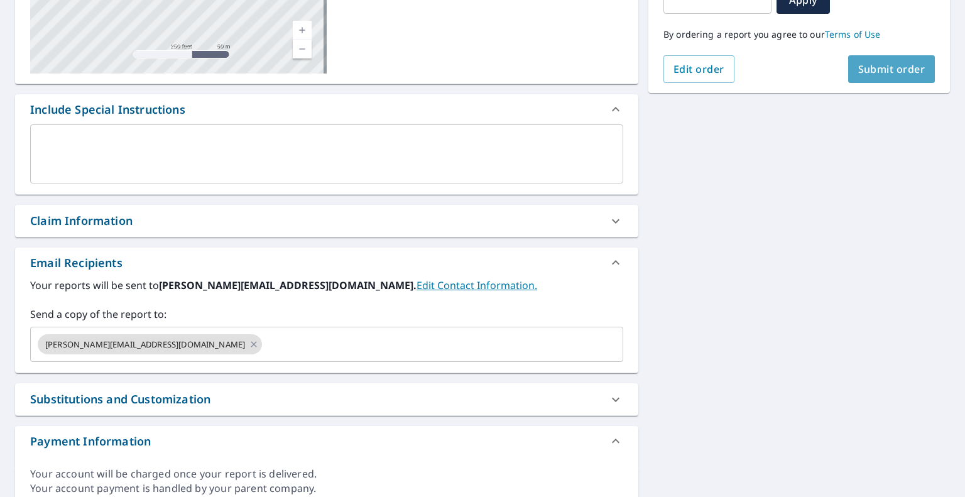
click at [871, 70] on span "Submit order" at bounding box center [891, 69] width 67 height 14
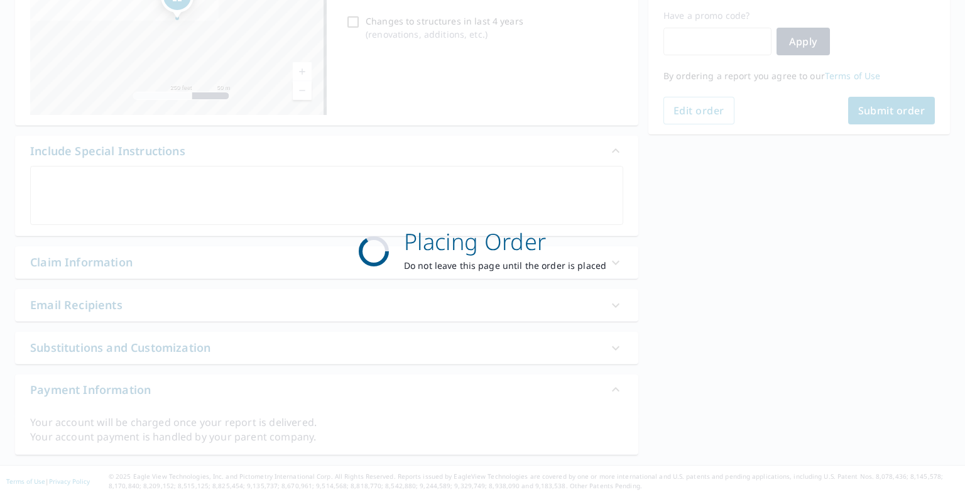
scroll to position [209, 0]
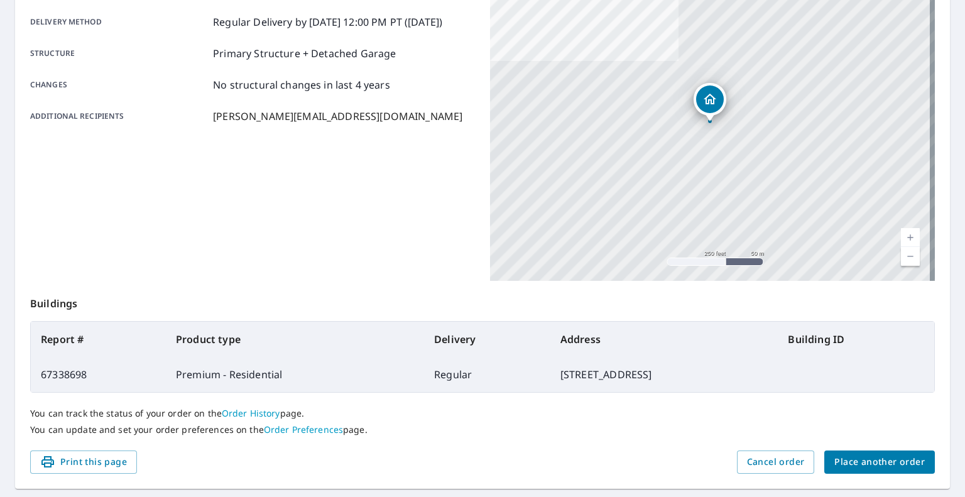
click at [853, 437] on div "You can track the status of your order on the Order History page. You can updat…" at bounding box center [482, 422] width 905 height 58
click at [854, 455] on span "Place another order" at bounding box center [879, 462] width 90 height 16
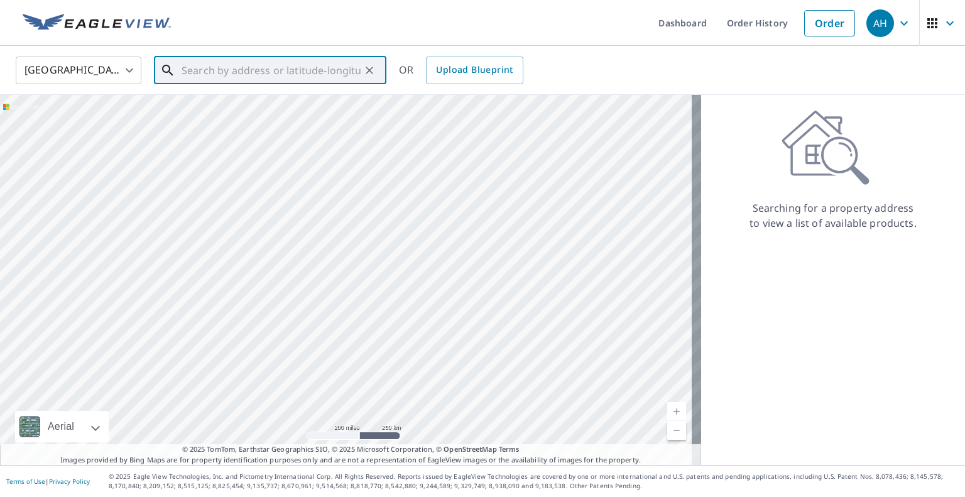
click at [244, 70] on input "text" at bounding box center [271, 70] width 179 height 35
paste input "[STREET_ADDRESS][PERSON_NAME]"
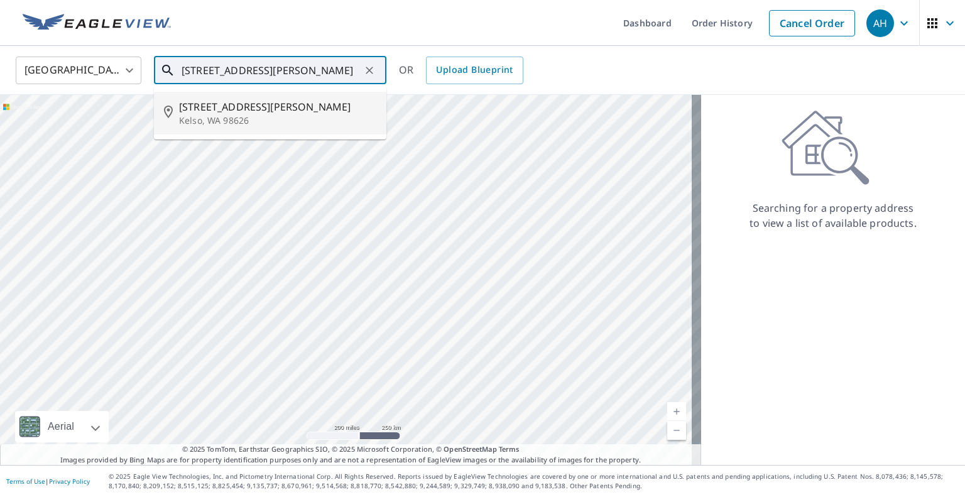
click at [225, 106] on span "[STREET_ADDRESS][PERSON_NAME]" at bounding box center [277, 106] width 197 height 15
type input "[STREET_ADDRESS][PERSON_NAME]"
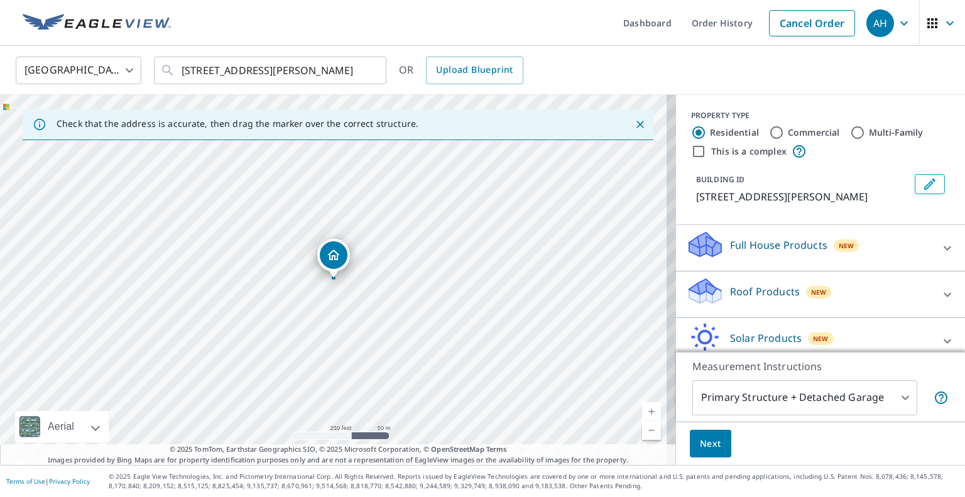
click at [730, 288] on p "Roof Products" at bounding box center [765, 291] width 70 height 15
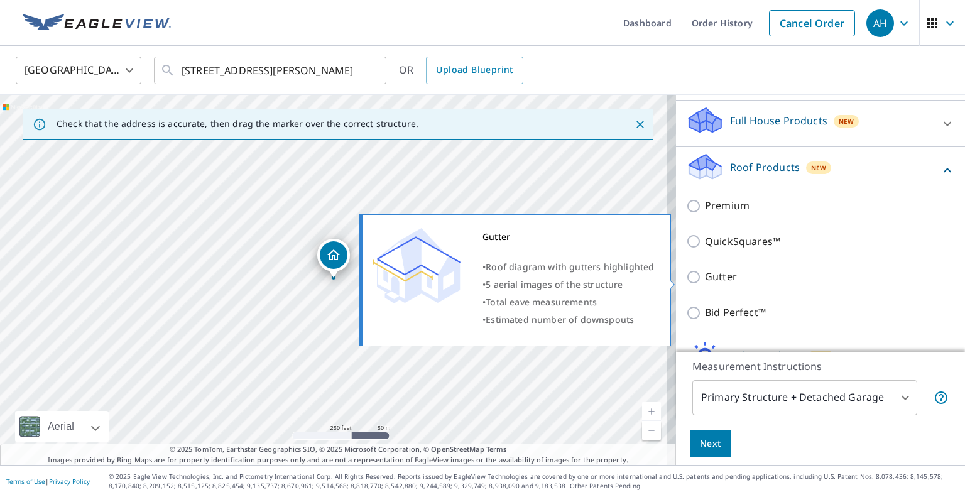
scroll to position [126, 0]
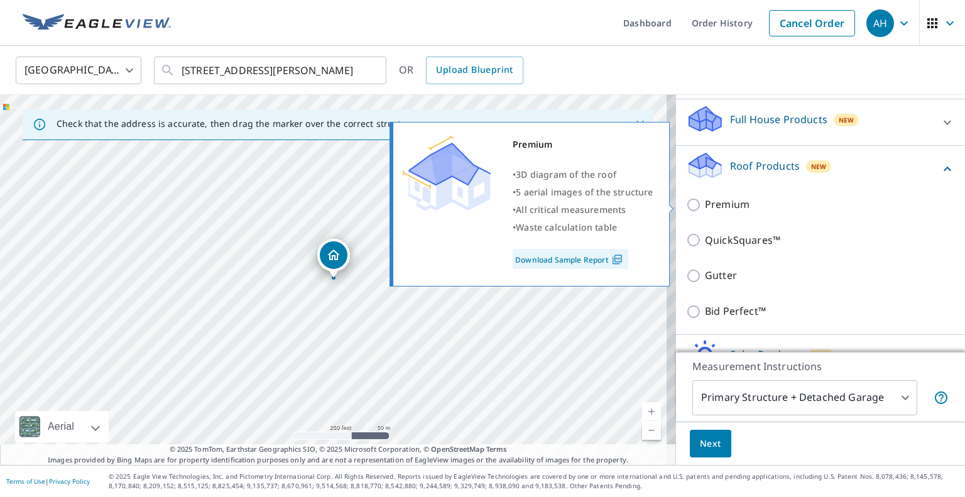
click at [717, 205] on p "Premium" at bounding box center [727, 205] width 45 height 16
click at [705, 205] on input "Premium" at bounding box center [695, 204] width 19 height 15
checkbox input "true"
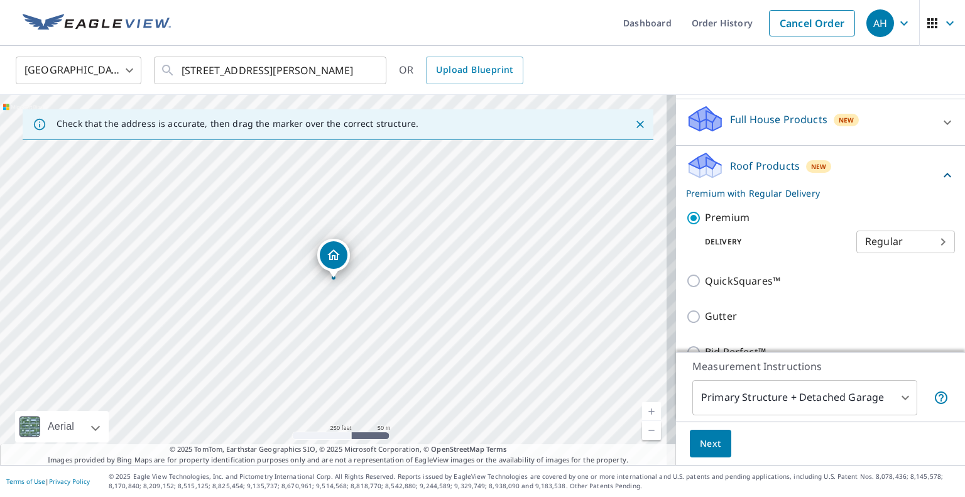
click at [700, 444] on span "Next" at bounding box center [710, 444] width 21 height 16
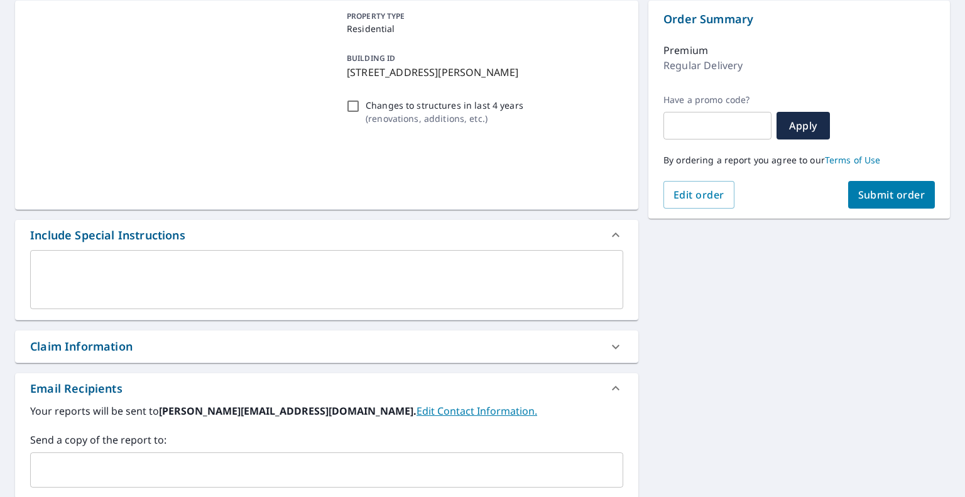
scroll to position [188, 0]
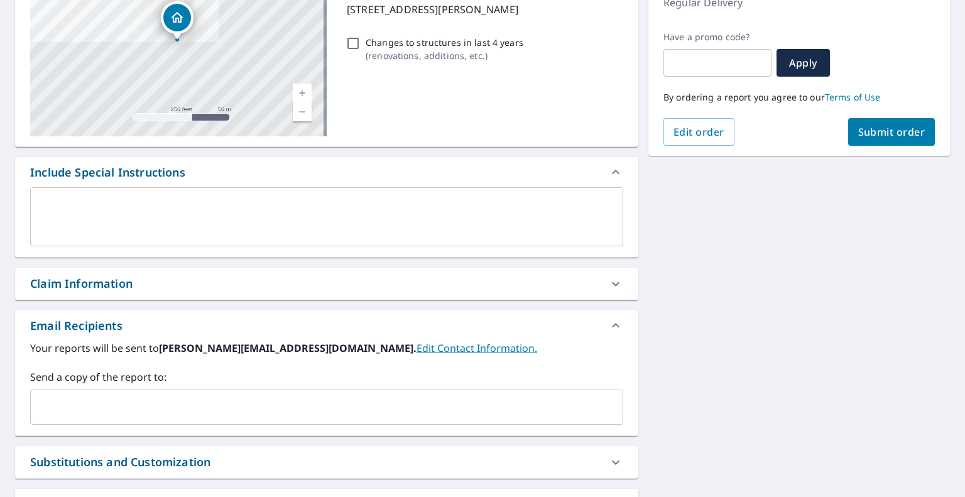
click at [196, 404] on input "text" at bounding box center [317, 407] width 563 height 24
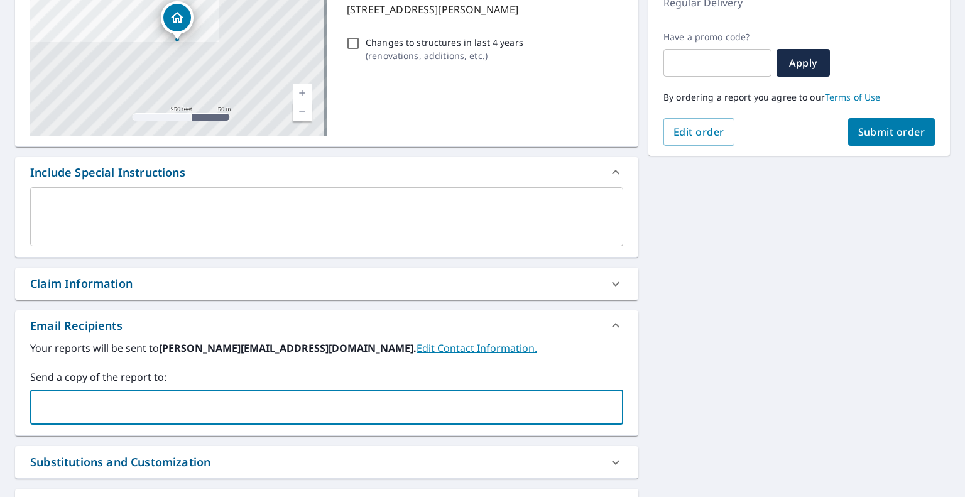
paste input "[EMAIL_ADDRESS][DOMAIN_NAME]"
type input "[EMAIL_ADDRESS][DOMAIN_NAME]"
click at [887, 123] on button "Submit order" at bounding box center [891, 132] width 87 height 28
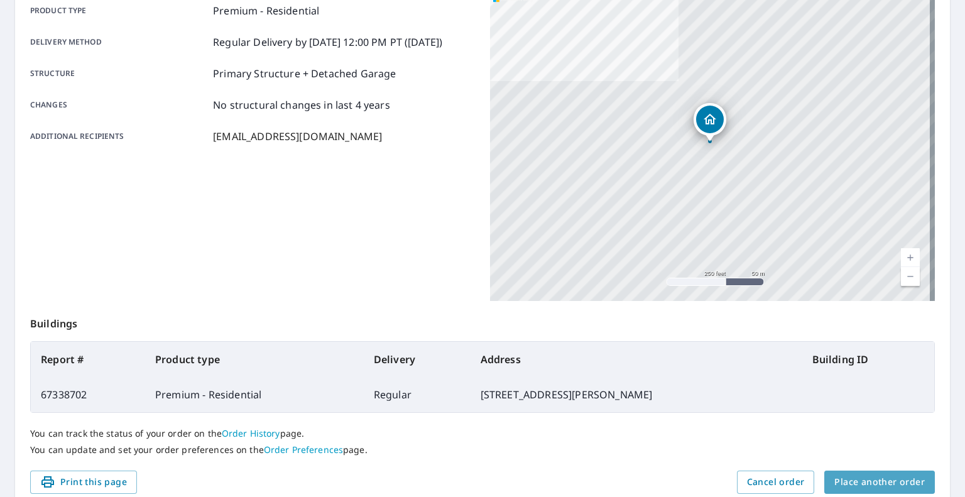
click at [876, 472] on button "Place another order" at bounding box center [879, 482] width 111 height 23
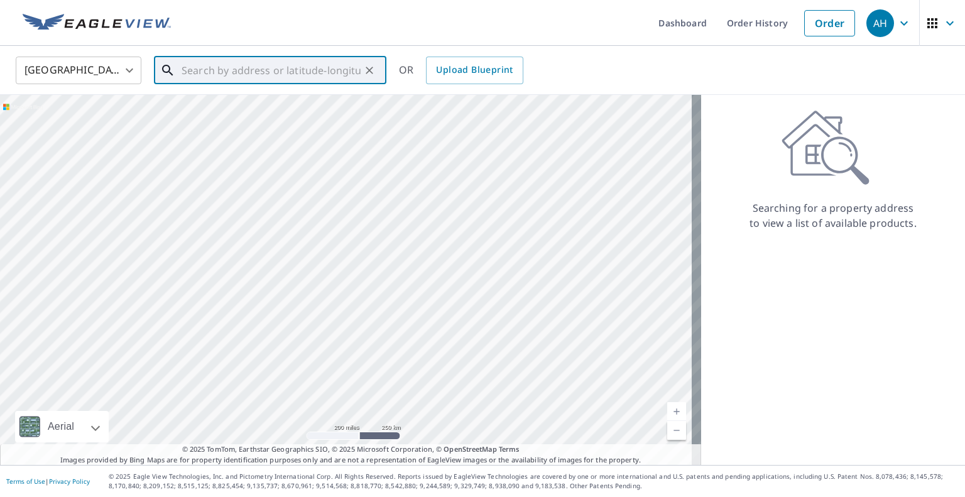
click at [306, 77] on input "text" at bounding box center [271, 70] width 179 height 35
paste input "[STREET_ADDRESS]"
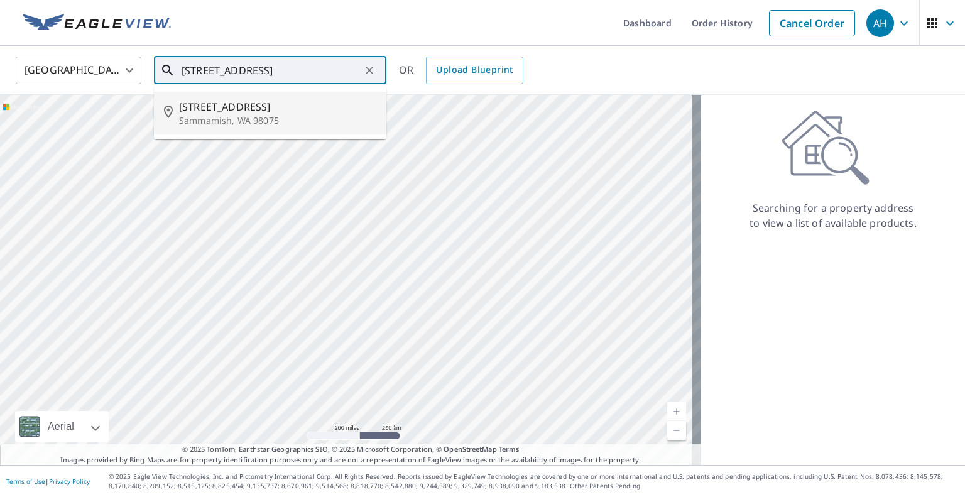
click at [251, 111] on span "[STREET_ADDRESS]" at bounding box center [277, 106] width 197 height 15
type input "[STREET_ADDRESS]"
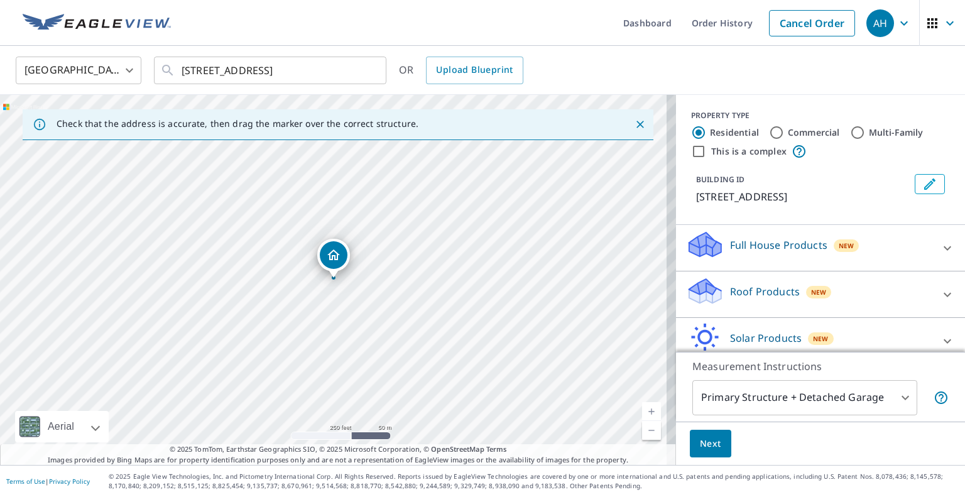
click at [730, 296] on p "Roof Products" at bounding box center [765, 291] width 70 height 15
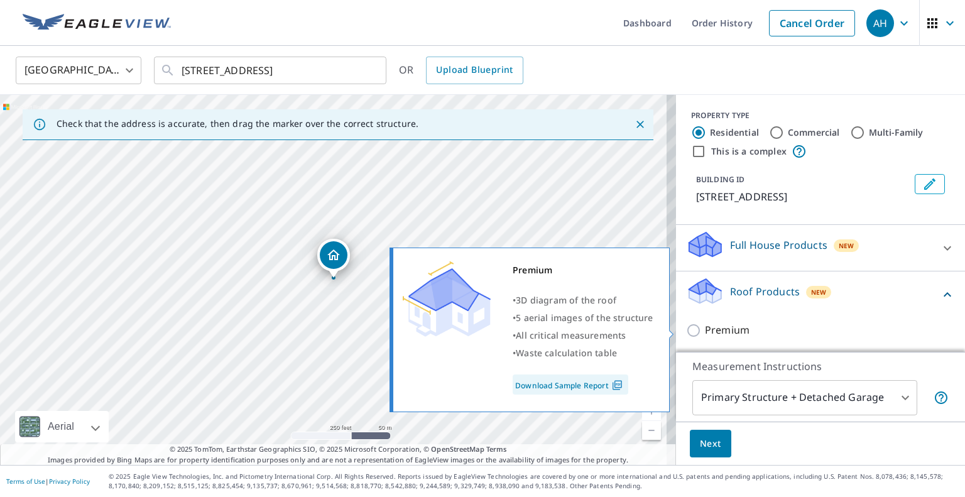
click at [711, 332] on p "Premium" at bounding box center [727, 330] width 45 height 16
click at [705, 332] on input "Premium" at bounding box center [695, 330] width 19 height 15
checkbox input "true"
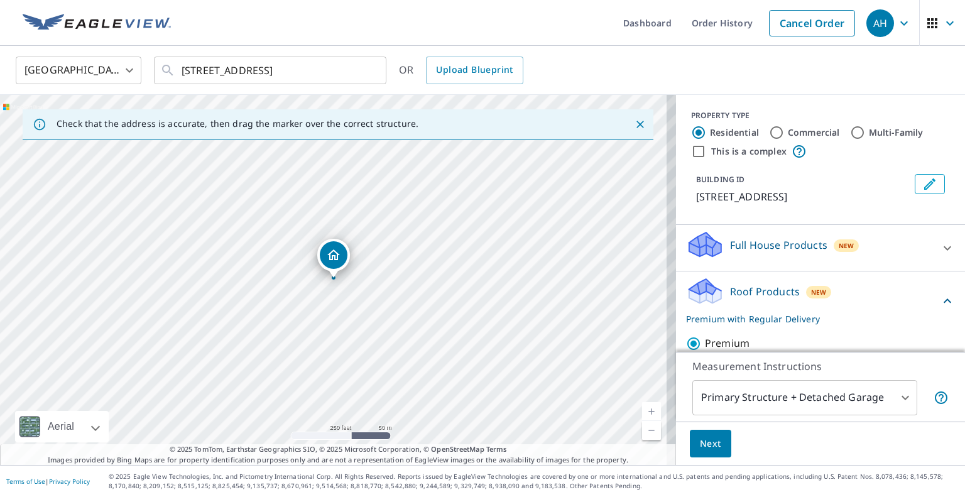
click at [710, 439] on span "Next" at bounding box center [710, 444] width 21 height 16
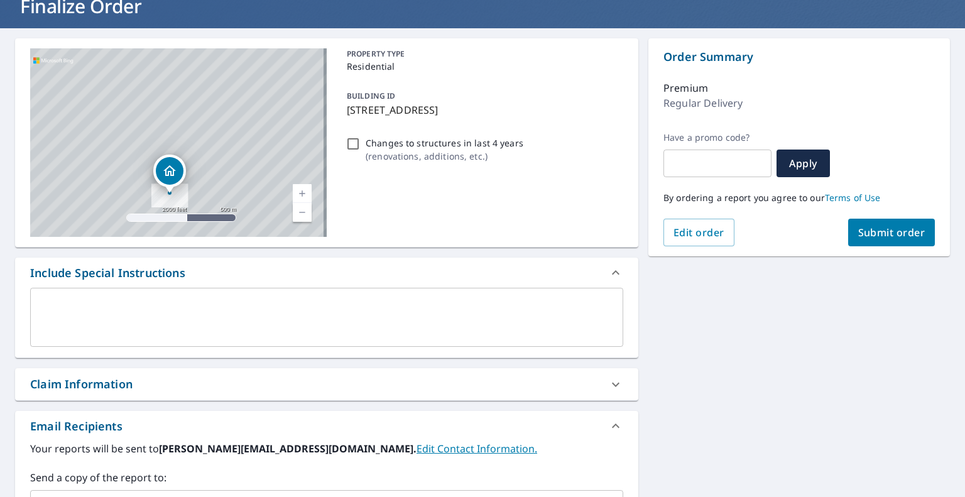
scroll to position [302, 0]
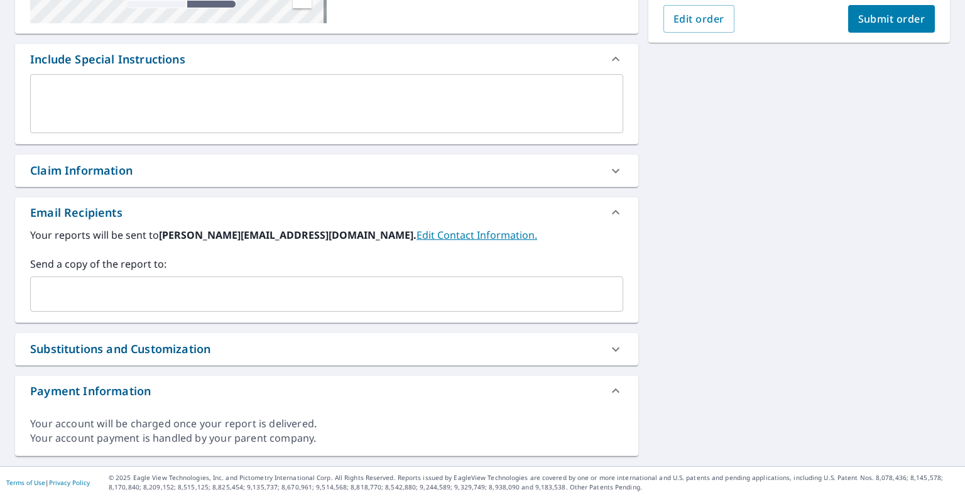
click at [144, 303] on input "text" at bounding box center [317, 294] width 563 height 24
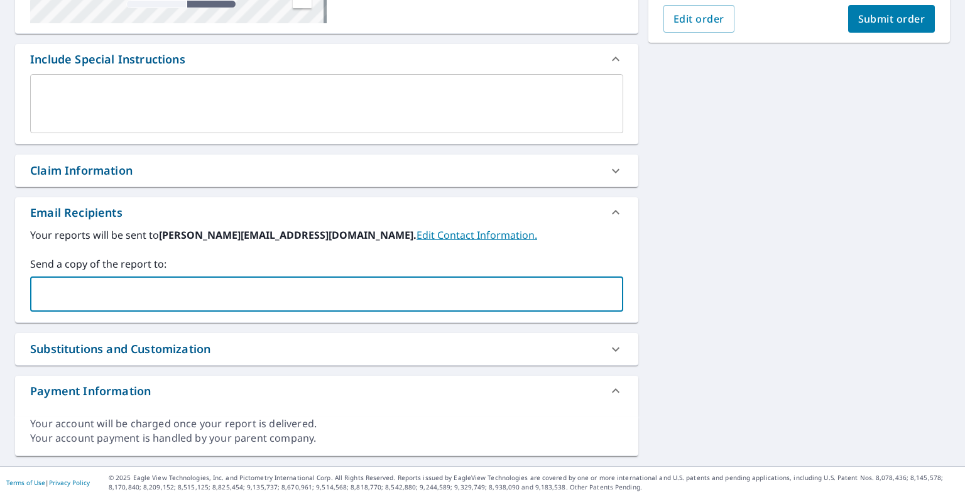
paste input "[EMAIL_ADDRESS][DOMAIN_NAME]"
type input "[EMAIL_ADDRESS][DOMAIN_NAME]"
click at [864, 17] on span "Submit order" at bounding box center [891, 19] width 67 height 14
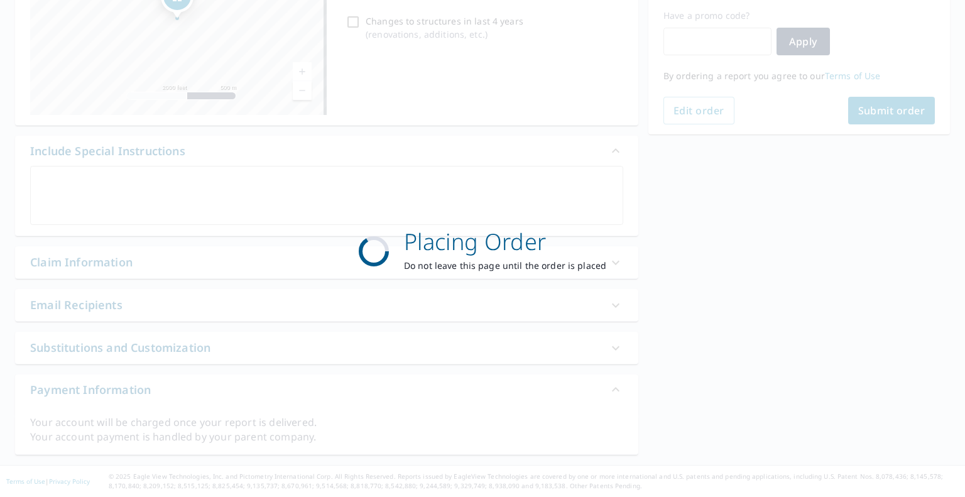
scroll to position [209, 0]
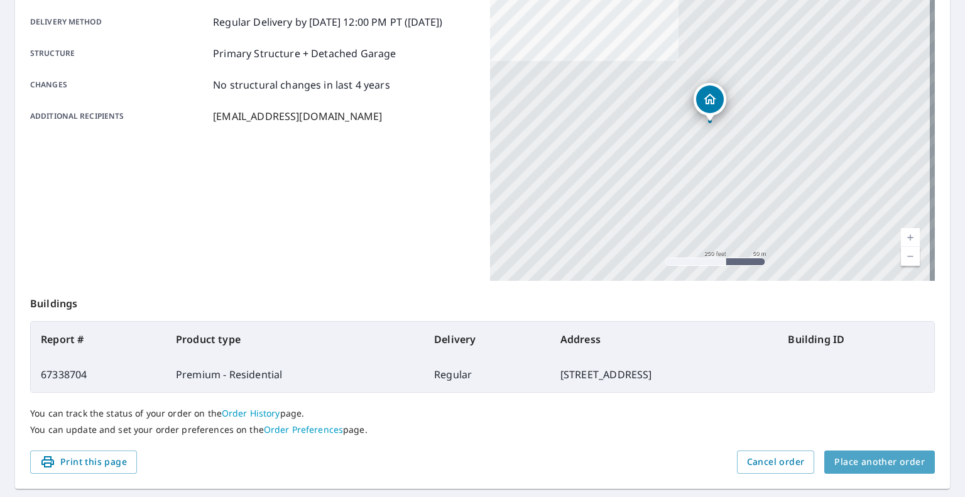
click at [872, 464] on span "Place another order" at bounding box center [879, 462] width 90 height 16
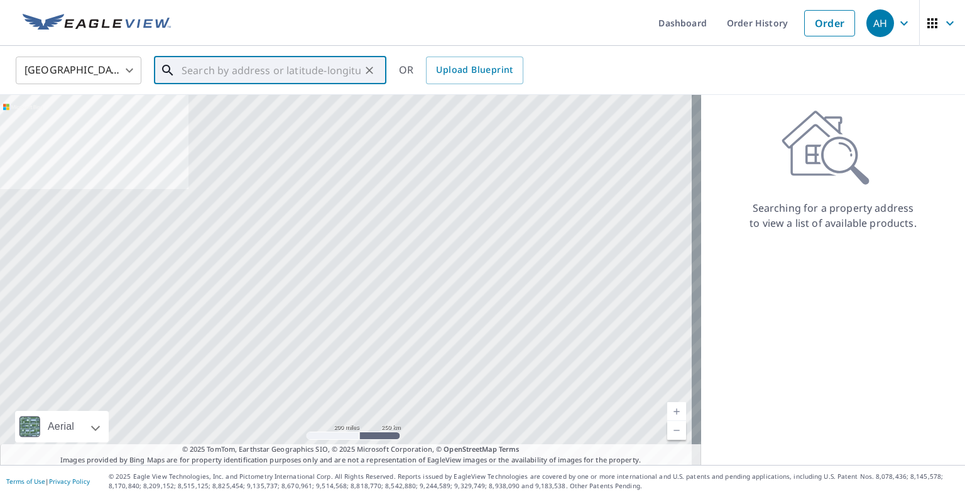
click at [285, 67] on input "text" at bounding box center [271, 70] width 179 height 35
paste input "[STREET_ADDRESS][PERSON_NAME]"
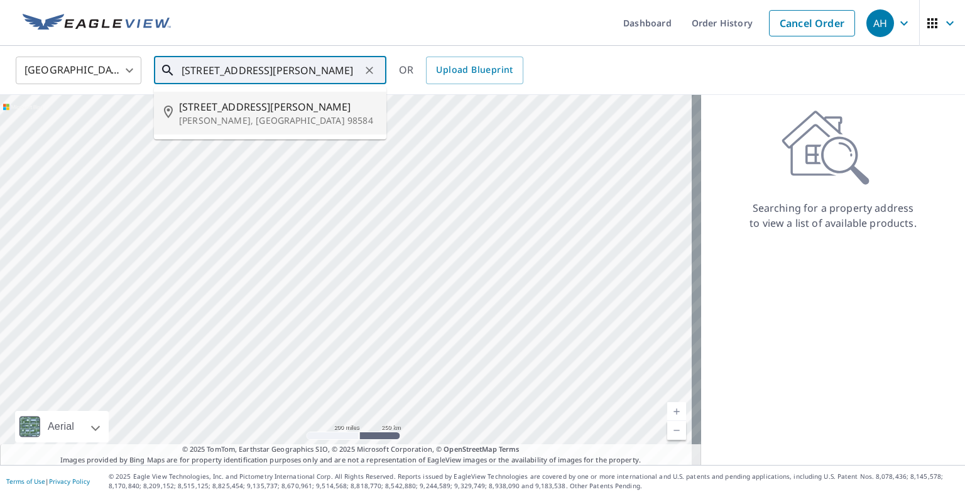
click at [264, 115] on p "[PERSON_NAME], [GEOGRAPHIC_DATA] 98584" at bounding box center [277, 120] width 197 height 13
type input "[STREET_ADDRESS][PERSON_NAME][PERSON_NAME]"
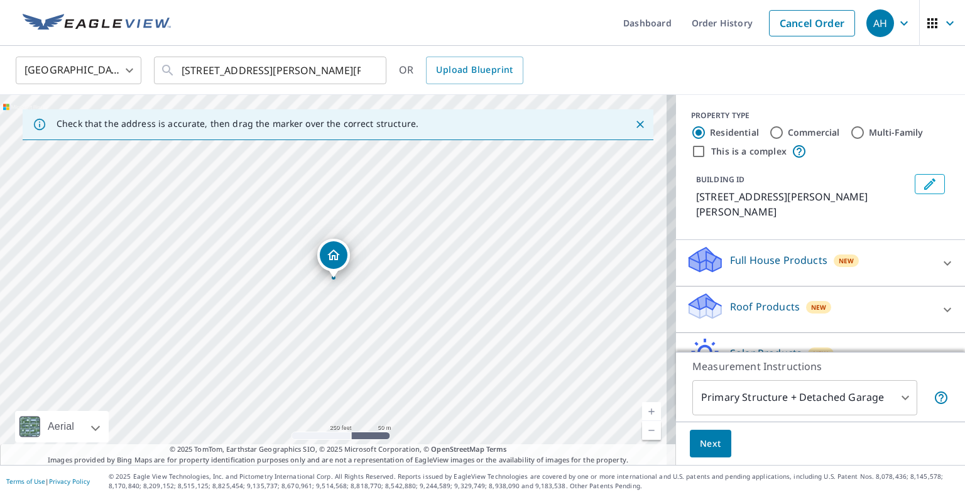
click at [759, 299] on p "Roof Products" at bounding box center [765, 306] width 70 height 15
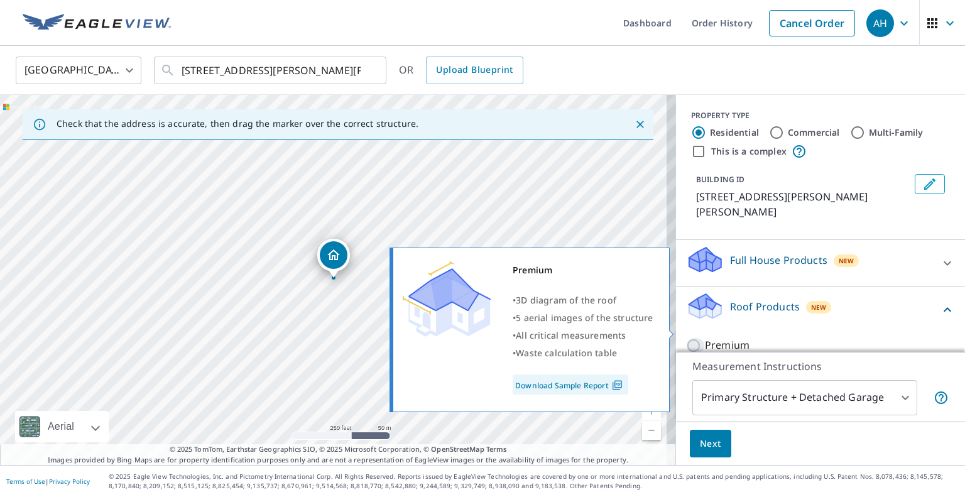
click at [686, 338] on input "Premium" at bounding box center [695, 345] width 19 height 15
checkbox input "true"
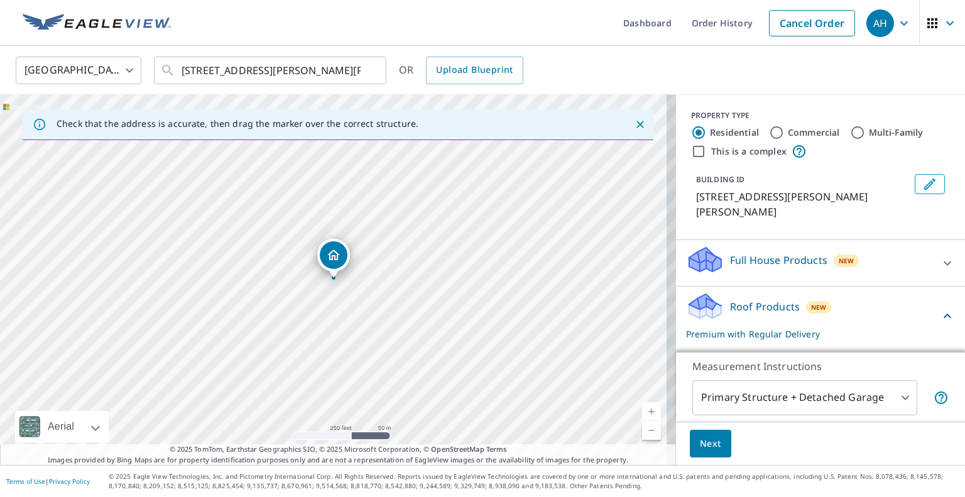
click at [709, 445] on span "Next" at bounding box center [710, 444] width 21 height 16
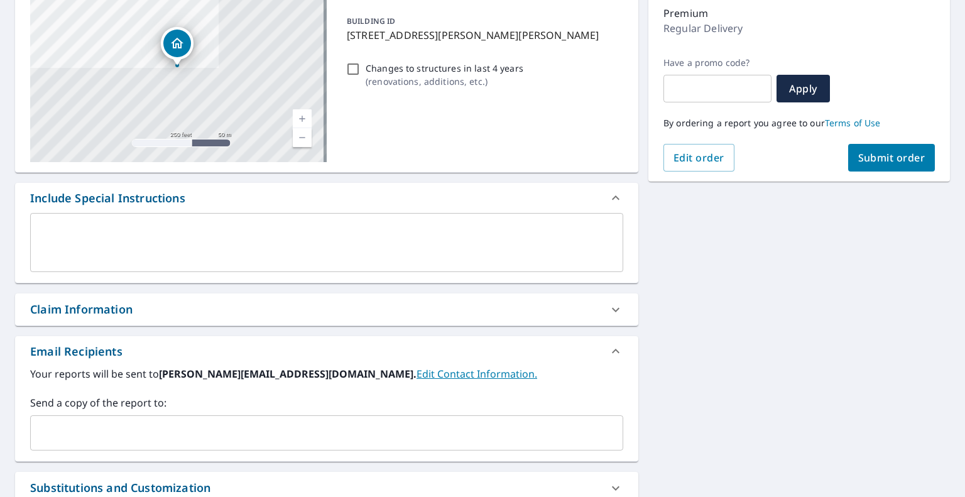
scroll to position [126, 0]
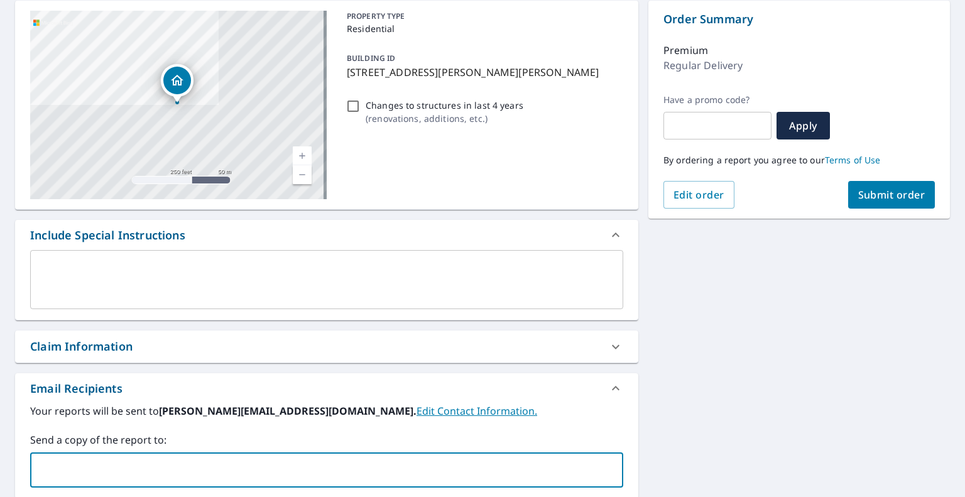
click at [189, 459] on input "text" at bounding box center [317, 470] width 563 height 24
paste input "[EMAIL_ADDRESS][DOMAIN_NAME]"
type input "[EMAIL_ADDRESS][DOMAIN_NAME]"
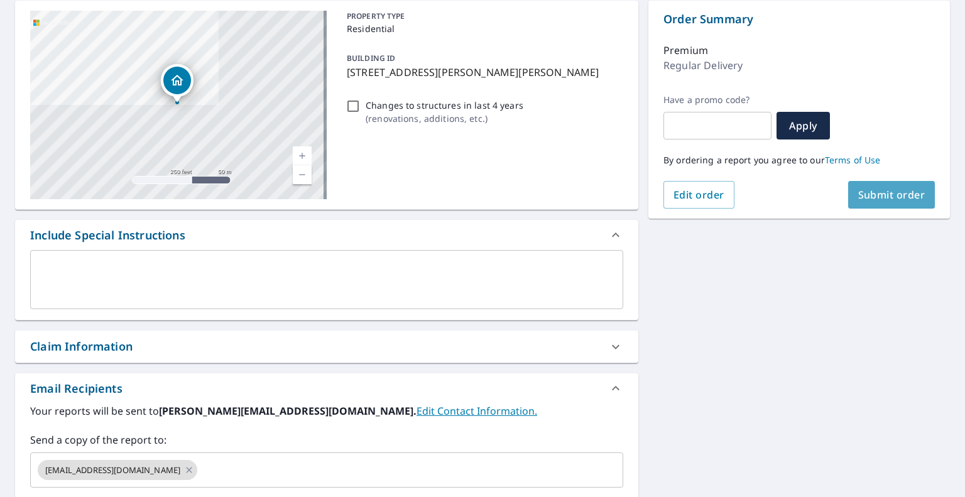
click at [859, 193] on span "Submit order" at bounding box center [891, 195] width 67 height 14
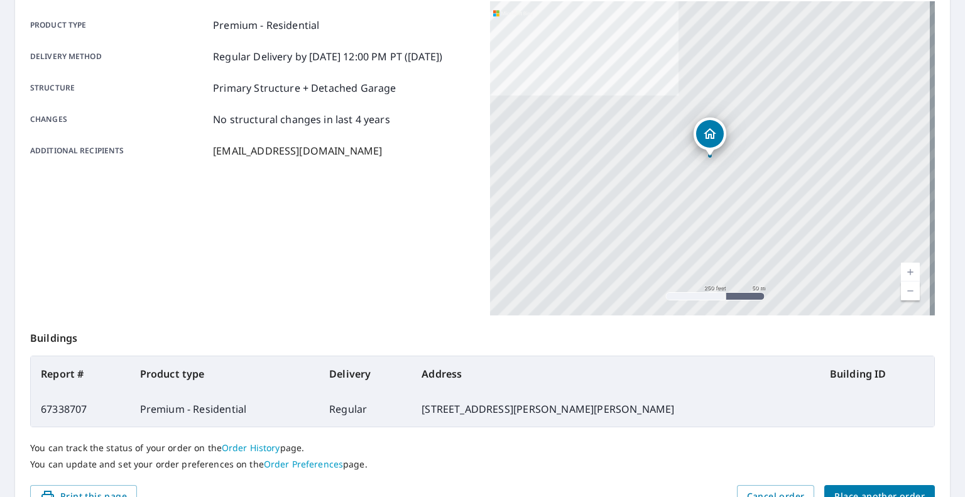
scroll to position [241, 0]
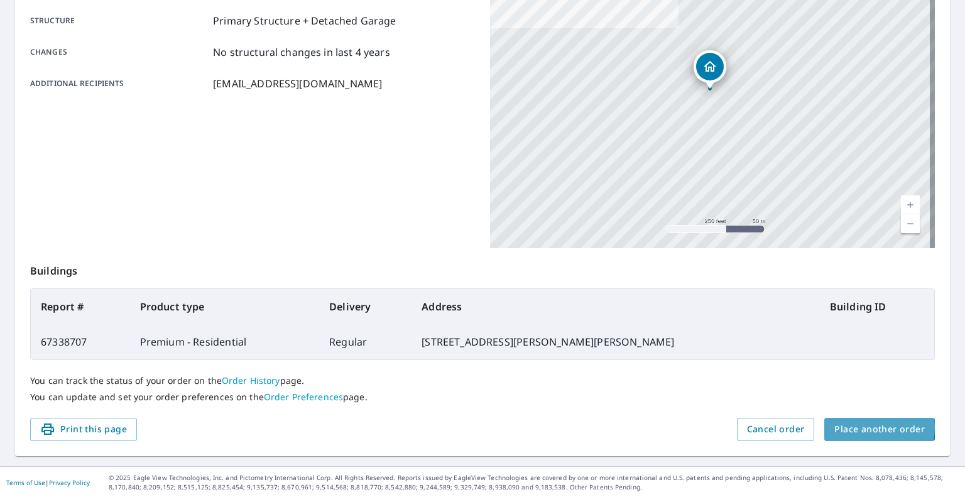
click at [868, 427] on span "Place another order" at bounding box center [879, 430] width 90 height 16
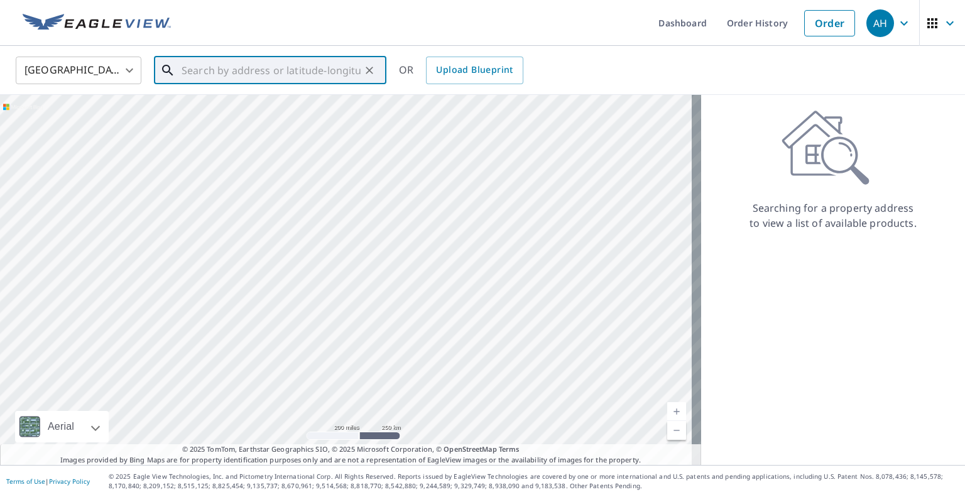
click at [279, 73] on input "text" at bounding box center [271, 70] width 179 height 35
paste input "90971 U.S. 101"
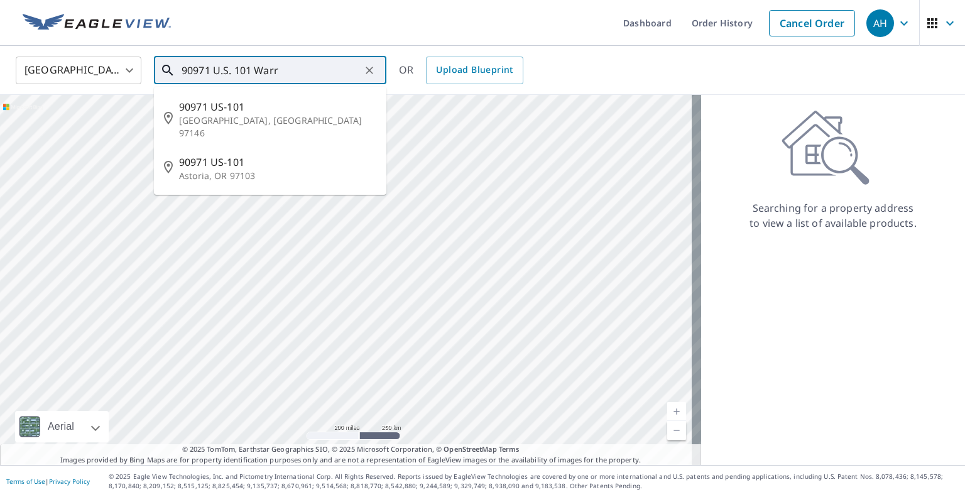
click at [249, 116] on p "[GEOGRAPHIC_DATA], [GEOGRAPHIC_DATA] 97146" at bounding box center [277, 126] width 197 height 25
type input "90971 US-[GEOGRAPHIC_DATA] 97146"
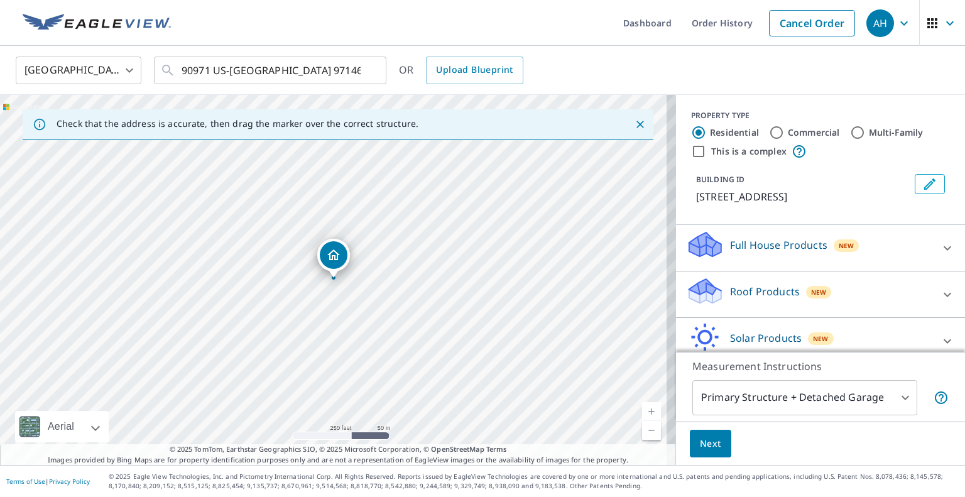
click at [738, 299] on p "Roof Products" at bounding box center [765, 291] width 70 height 15
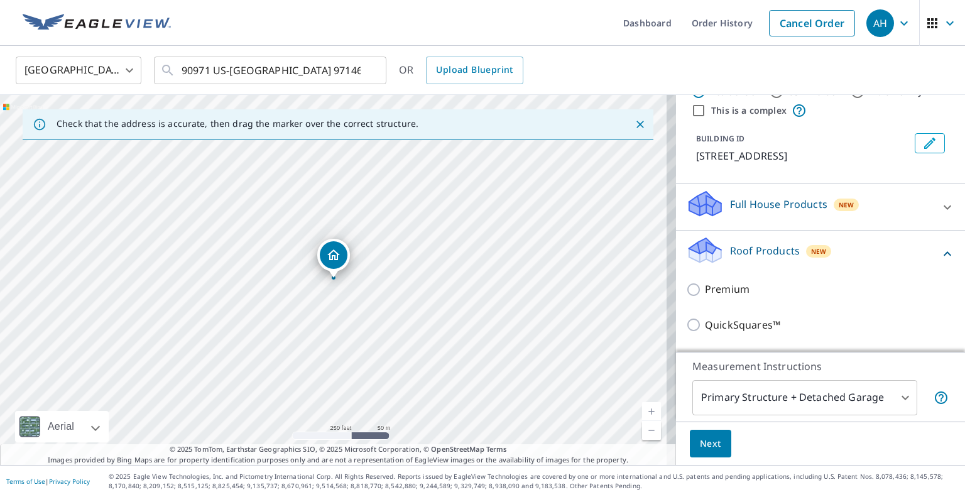
scroll to position [63, 0]
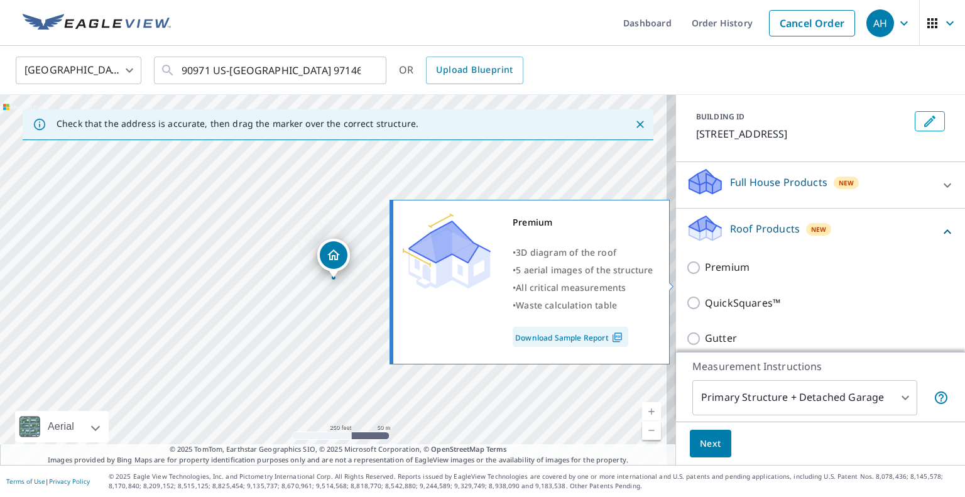
click at [715, 275] on p "Premium" at bounding box center [727, 267] width 45 height 16
click at [705, 275] on input "Premium" at bounding box center [695, 267] width 19 height 15
checkbox input "true"
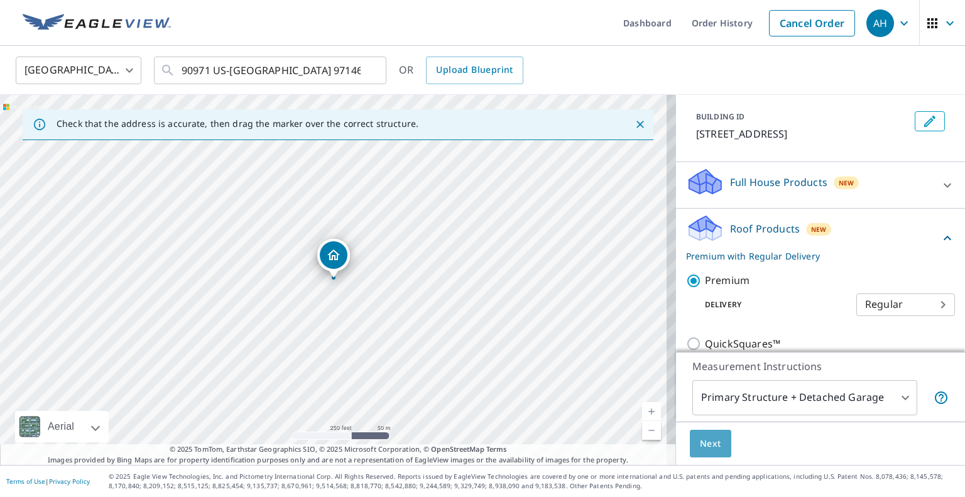
click at [700, 441] on span "Next" at bounding box center [710, 444] width 21 height 16
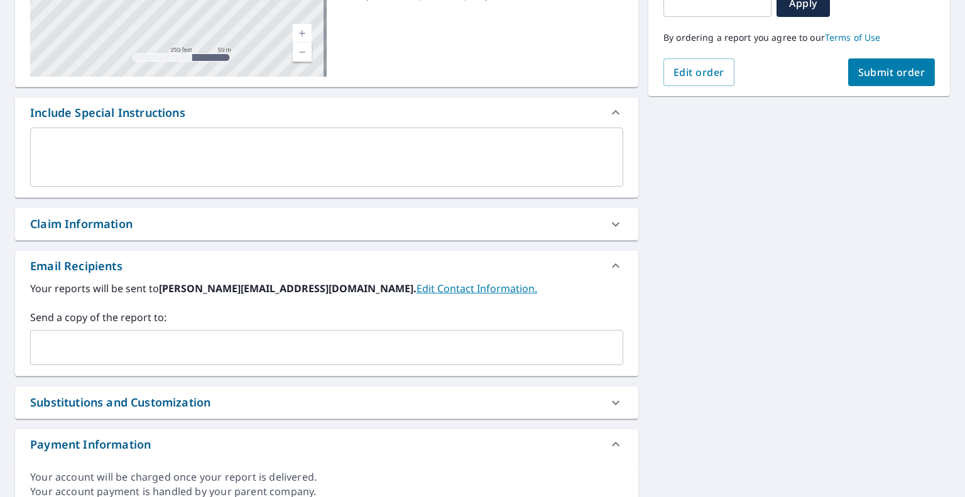
scroll to position [251, 0]
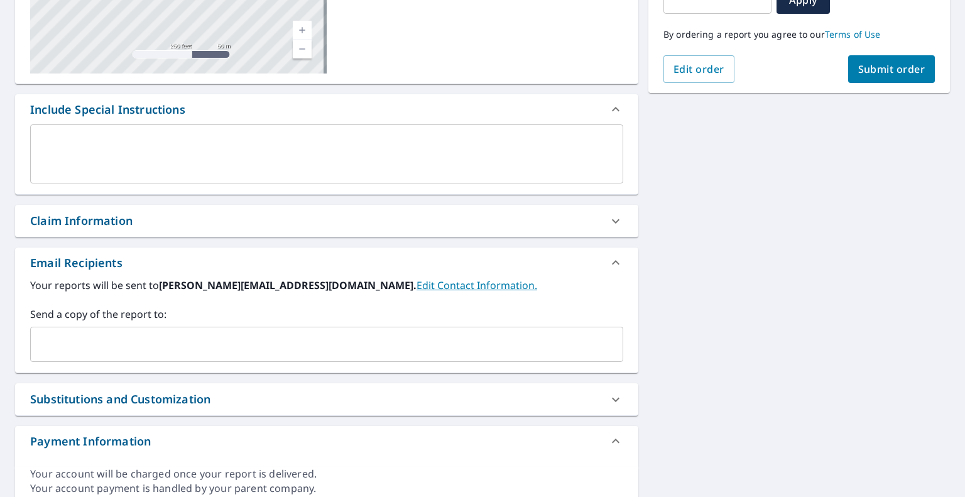
click at [123, 349] on input "text" at bounding box center [317, 344] width 563 height 24
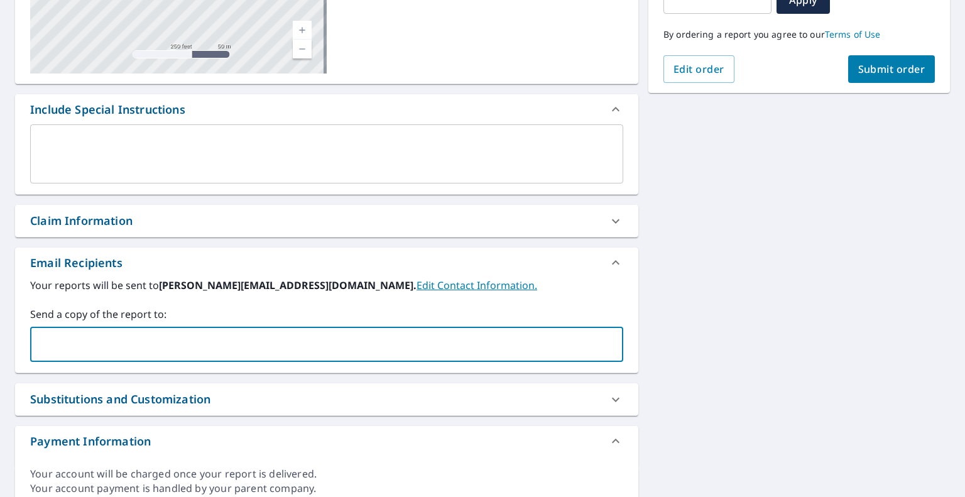
paste input "[EMAIL_ADDRESS][DOMAIN_NAME]"
type input "[EMAIL_ADDRESS][DOMAIN_NAME]"
click at [890, 62] on span "Submit order" at bounding box center [891, 69] width 67 height 14
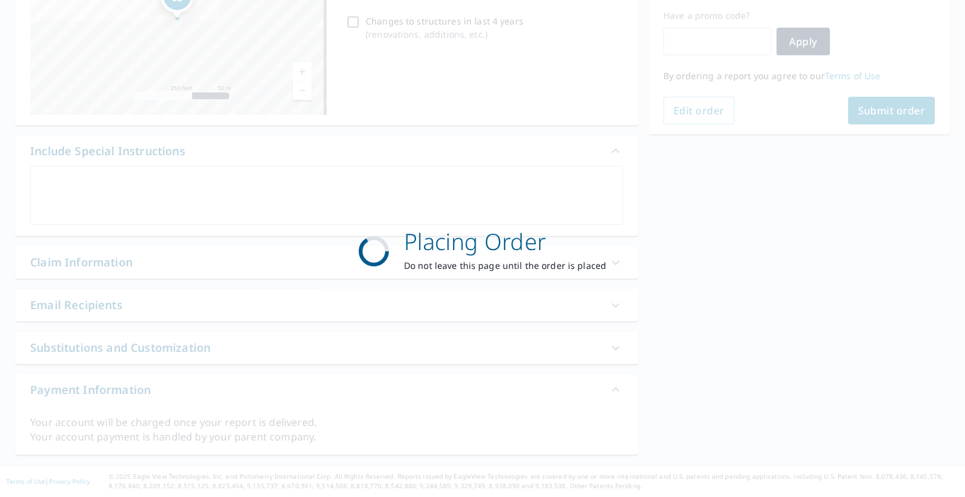
scroll to position [209, 0]
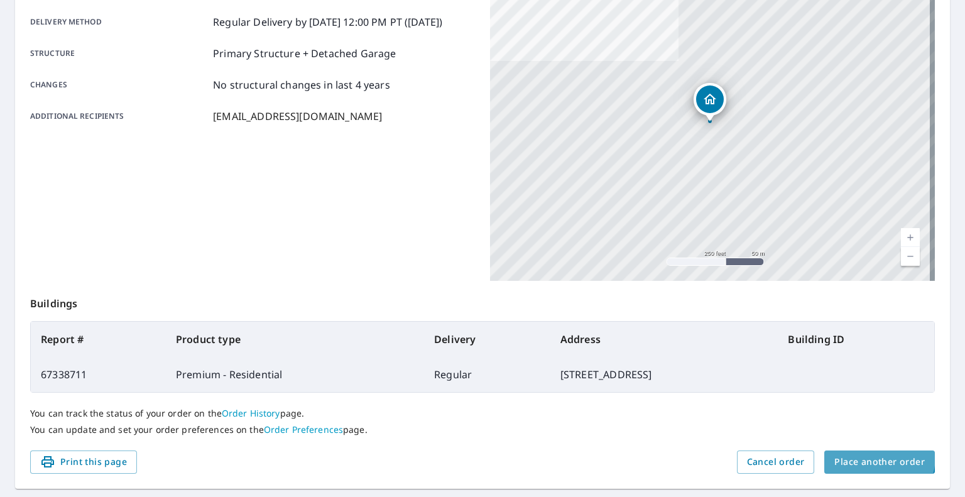
click at [859, 456] on span "Place another order" at bounding box center [879, 462] width 90 height 16
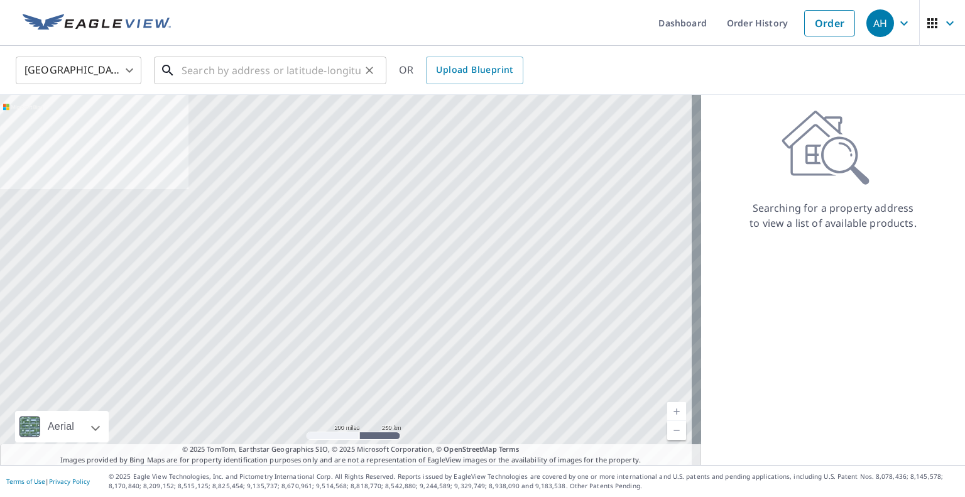
click at [242, 53] on input "text" at bounding box center [271, 70] width 179 height 35
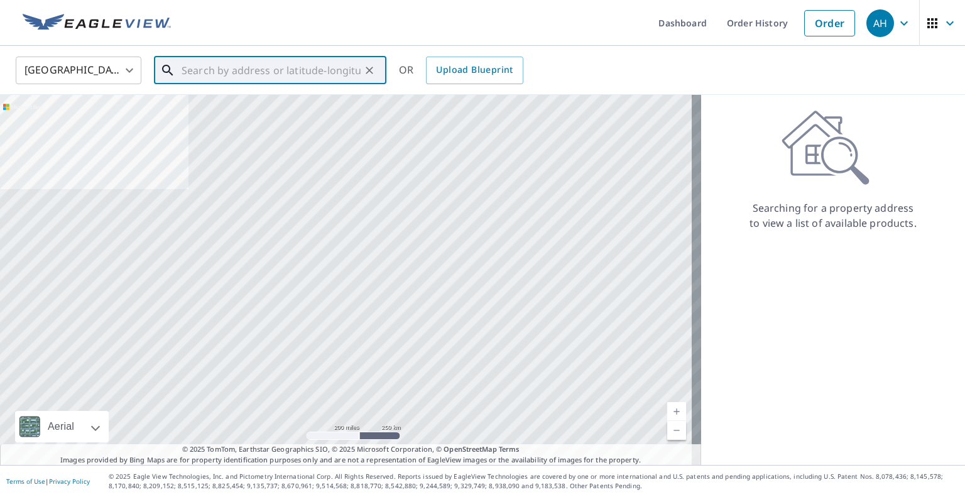
paste input "105 Four Seasons Dr"
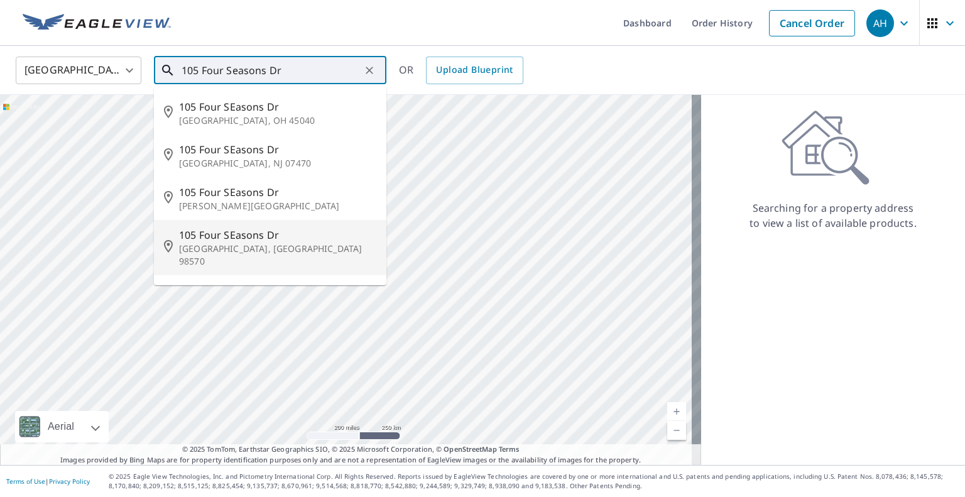
click at [229, 246] on p "[GEOGRAPHIC_DATA], [GEOGRAPHIC_DATA] 98570" at bounding box center [277, 254] width 197 height 25
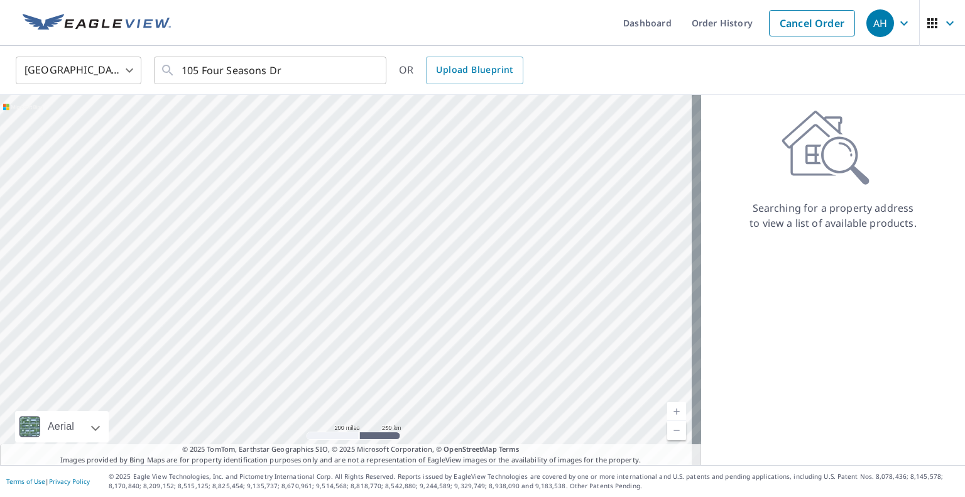
type input "[STREET_ADDRESS][PERSON_NAME]"
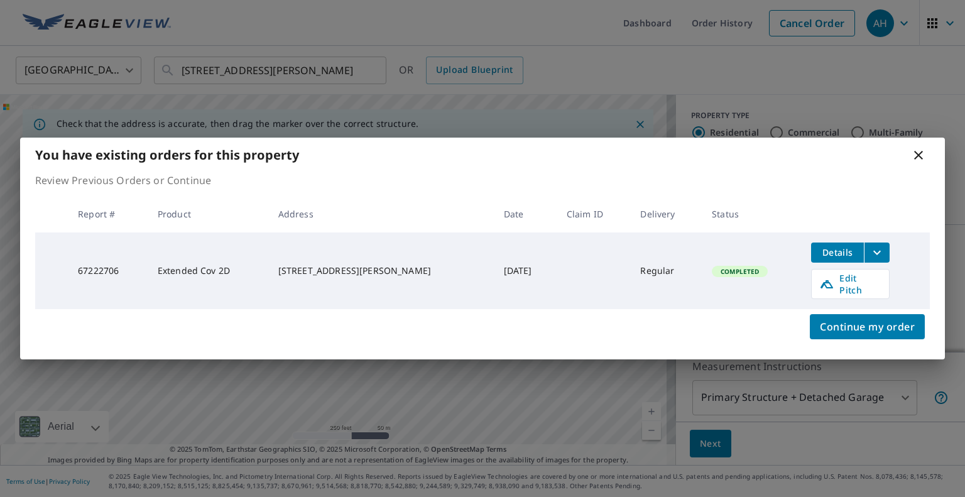
drag, startPoint x: 872, startPoint y: 323, endPoint x: 886, endPoint y: 305, distance: 22.9
click at [886, 309] on div "Continue my order" at bounding box center [482, 334] width 925 height 50
click at [865, 327] on span "Continue my order" at bounding box center [867, 327] width 95 height 18
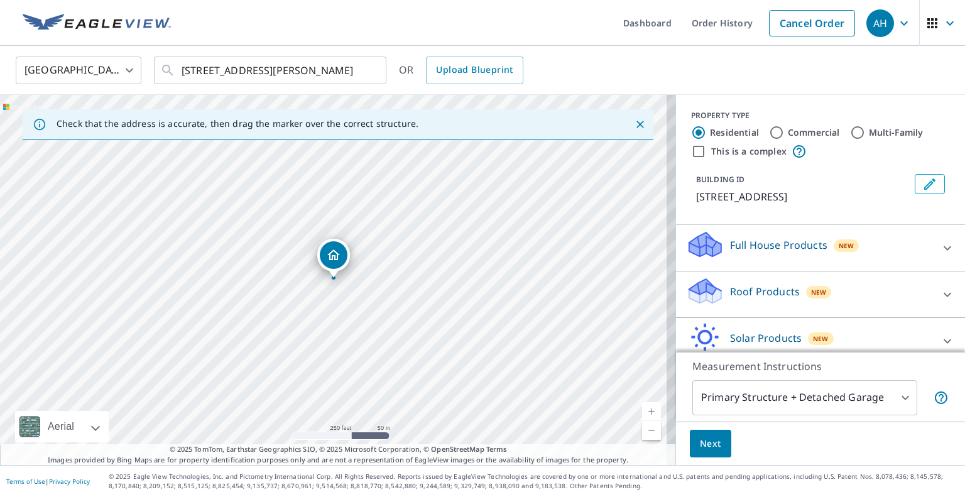
click at [756, 288] on p "Roof Products" at bounding box center [765, 291] width 70 height 15
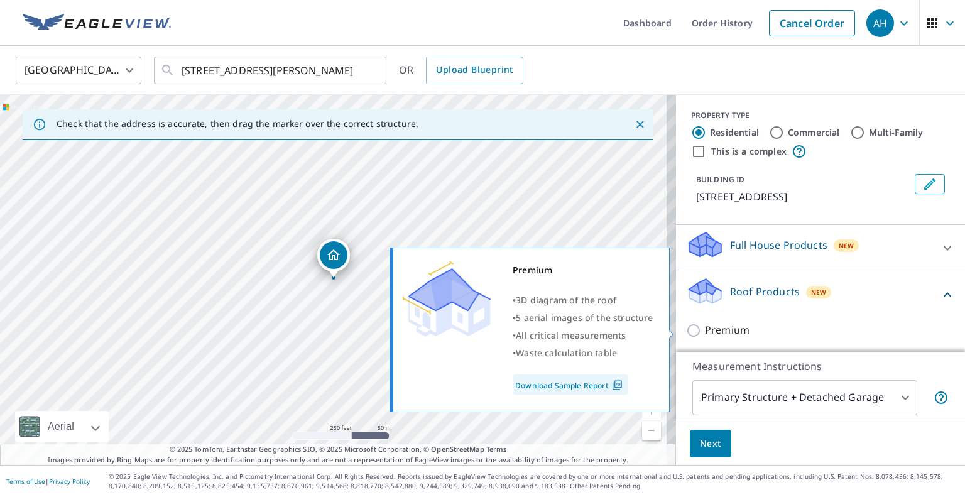
click at [705, 329] on p "Premium" at bounding box center [727, 330] width 45 height 16
click at [704, 329] on input "Premium" at bounding box center [695, 330] width 19 height 15
checkbox input "true"
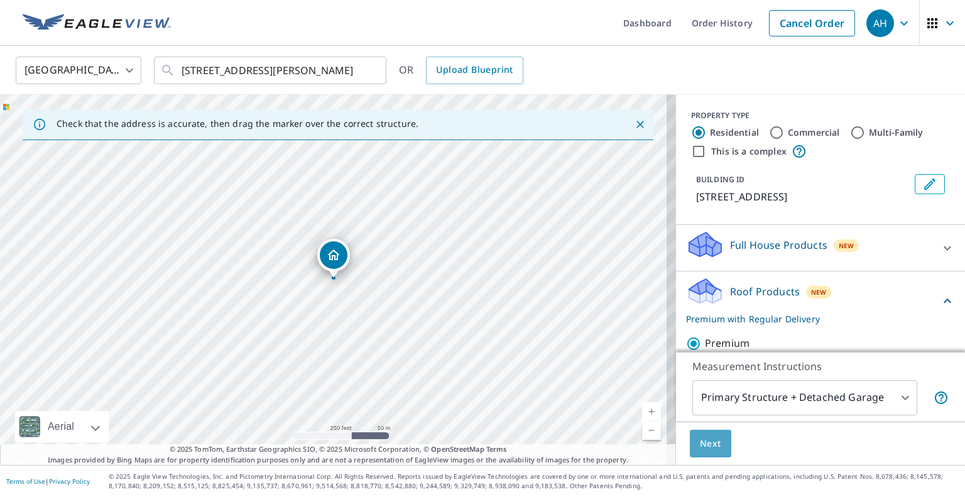
click at [706, 440] on span "Next" at bounding box center [710, 444] width 21 height 16
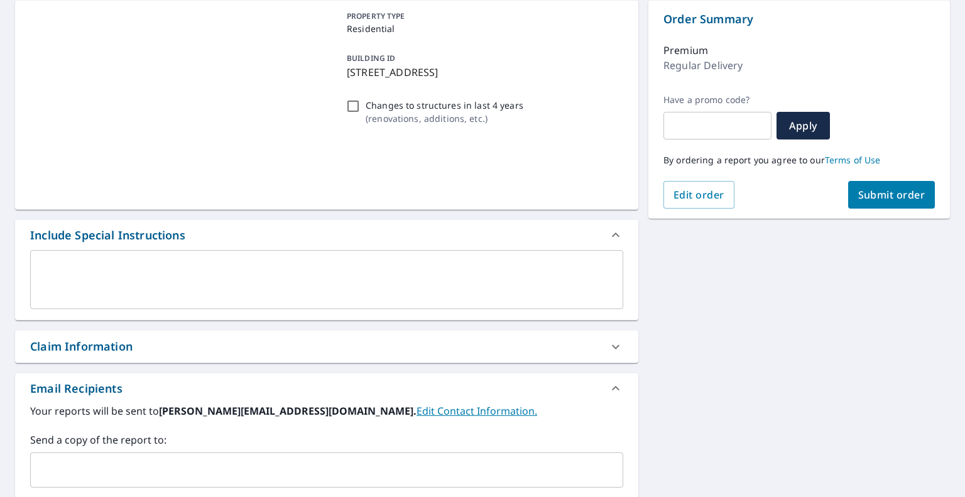
scroll to position [251, 0]
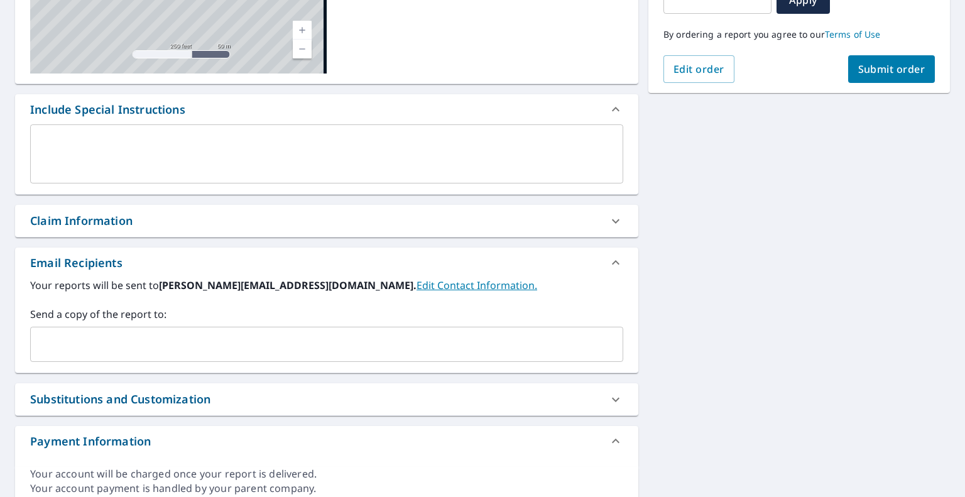
click at [213, 344] on input "text" at bounding box center [317, 344] width 563 height 24
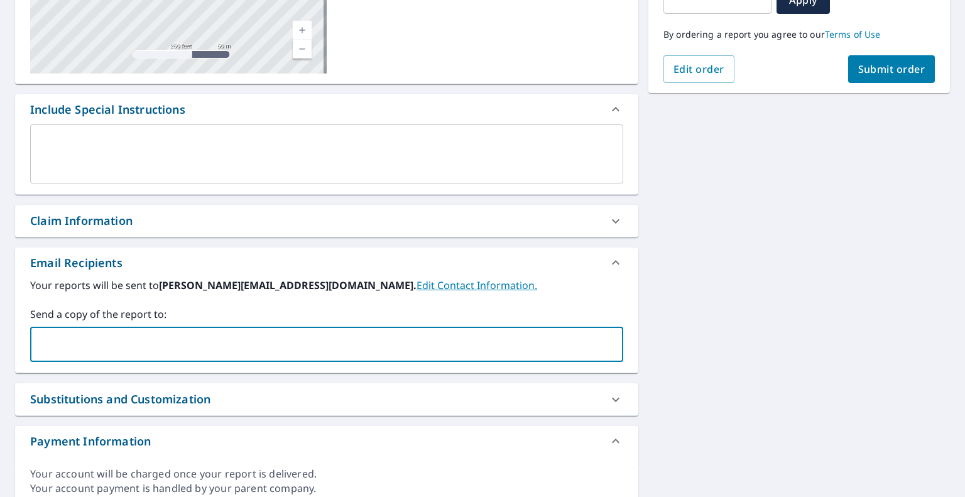
paste input "[EMAIL_ADDRESS][DOMAIN_NAME]"
type input "[EMAIL_ADDRESS][DOMAIN_NAME]"
click at [884, 67] on span "Submit order" at bounding box center [891, 69] width 67 height 14
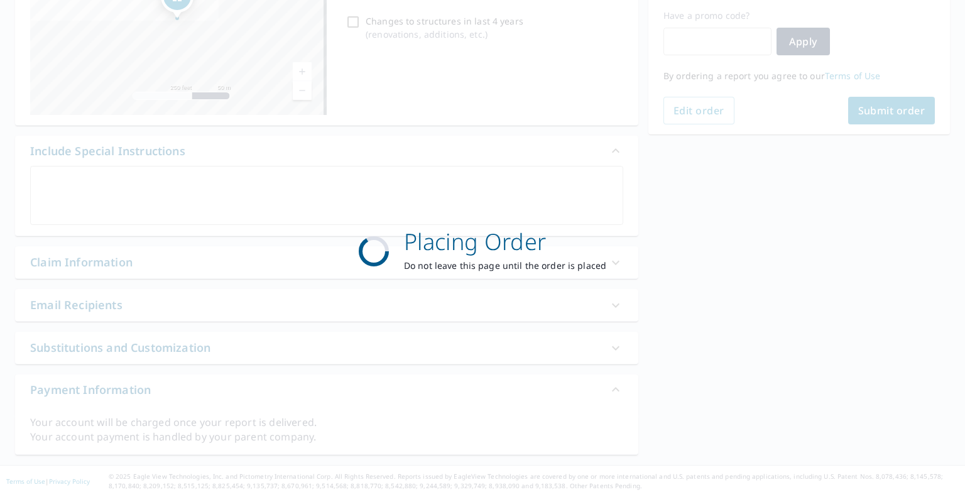
scroll to position [209, 0]
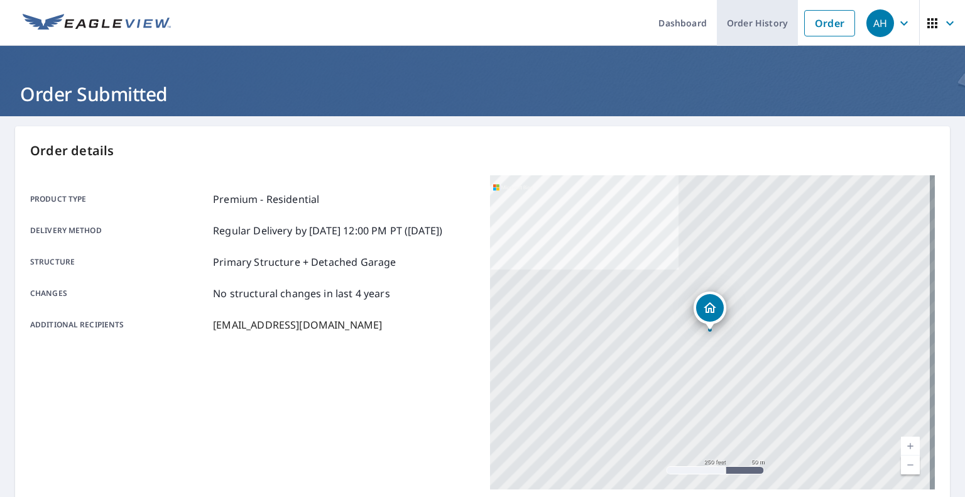
click at [751, 21] on link "Order History" at bounding box center [757, 23] width 81 height 46
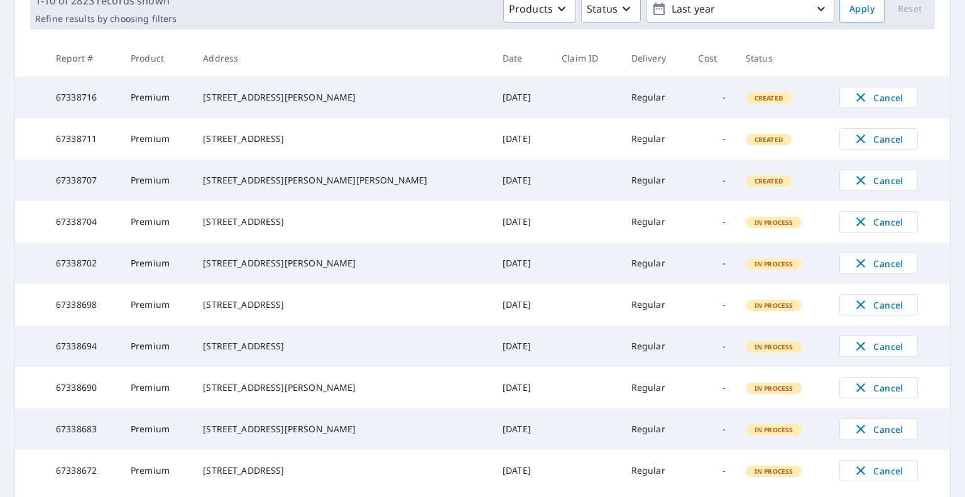
scroll to position [63, 0]
